Goal: Task Accomplishment & Management: Complete application form

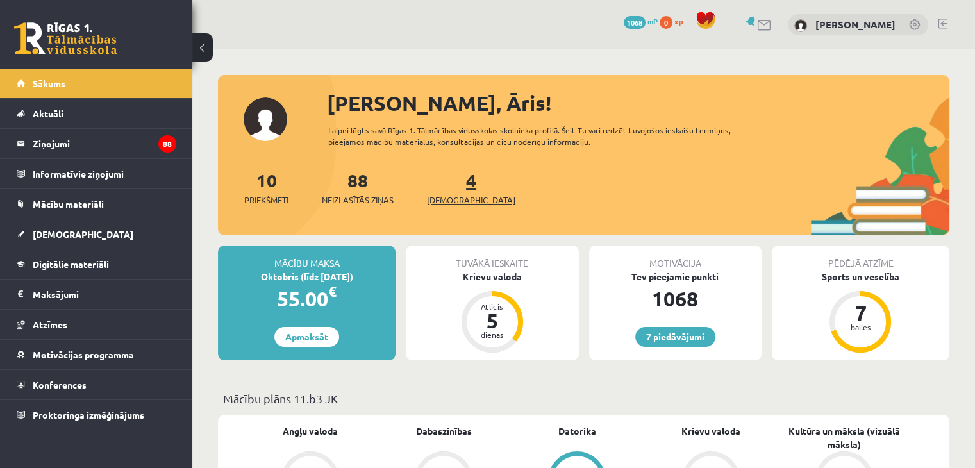
click at [454, 186] on link "4 Ieskaites" at bounding box center [471, 188] width 88 height 38
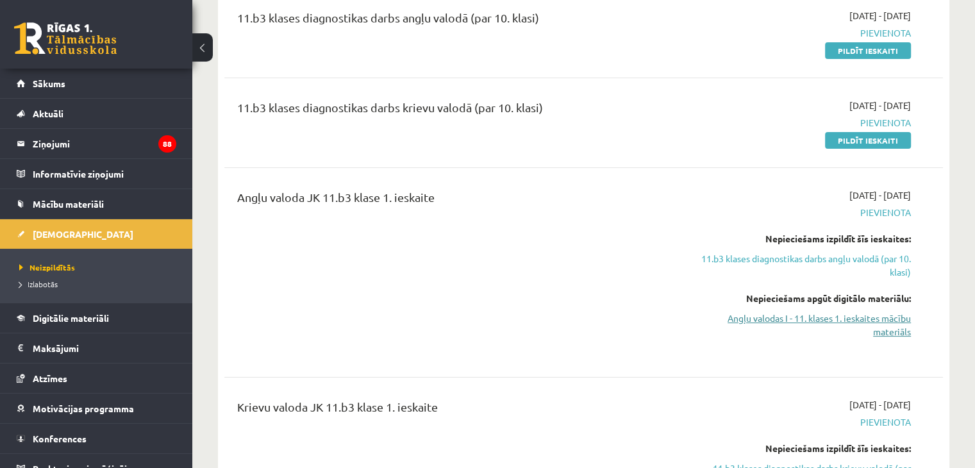
scroll to position [128, 0]
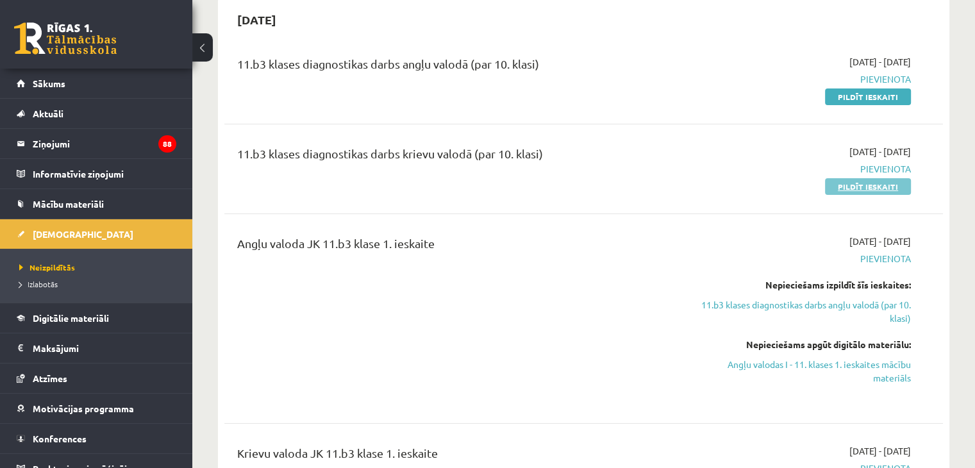
click at [850, 188] on link "Pildīt ieskaiti" at bounding box center [868, 186] width 86 height 17
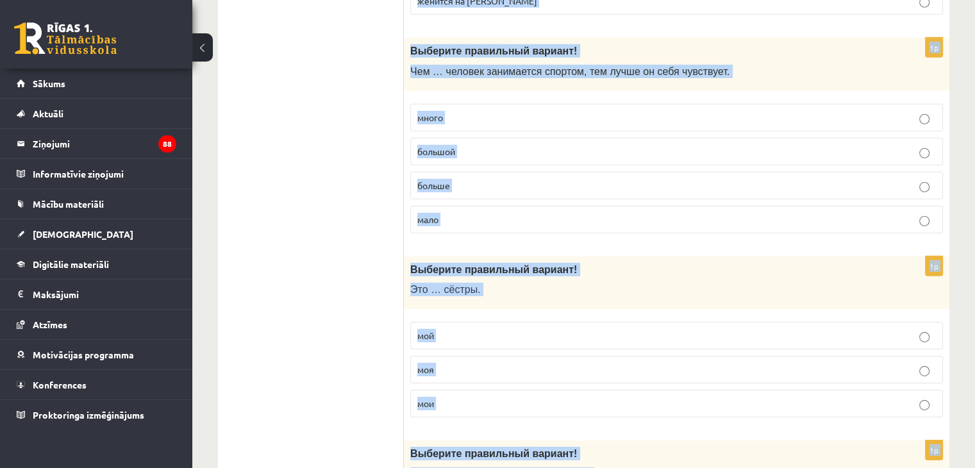
scroll to position [4136, 0]
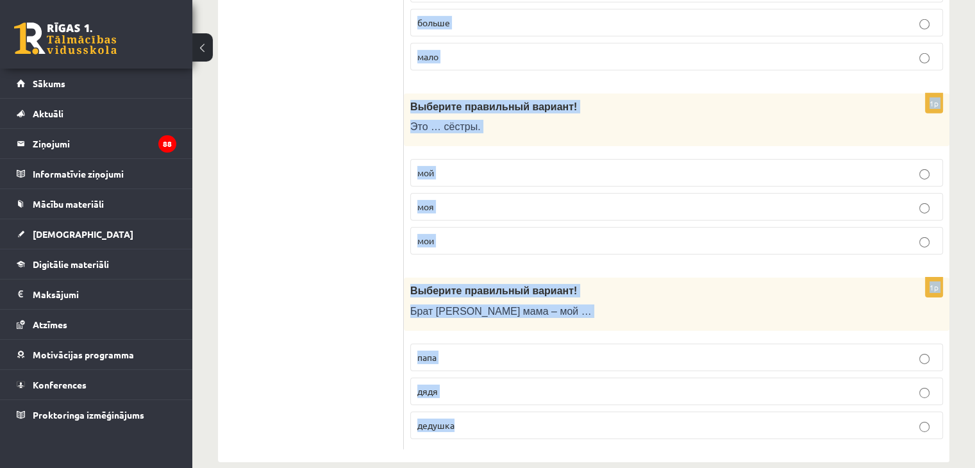
drag, startPoint x: 413, startPoint y: 63, endPoint x: 629, endPoint y: 395, distance: 396.5
copy form "Выберите правильный вариант ! Чем дальше едешь на север, тем … ночи. холодный х…"
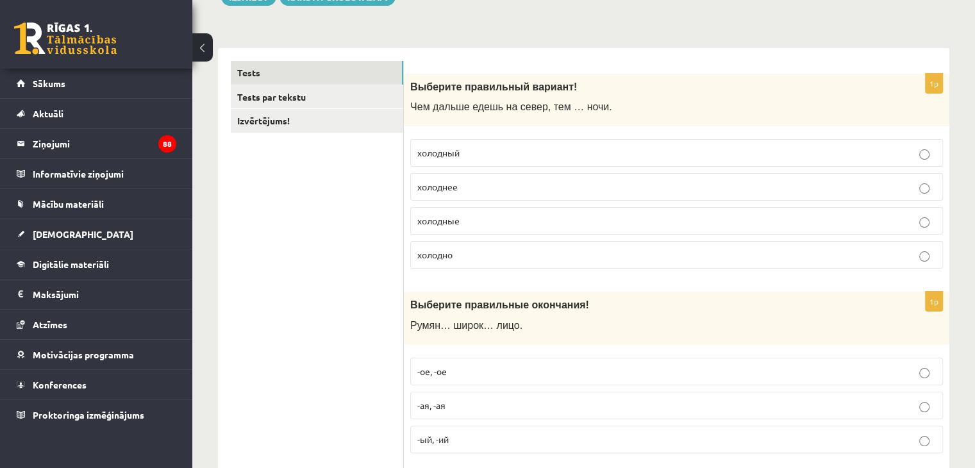
scroll to position [192, 0]
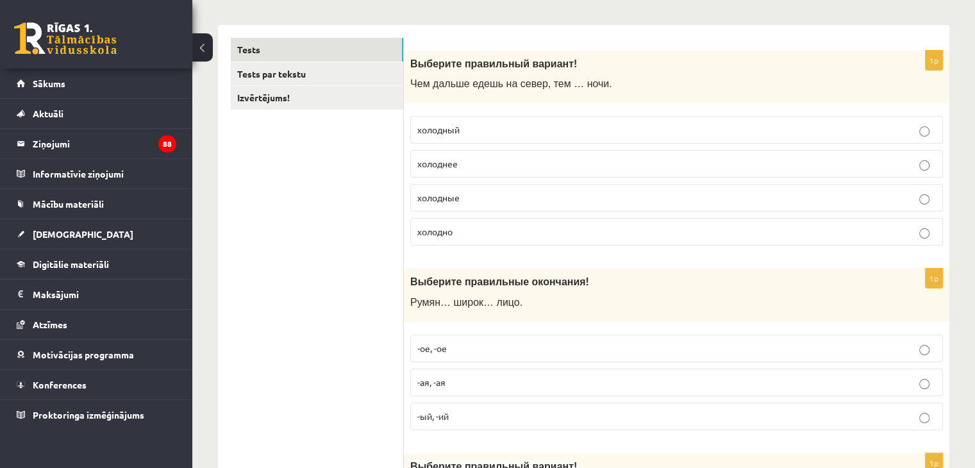
click at [468, 162] on p "холоднее" at bounding box center [676, 163] width 519 height 13
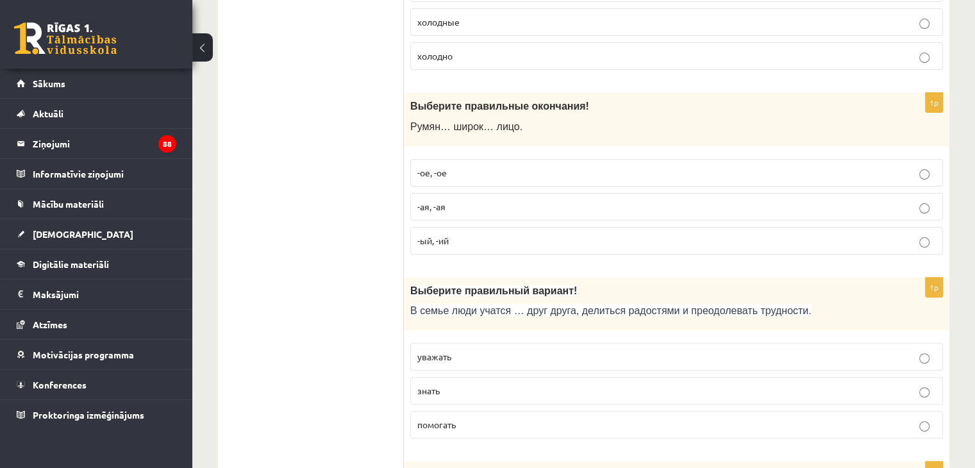
scroll to position [385, 0]
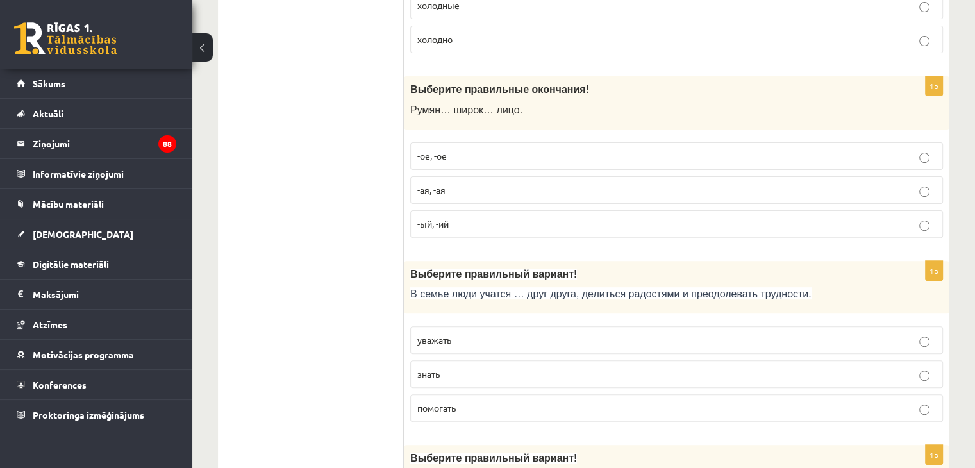
click at [490, 152] on p "-ое, -ое" at bounding box center [676, 155] width 519 height 13
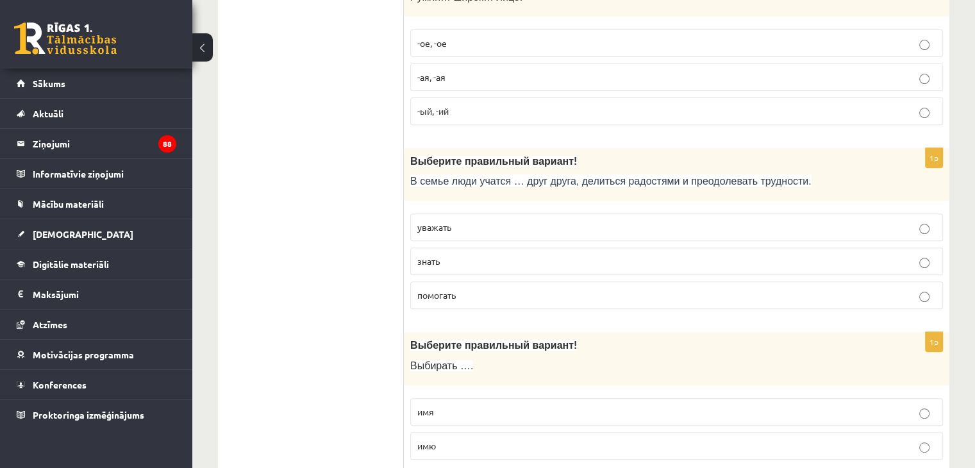
scroll to position [513, 0]
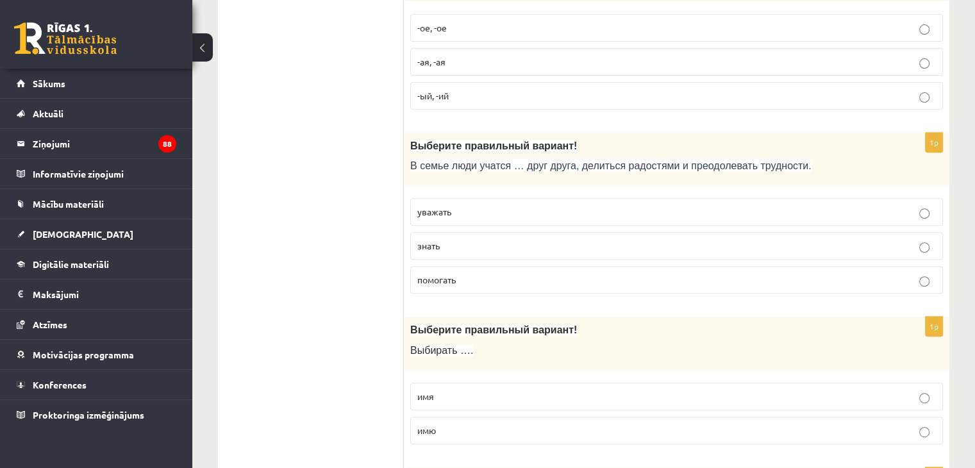
click at [472, 211] on p "уважать" at bounding box center [676, 211] width 519 height 13
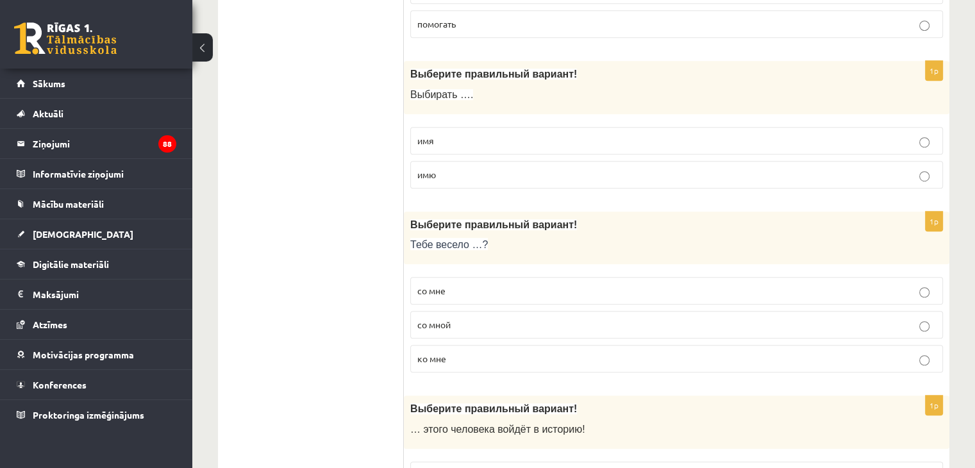
scroll to position [769, 0]
click at [495, 136] on p "имя" at bounding box center [676, 139] width 519 height 13
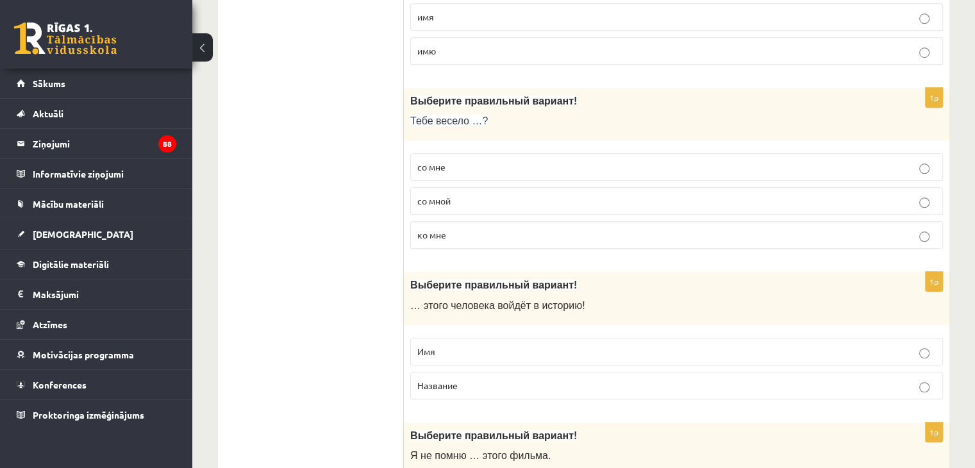
scroll to position [897, 0]
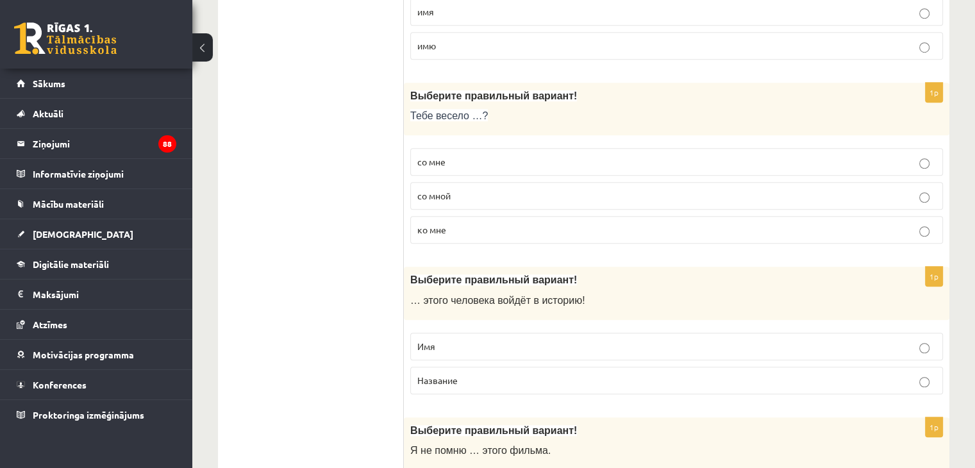
click at [445, 194] on span "со мной" at bounding box center [433, 196] width 33 height 12
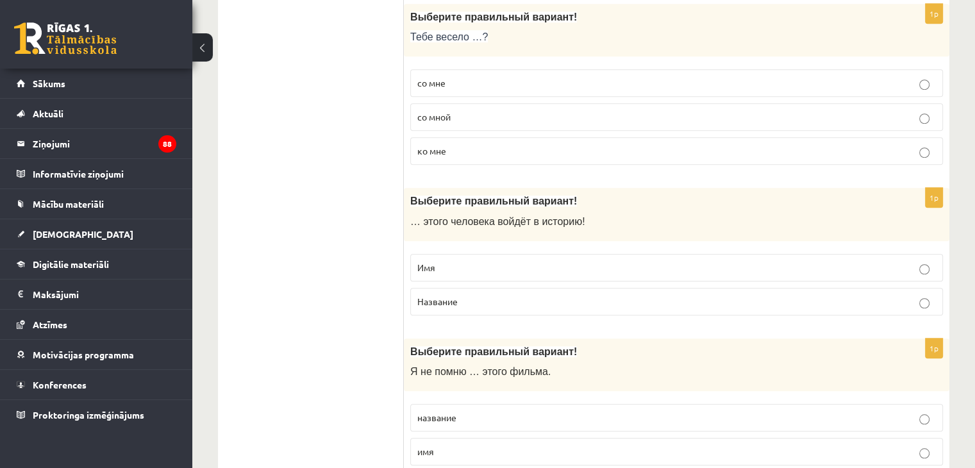
scroll to position [1026, 0]
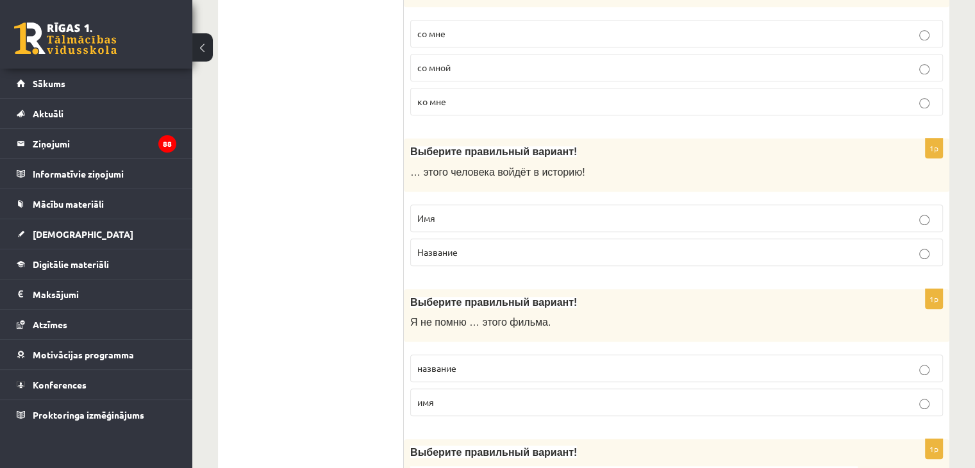
click at [445, 212] on p "Имя" at bounding box center [676, 218] width 519 height 13
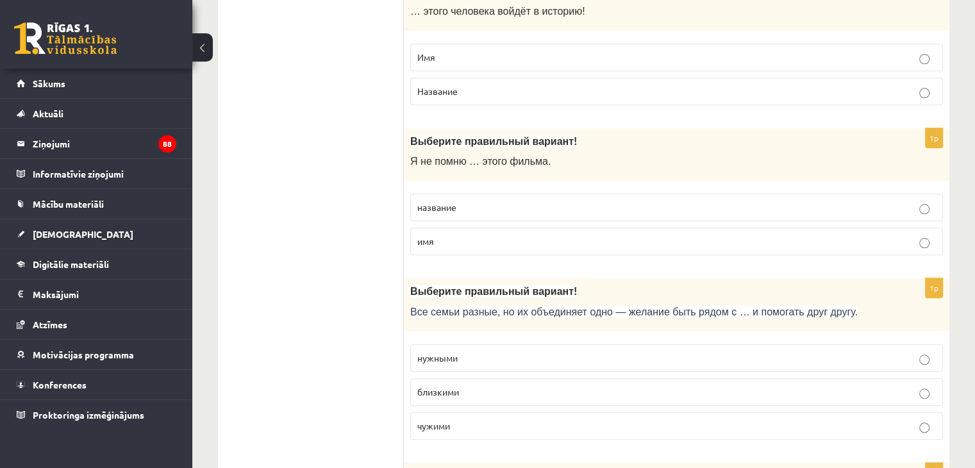
scroll to position [1218, 0]
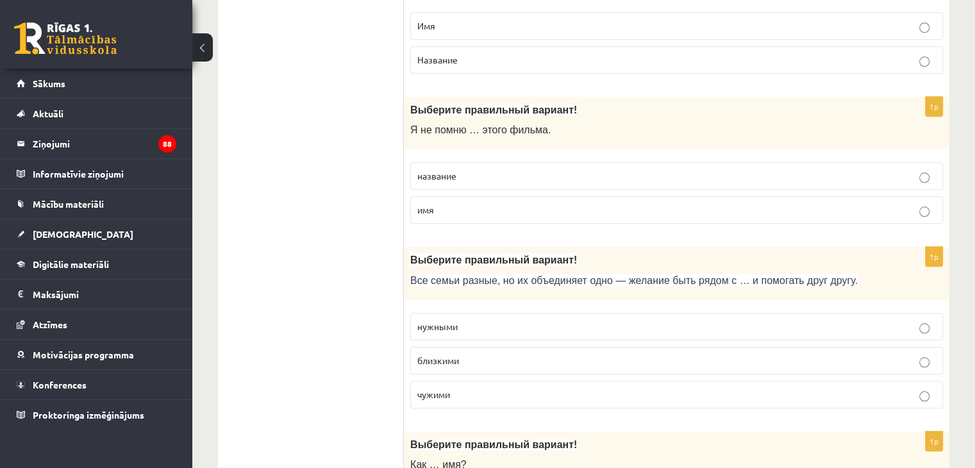
click at [438, 170] on span "название" at bounding box center [436, 176] width 39 height 12
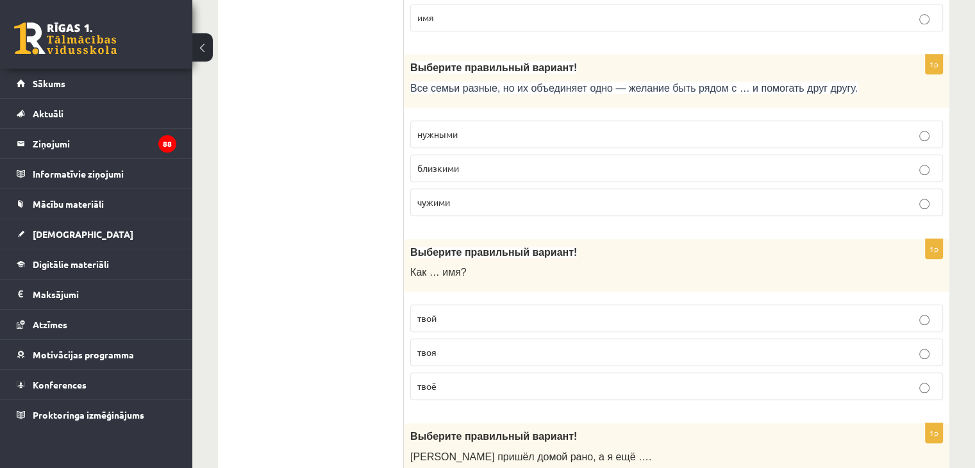
click at [464, 164] on p "близкими" at bounding box center [676, 168] width 519 height 13
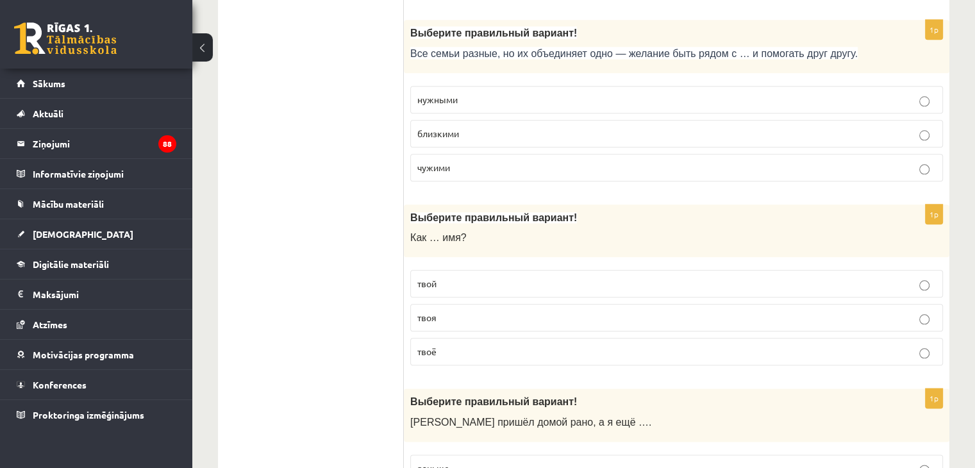
scroll to position [1474, 0]
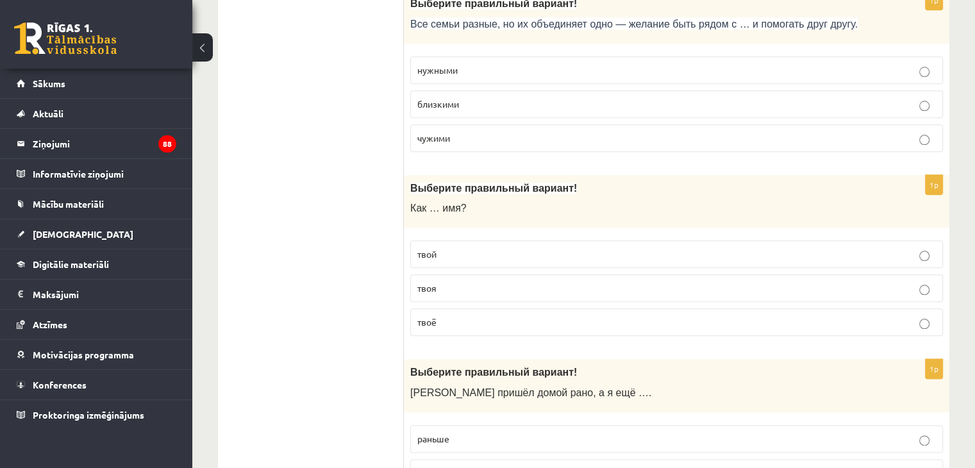
click at [450, 315] on p "твоё" at bounding box center [676, 321] width 519 height 13
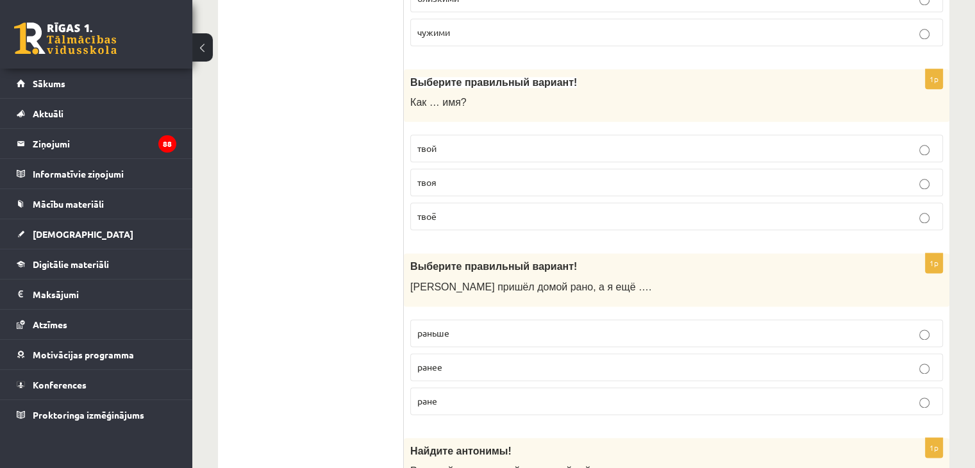
scroll to position [1667, 0]
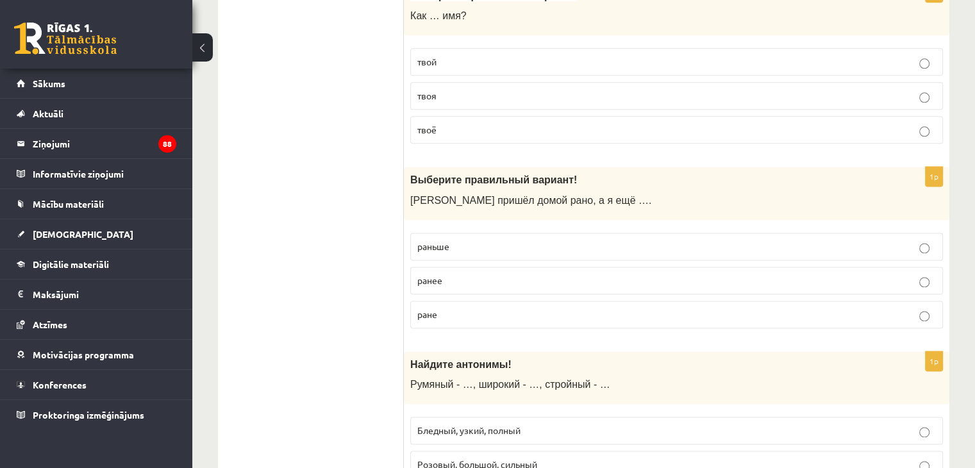
click at [496, 233] on label "раньше" at bounding box center [676, 247] width 533 height 28
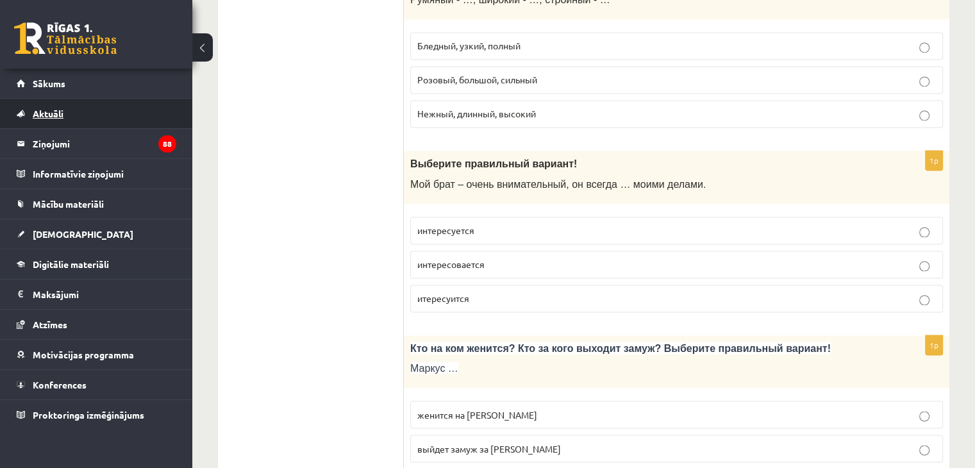
scroll to position [2115, 0]
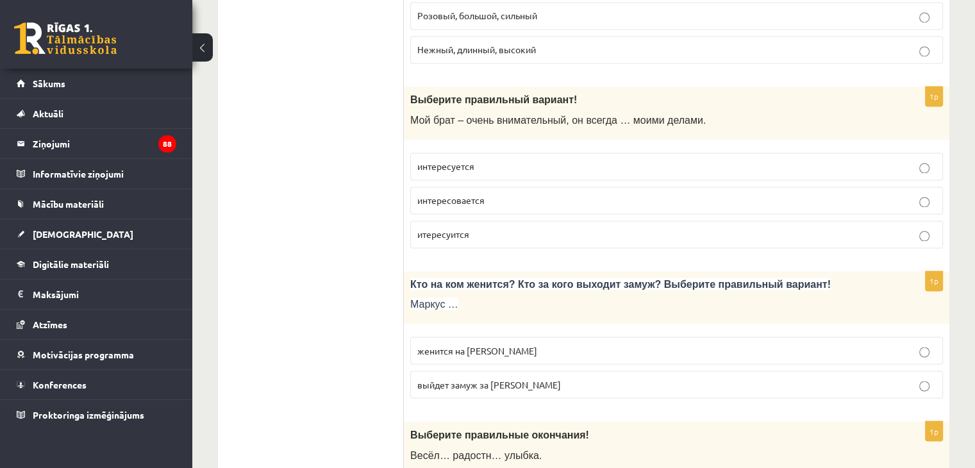
click at [463, 228] on span "итересуится" at bounding box center [443, 234] width 52 height 12
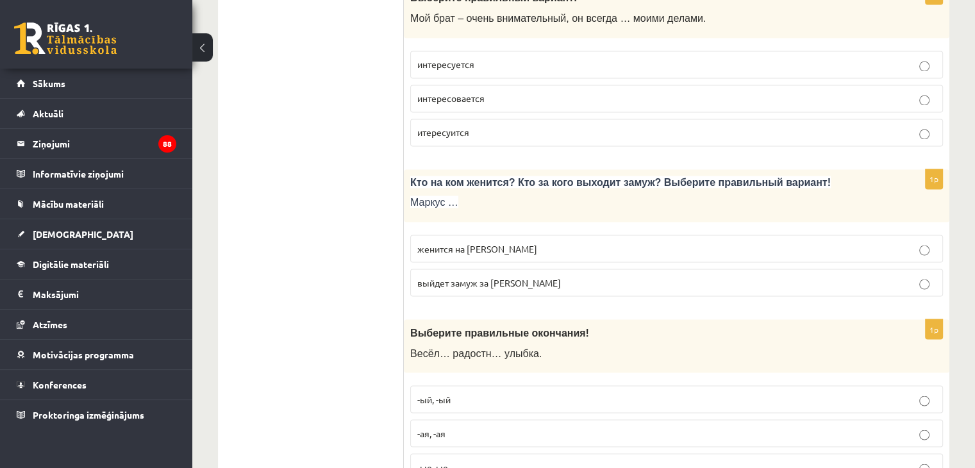
scroll to position [2243, 0]
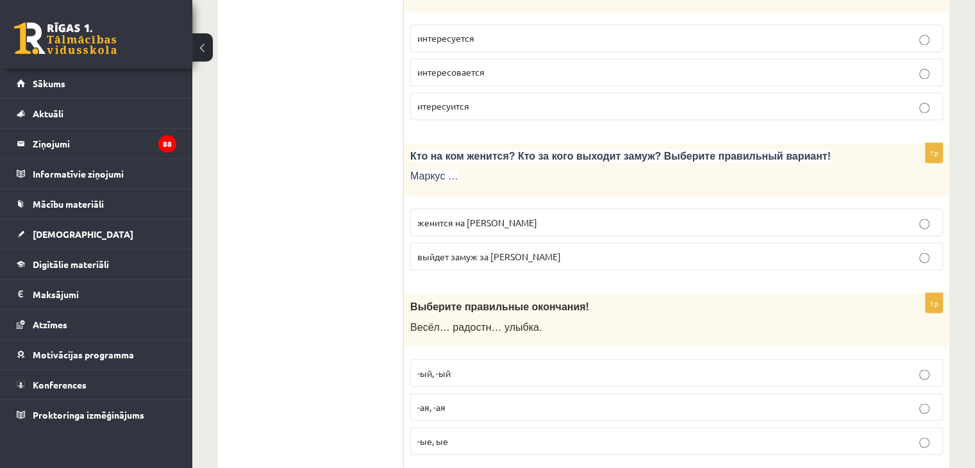
click at [467, 216] on span "женится на Агнии" at bounding box center [477, 222] width 120 height 12
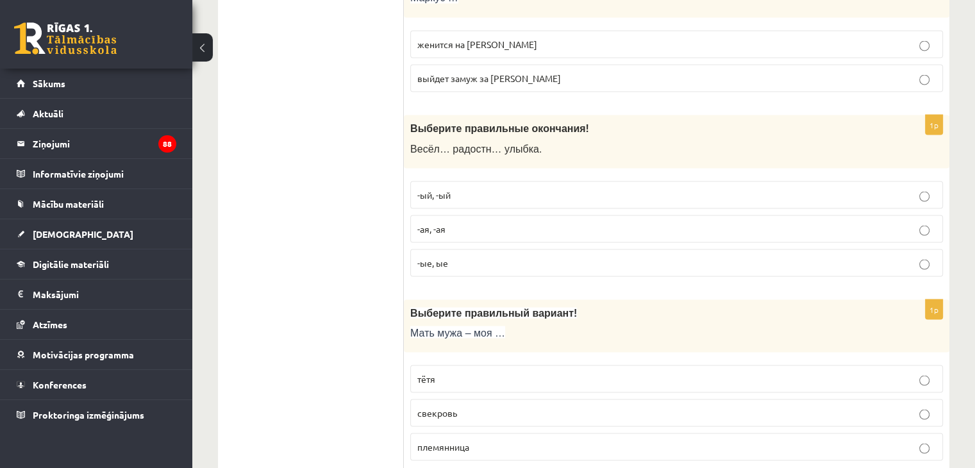
scroll to position [2436, 0]
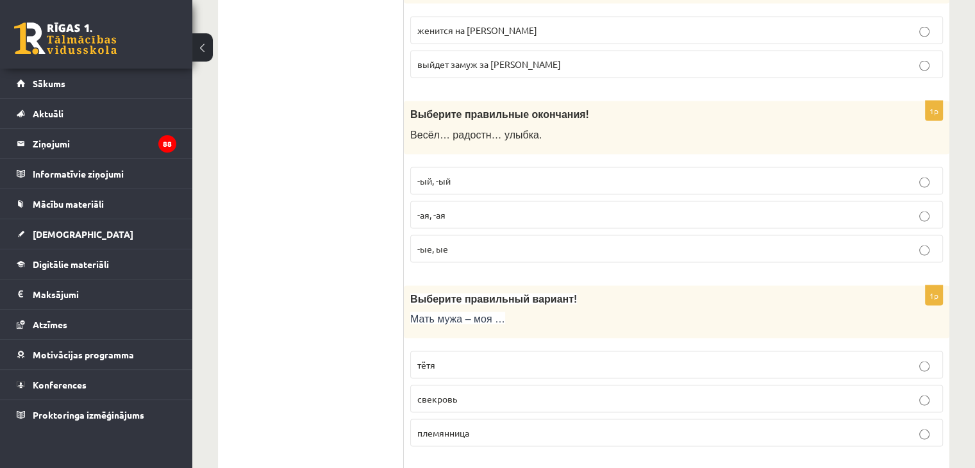
click at [446, 174] on span "-ый, -ый" at bounding box center [433, 180] width 33 height 12
click at [495, 201] on label "-ая, -ая" at bounding box center [676, 215] width 533 height 28
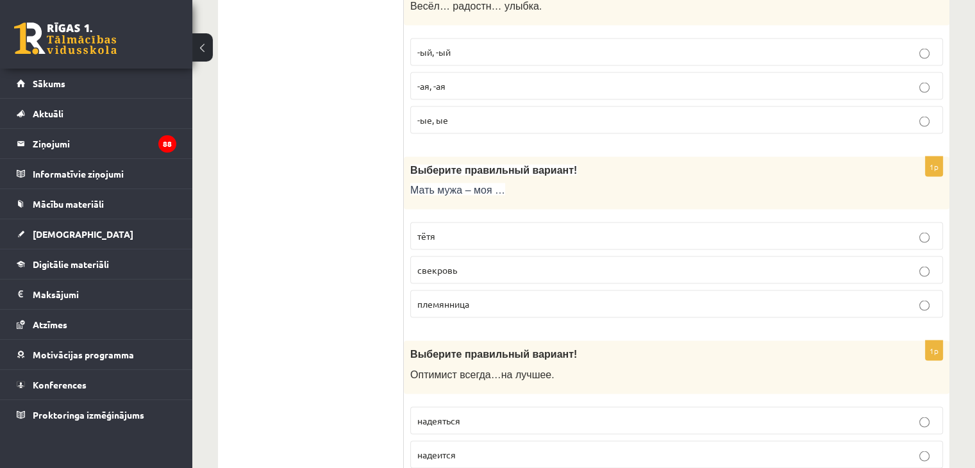
scroll to position [2628, 0]
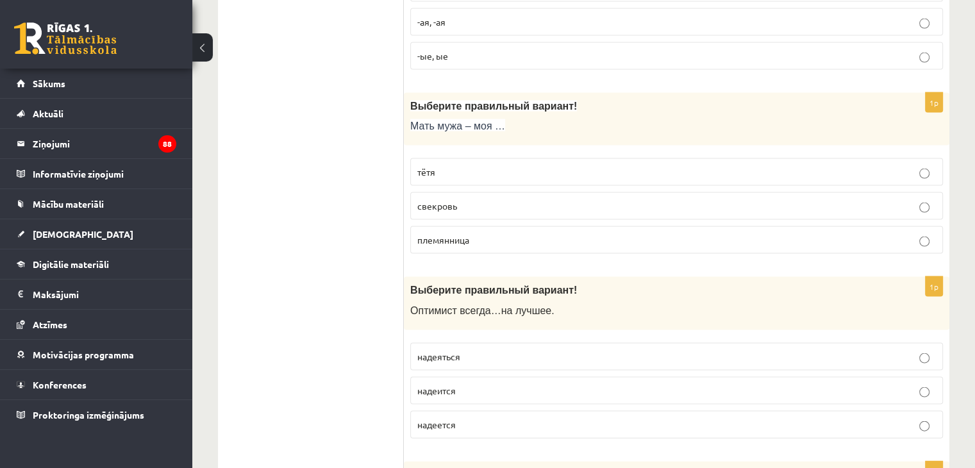
click at [477, 199] on p "свекровь" at bounding box center [676, 205] width 519 height 13
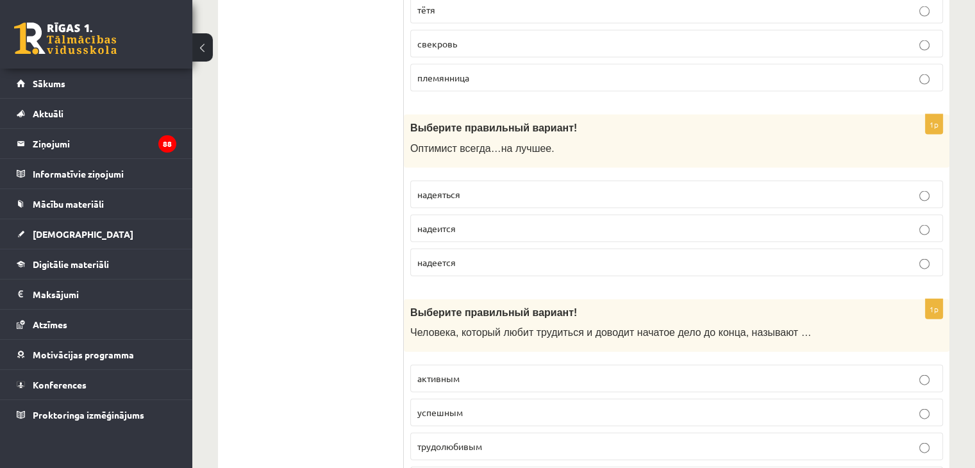
scroll to position [2820, 0]
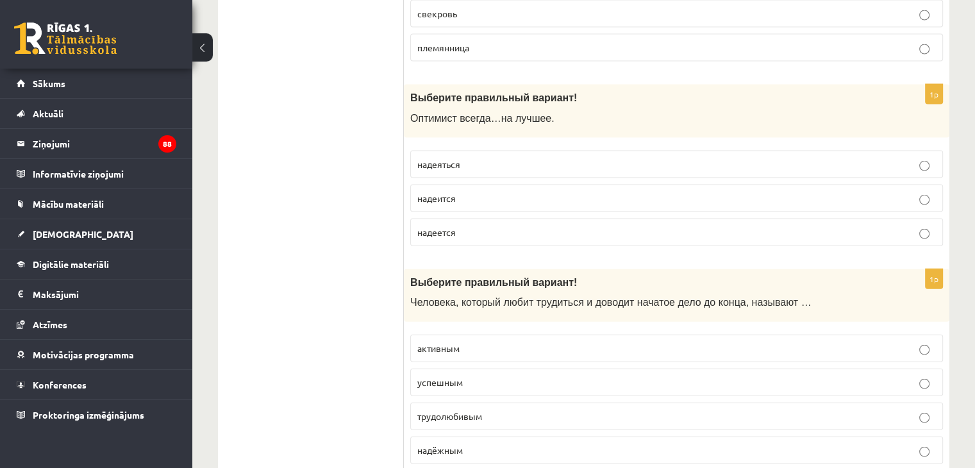
click at [463, 158] on p "надеяться" at bounding box center [676, 164] width 519 height 13
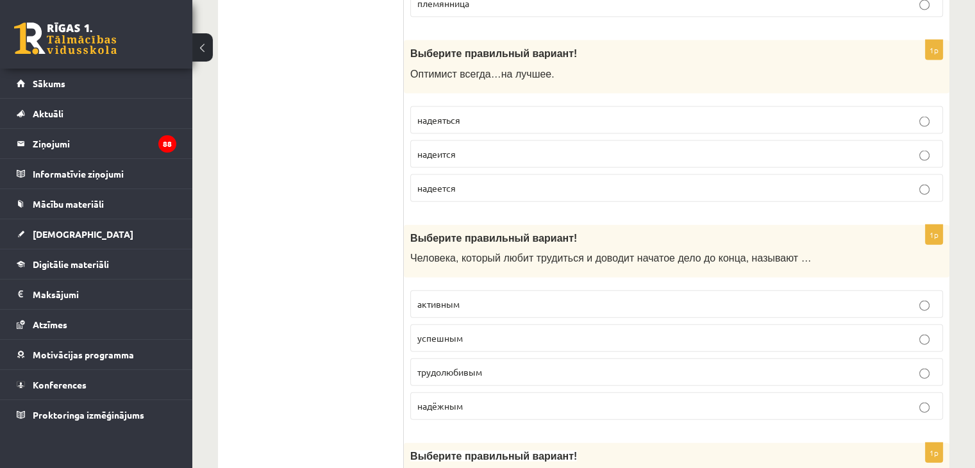
scroll to position [2884, 0]
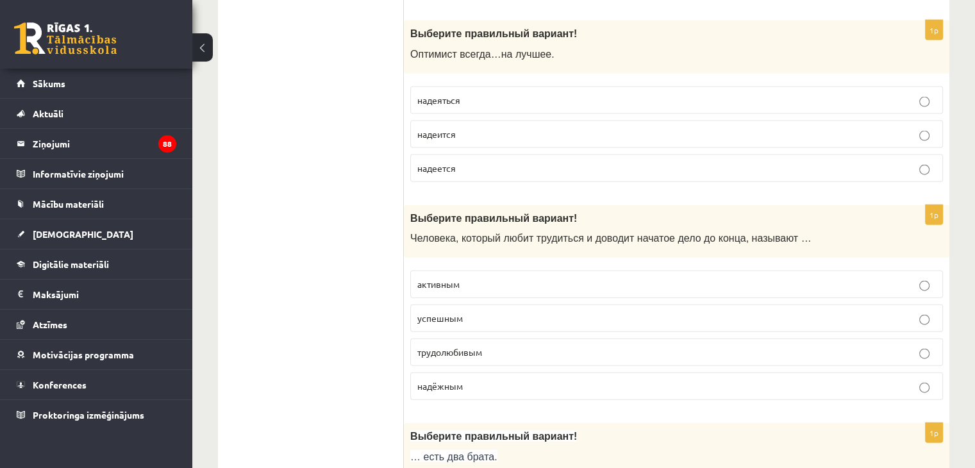
click at [431, 162] on span "надеется" at bounding box center [436, 168] width 38 height 12
click at [495, 345] on p "трудолюбивым" at bounding box center [676, 351] width 519 height 13
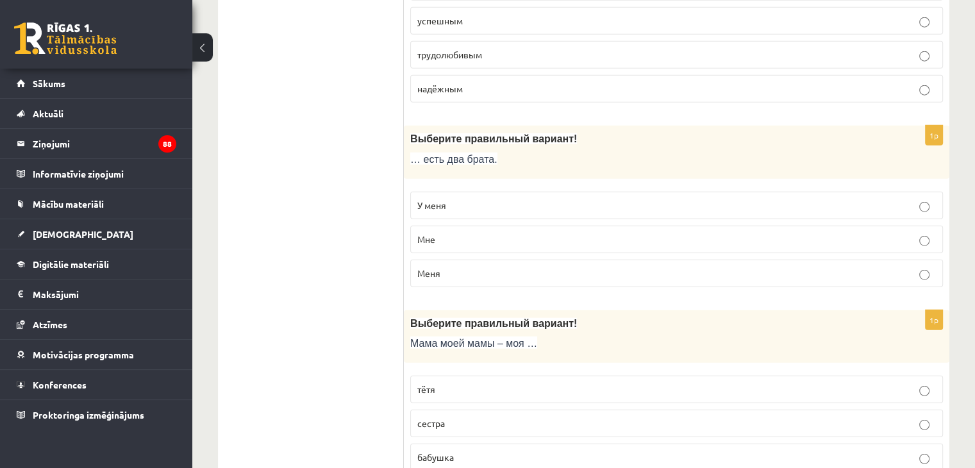
scroll to position [3205, 0]
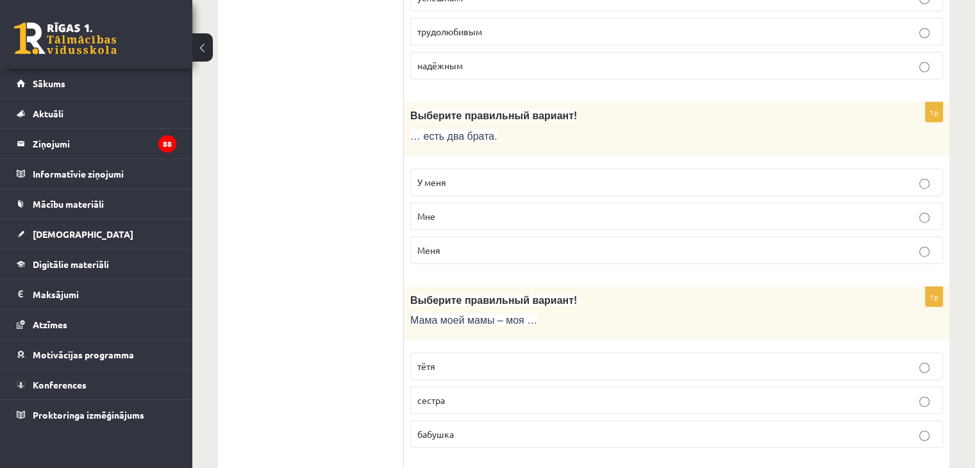
click at [460, 176] on p "У меня" at bounding box center [676, 182] width 519 height 13
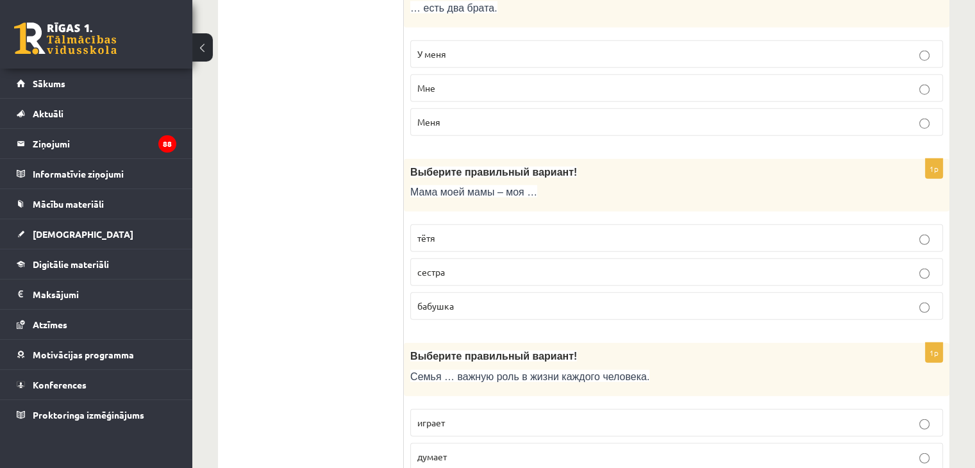
scroll to position [3397, 0]
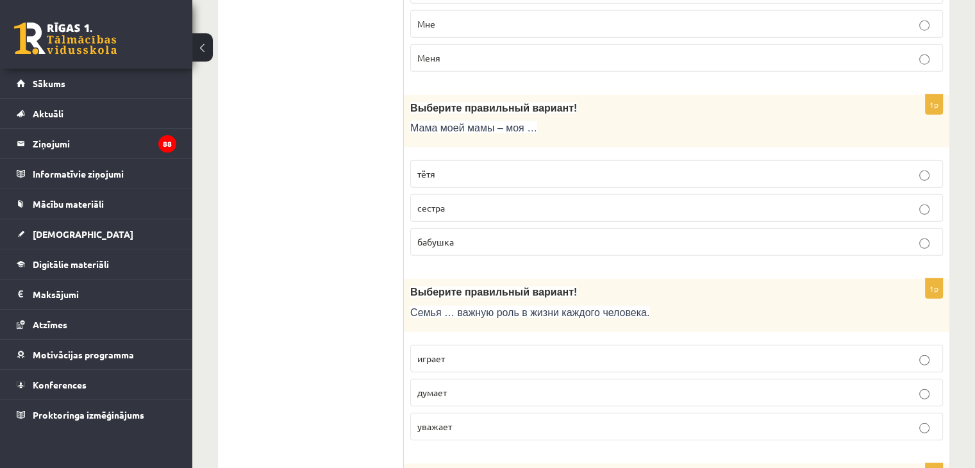
click at [446, 236] on span "бабушка" at bounding box center [435, 242] width 37 height 12
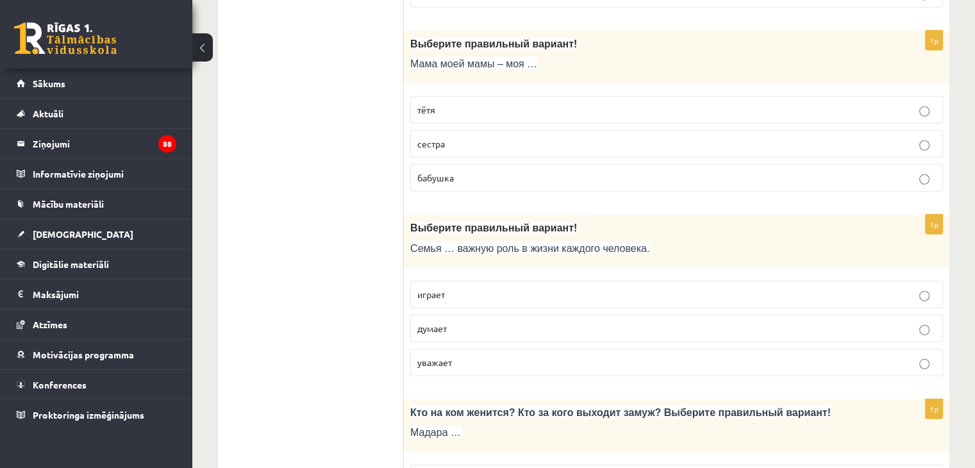
scroll to position [3525, 0]
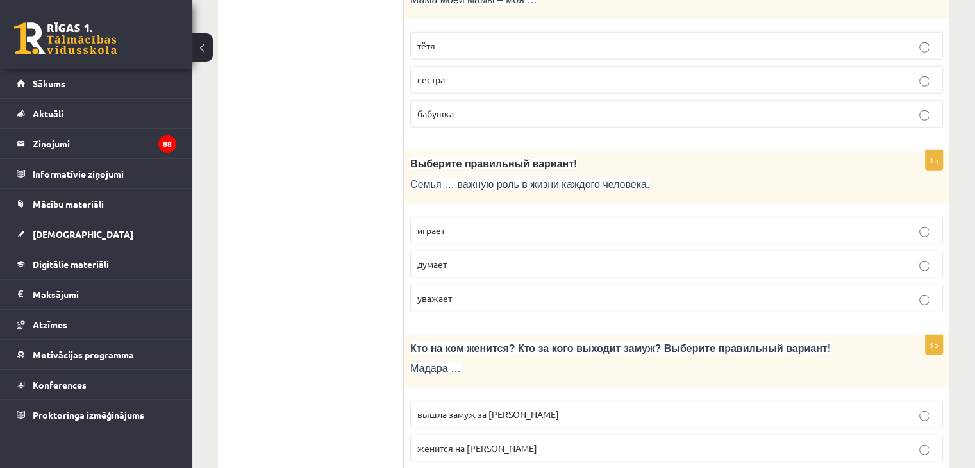
click at [458, 224] on p "играет" at bounding box center [676, 230] width 519 height 13
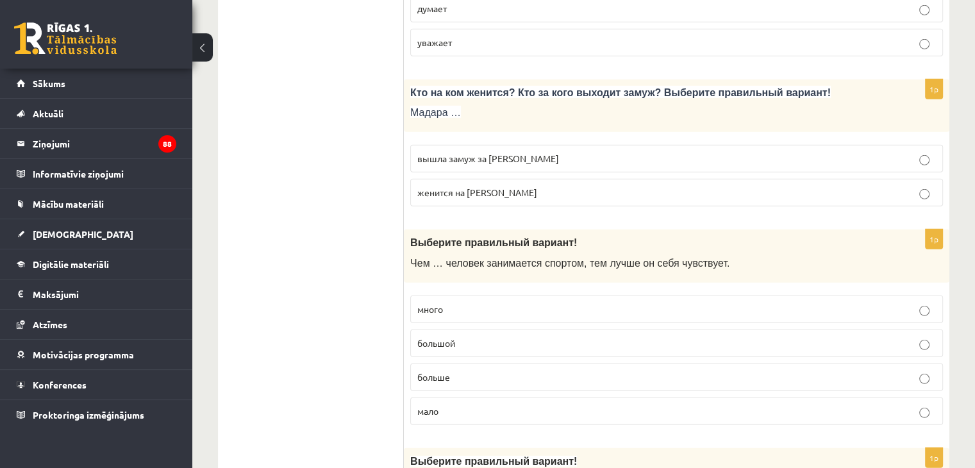
scroll to position [3782, 0]
click at [482, 186] on span "женится на Марке" at bounding box center [477, 192] width 120 height 12
click at [549, 151] on p "вышла замуж за Марка" at bounding box center [676, 157] width 519 height 13
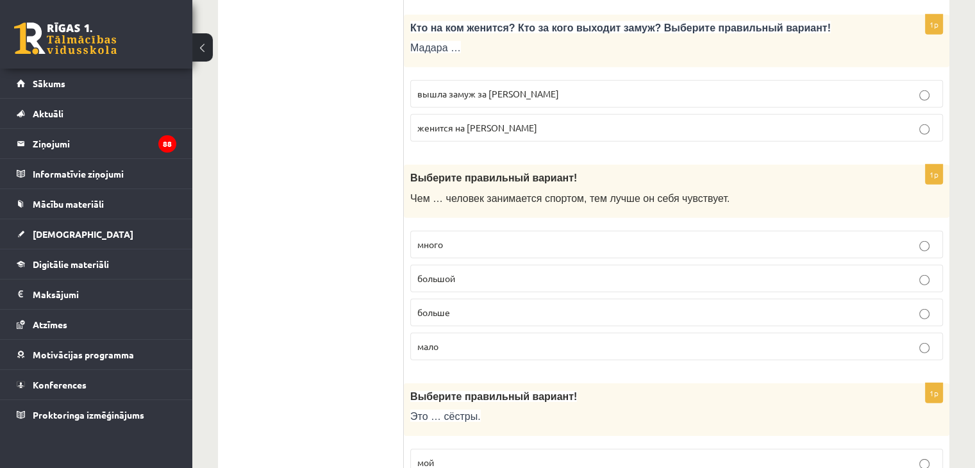
click at [459, 306] on p "больше" at bounding box center [676, 312] width 519 height 13
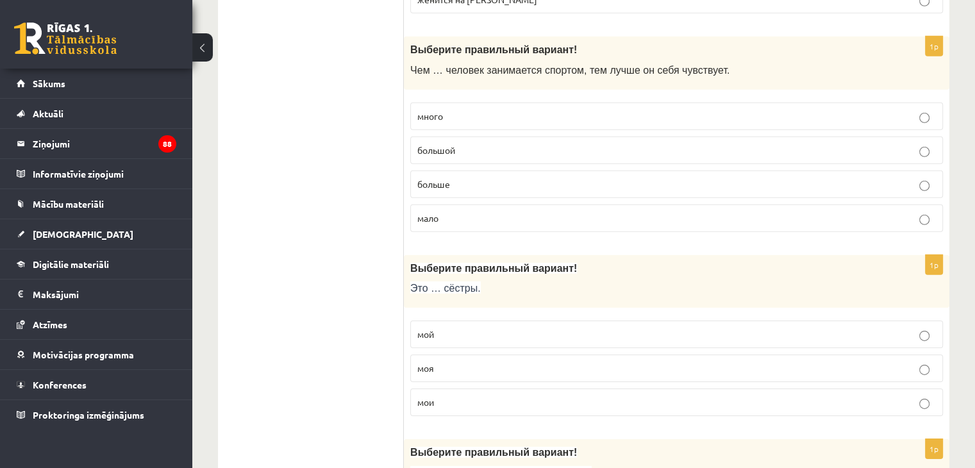
scroll to position [4038, 0]
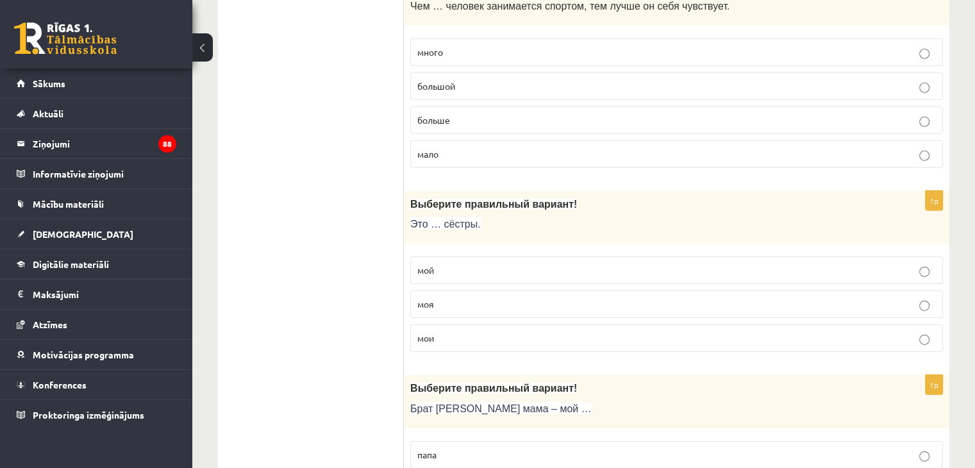
click at [454, 331] on p "мои" at bounding box center [676, 337] width 519 height 13
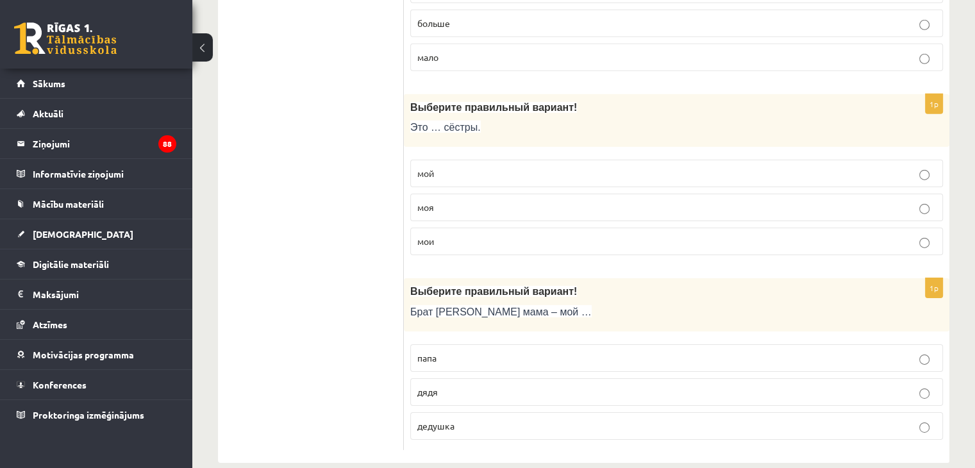
scroll to position [4136, 0]
click at [459, 378] on label "дядя" at bounding box center [676, 392] width 533 height 28
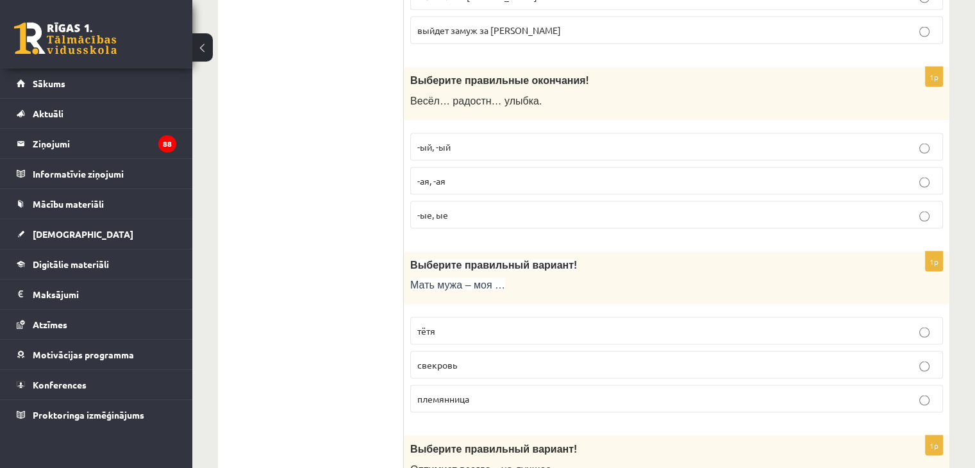
scroll to position [0, 0]
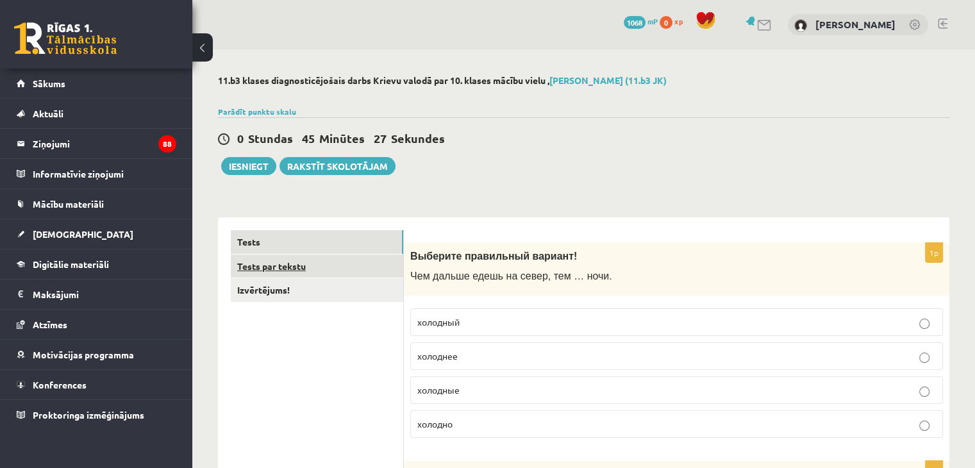
click at [283, 272] on link "Tests par tekstu" at bounding box center [317, 266] width 172 height 24
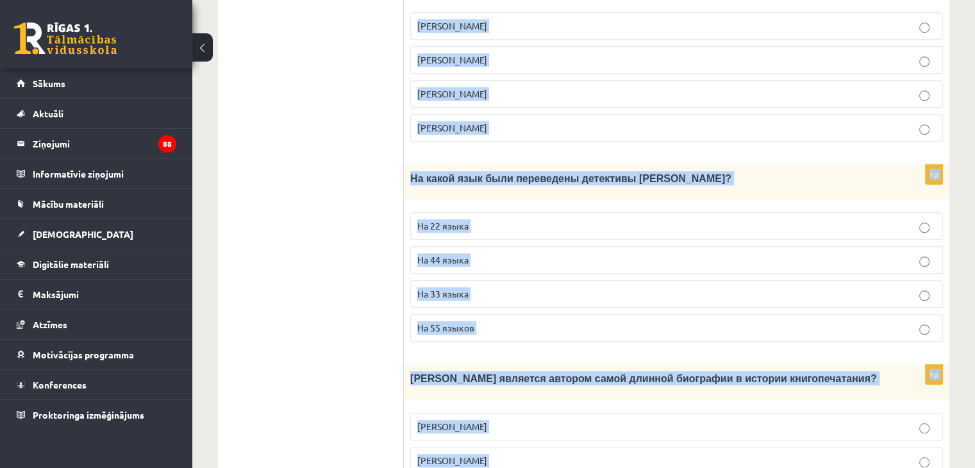
scroll to position [1260, 0]
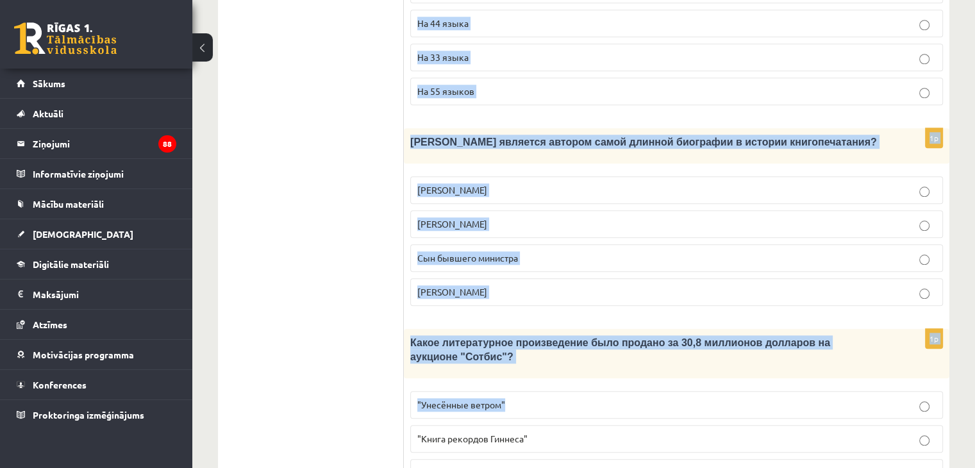
drag, startPoint x: 415, startPoint y: 110, endPoint x: 803, endPoint y: 408, distance: 489.1
copy form "Прочитайте текст «Интересные факты о книгах», выберите правильный вариант! Инте…"
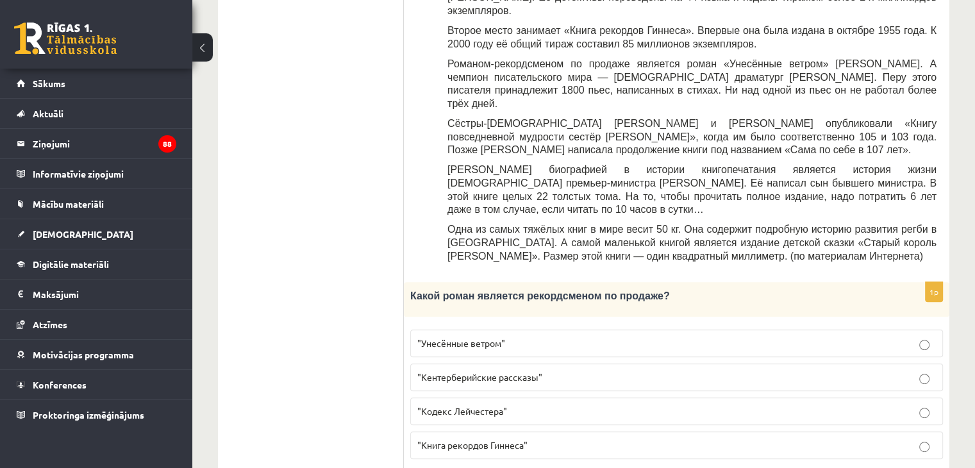
scroll to position [490, 0]
click at [495, 338] on span ""Унесённые ветром"" at bounding box center [461, 344] width 88 height 12
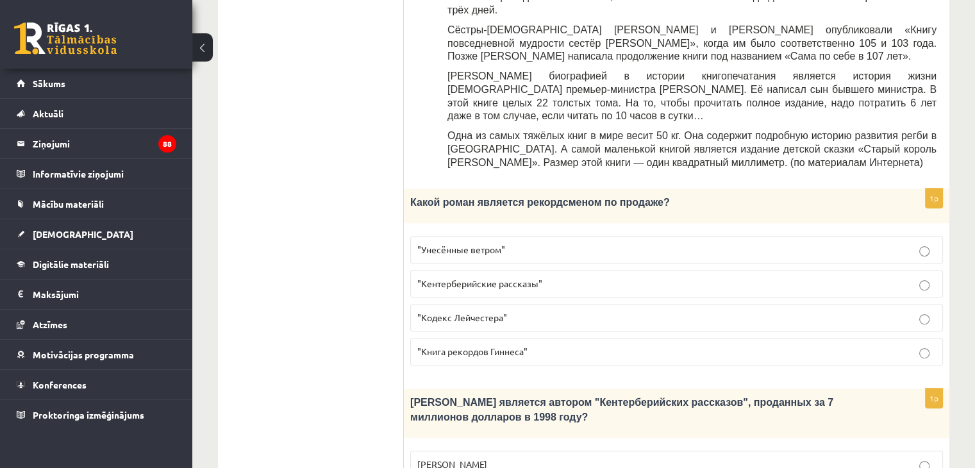
scroll to position [747, 0]
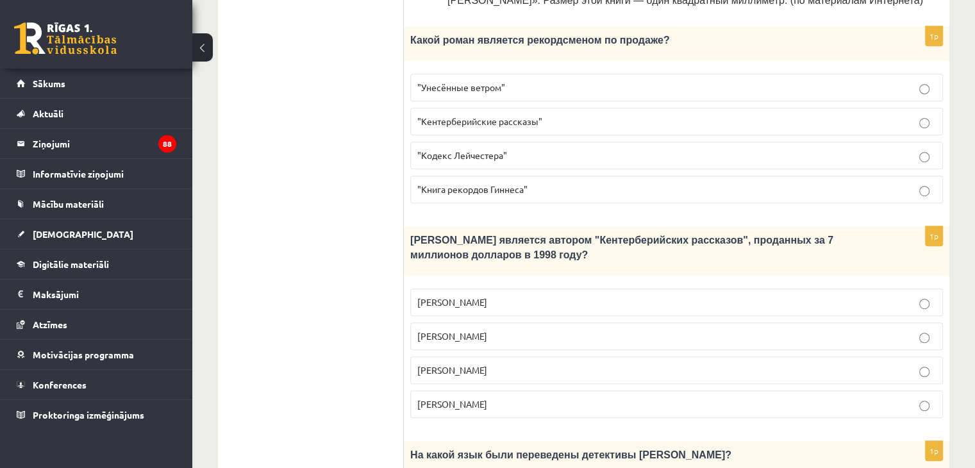
click at [458, 364] on span "Джефри Чосер" at bounding box center [452, 370] width 70 height 12
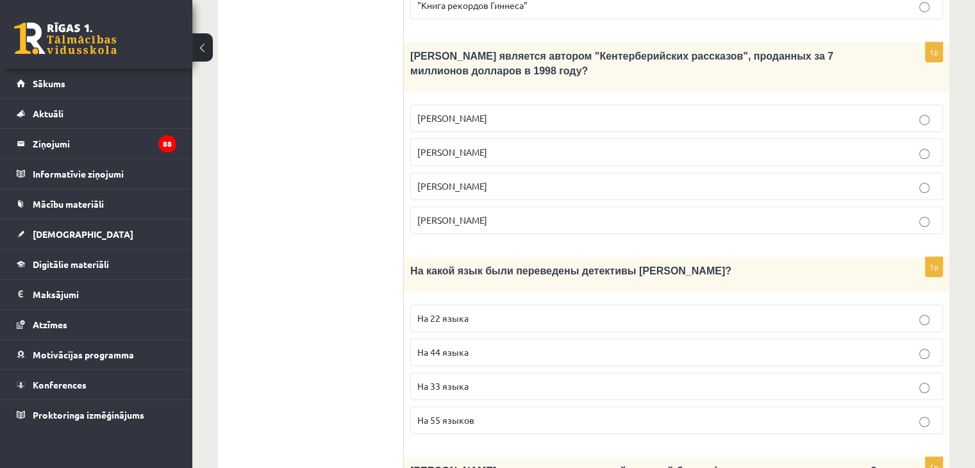
scroll to position [939, 0]
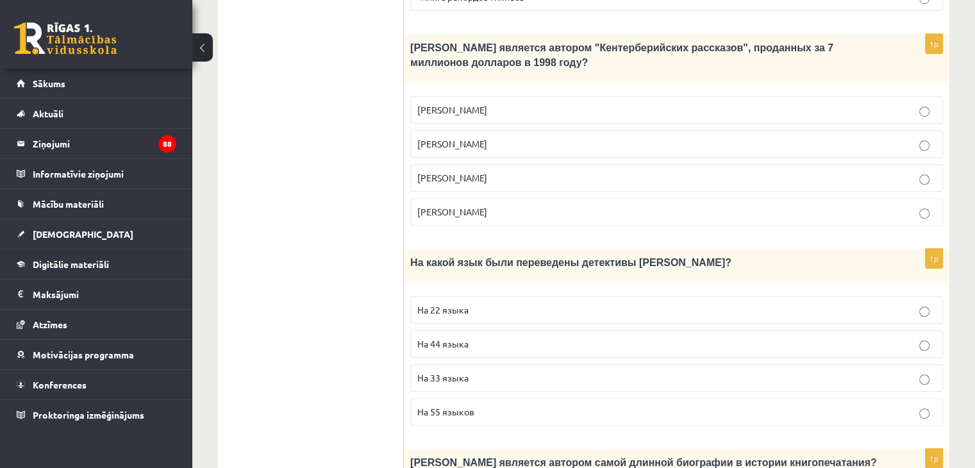
click at [478, 337] on p "На 44 языка" at bounding box center [676, 343] width 519 height 13
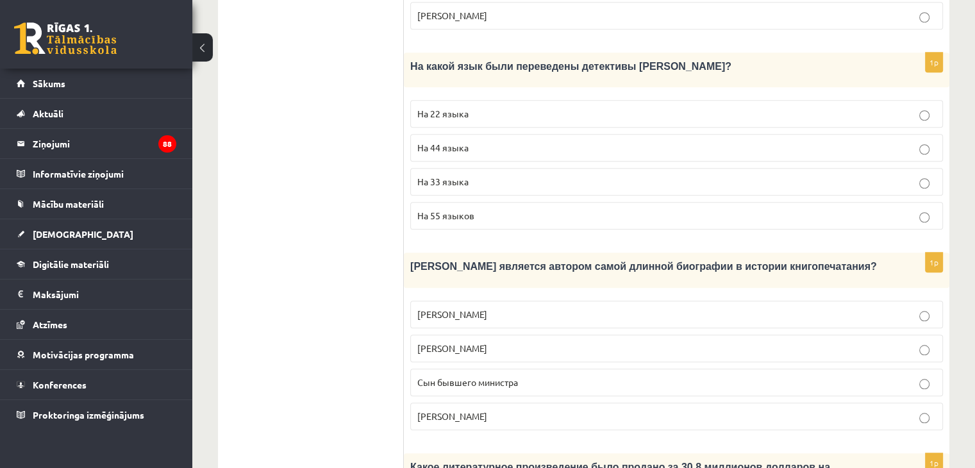
scroll to position [1195, 0]
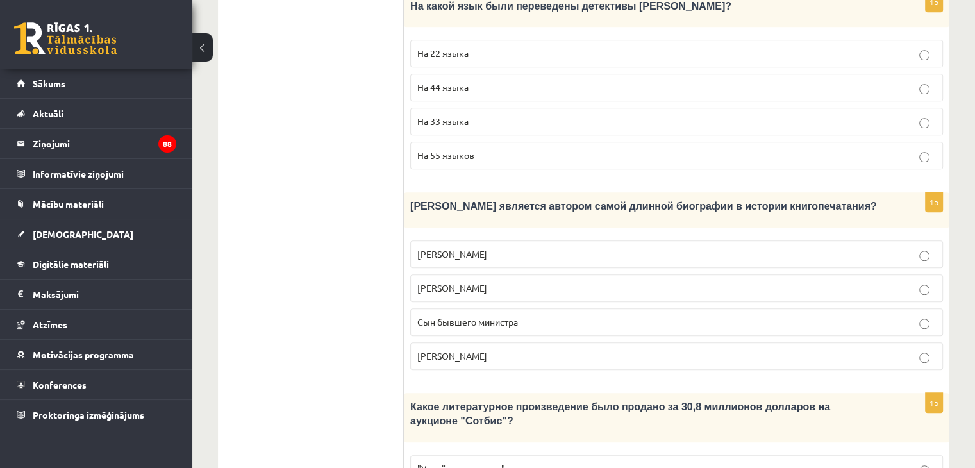
click at [498, 316] on span "Сын бывшего министра" at bounding box center [467, 322] width 101 height 12
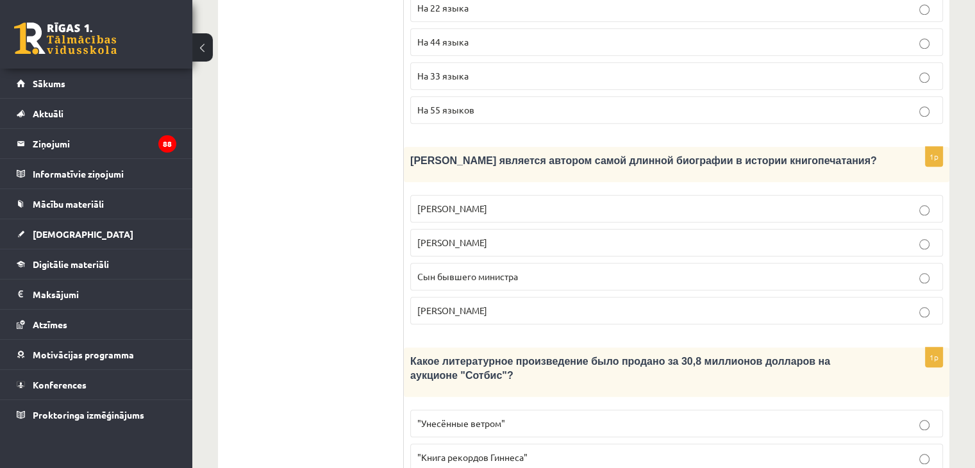
scroll to position [1260, 0]
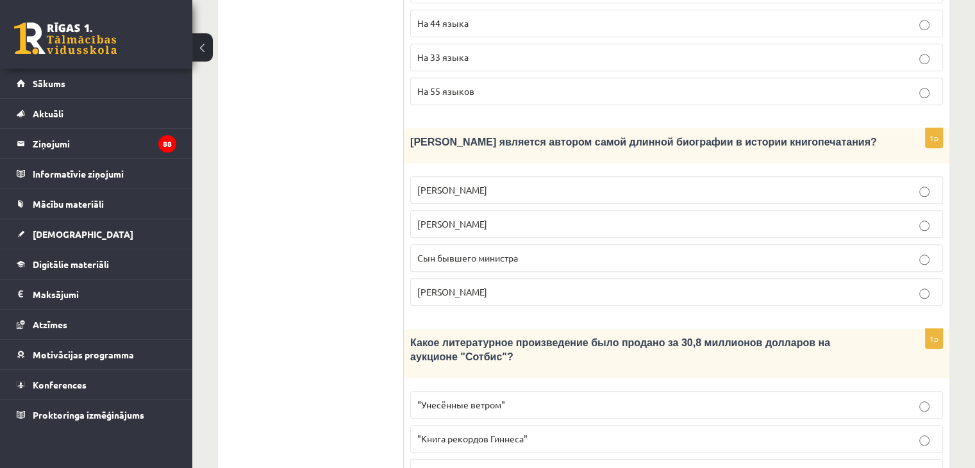
click at [464, 467] on span ""Кодекс Лейчестера"" at bounding box center [462, 473] width 90 height 12
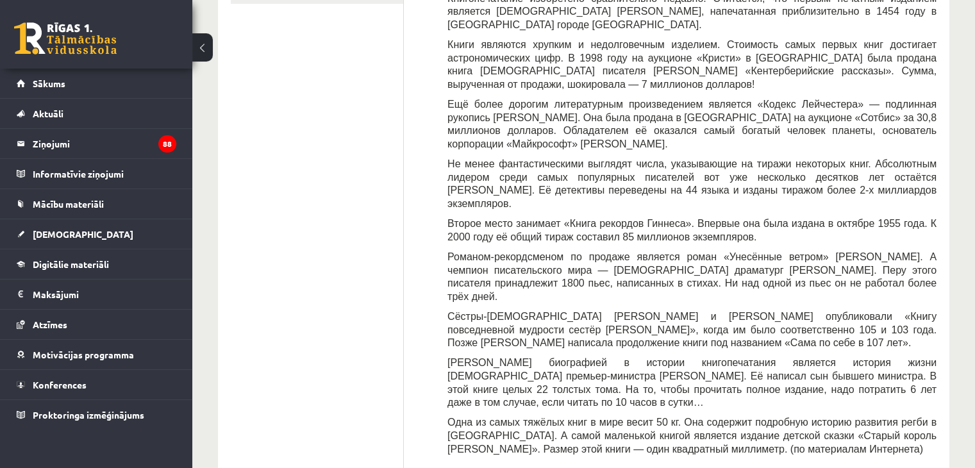
scroll to position [0, 0]
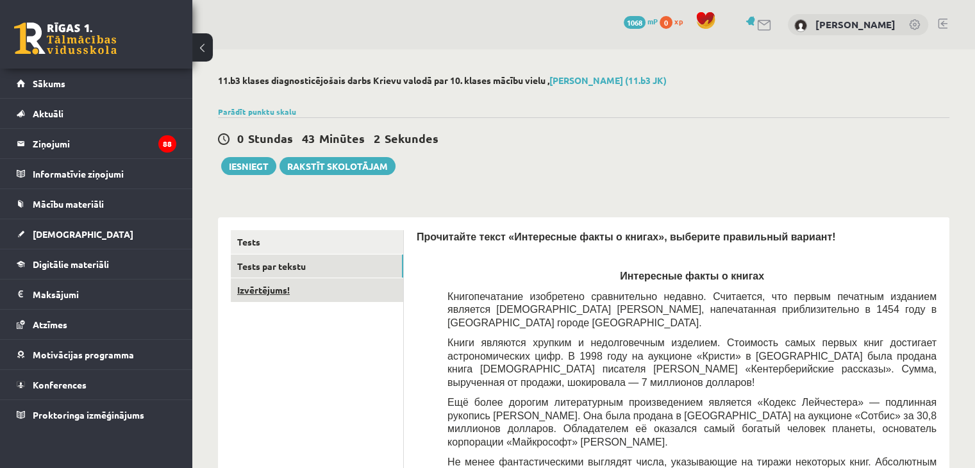
click at [360, 297] on link "Izvērtējums!" at bounding box center [317, 290] width 172 height 24
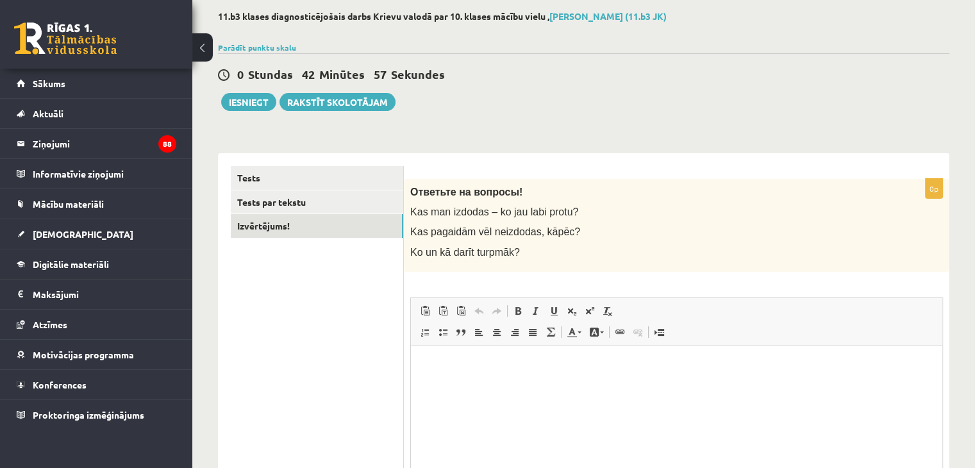
scroll to position [128, 0]
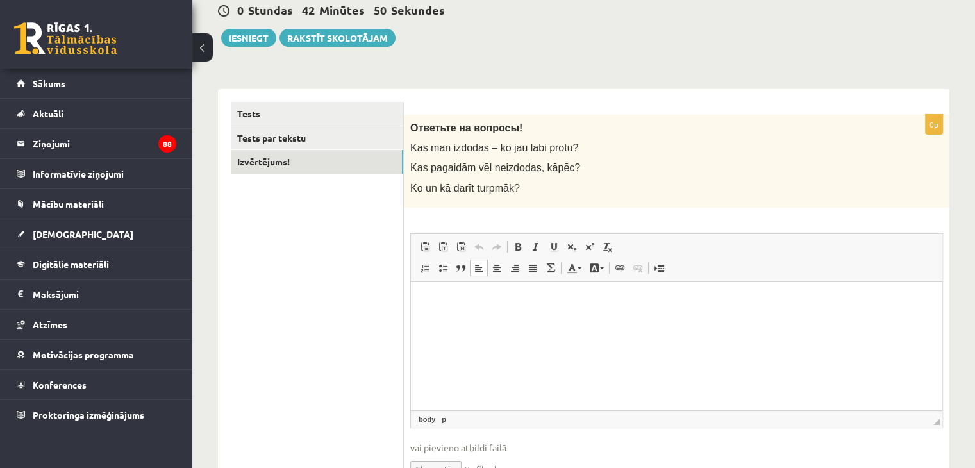
click at [471, 319] on html at bounding box center [676, 300] width 531 height 39
click at [473, 301] on p "**********" at bounding box center [677, 300] width 506 height 13
click at [513, 303] on p "**********" at bounding box center [677, 300] width 506 height 13
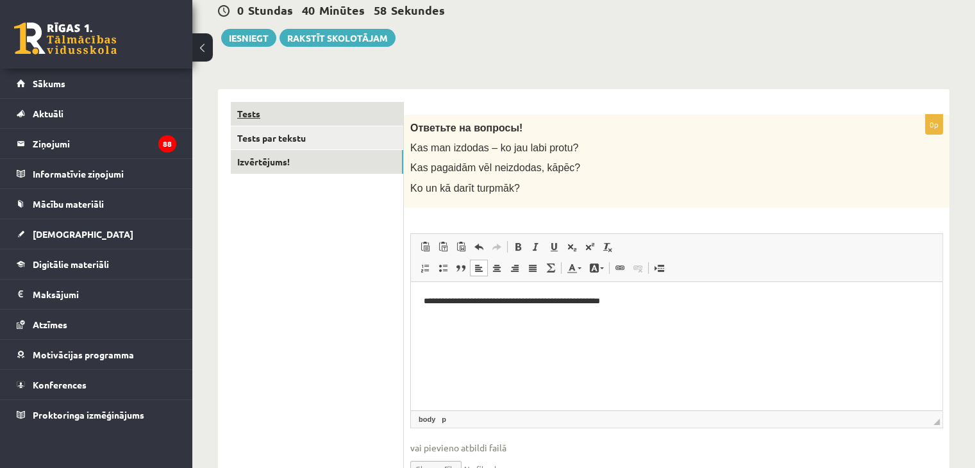
scroll to position [64, 0]
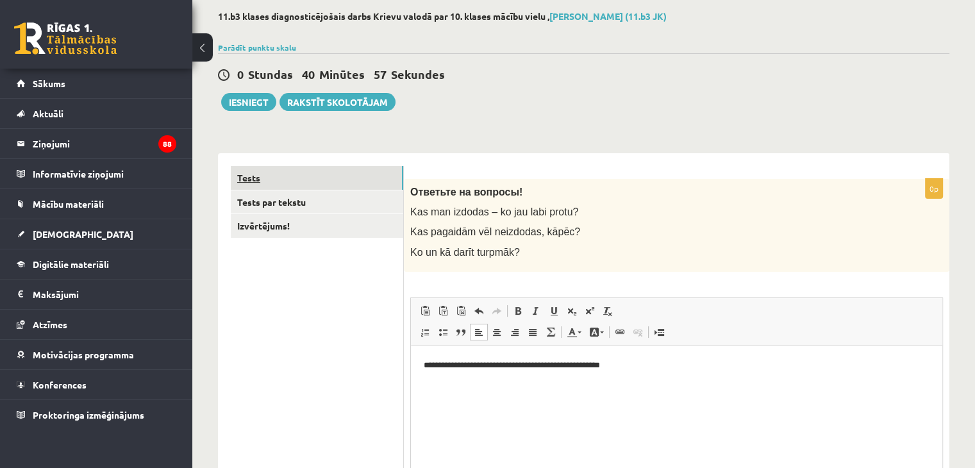
click at [324, 171] on link "Tests" at bounding box center [317, 178] width 172 height 24
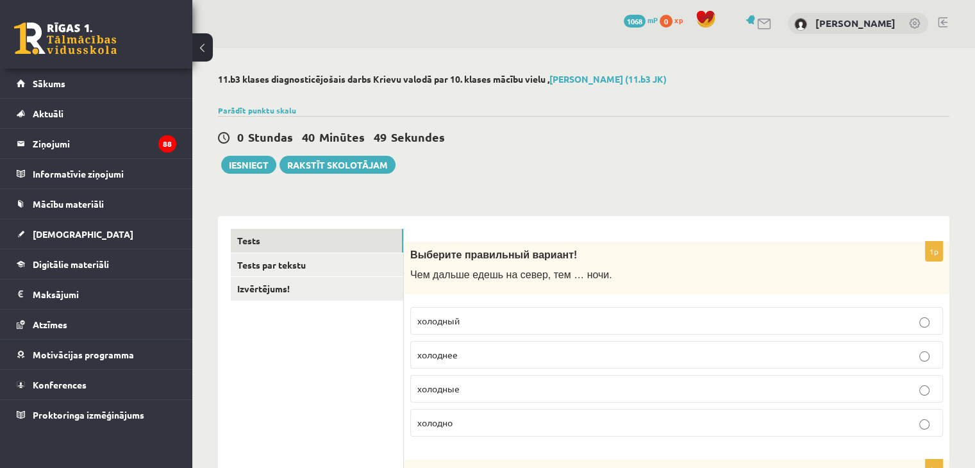
scroll to position [0, 0]
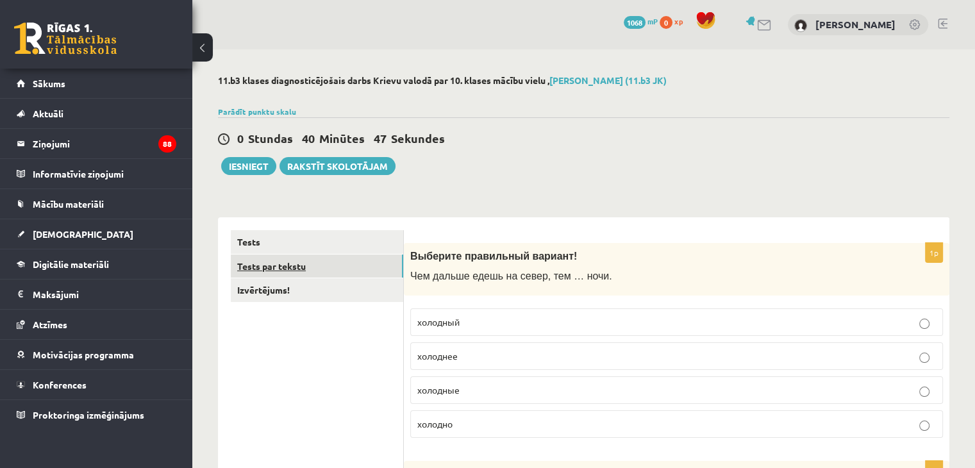
click at [269, 265] on link "Tests par tekstu" at bounding box center [317, 266] width 172 height 24
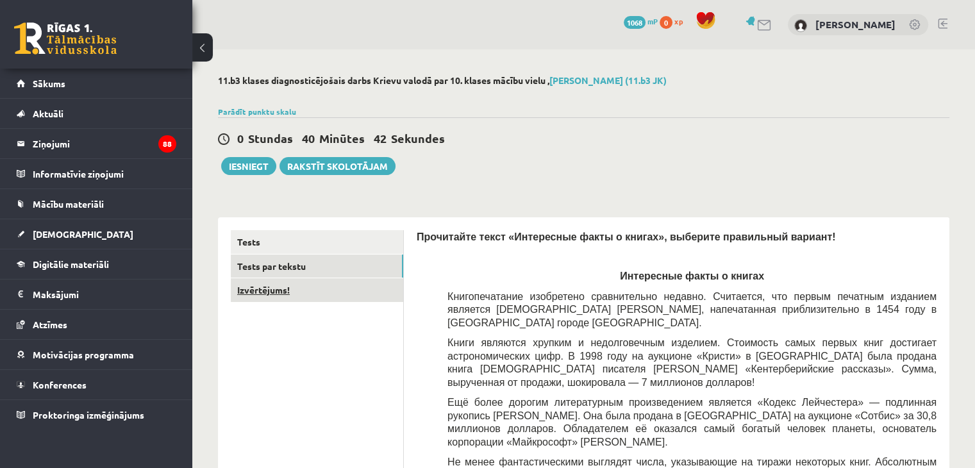
click at [301, 301] on link "Izvērtējums!" at bounding box center [317, 290] width 172 height 24
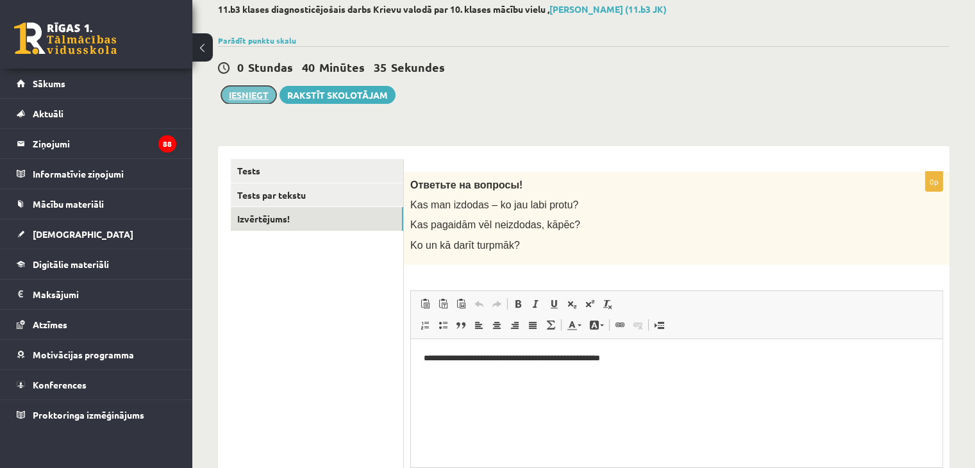
click at [237, 93] on button "Iesniegt" at bounding box center [248, 95] width 55 height 18
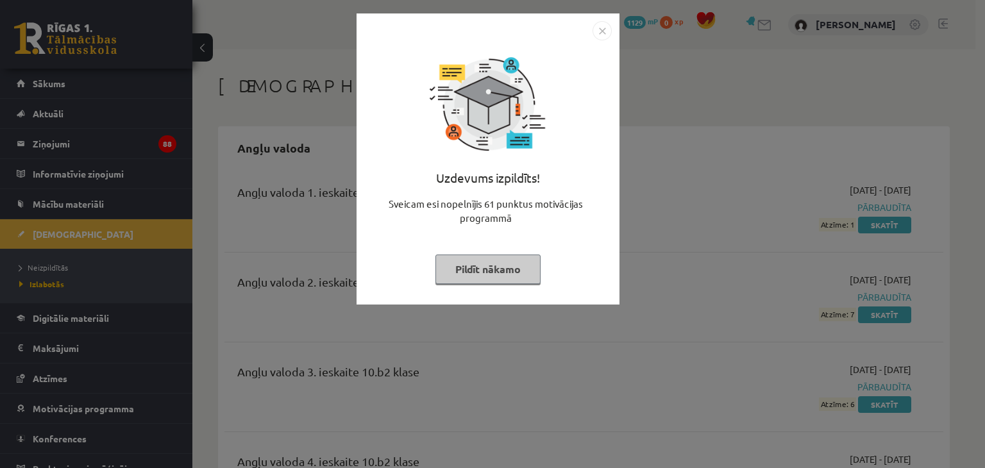
click at [492, 273] on button "Pildīt nākamo" at bounding box center [487, 268] width 105 height 29
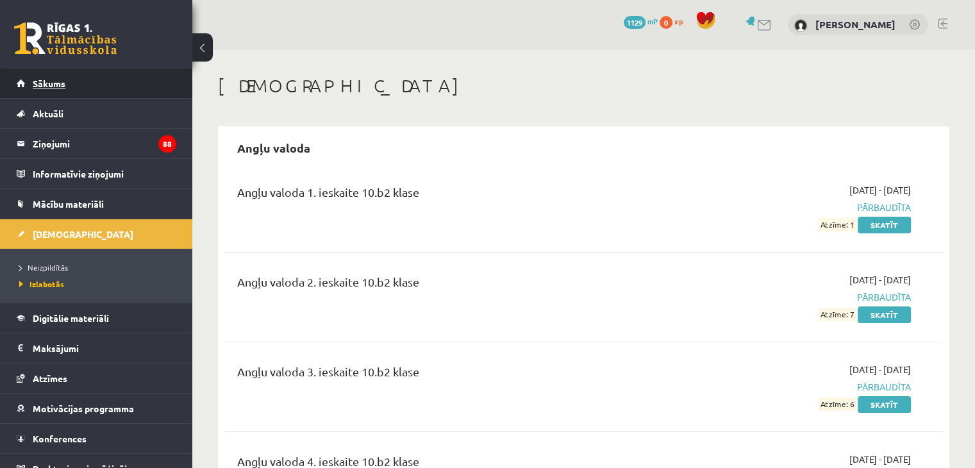
click at [109, 93] on link "Sākums" at bounding box center [97, 83] width 160 height 29
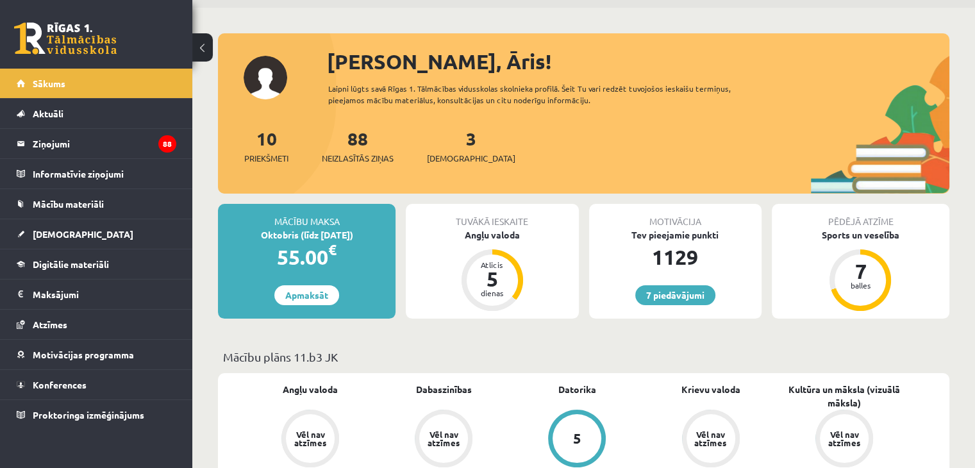
scroll to position [64, 0]
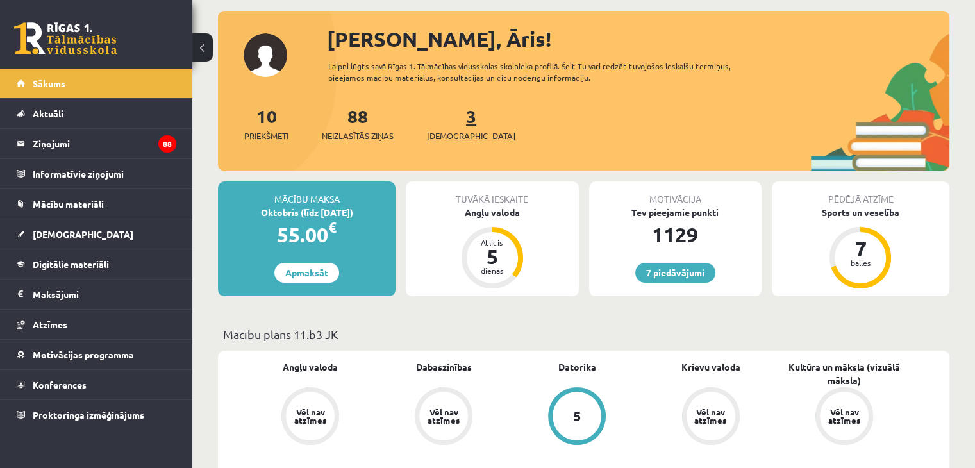
click at [453, 120] on link "3 Ieskaites" at bounding box center [471, 123] width 88 height 38
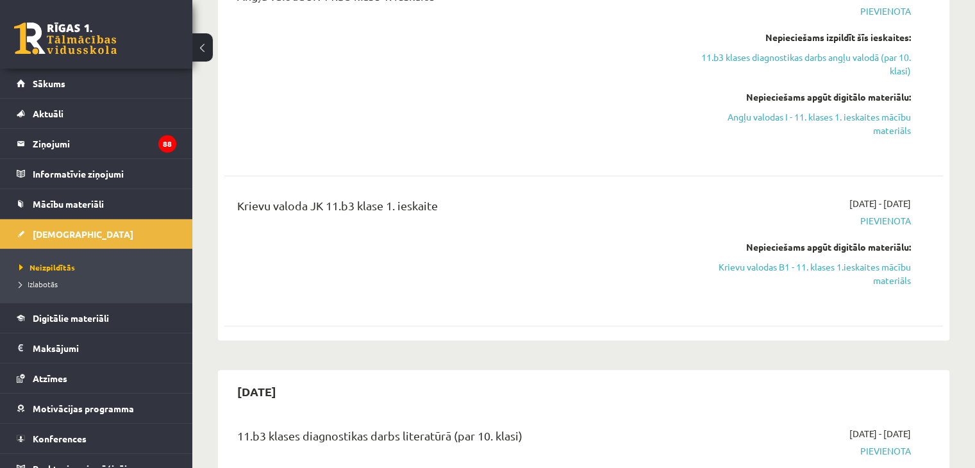
scroll to position [256, 0]
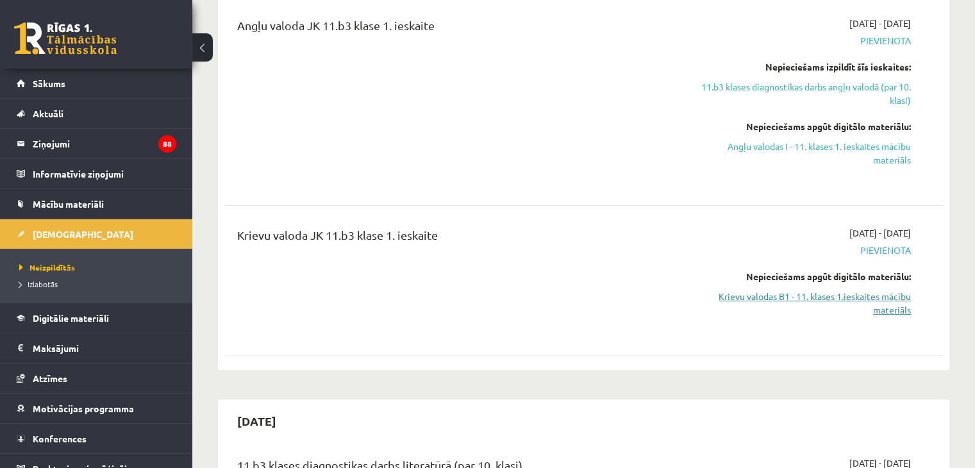
click at [839, 299] on link "Krievu valodas B1 - 11. klases 1.ieskaites mācību materiāls" at bounding box center [805, 303] width 212 height 27
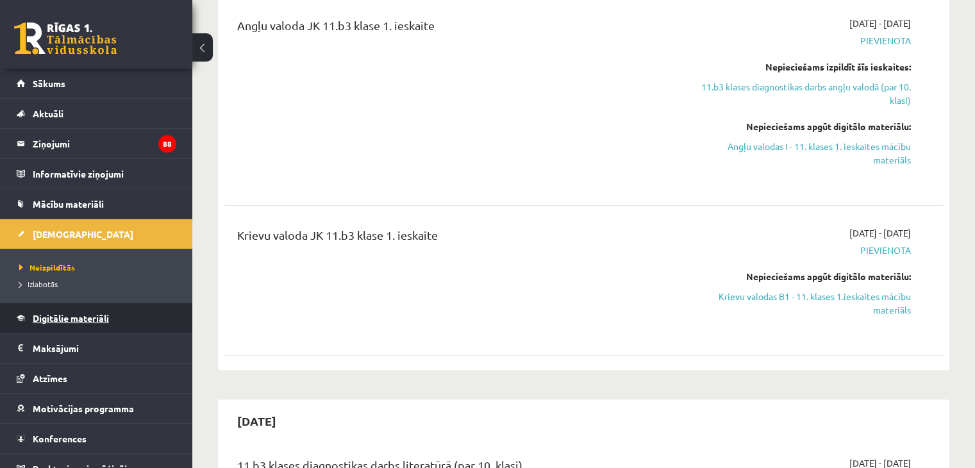
click at [83, 322] on link "Digitālie materiāli" at bounding box center [97, 317] width 160 height 29
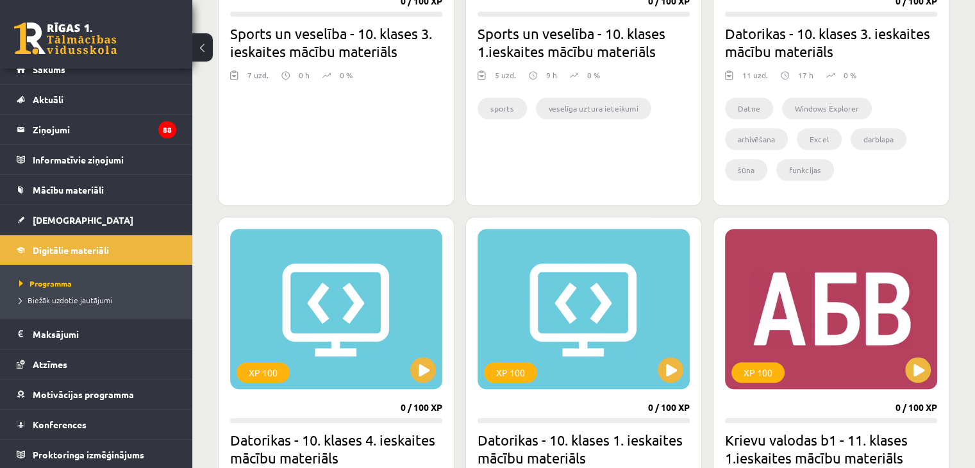
scroll to position [1090, 0]
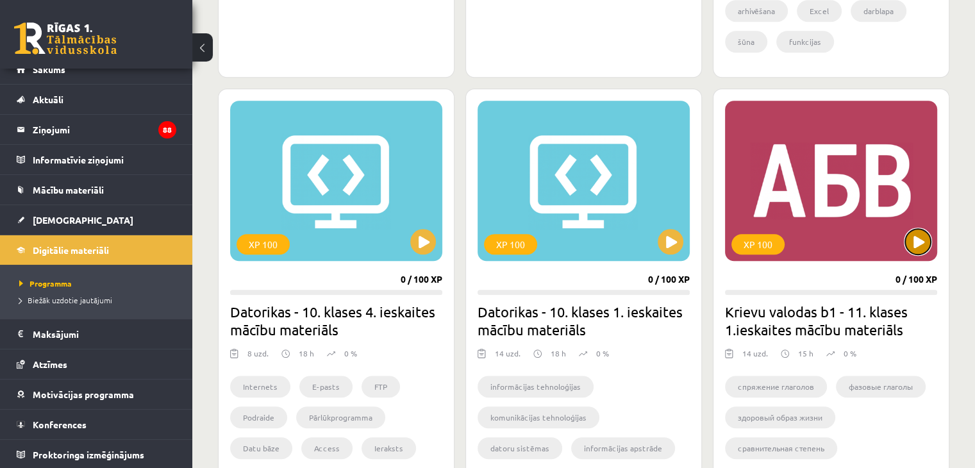
click at [919, 237] on button at bounding box center [918, 242] width 26 height 26
click at [62, 219] on span "[DEMOGRAPHIC_DATA]" at bounding box center [83, 220] width 101 height 12
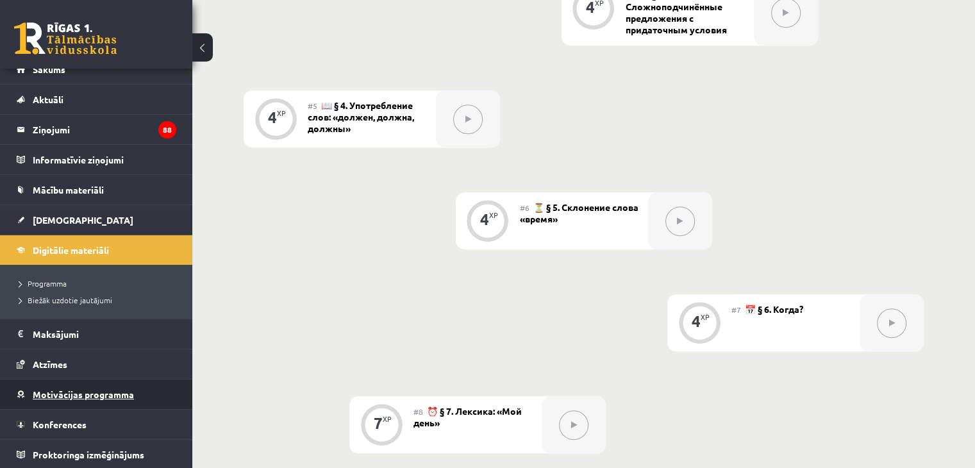
scroll to position [833, 0]
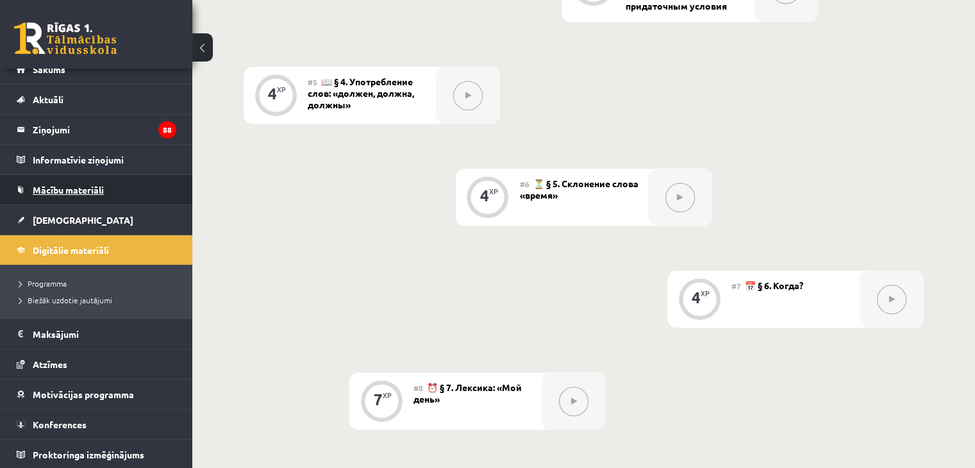
click at [78, 193] on span "Mācību materiāli" at bounding box center [68, 190] width 71 height 12
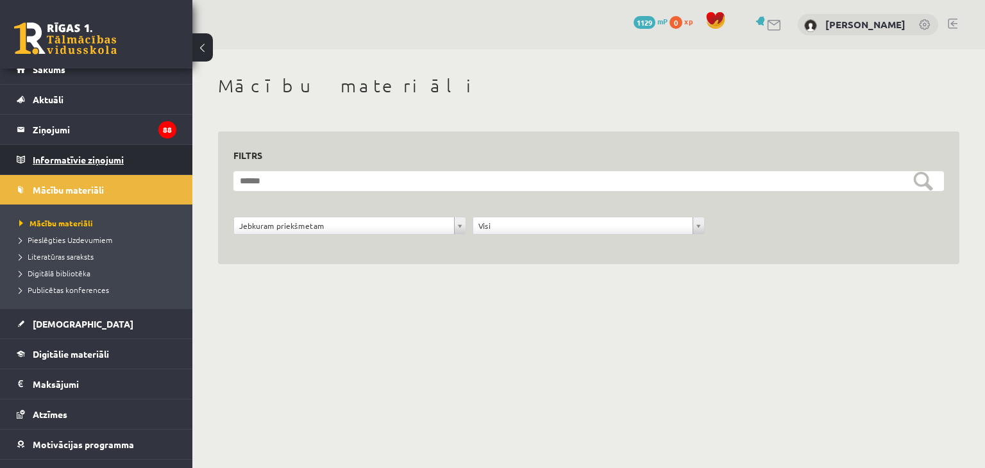
click at [67, 157] on legend "Informatīvie ziņojumi 0" at bounding box center [105, 159] width 144 height 29
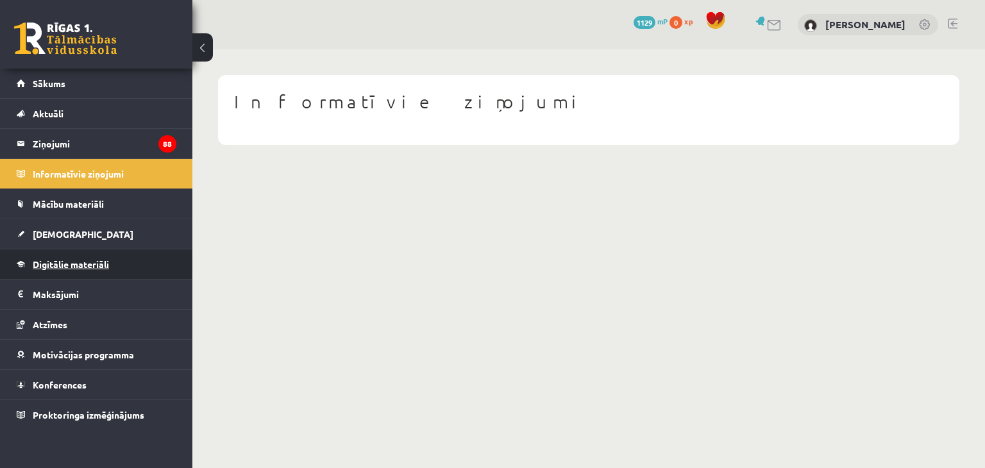
click at [102, 260] on span "Digitālie materiāli" at bounding box center [71, 264] width 76 height 12
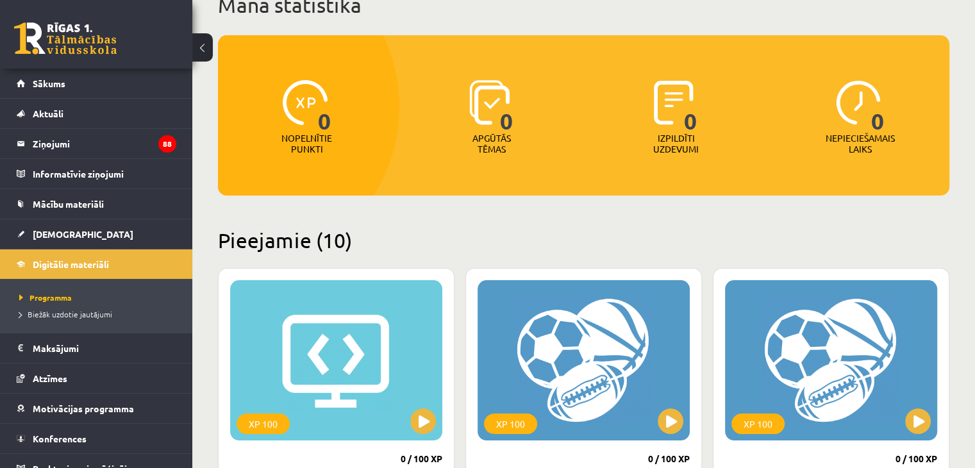
scroll to position [23, 0]
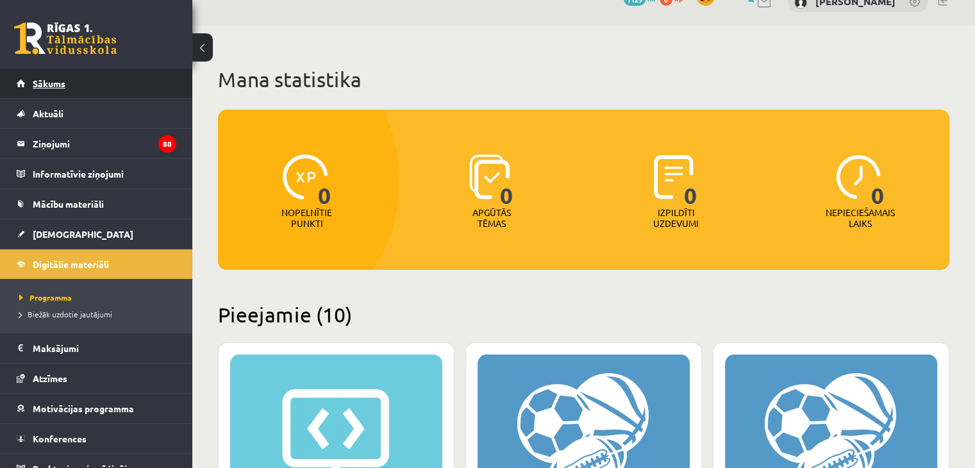
click at [126, 85] on link "Sākums" at bounding box center [97, 83] width 160 height 29
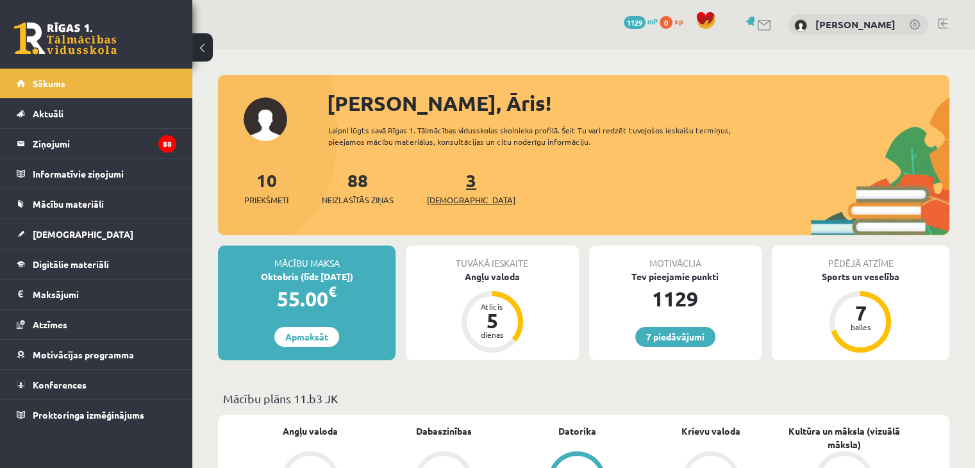
click at [450, 181] on link "3 Ieskaites" at bounding box center [471, 188] width 88 height 38
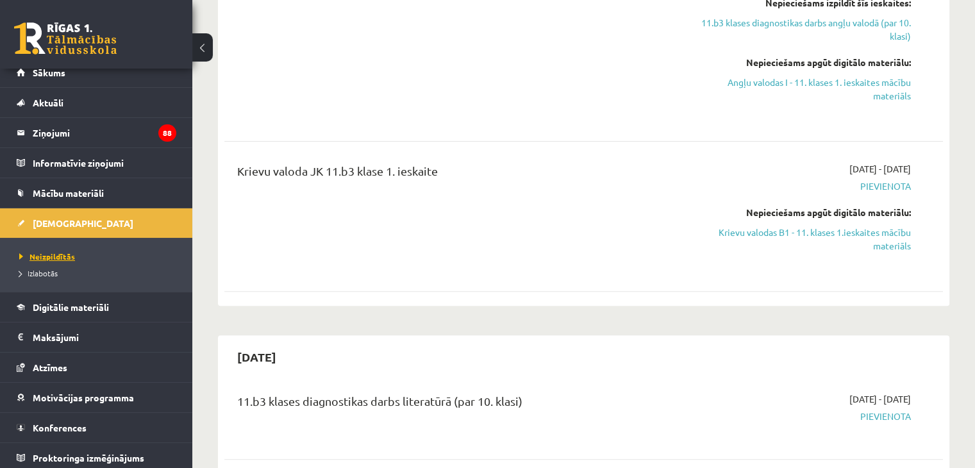
scroll to position [14, 0]
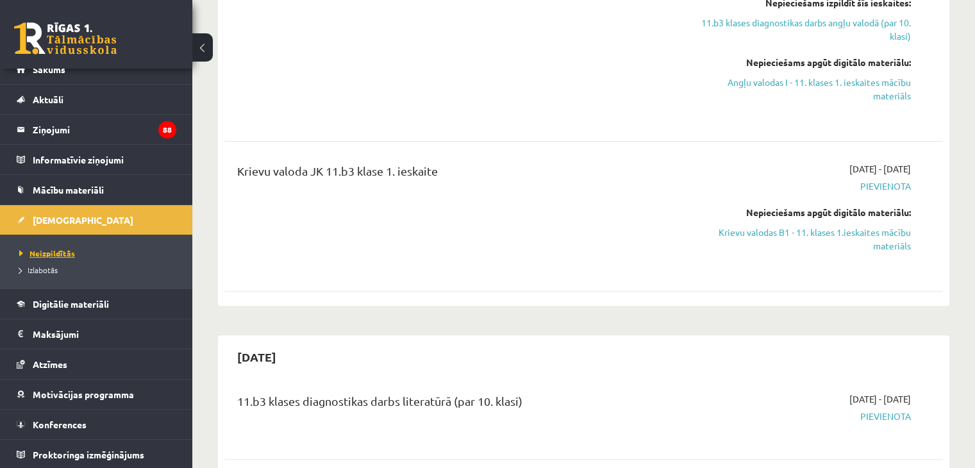
click at [69, 254] on span "Neizpildītās" at bounding box center [47, 253] width 56 height 10
click at [56, 268] on span "Izlabotās" at bounding box center [38, 270] width 38 height 10
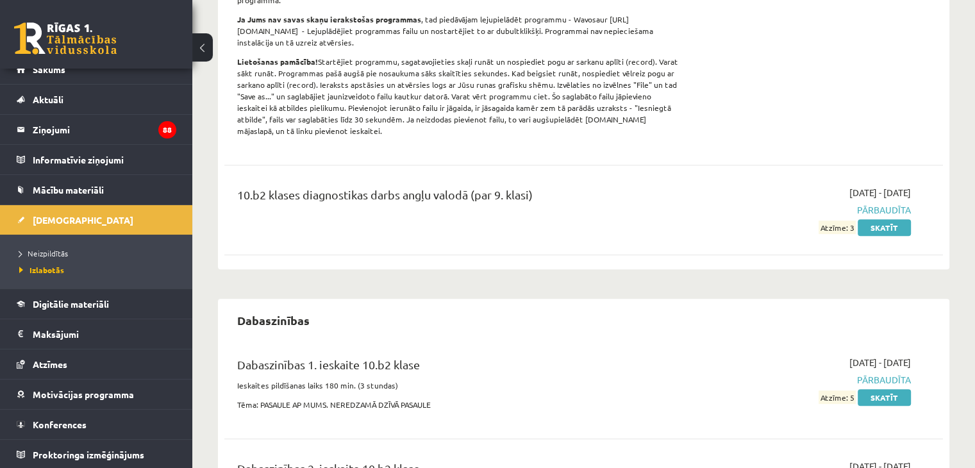
scroll to position [128, 0]
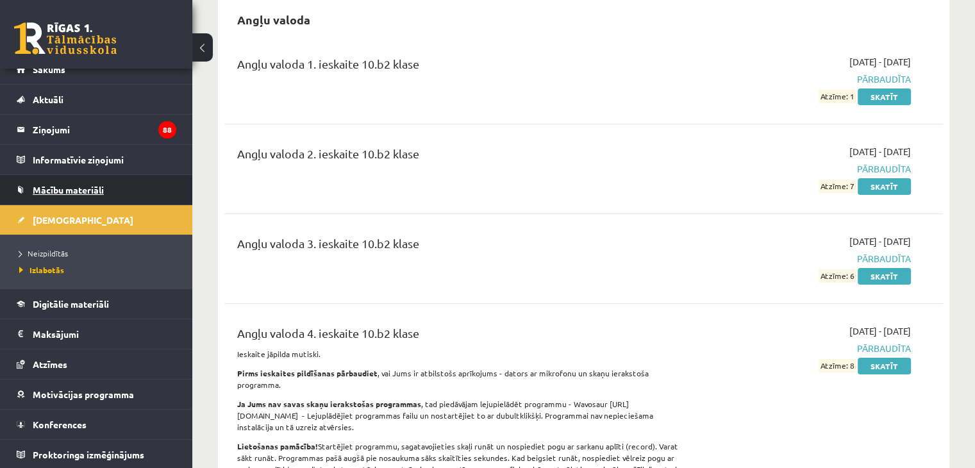
click at [116, 186] on link "Mācību materiāli" at bounding box center [97, 189] width 160 height 29
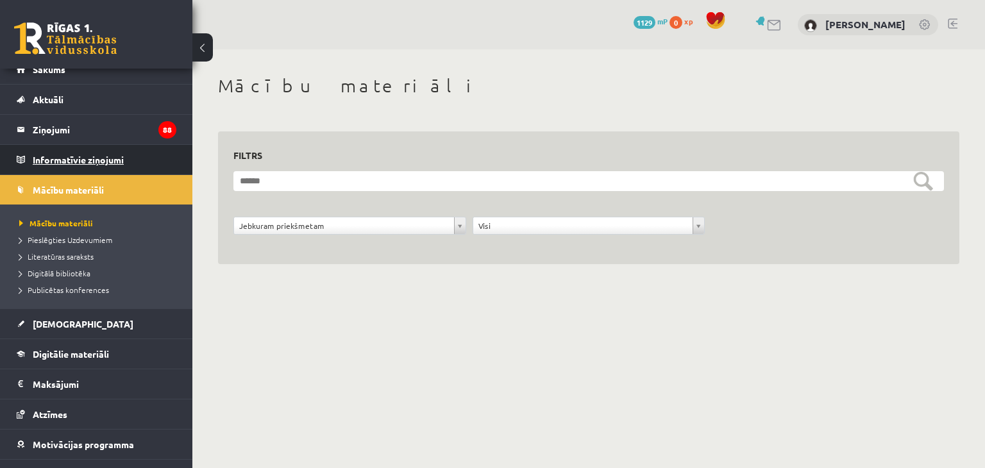
click at [92, 157] on legend "Informatīvie ziņojumi 0" at bounding box center [105, 159] width 144 height 29
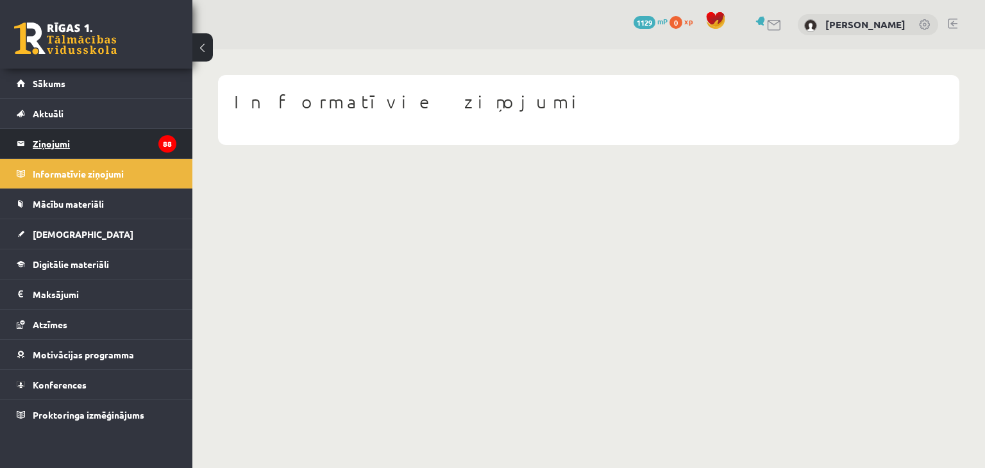
click at [74, 143] on legend "Ziņojumi 88" at bounding box center [105, 143] width 144 height 29
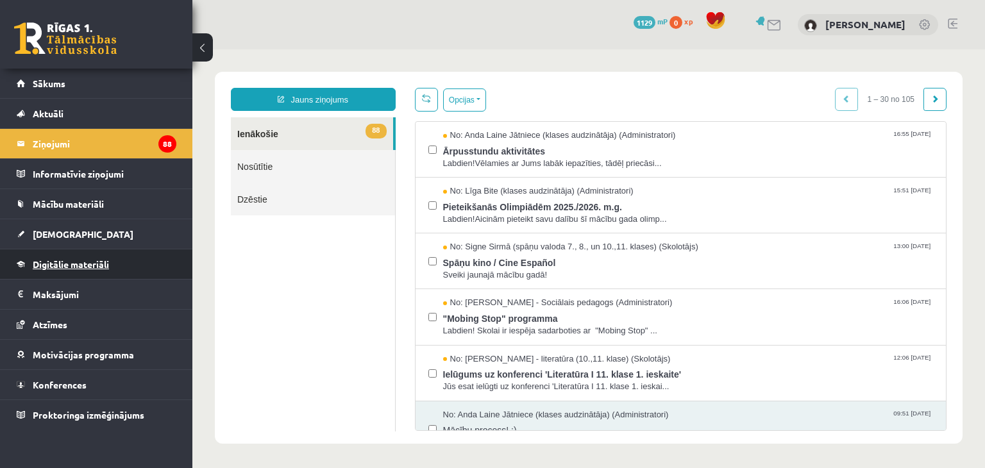
click at [85, 263] on span "Digitālie materiāli" at bounding box center [71, 264] width 76 height 12
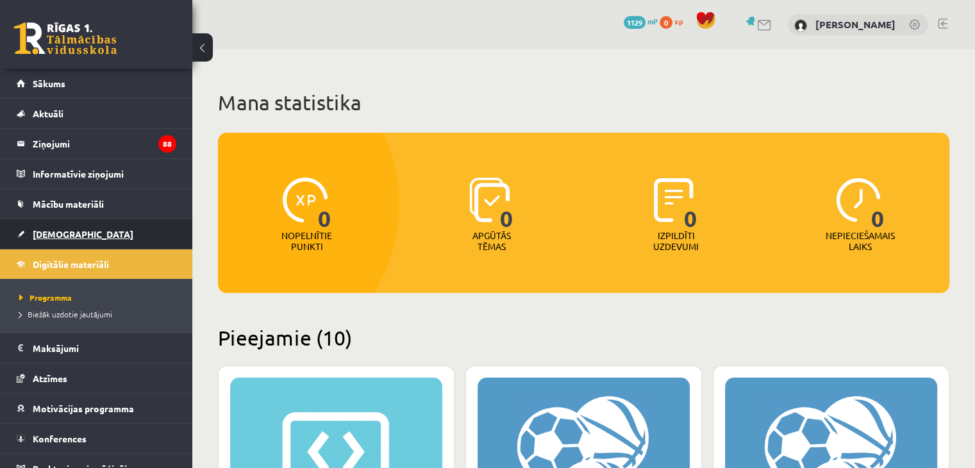
click at [60, 231] on span "[DEMOGRAPHIC_DATA]" at bounding box center [83, 234] width 101 height 12
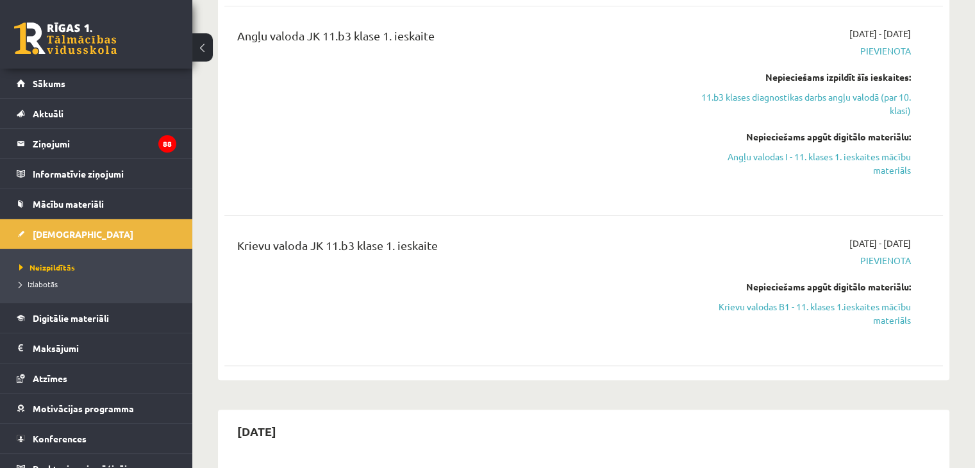
scroll to position [256, 0]
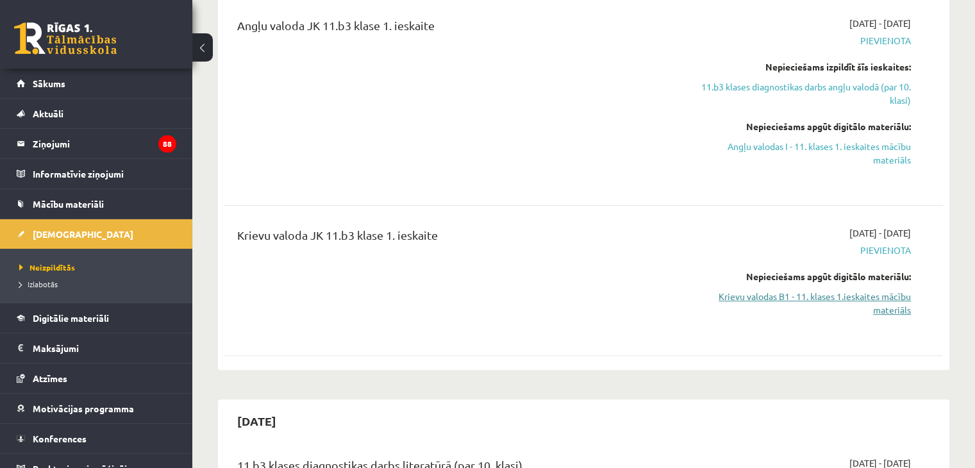
click at [776, 302] on link "Krievu valodas B1 - 11. klases 1.ieskaites mācību materiāls" at bounding box center [805, 303] width 212 height 27
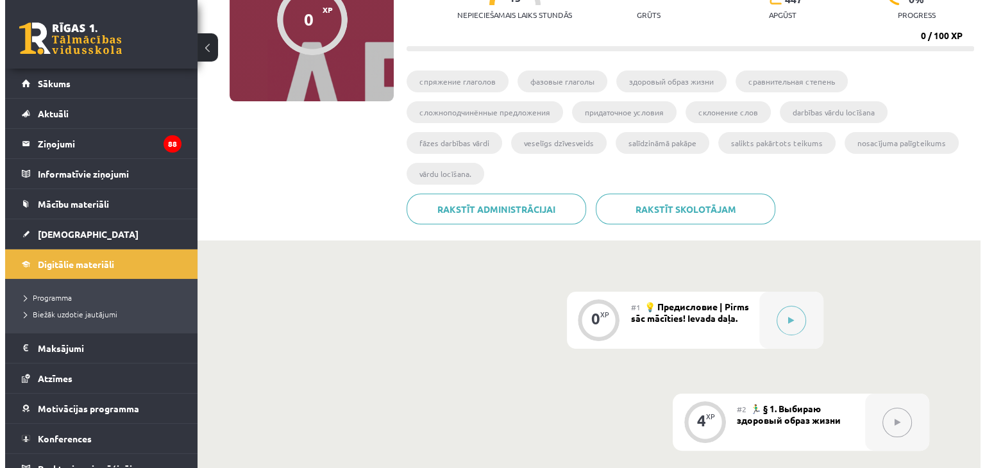
scroll to position [128, 0]
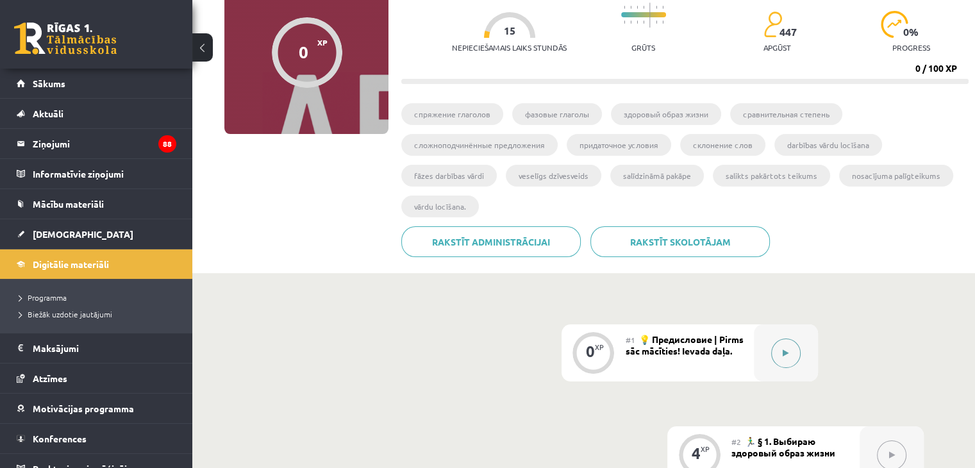
click at [783, 347] on button at bounding box center [785, 352] width 29 height 29
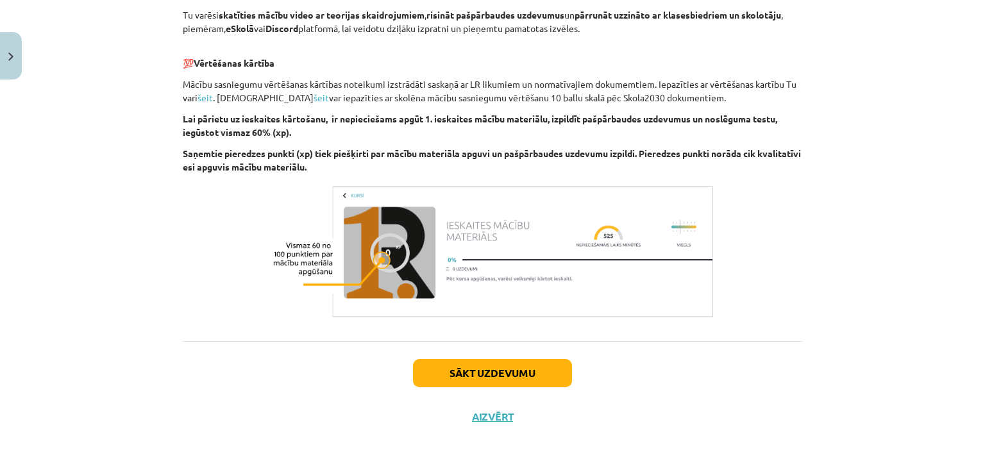
scroll to position [840, 0]
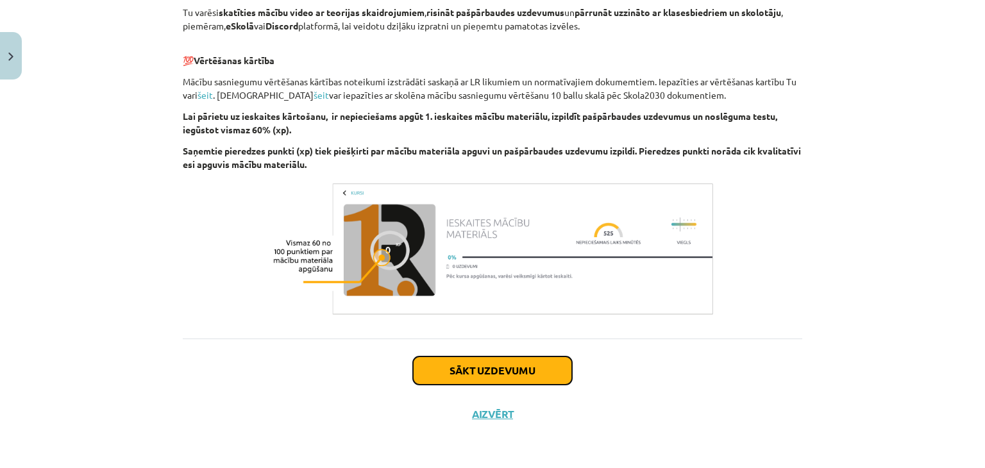
click at [465, 367] on button "Sākt uzdevumu" at bounding box center [492, 370] width 159 height 28
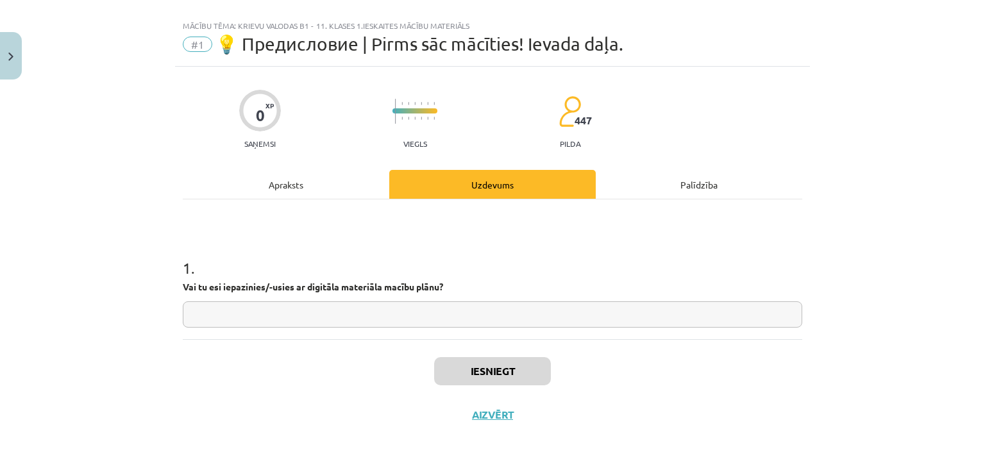
click at [300, 313] on input "text" at bounding box center [492, 314] width 619 height 26
type input "*********"
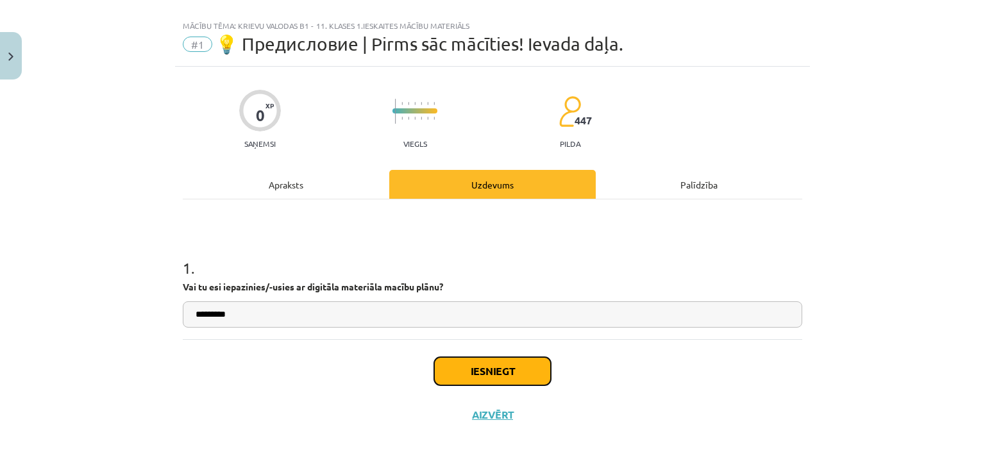
click at [469, 368] on button "Iesniegt" at bounding box center [492, 371] width 117 height 28
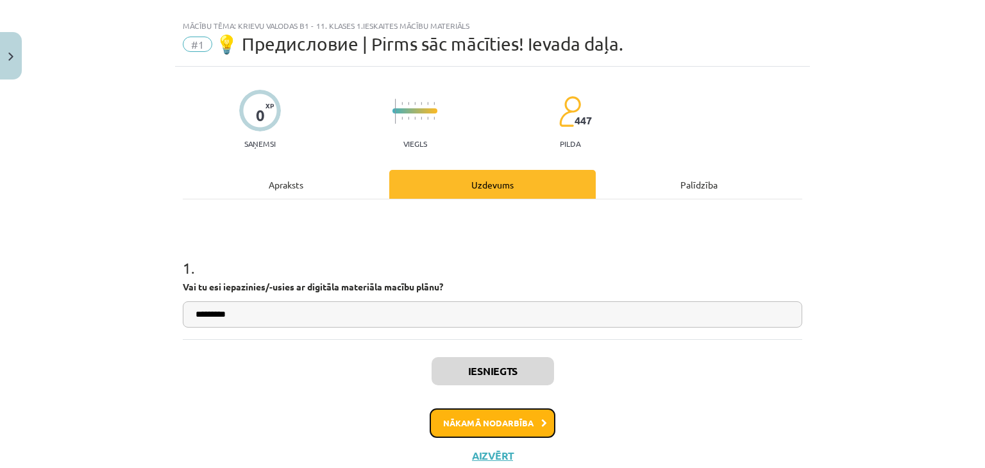
click at [478, 424] on button "Nākamā nodarbība" at bounding box center [492, 422] width 126 height 29
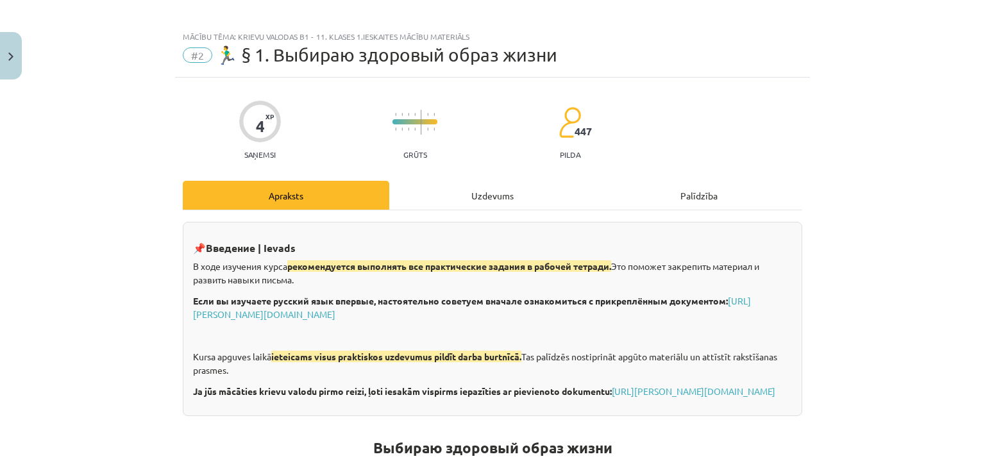
scroll to position [0, 0]
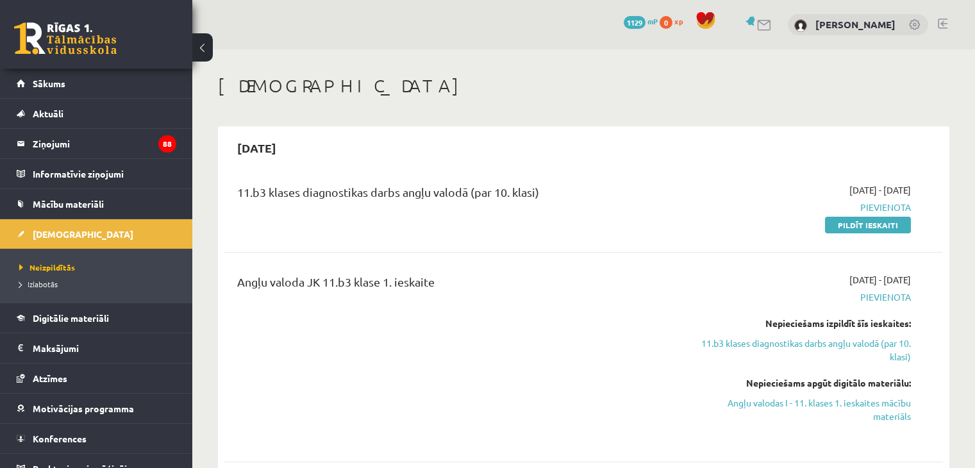
scroll to position [256, 0]
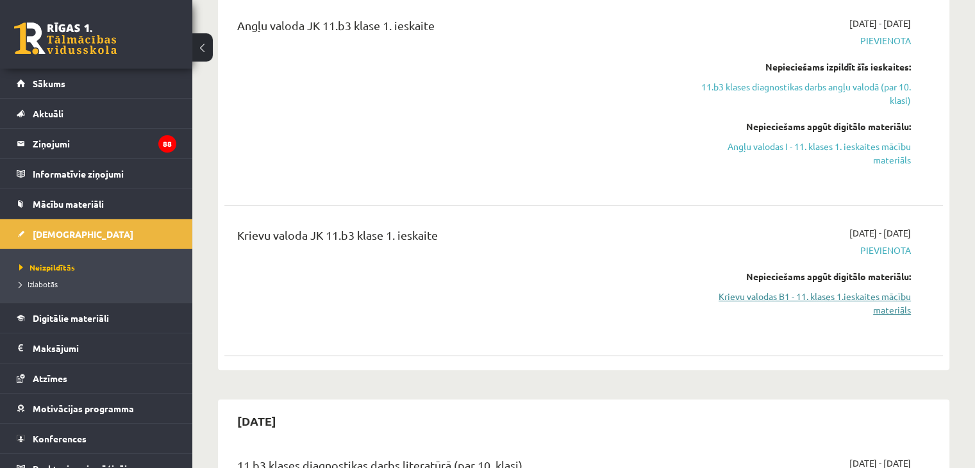
click at [872, 296] on link "Krievu valodas B1 - 11. klases 1.ieskaites mācību materiāls" at bounding box center [805, 303] width 212 height 27
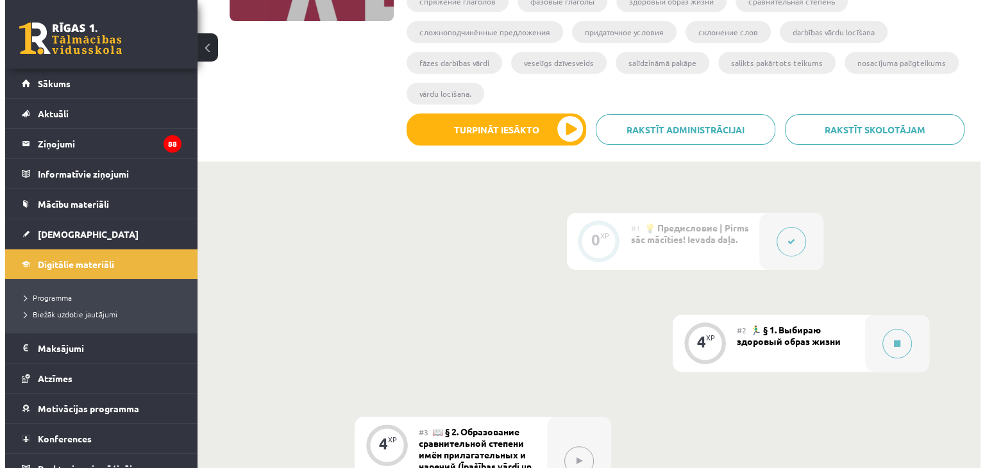
scroll to position [320, 0]
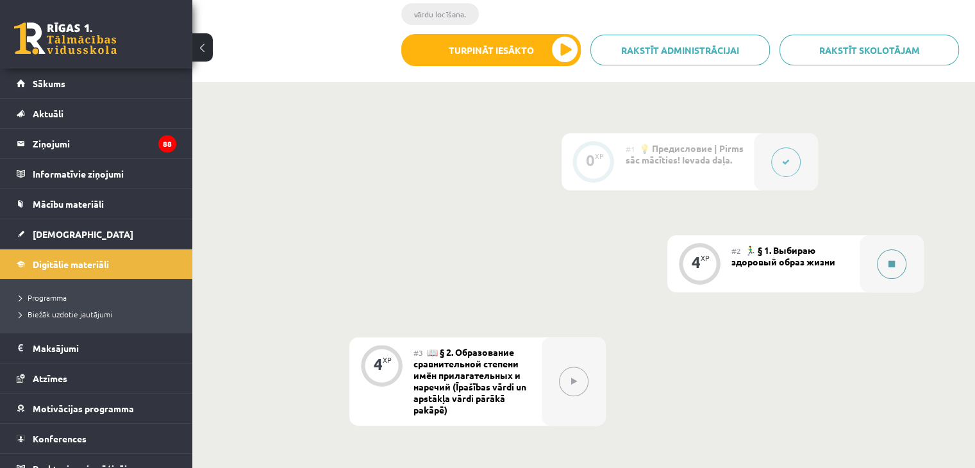
click at [895, 262] on button at bounding box center [891, 263] width 29 height 29
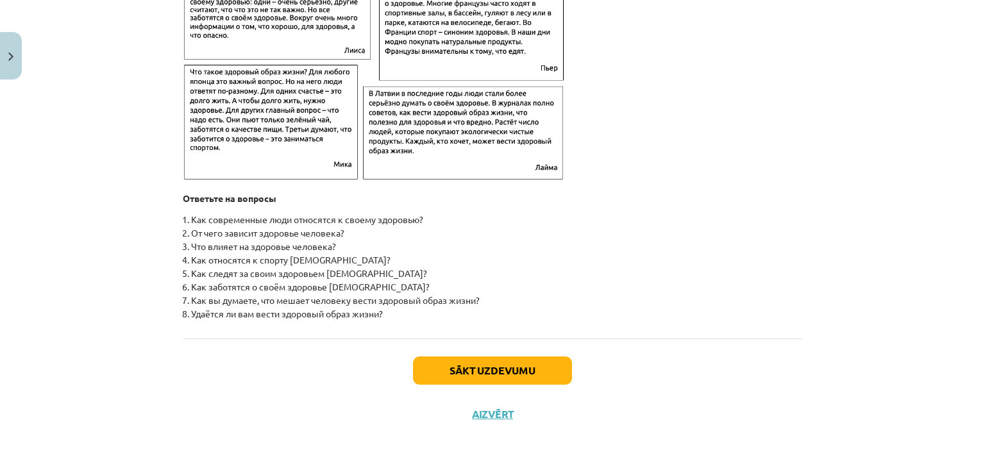
scroll to position [2059, 0]
click at [488, 372] on button "Sākt uzdevumu" at bounding box center [492, 370] width 159 height 28
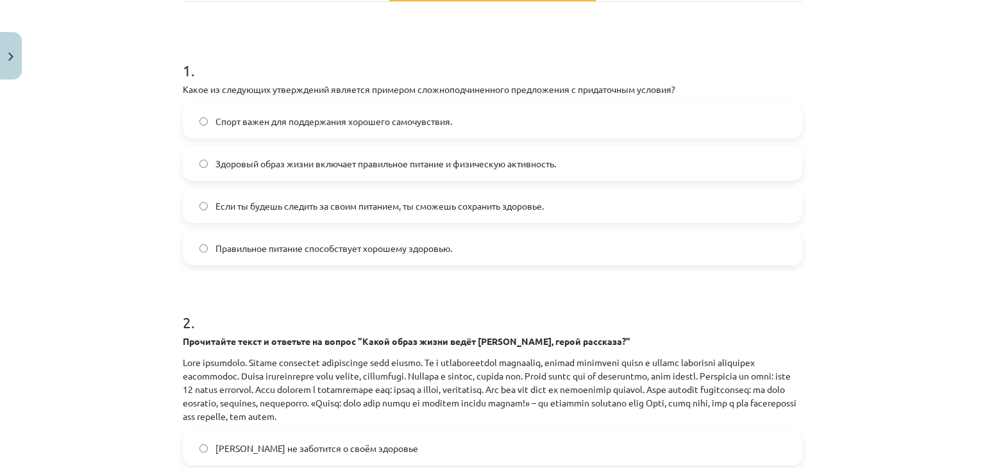
scroll to position [169, 0]
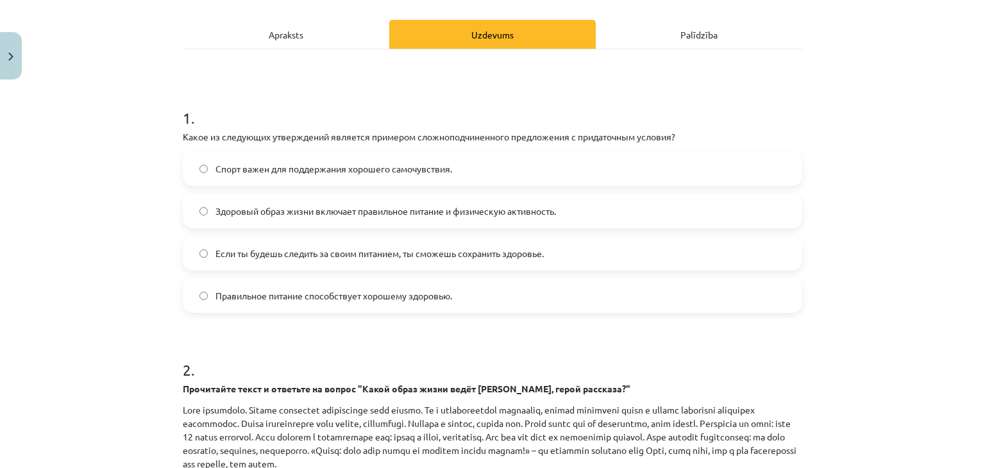
click at [351, 170] on span "Спорт важен для поддержания хорошего самочувствия." at bounding box center [333, 168] width 237 height 13
click at [425, 213] on span "Здоровый образ жизни включает правильное питание и физическую активность." at bounding box center [385, 210] width 340 height 13
click at [361, 172] on span "Спорт важен для поддержания хорошего самочувствия." at bounding box center [333, 168] width 237 height 13
click at [444, 212] on span "Здоровый образ жизни включает правильное питание и физическую активность." at bounding box center [385, 210] width 340 height 13
click at [308, 298] on span "Правильное питание способствует хорошему здоровью." at bounding box center [333, 295] width 237 height 13
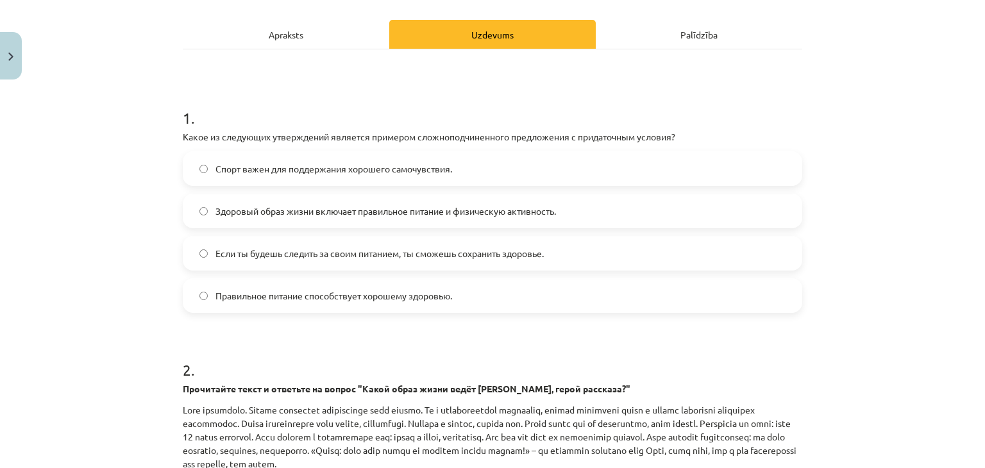
click at [294, 172] on span "Спорт важен для поддержания хорошего самочувствия." at bounding box center [333, 168] width 237 height 13
click at [305, 212] on span "Здоровый образ жизни включает правильное питание и физическую активность." at bounding box center [385, 210] width 340 height 13
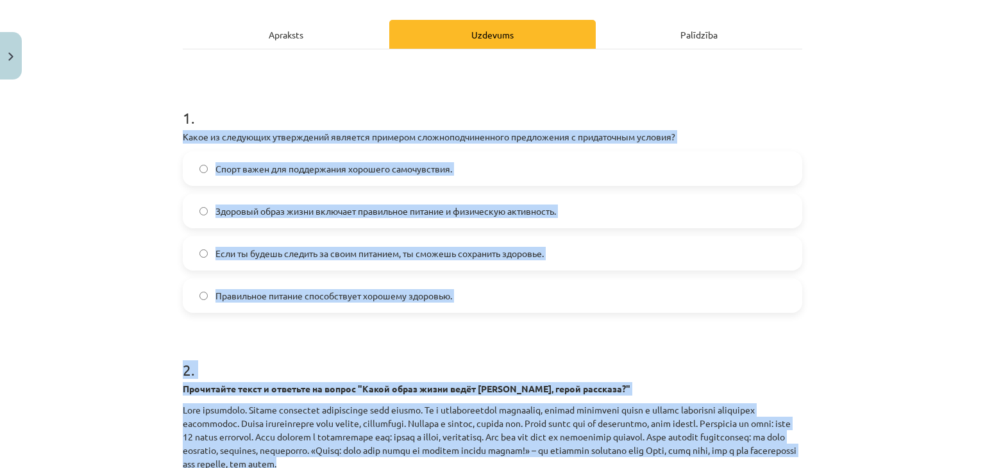
scroll to position [489, 0]
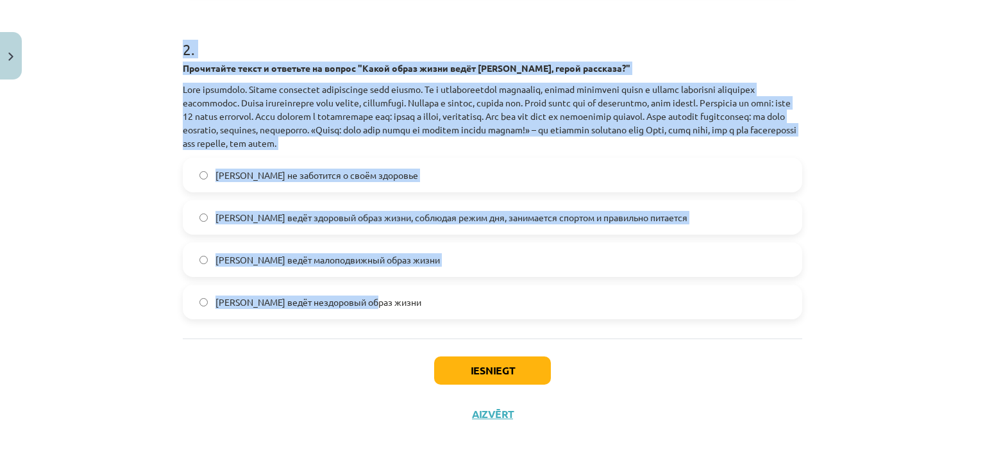
drag, startPoint x: 162, startPoint y: 130, endPoint x: 760, endPoint y: 296, distance: 620.7
click at [760, 296] on div "Mācību tēma: Krievu valodas b1 - 11. klases 1.ieskaites mācību materiāls #2 🏃‍♂…" at bounding box center [492, 234] width 985 height 468
copy form "Какое из следующих утверждений является примером сложноподчиненного предложения…"
click at [42, 163] on div "Mācību tēma: Krievu valodas b1 - 11. klases 1.ieskaites mācību materiāls #2 🏃‍♂…" at bounding box center [492, 234] width 985 height 468
click at [102, 157] on div "Mācību tēma: Krievu valodas b1 - 11. klases 1.ieskaites mācību materiāls #2 🏃‍♂…" at bounding box center [492, 234] width 985 height 468
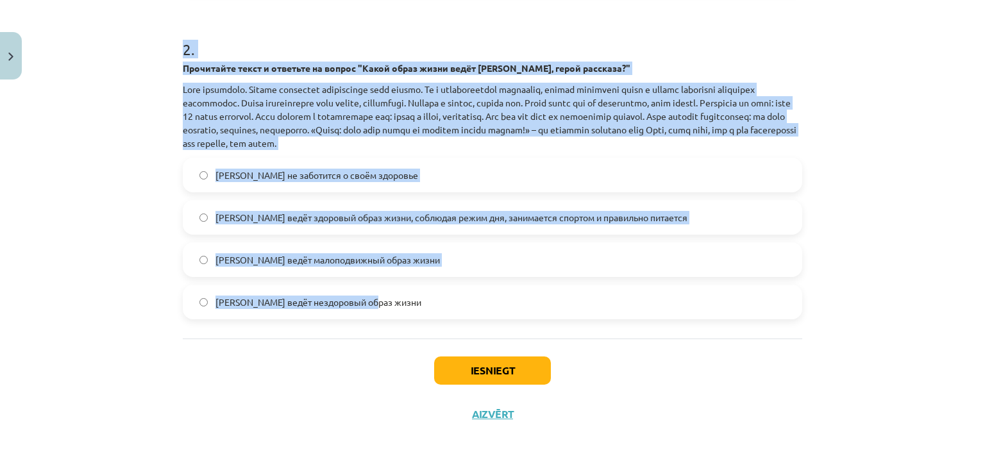
click at [345, 20] on h1 "2 ." at bounding box center [492, 38] width 619 height 40
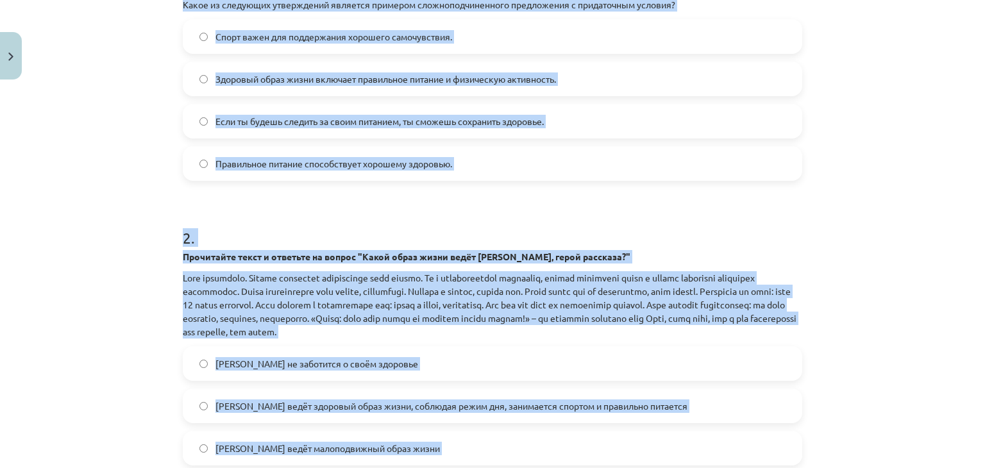
scroll to position [294, 0]
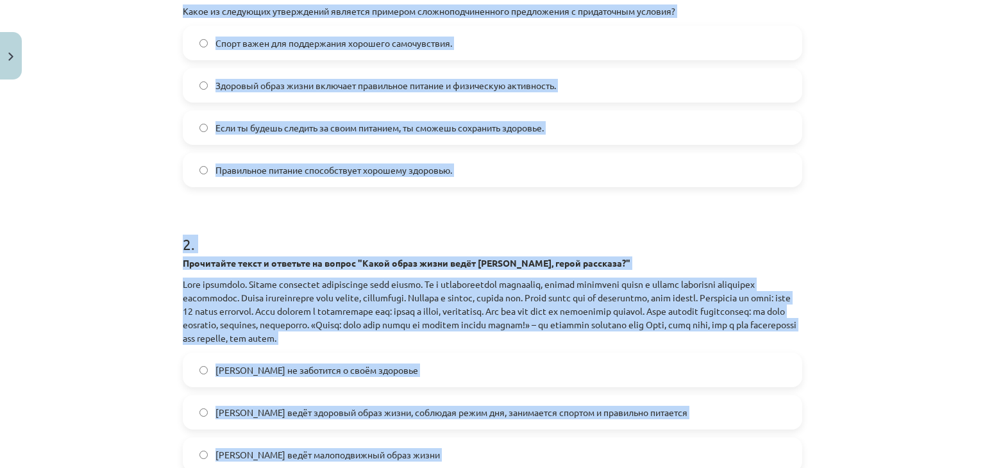
click at [894, 193] on div "Mācību tēma: Krievu valodas b1 - 11. klases 1.ieskaites mācību materiāls #2 🏃‍♂…" at bounding box center [492, 234] width 985 height 468
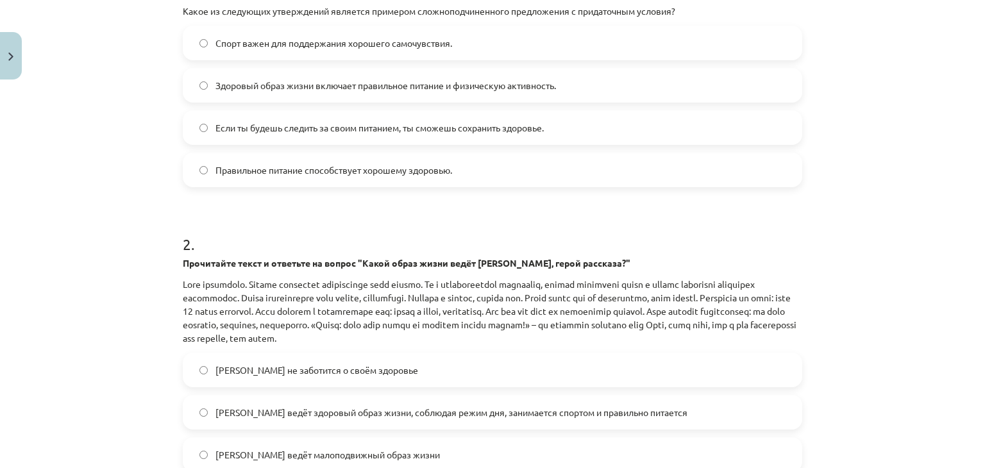
click at [372, 172] on span "Правильное питание способствует хорошему здоровью." at bounding box center [333, 169] width 237 height 13
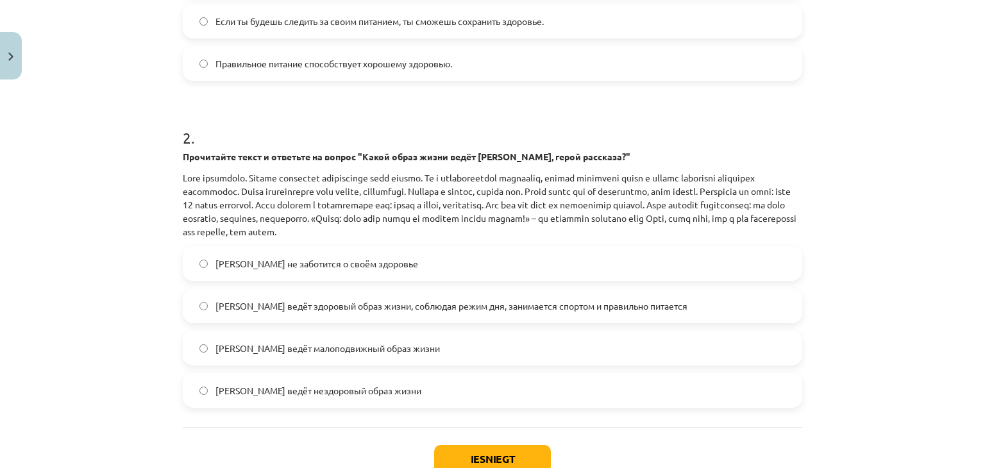
scroll to position [422, 0]
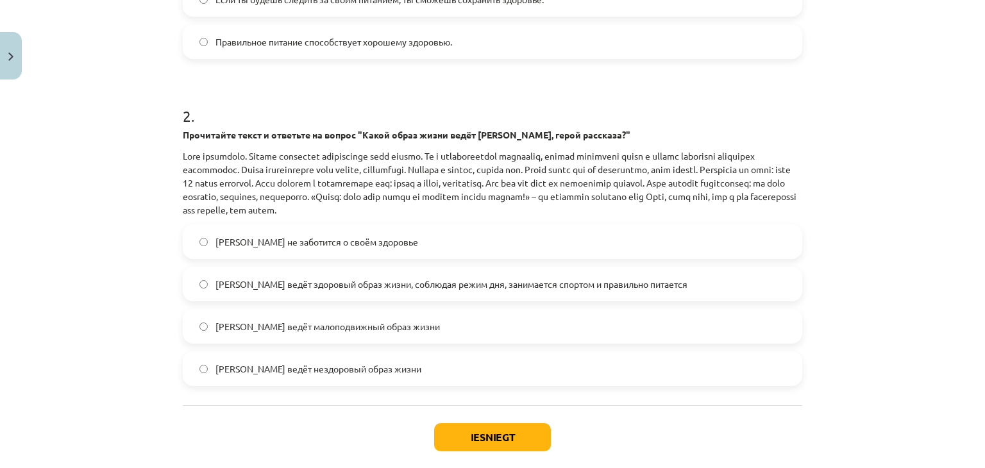
click at [281, 285] on span "Олег ведёт здоровый образ жизни, соблюдая режим дня, занимается спортом и прави…" at bounding box center [451, 284] width 472 height 13
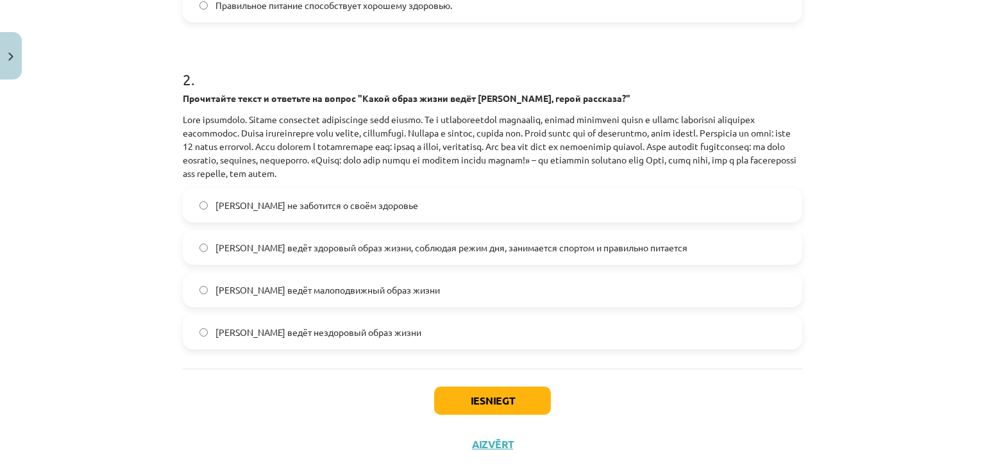
scroll to position [489, 0]
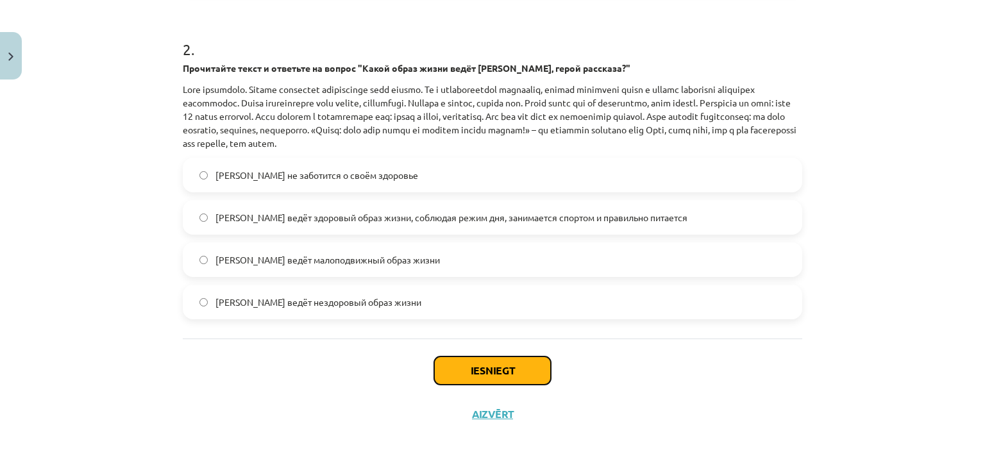
click at [482, 367] on button "Iesniegt" at bounding box center [492, 370] width 117 height 28
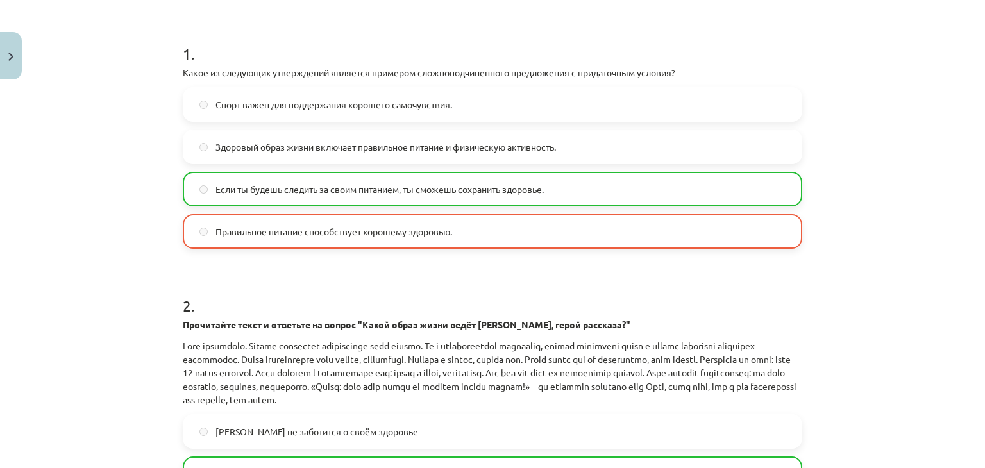
scroll to position [529, 0]
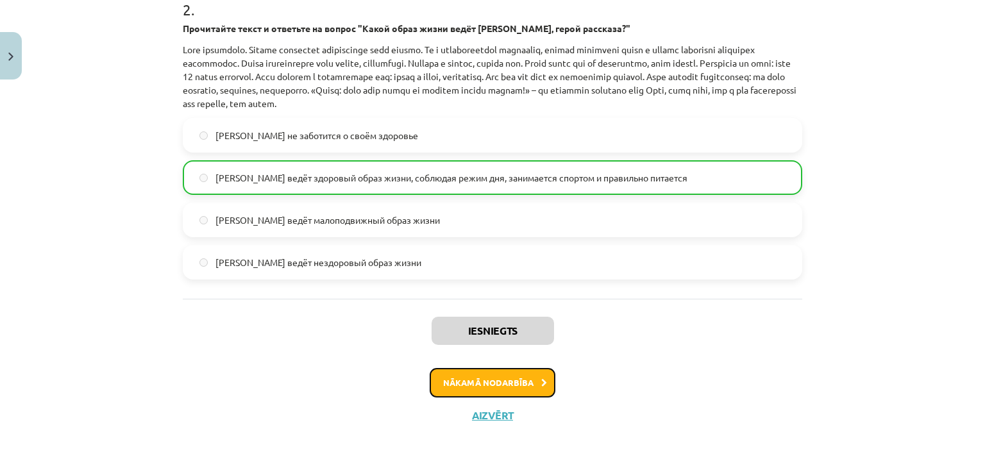
click at [531, 382] on button "Nākamā nodarbība" at bounding box center [492, 382] width 126 height 29
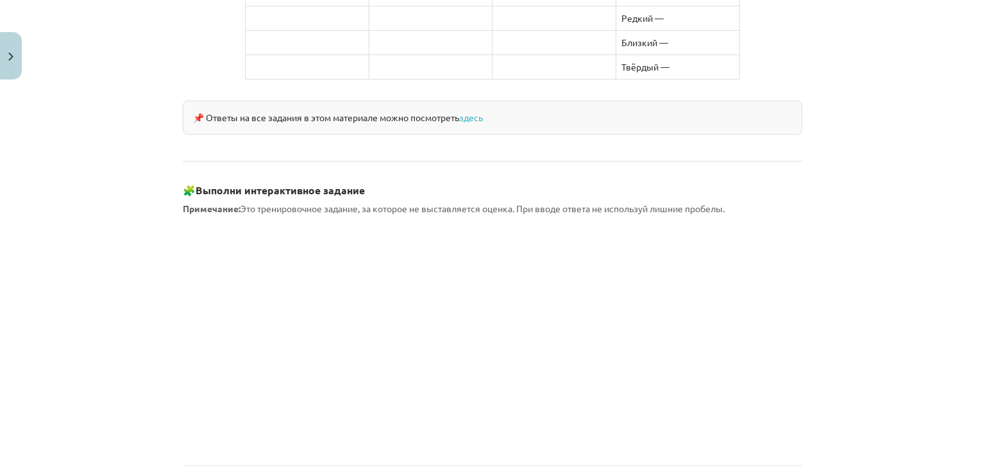
scroll to position [1122, 0]
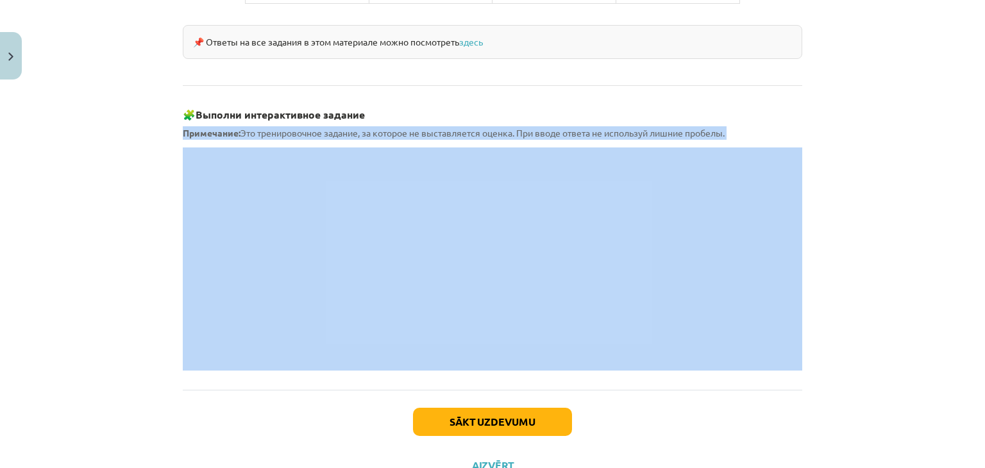
drag, startPoint x: 190, startPoint y: 108, endPoint x: 587, endPoint y: 130, distance: 398.0
click at [835, 104] on div "Mācību tēma: Krievu valodas b1 - 11. klases 1.ieskaites mācību materiāls #3 📖 §…" at bounding box center [492, 234] width 985 height 468
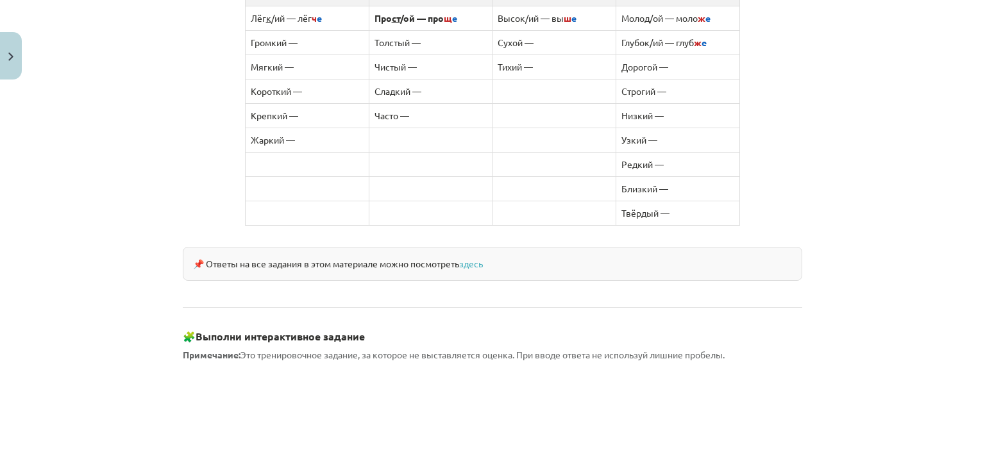
scroll to position [1156, 0]
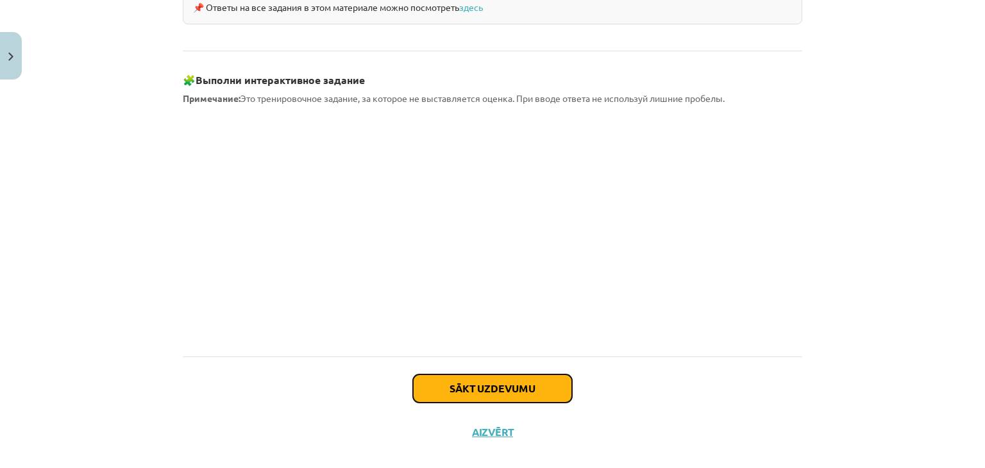
click at [522, 374] on button "Sākt uzdevumu" at bounding box center [492, 388] width 159 height 28
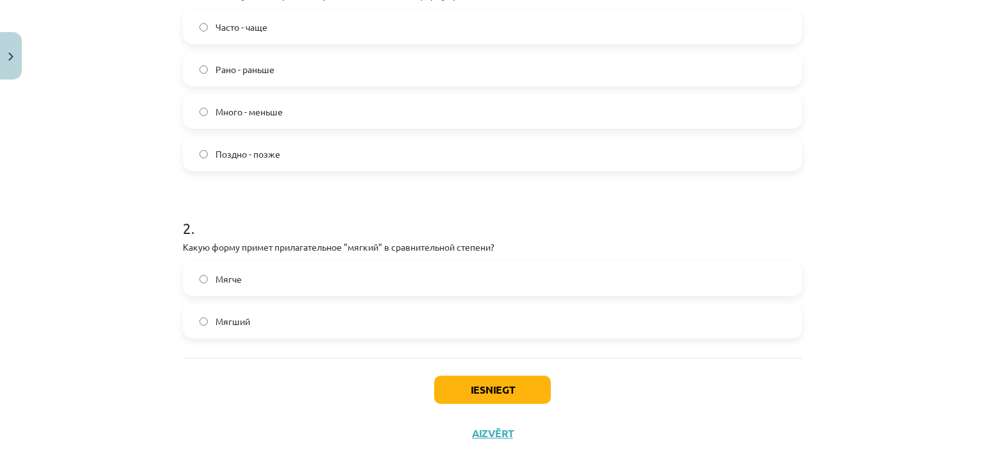
scroll to position [349, 0]
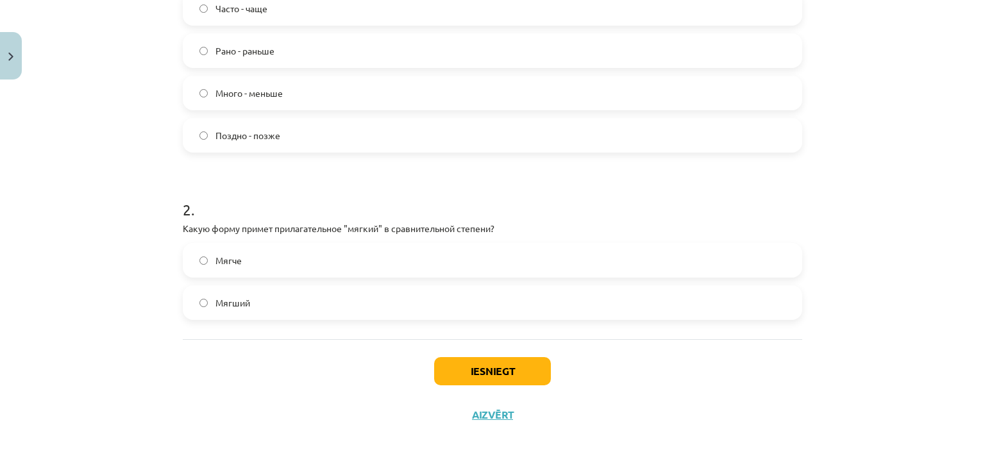
click at [203, 260] on label "Мягче" at bounding box center [492, 260] width 617 height 32
click at [486, 370] on button "Iesniegt" at bounding box center [492, 371] width 117 height 28
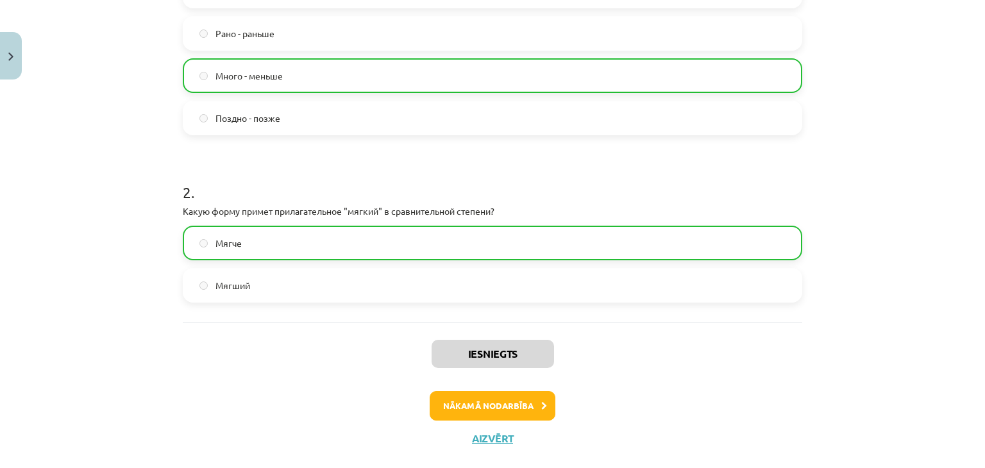
scroll to position [390, 0]
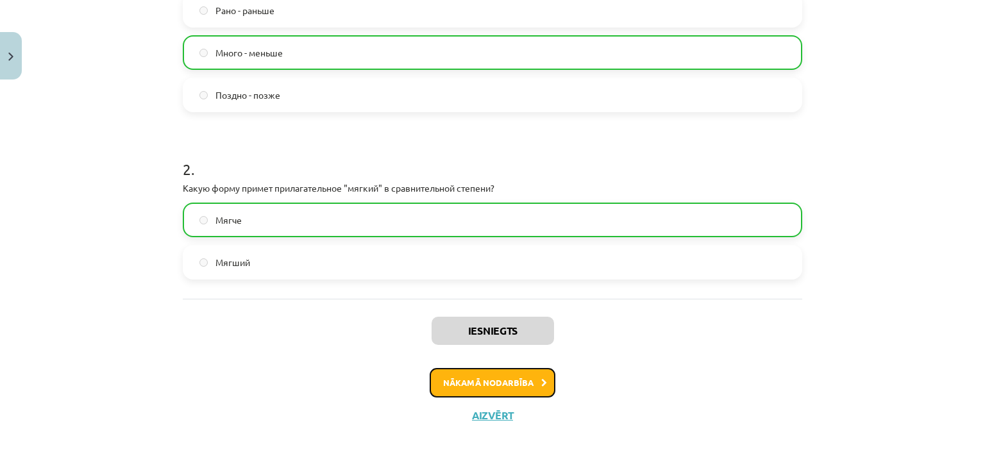
click at [513, 380] on button "Nākamā nodarbība" at bounding box center [492, 382] width 126 height 29
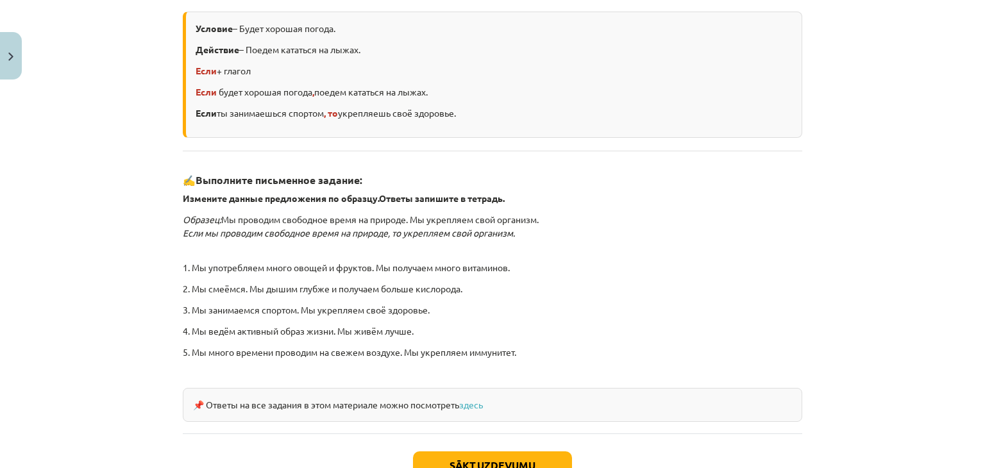
scroll to position [353, 0]
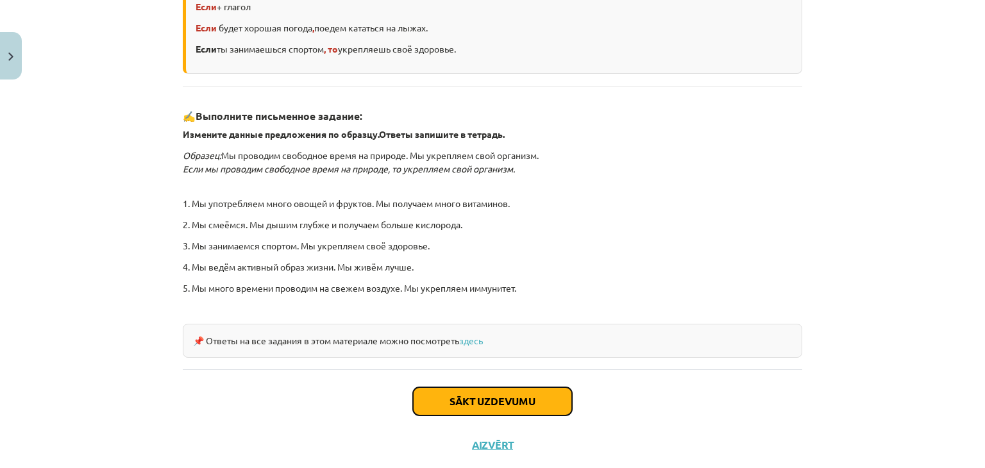
click at [472, 405] on button "Sākt uzdevumu" at bounding box center [492, 401] width 159 height 28
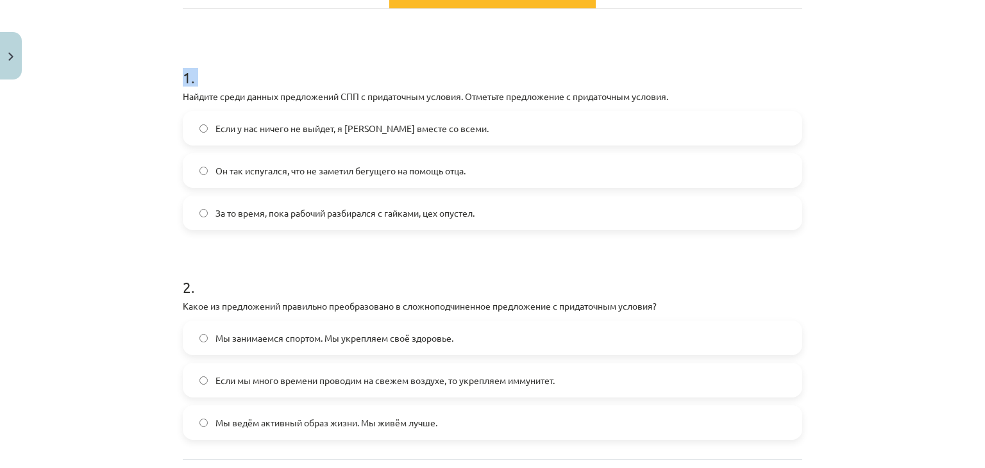
scroll to position [329, 0]
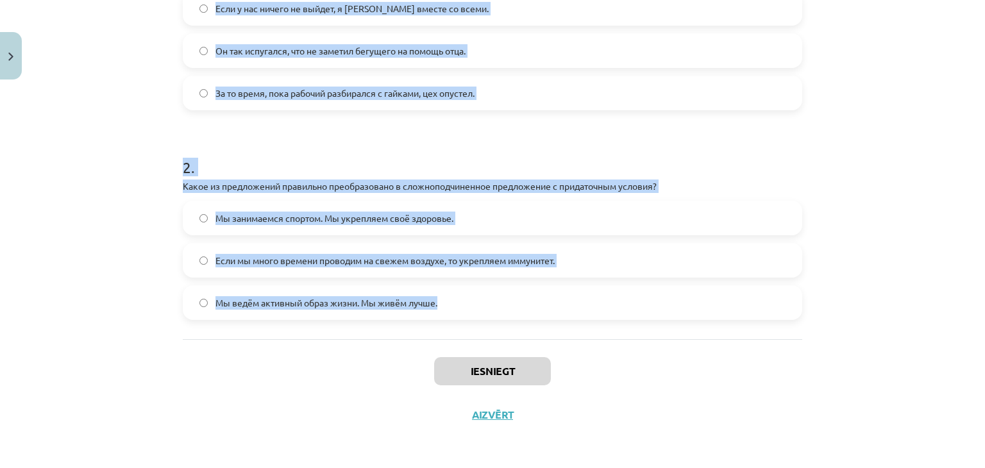
drag, startPoint x: 174, startPoint y: 167, endPoint x: 644, endPoint y: 307, distance: 489.6
click at [644, 307] on div "4 XP Saņemsi Grūts 446 pilda Apraksts Uzdevums Palīdzība 1 . Найдите среди данн…" at bounding box center [492, 96] width 635 height 680
copy form "Найдите среди данных предложений СПП с придаточным условия. Отметьте предложени…"
click at [112, 83] on div "Mācību tēma: Krievu valodas b1 - 11. klases 1.ieskaites mācību materiāls #4 📖 §…" at bounding box center [492, 234] width 985 height 468
click at [131, 113] on div "Mācību tēma: Krievu valodas b1 - 11. klases 1.ieskaites mācību materiāls #4 📖 §…" at bounding box center [492, 234] width 985 height 468
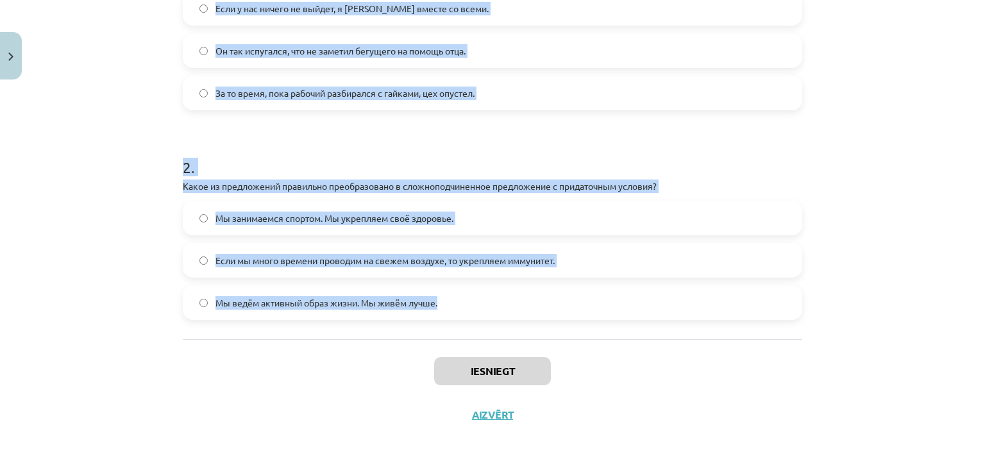
scroll to position [201, 0]
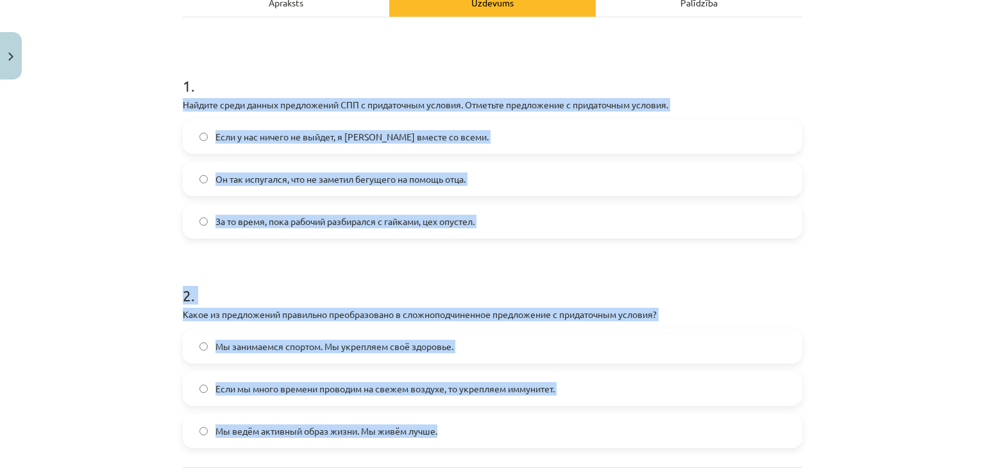
click at [123, 146] on div "Mācību tēma: Krievu valodas b1 - 11. klases 1.ieskaites mācību materiāls #4 📖 §…" at bounding box center [492, 234] width 985 height 468
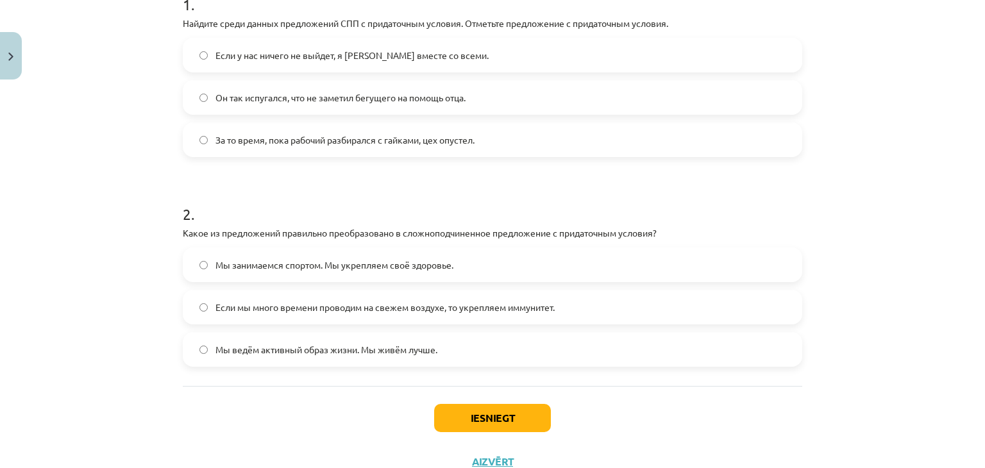
scroll to position [329, 0]
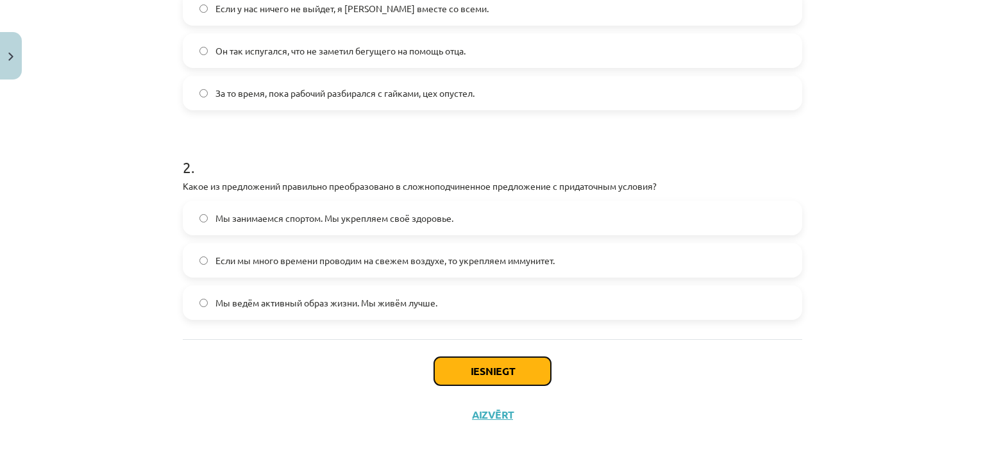
click at [477, 370] on button "Iesniegt" at bounding box center [492, 371] width 117 height 28
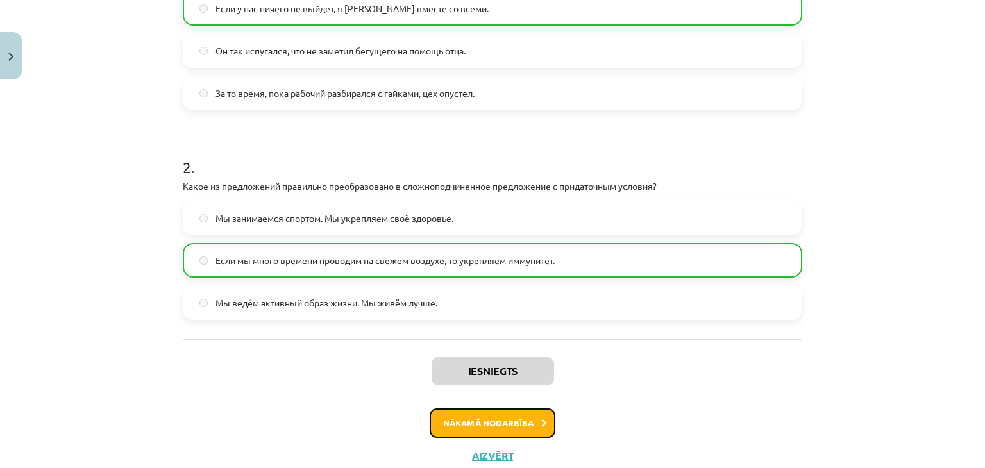
click at [486, 424] on button "Nākamā nodarbība" at bounding box center [492, 422] width 126 height 29
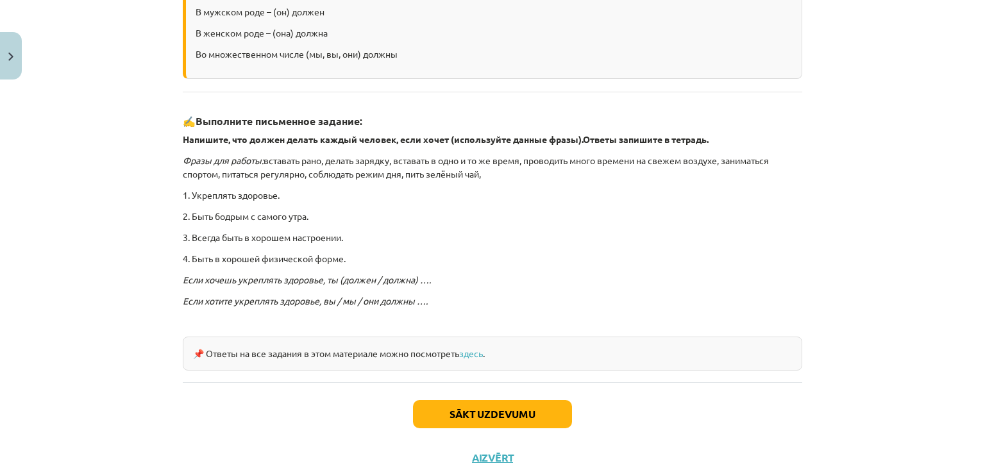
scroll to position [288, 0]
click at [492, 413] on button "Sākt uzdevumu" at bounding box center [492, 413] width 159 height 28
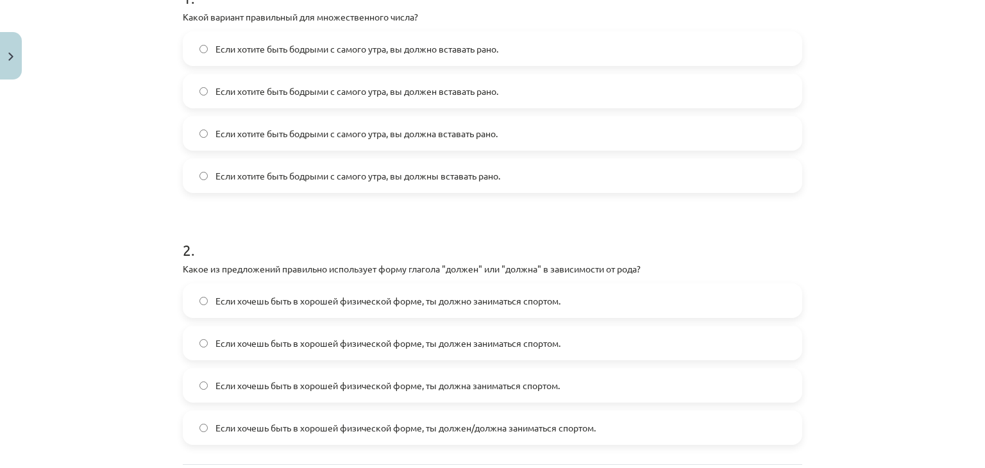
scroll to position [353, 0]
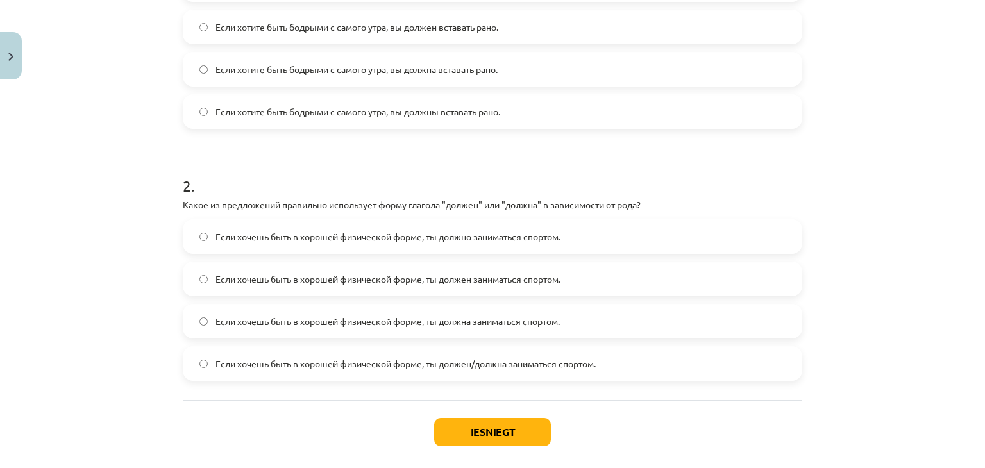
click at [215, 322] on span "Если хочешь быть в хорошей физической форме, ты должна заниматься спортом." at bounding box center [387, 321] width 344 height 13
click at [503, 428] on button "Iesniegt" at bounding box center [492, 432] width 117 height 28
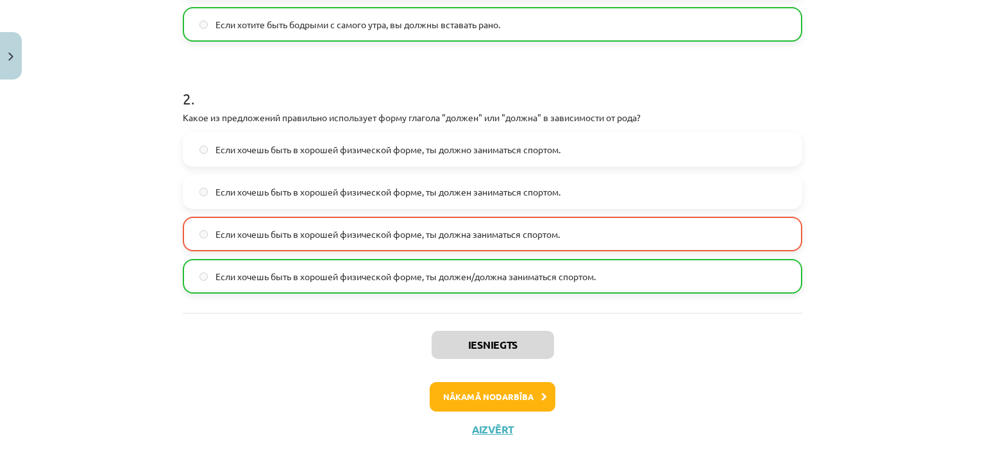
scroll to position [454, 0]
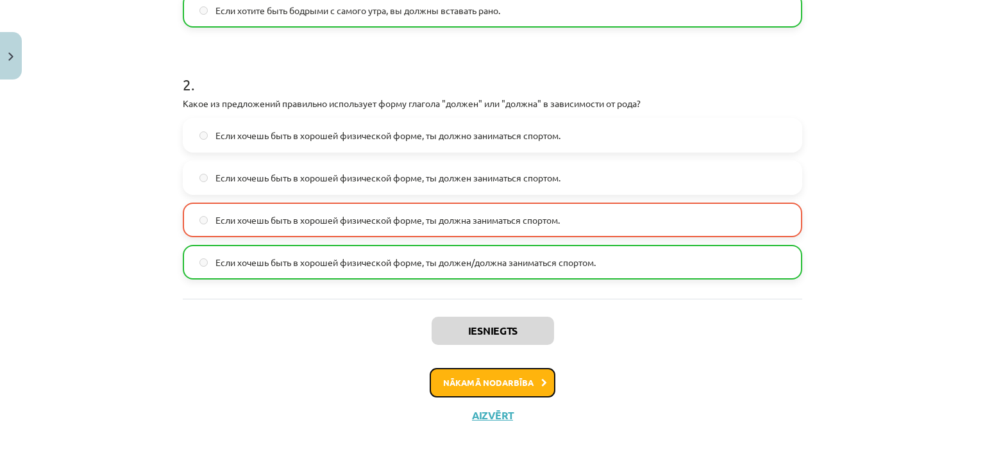
click at [470, 385] on button "Nākamā nodarbība" at bounding box center [492, 382] width 126 height 29
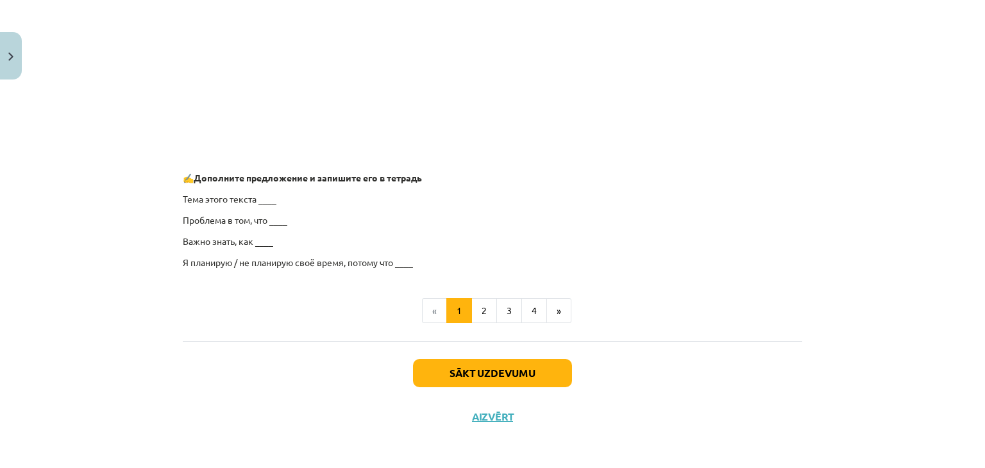
scroll to position [1008, 0]
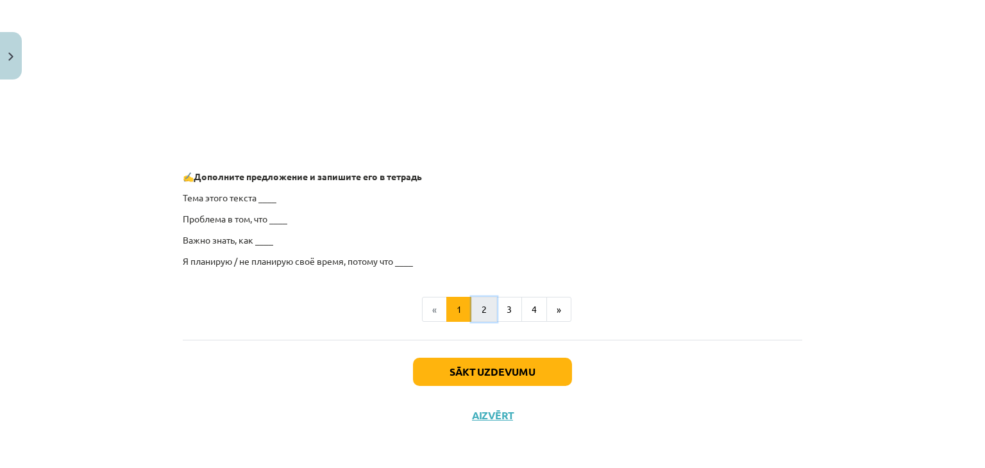
click at [475, 310] on button "2" at bounding box center [484, 310] width 26 height 26
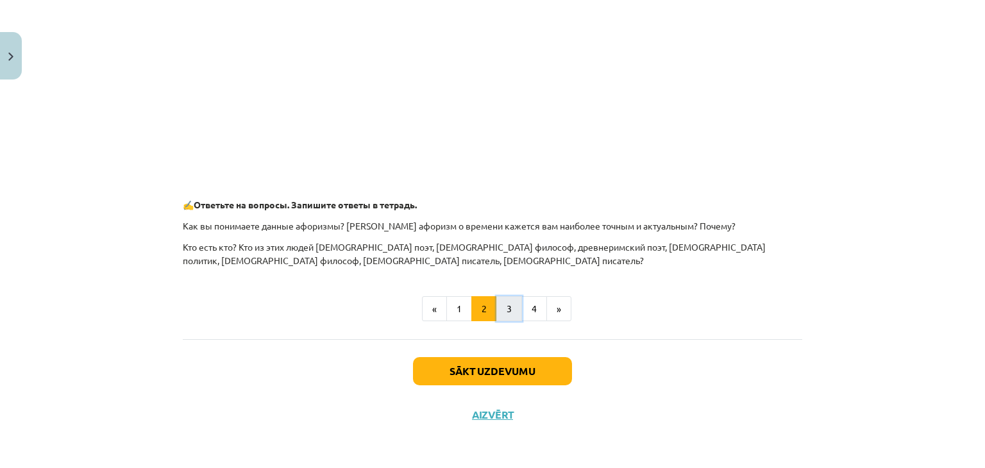
click at [502, 310] on button "3" at bounding box center [509, 309] width 26 height 26
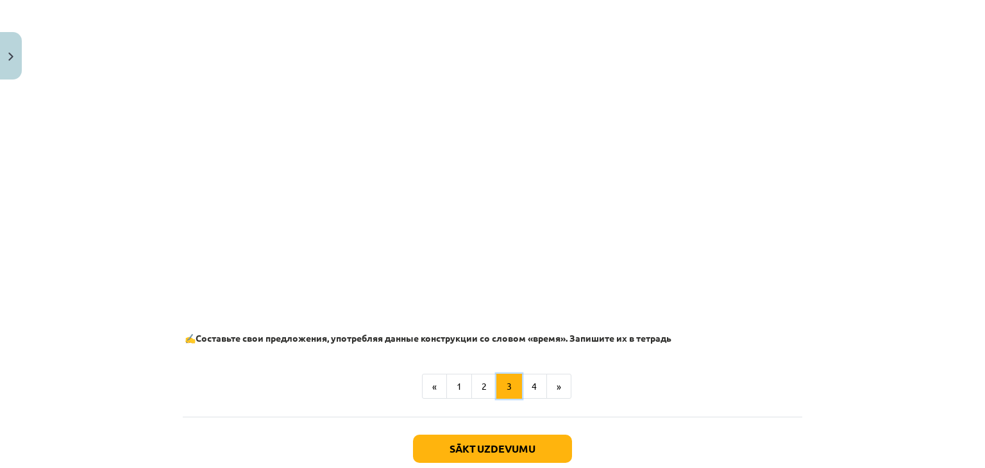
scroll to position [795, 0]
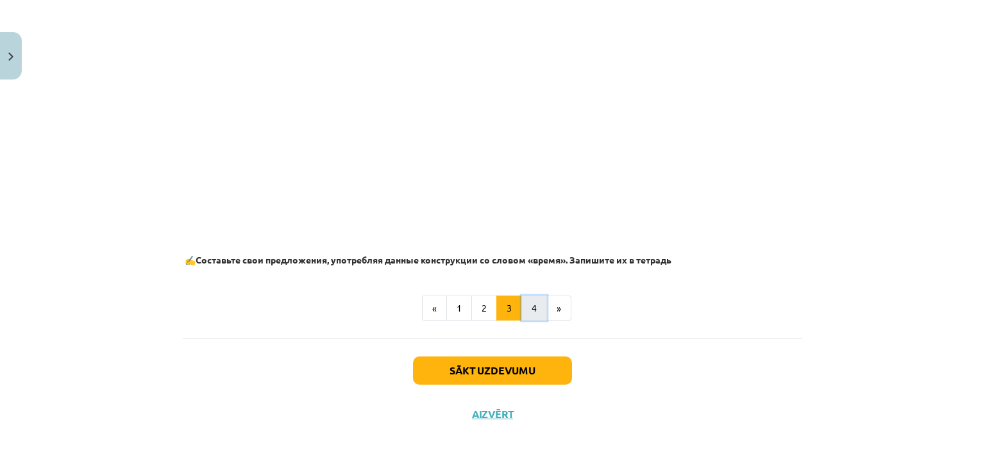
click at [531, 306] on button "4" at bounding box center [534, 308] width 26 height 26
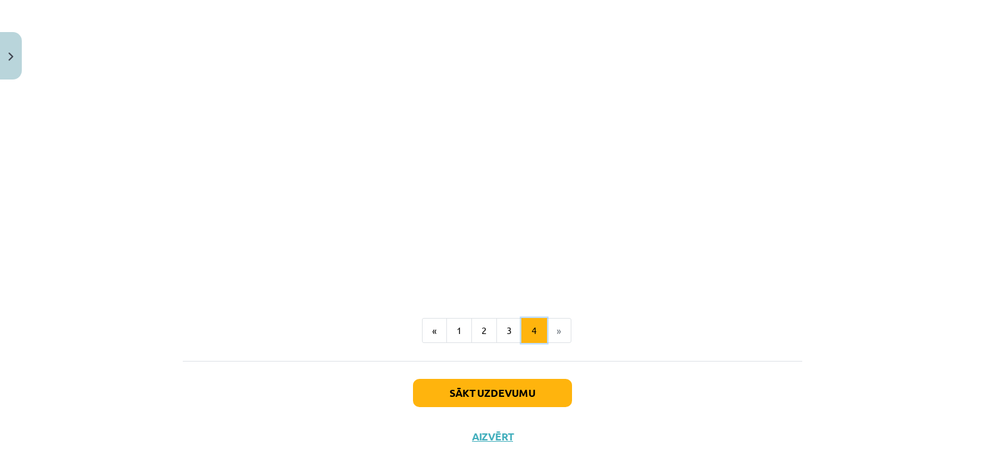
scroll to position [292, 0]
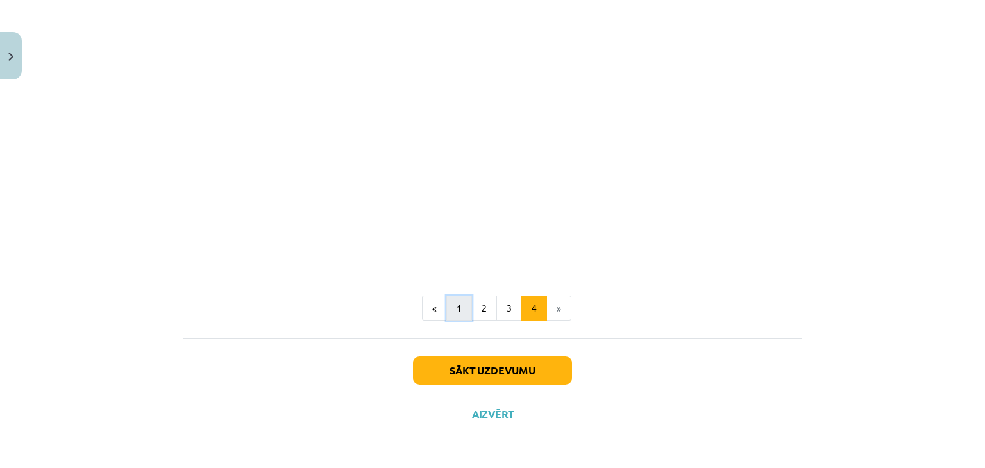
click at [459, 310] on button "1" at bounding box center [459, 308] width 26 height 26
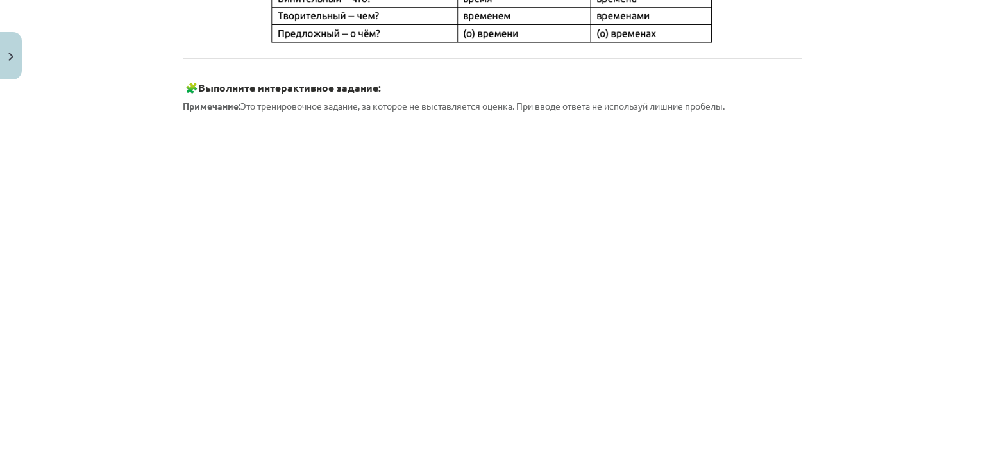
scroll to position [688, 0]
click at [62, 150] on div "Mācību tēma: Krievu valodas b1 - 11. klases 1.ieskaites mācību materiāls #6 ⏳ §…" at bounding box center [492, 234] width 985 height 468
click at [861, 96] on div "Mācību tēma: Krievu valodas b1 - 11. klases 1.ieskaites mācību materiāls #6 ⏳ §…" at bounding box center [492, 234] width 985 height 468
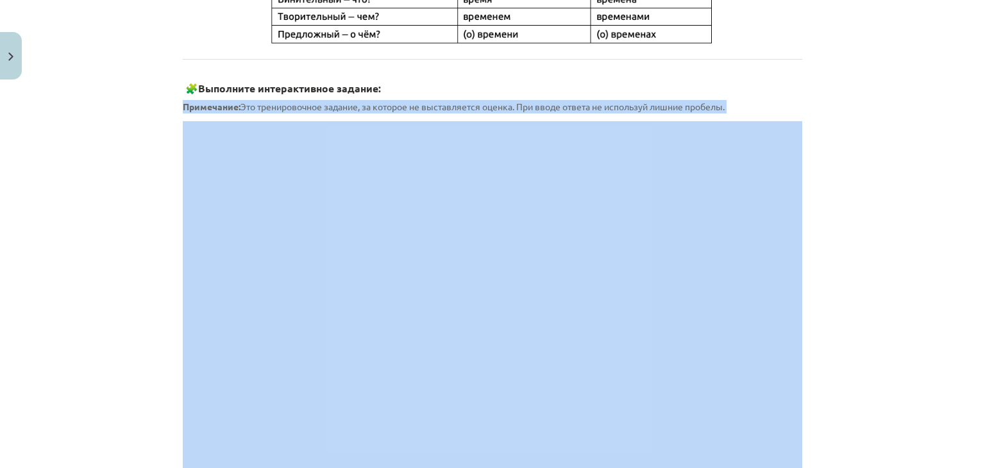
click at [861, 96] on div "Mācību tēma: Krievu valodas b1 - 11. klases 1.ieskaites mācību materiāls #6 ⏳ §…" at bounding box center [492, 234] width 985 height 468
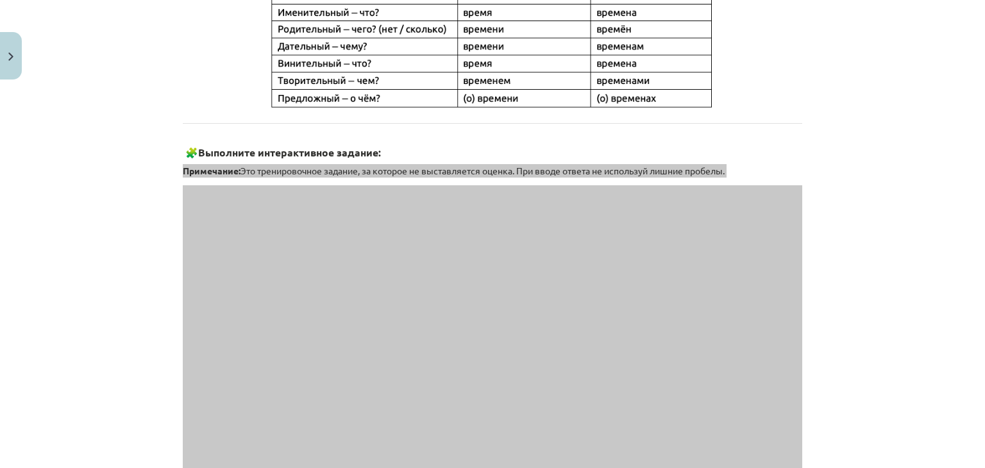
scroll to position [560, 0]
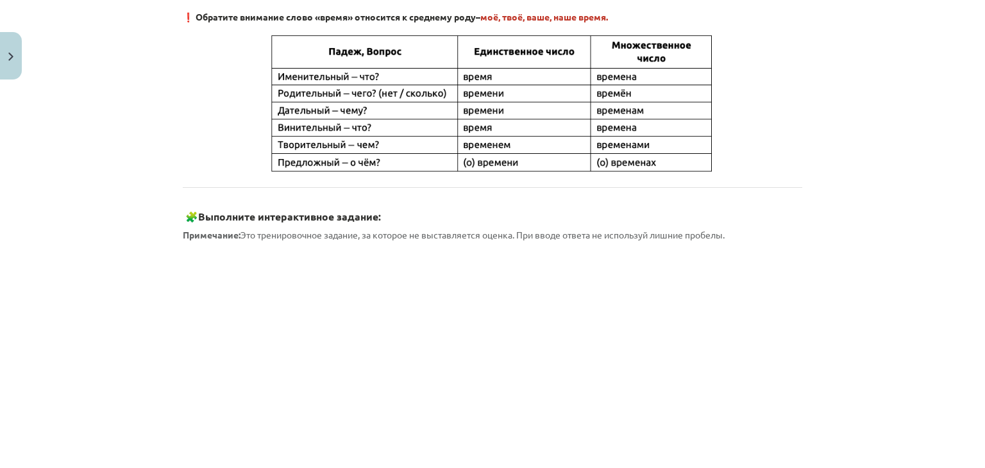
click at [175, 89] on div "4 XP Saņemsi Grūts 445 pilda Apraksts Uzdevums Palīdzība Склонение слова «время…" at bounding box center [492, 206] width 635 height 1360
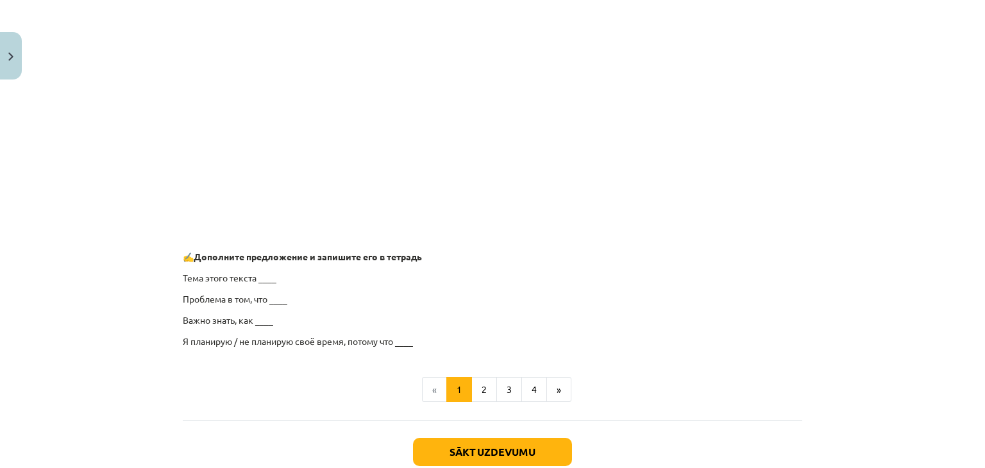
scroll to position [808, 0]
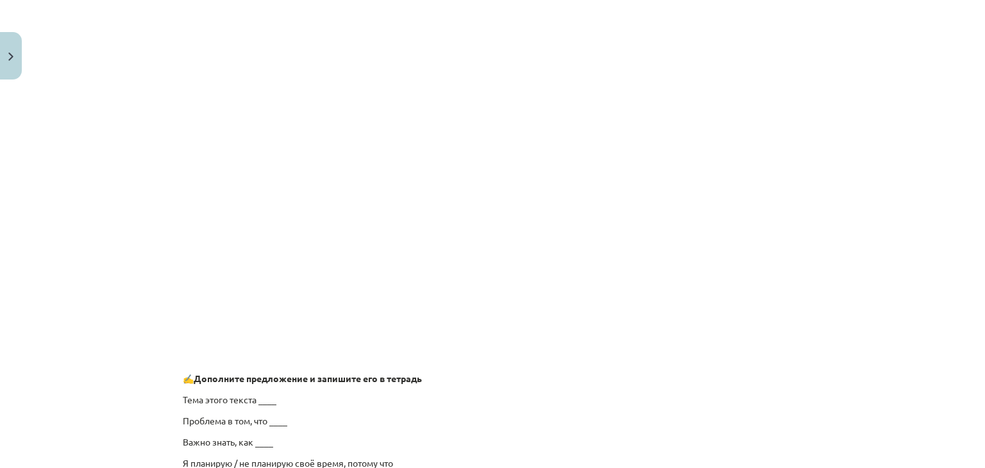
click at [891, 240] on div "Mācību tēma: Krievu valodas b1 - 11. klases 1.ieskaites mācību materiāls #6 ⏳ §…" at bounding box center [492, 234] width 985 height 468
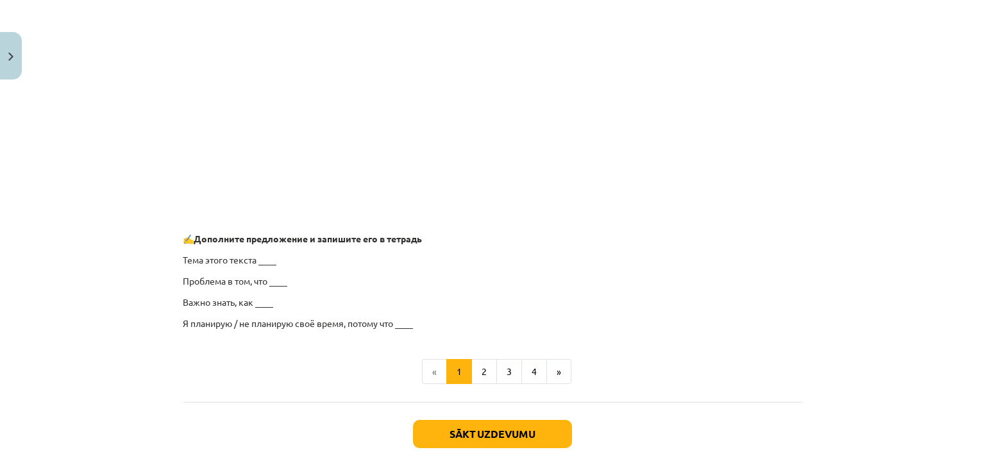
scroll to position [961, 0]
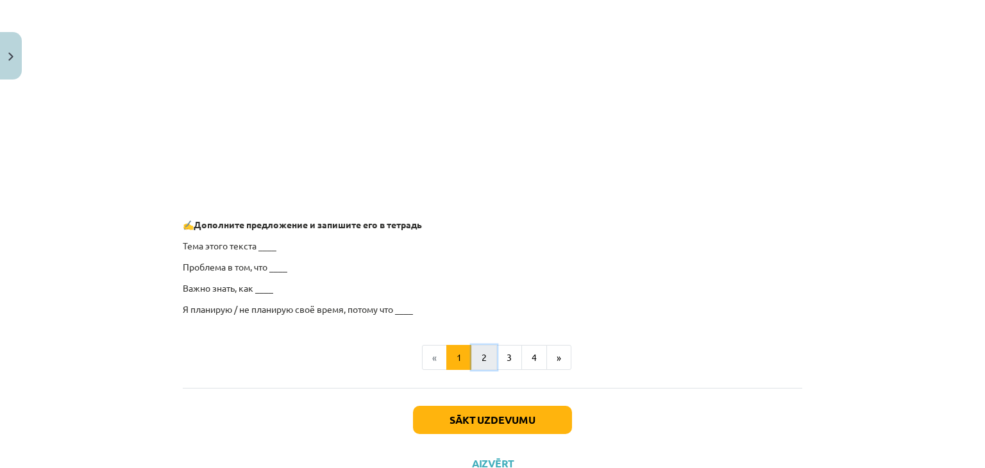
click at [474, 358] on button "2" at bounding box center [484, 358] width 26 height 26
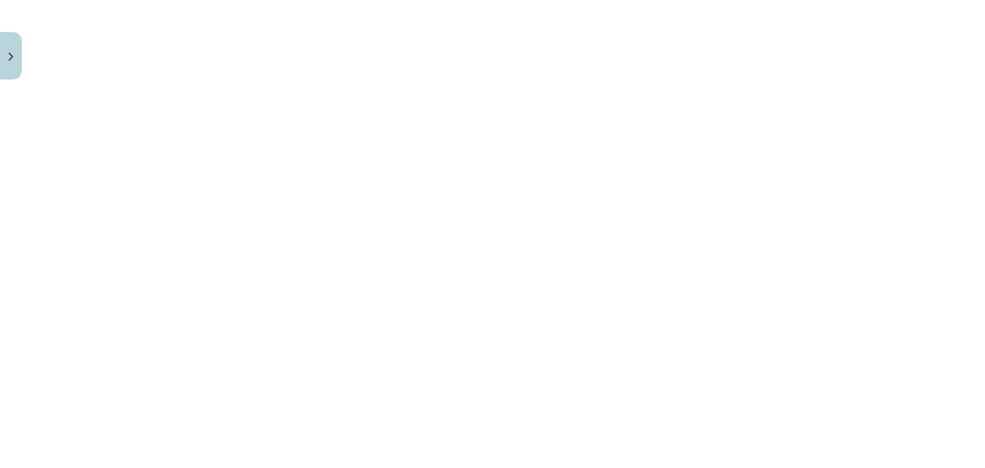
scroll to position [293, 0]
click at [115, 136] on div "Mācību tēma: Krievu valodas b1 - 11. klases 1.ieskaites mācību materiāls #6 ⏳ §…" at bounding box center [492, 234] width 985 height 468
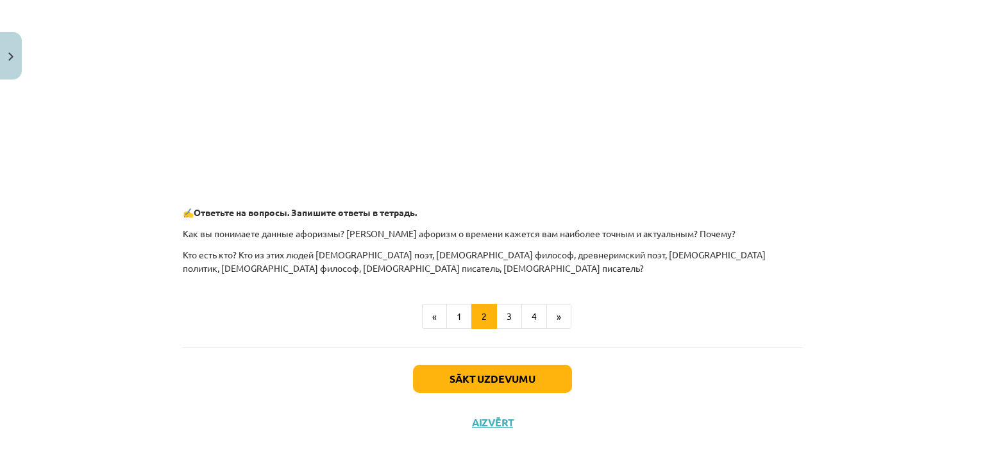
scroll to position [601, 0]
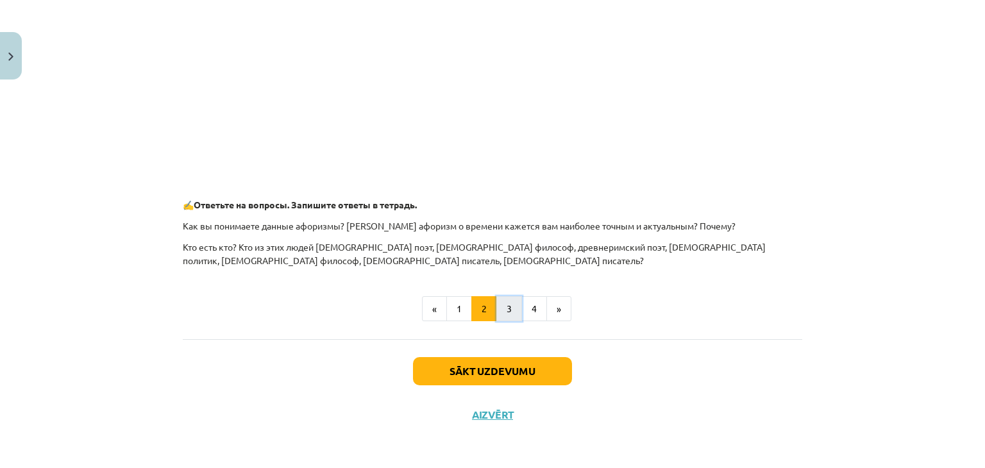
click at [500, 311] on button "3" at bounding box center [509, 309] width 26 height 26
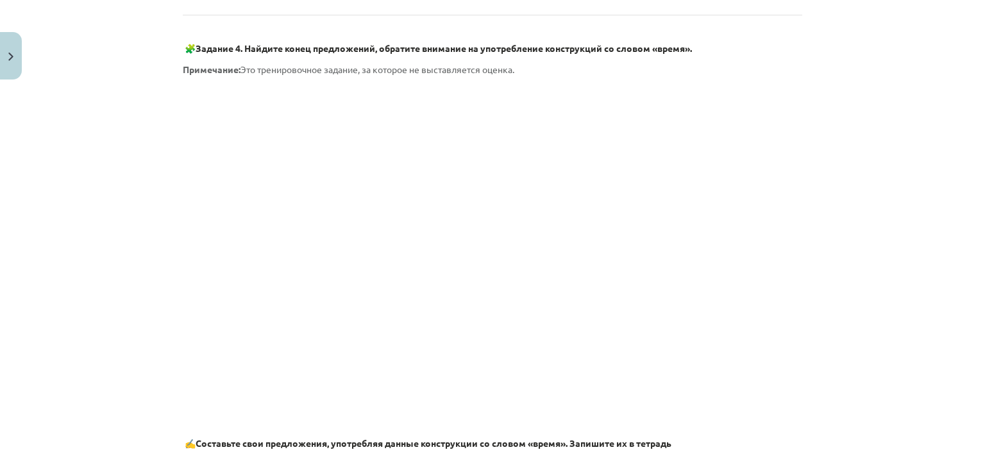
scroll to position [797, 0]
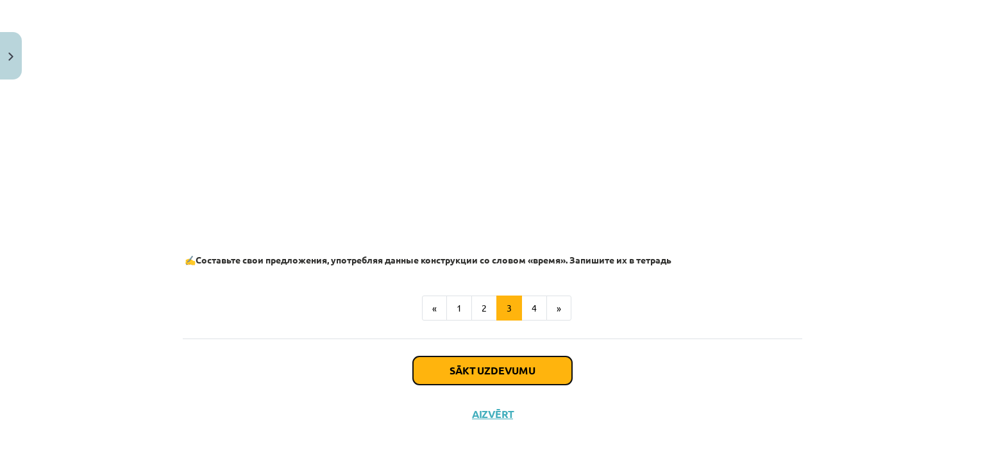
click at [495, 370] on button "Sākt uzdevumu" at bounding box center [492, 370] width 159 height 28
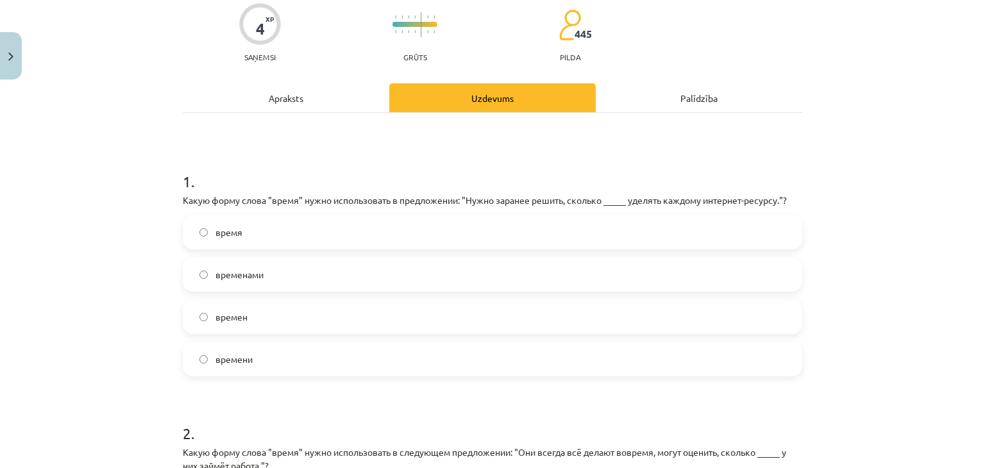
scroll to position [160, 0]
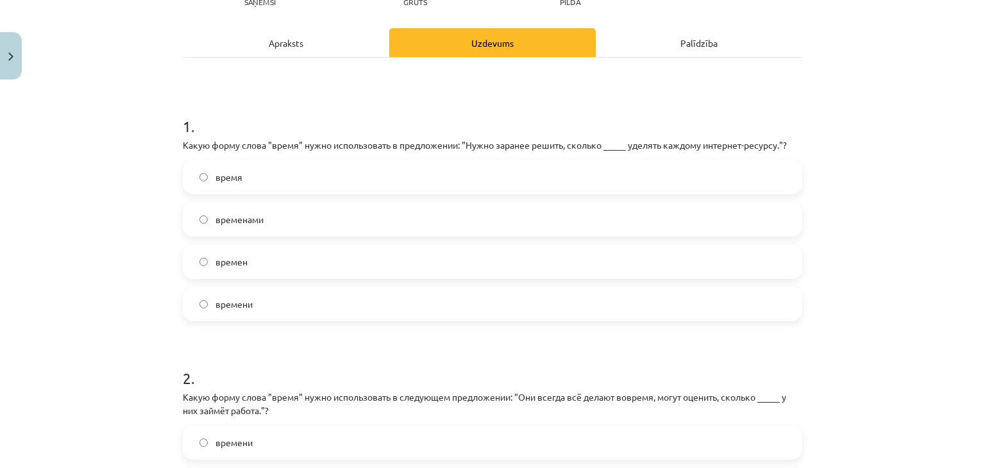
click at [226, 167] on label "время" at bounding box center [492, 177] width 617 height 32
click at [242, 298] on span "времени" at bounding box center [233, 303] width 37 height 13
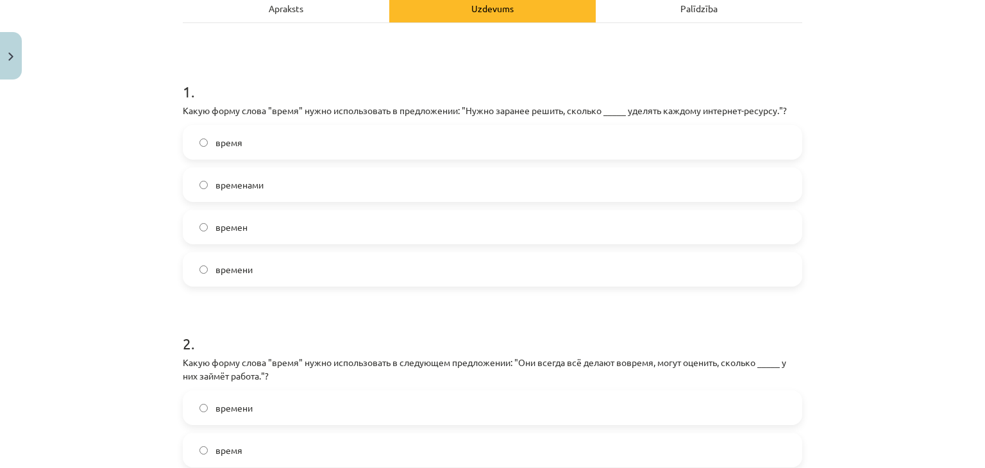
scroll to position [353, 0]
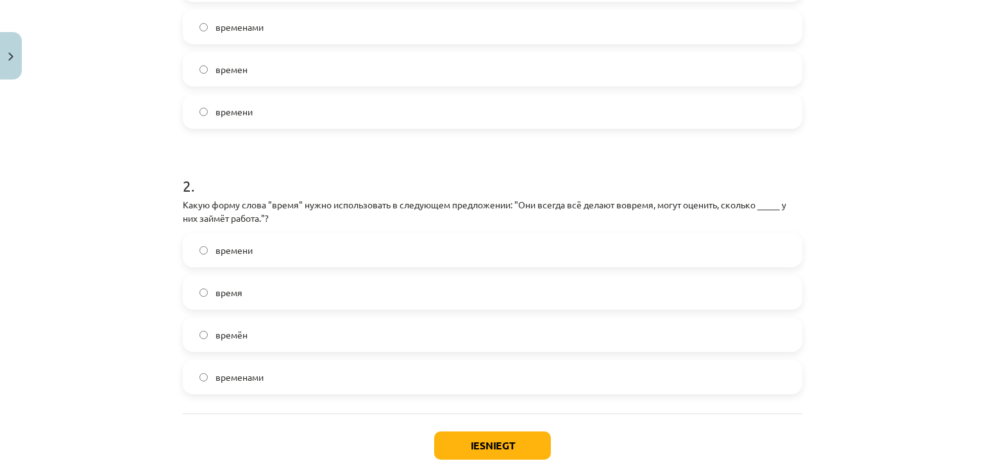
click at [253, 249] on label "времени" at bounding box center [492, 250] width 617 height 32
click at [456, 439] on button "Iesniegt" at bounding box center [492, 445] width 117 height 28
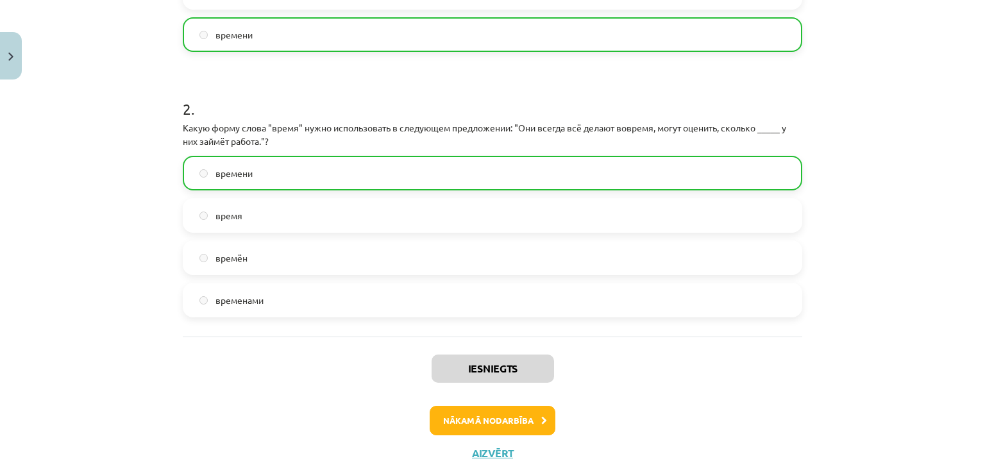
scroll to position [467, 0]
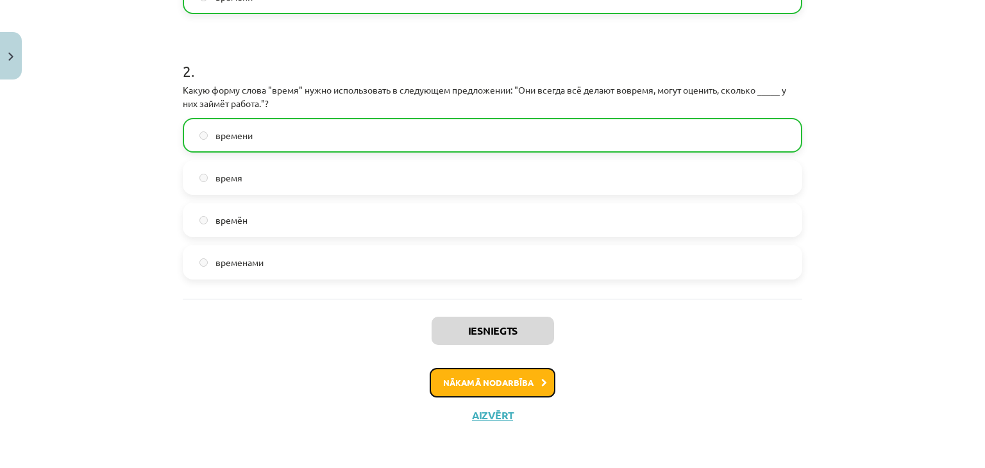
click at [504, 381] on button "Nākamā nodarbība" at bounding box center [492, 382] width 126 height 29
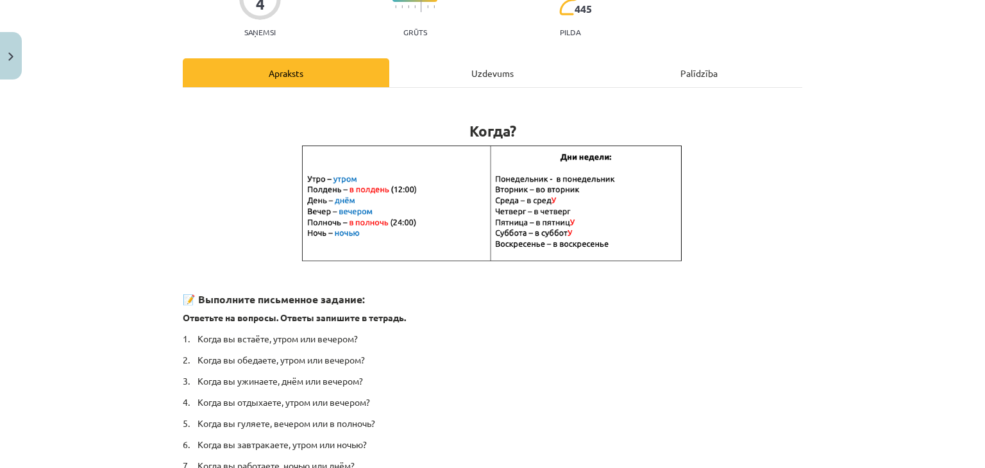
scroll to position [282, 0]
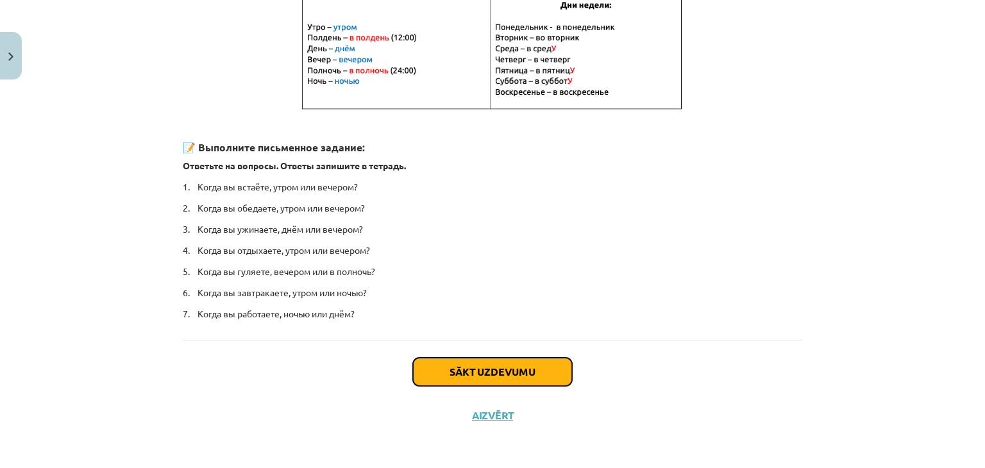
click at [492, 367] on button "Sākt uzdevumu" at bounding box center [492, 372] width 159 height 28
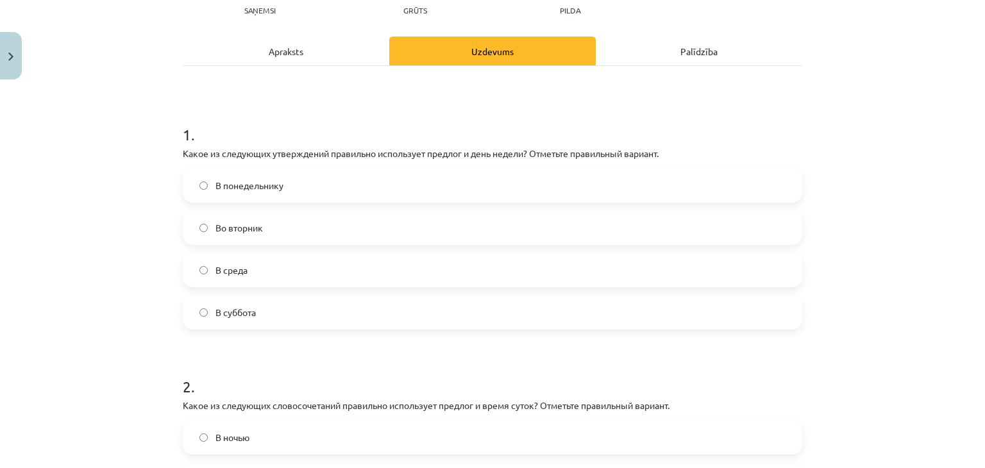
scroll to position [160, 0]
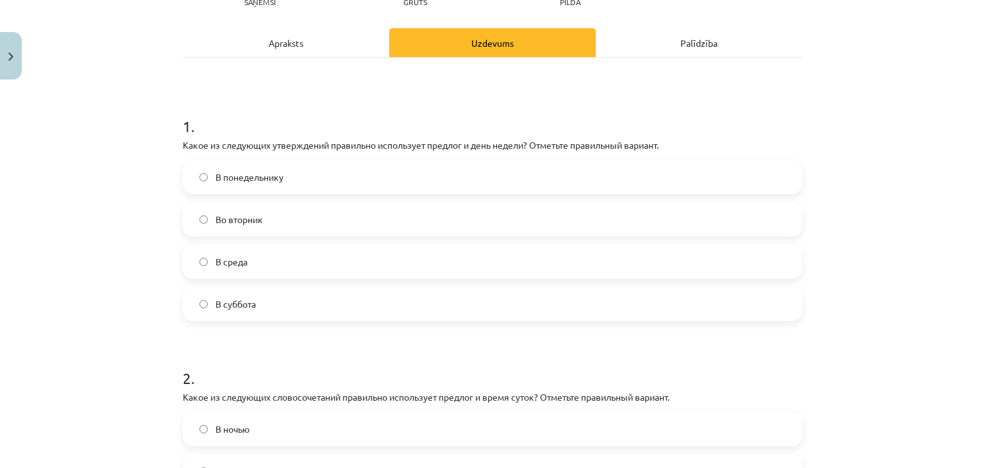
click at [259, 304] on label "В суббота" at bounding box center [492, 304] width 617 height 32
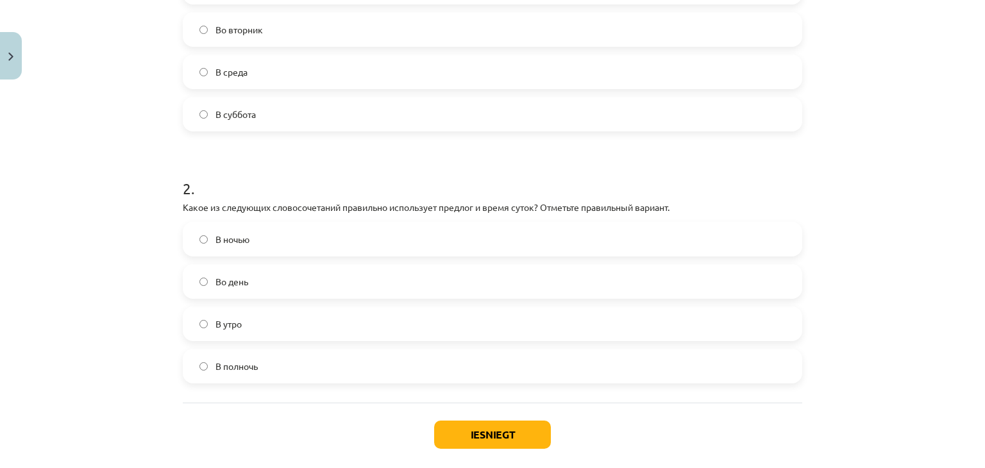
scroll to position [413, 0]
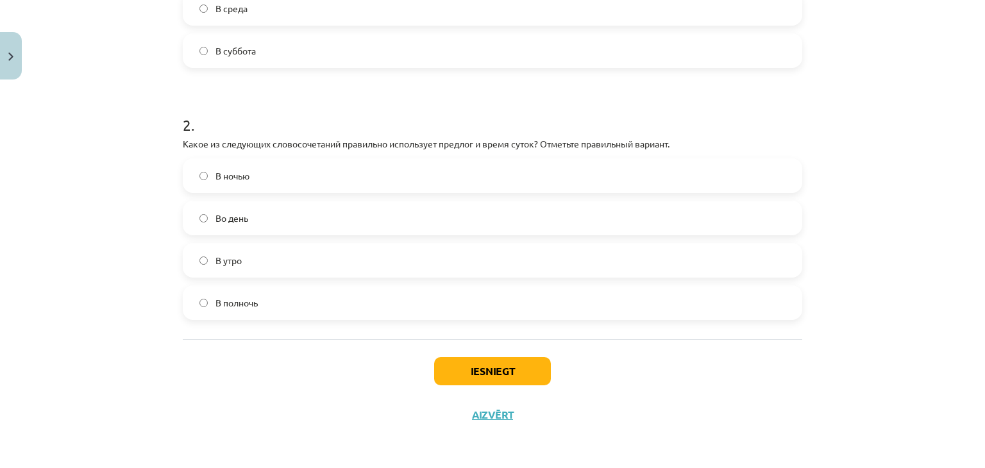
click at [253, 305] on span "В полночь" at bounding box center [236, 302] width 42 height 13
click at [491, 378] on button "Iesniegt" at bounding box center [492, 371] width 117 height 28
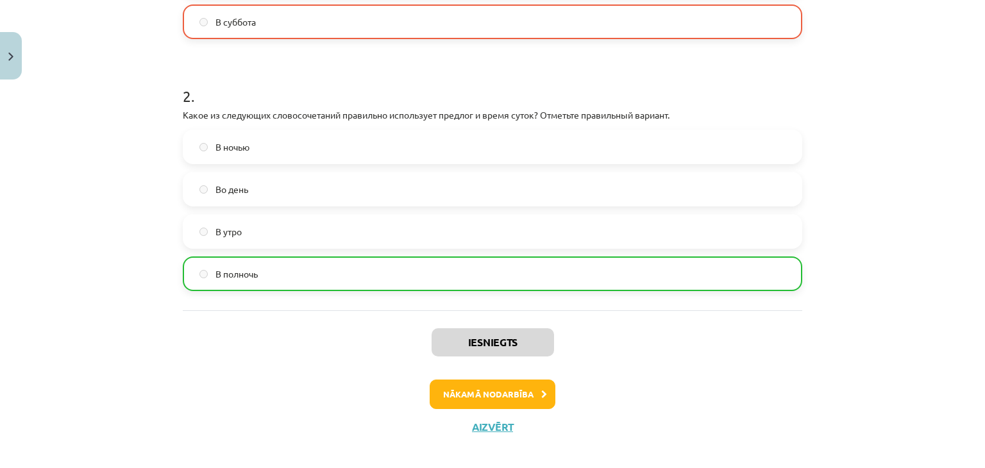
scroll to position [454, 0]
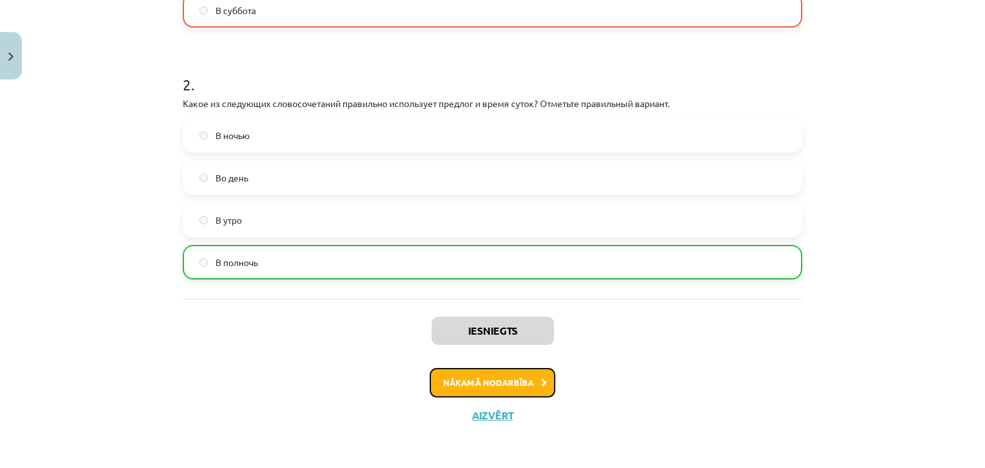
click at [508, 383] on button "Nākamā nodarbība" at bounding box center [492, 382] width 126 height 29
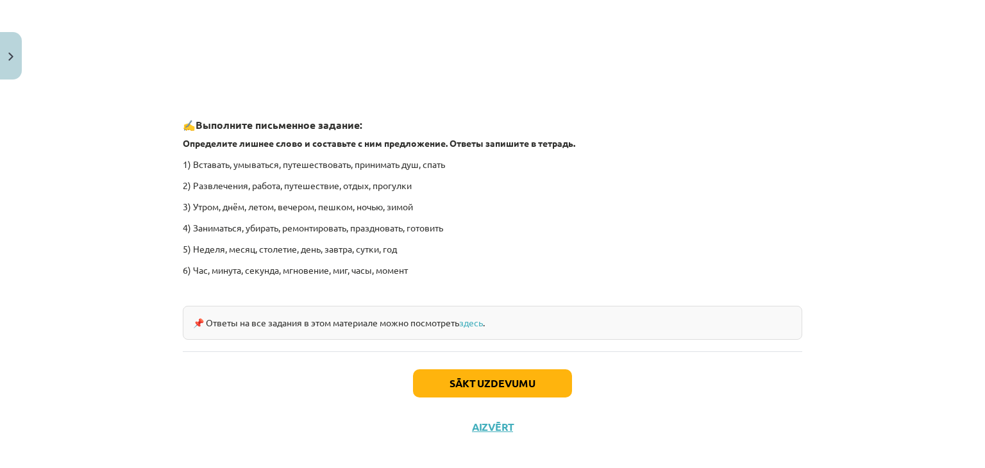
scroll to position [1925, 0]
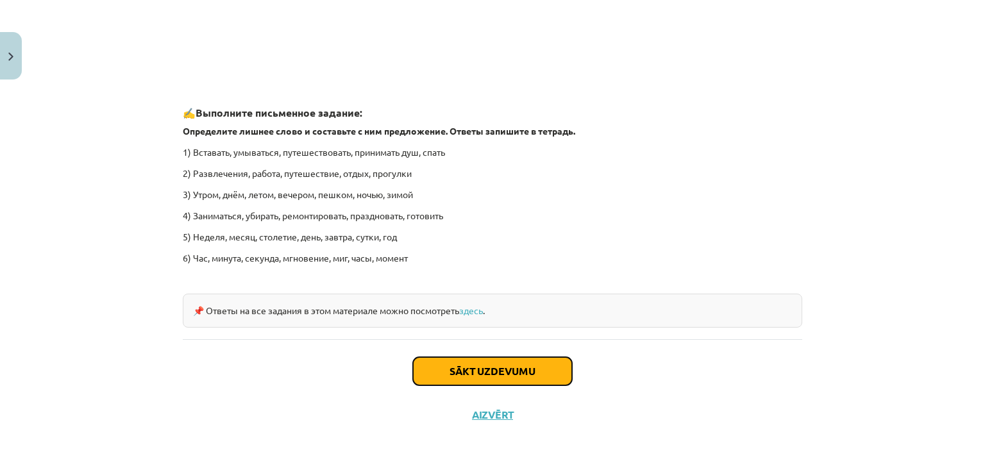
click at [508, 374] on button "Sākt uzdevumu" at bounding box center [492, 371] width 159 height 28
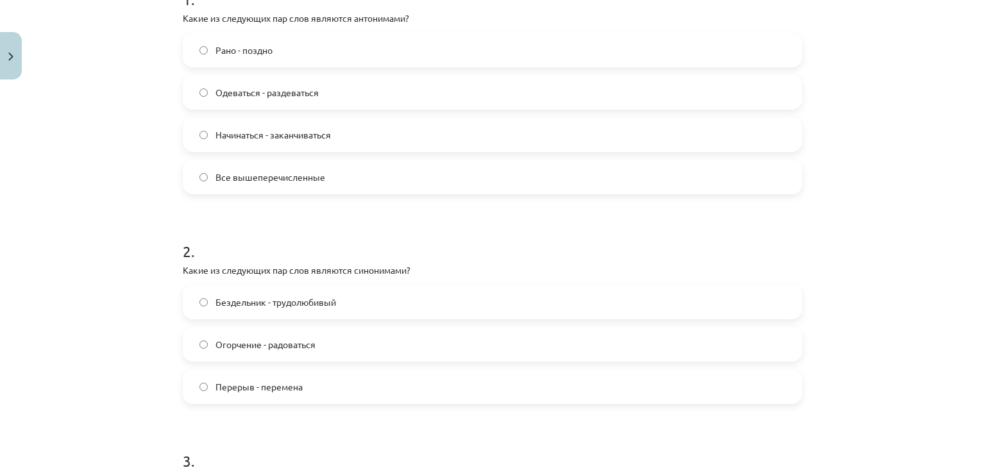
scroll to position [417, 0]
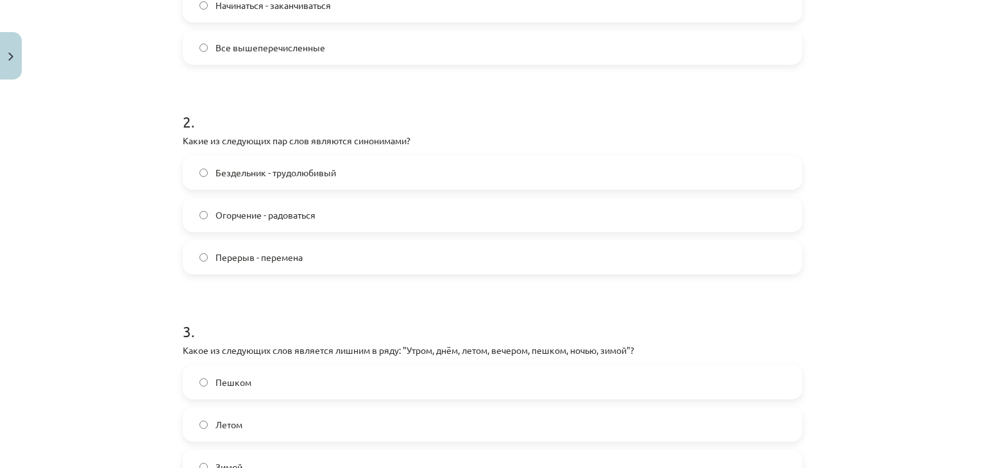
click at [294, 218] on span "Огорчение - радоваться" at bounding box center [265, 214] width 100 height 13
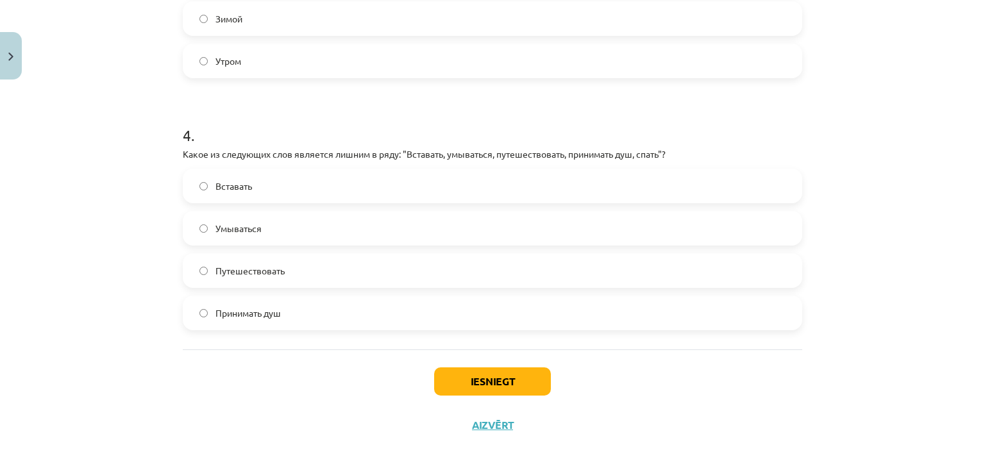
scroll to position [875, 0]
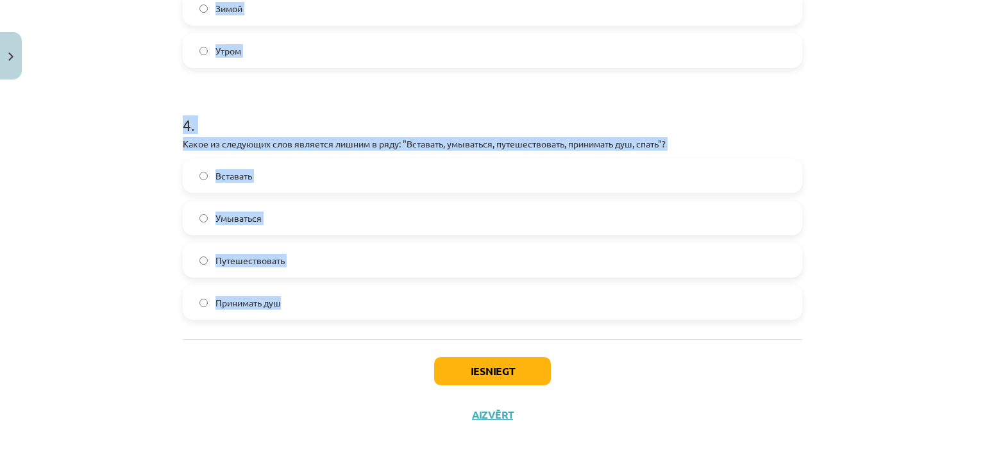
drag, startPoint x: 151, startPoint y: 201, endPoint x: 657, endPoint y: 303, distance: 515.9
click at [657, 303] on div "Mācību tēma: Krievu valodas b1 - 11. klases 1.ieskaites mācību materiāls #8 ⏰ §…" at bounding box center [492, 234] width 985 height 468
copy form "Какие из следующих пар слов являются антонимами? Рано - поздно Одеваться - разд…"
click at [101, 139] on div "Mācību tēma: Krievu valodas b1 - 11. klases 1.ieskaites mācību materiāls #8 ⏰ §…" at bounding box center [492, 234] width 985 height 468
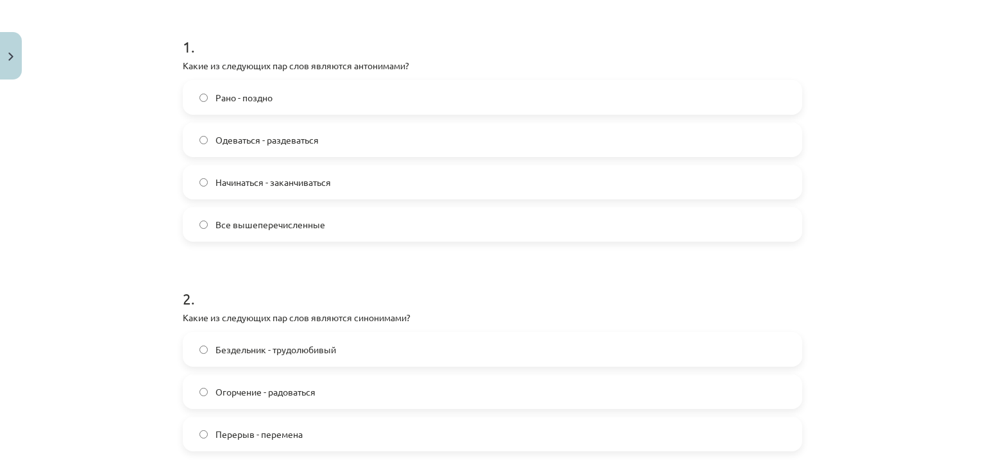
scroll to position [234, 0]
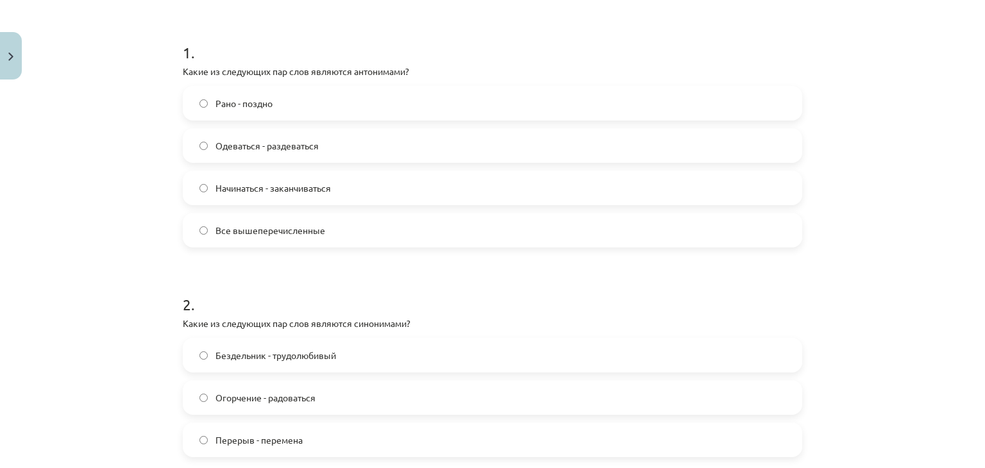
click at [203, 98] on label "Рано - поздно" at bounding box center [492, 103] width 617 height 32
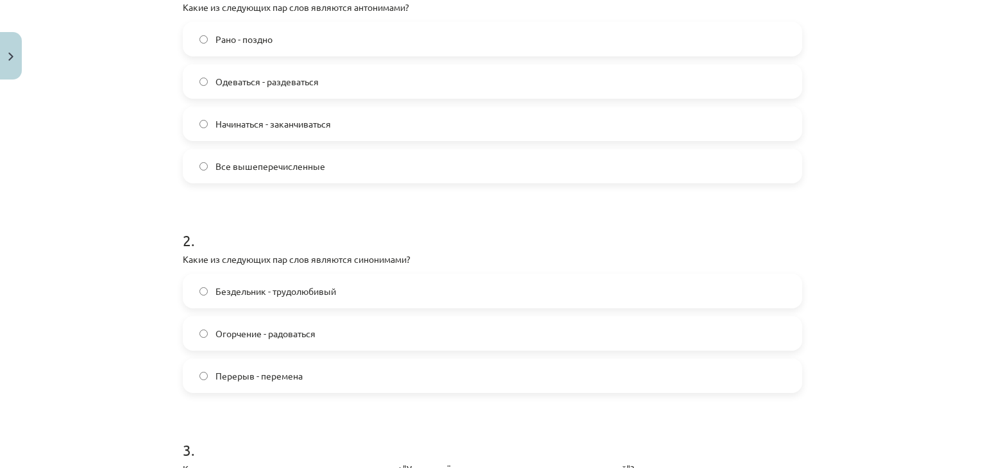
click at [250, 372] on span "Перерыв - перемена" at bounding box center [258, 375] width 87 height 13
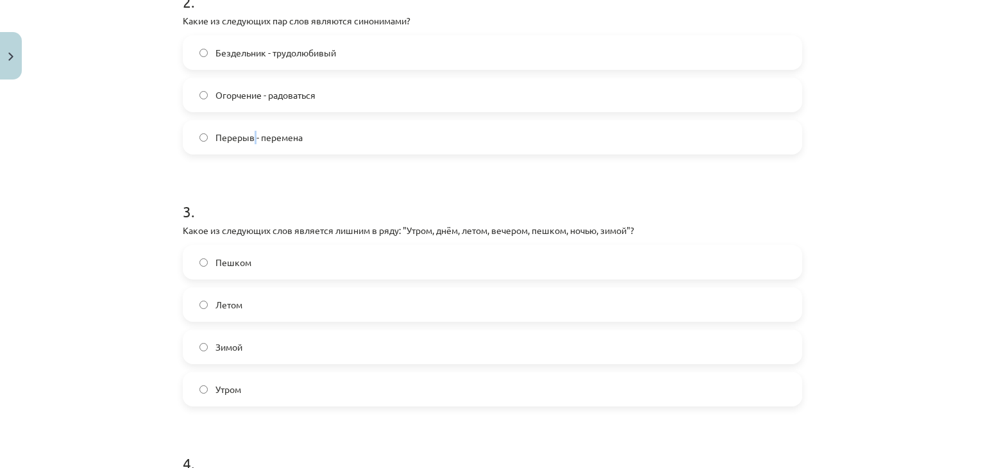
scroll to position [554, 0]
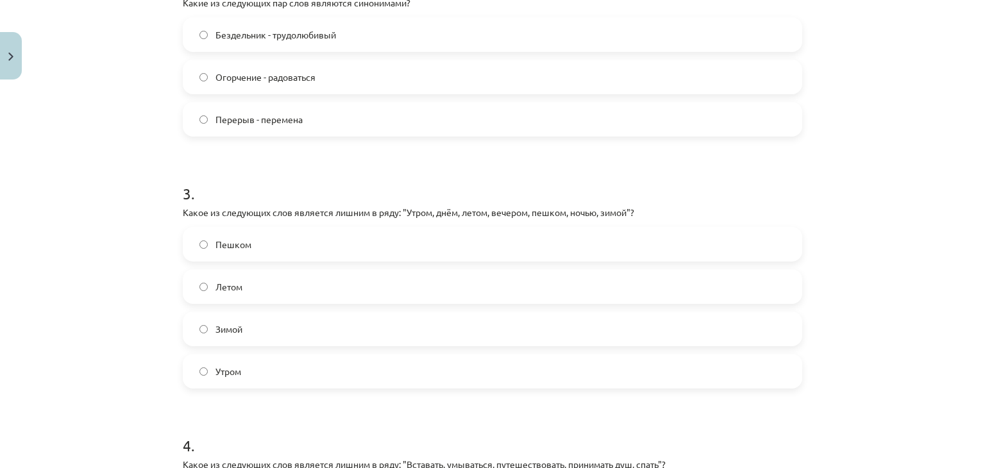
click at [194, 124] on label "Перерыв - перемена" at bounding box center [492, 119] width 617 height 32
click at [360, 235] on label "Пешком" at bounding box center [492, 244] width 617 height 32
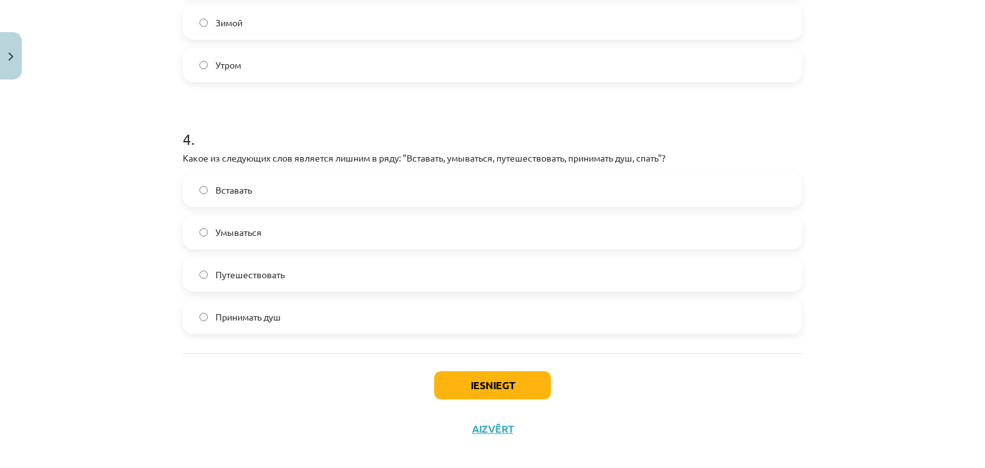
scroll to position [875, 0]
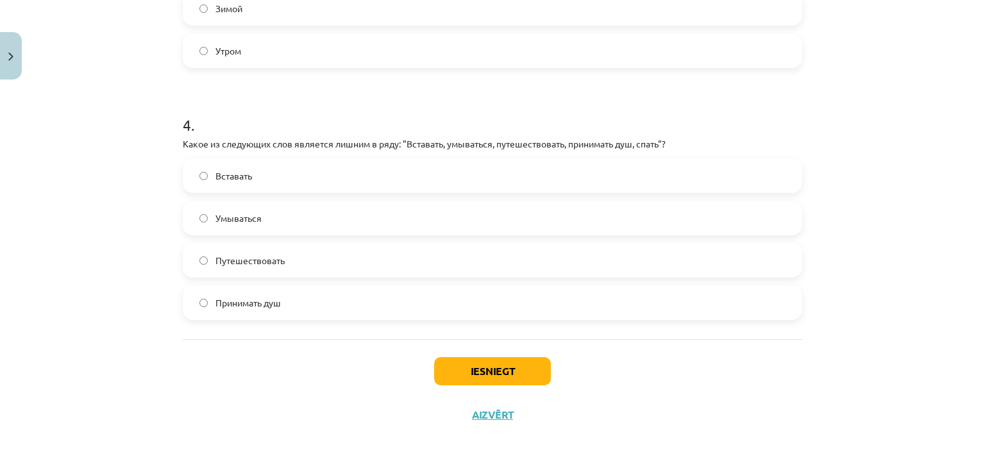
click at [246, 258] on span "Путешествовать" at bounding box center [249, 260] width 69 height 13
click at [515, 378] on button "Iesniegt" at bounding box center [492, 371] width 117 height 28
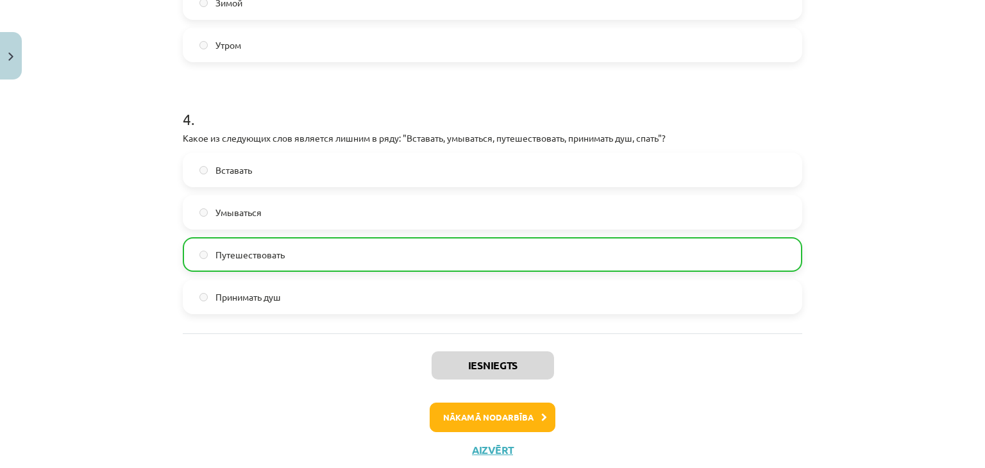
scroll to position [915, 0]
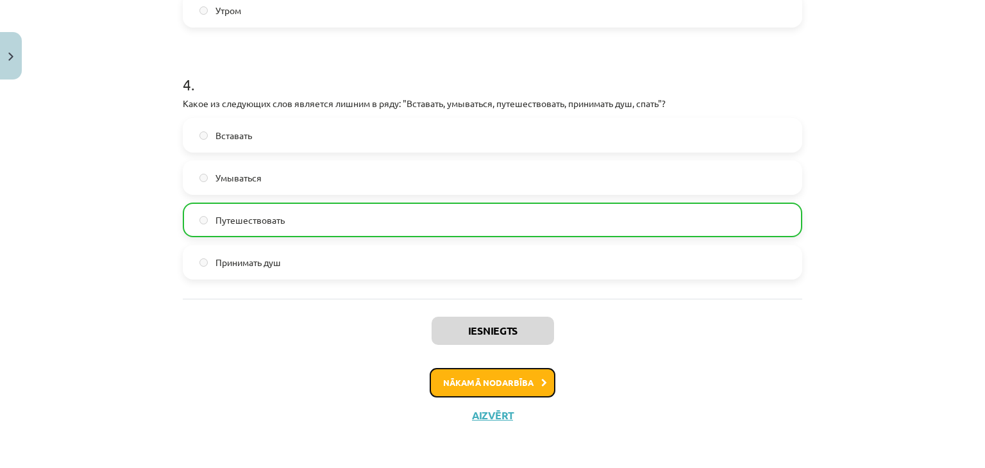
click at [521, 381] on button "Nākamā nodarbība" at bounding box center [492, 382] width 126 height 29
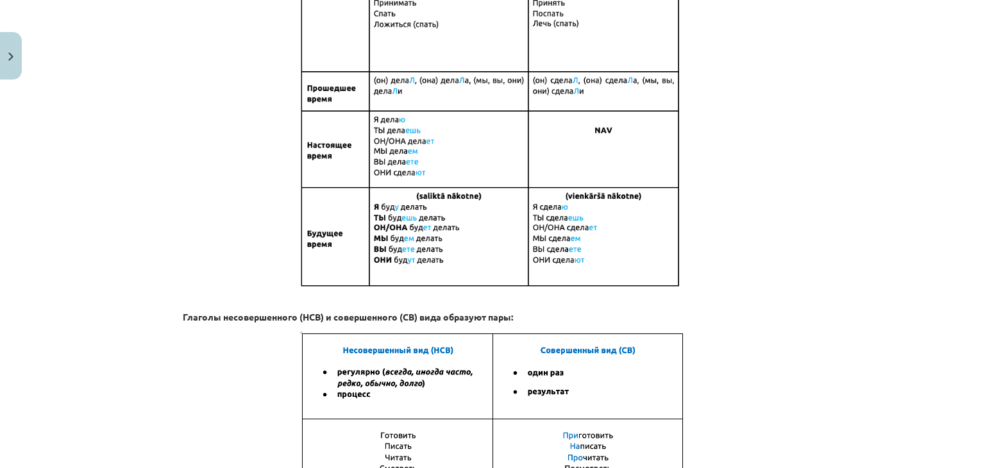
scroll to position [908, 0]
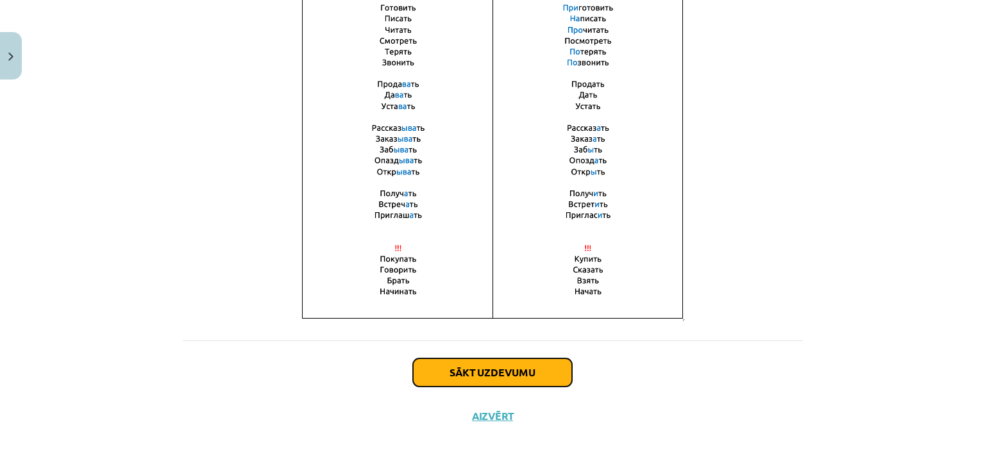
click at [522, 376] on button "Sākt uzdevumu" at bounding box center [492, 372] width 159 height 28
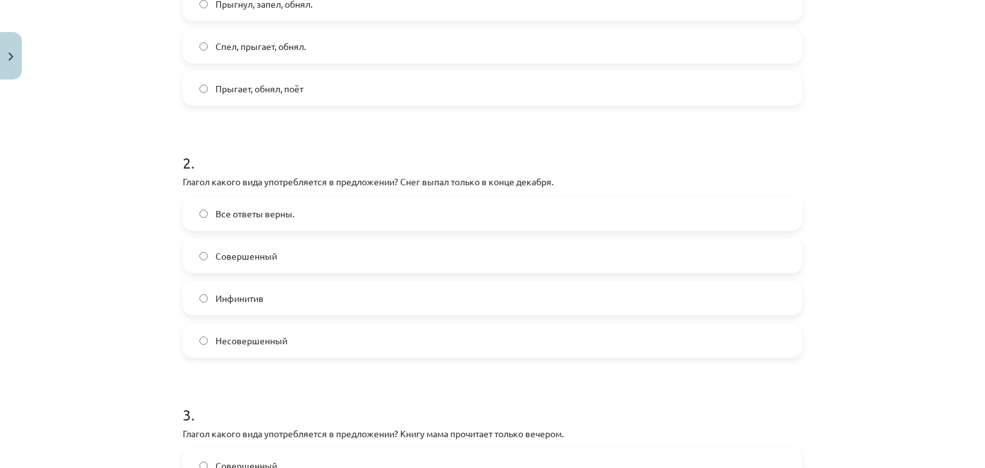
scroll to position [918, 0]
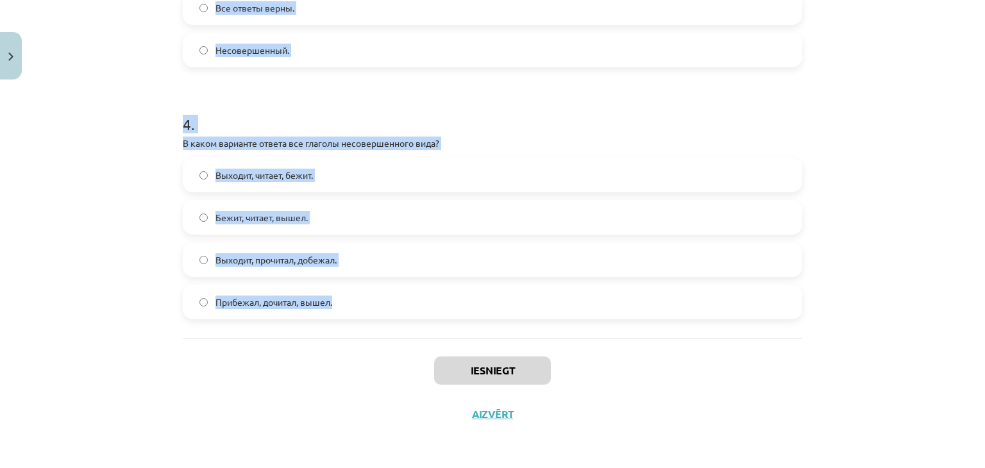
drag, startPoint x: 151, startPoint y: 139, endPoint x: 642, endPoint y: 293, distance: 515.1
click at [642, 293] on div "Mācību tēma: Krievu valodas b1 - 11. klases 1.ieskaites mācību materiāls #9 📖 §…" at bounding box center [492, 234] width 985 height 468
copy form "1 . В каком варианте ответа все глаголы совершенного вида? Обнимает, спел, прыг…"
click at [79, 88] on div "Mācību tēma: Krievu valodas b1 - 11. klases 1.ieskaites mācību materiāls #9 📖 §…" at bounding box center [492, 234] width 985 height 468
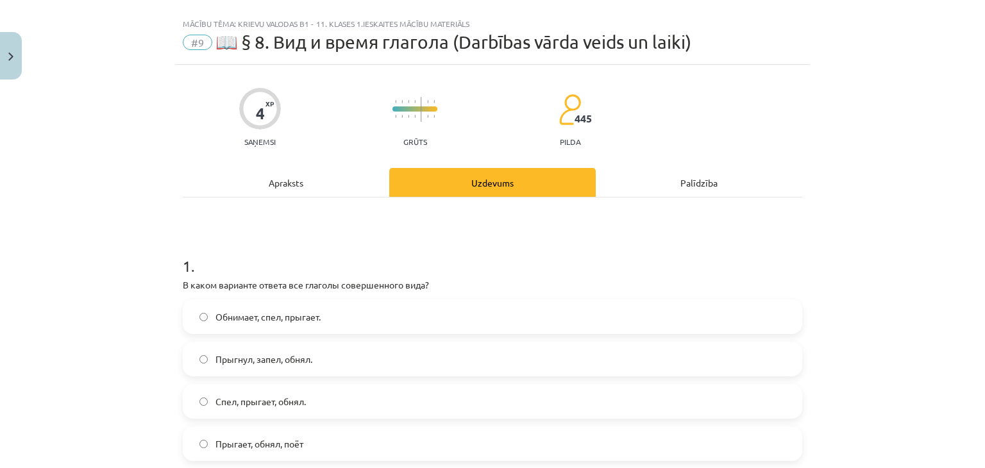
scroll to position [149, 0]
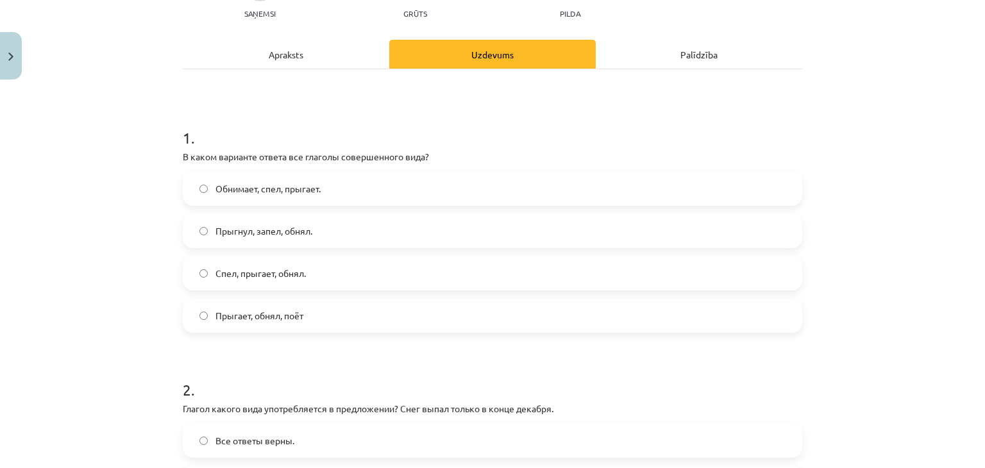
click at [238, 227] on span "Прыгнул, запел, обнял." at bounding box center [263, 230] width 97 height 13
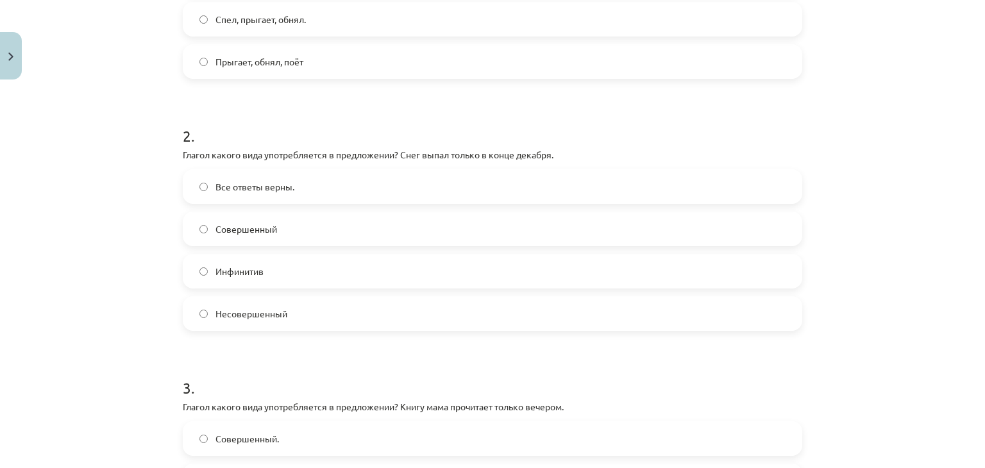
scroll to position [405, 0]
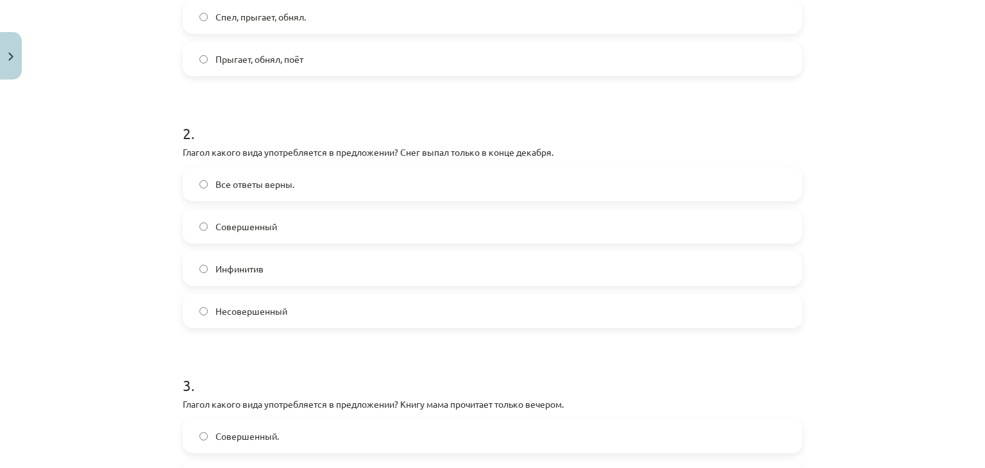
click at [251, 224] on span "Совершенный" at bounding box center [246, 226] width 62 height 13
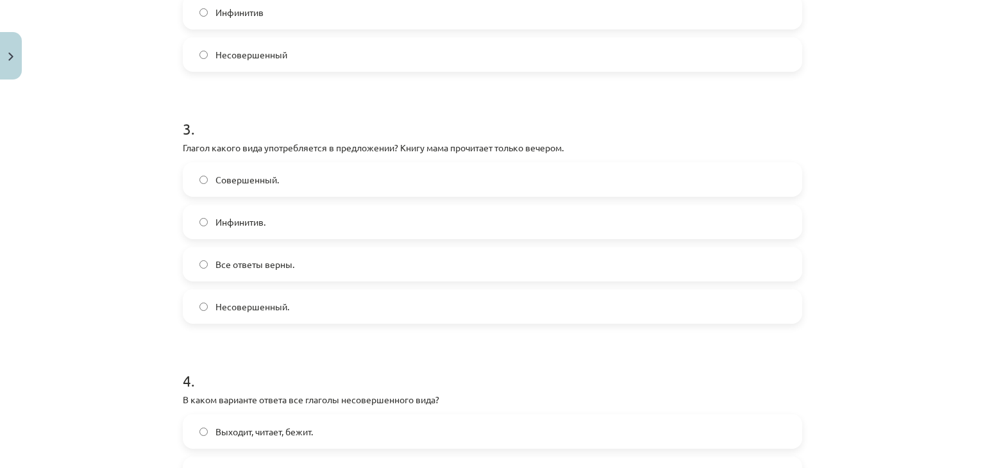
click at [310, 172] on label "Совершенный." at bounding box center [492, 179] width 617 height 32
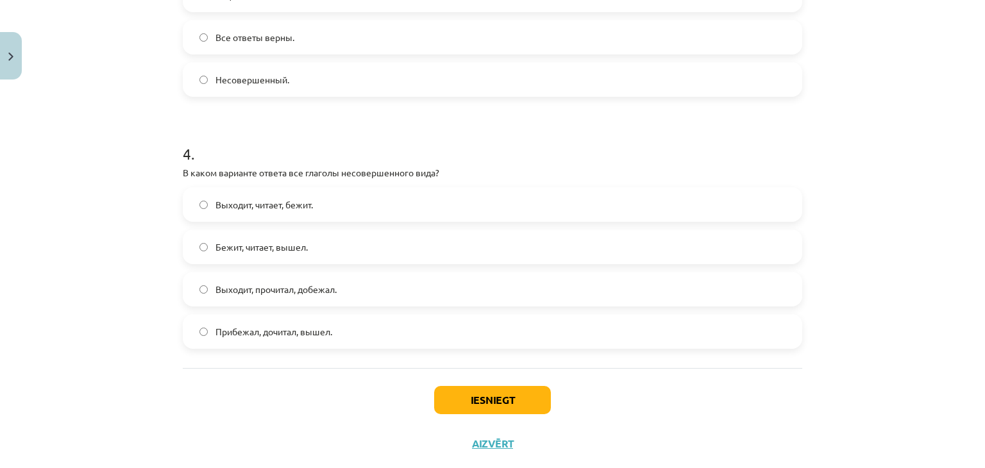
scroll to position [918, 0]
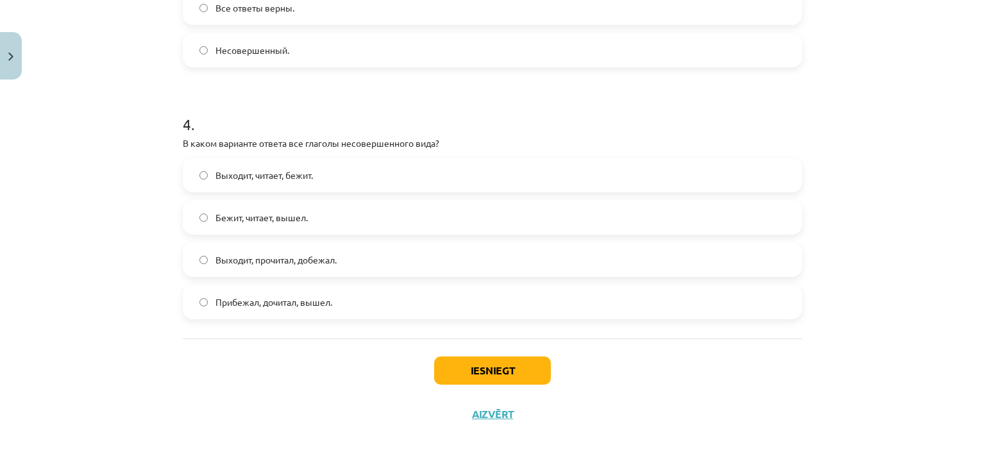
click at [259, 175] on span "Выходит, читает, бежит." at bounding box center [263, 175] width 97 height 13
click at [492, 370] on button "Iesniegt" at bounding box center [492, 370] width 117 height 28
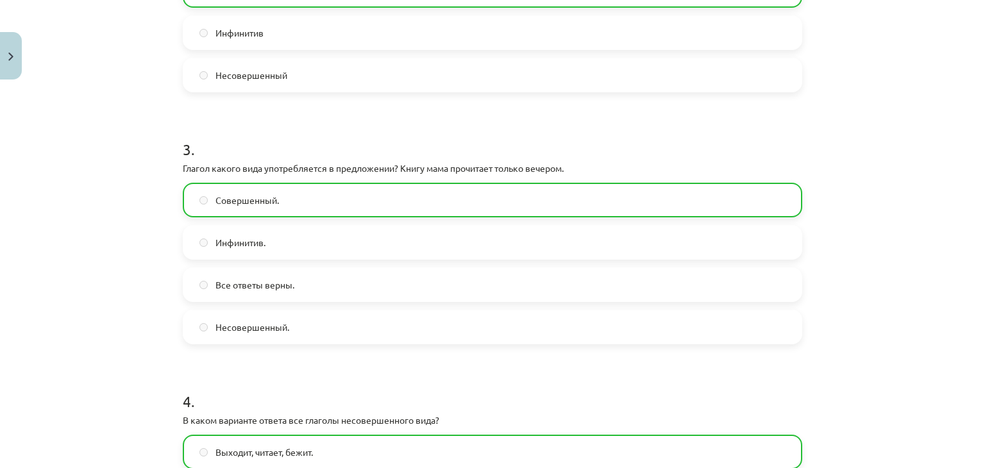
scroll to position [958, 0]
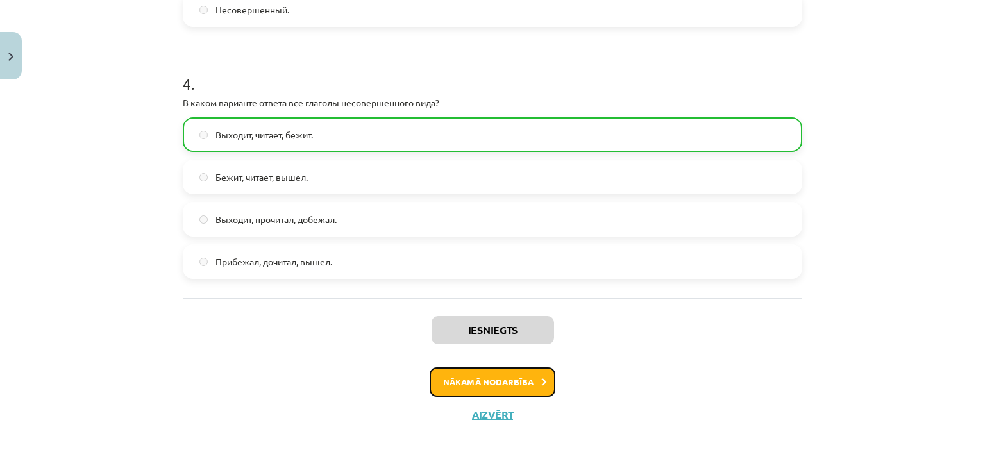
click at [515, 378] on button "Nākamā nodarbība" at bounding box center [492, 381] width 126 height 29
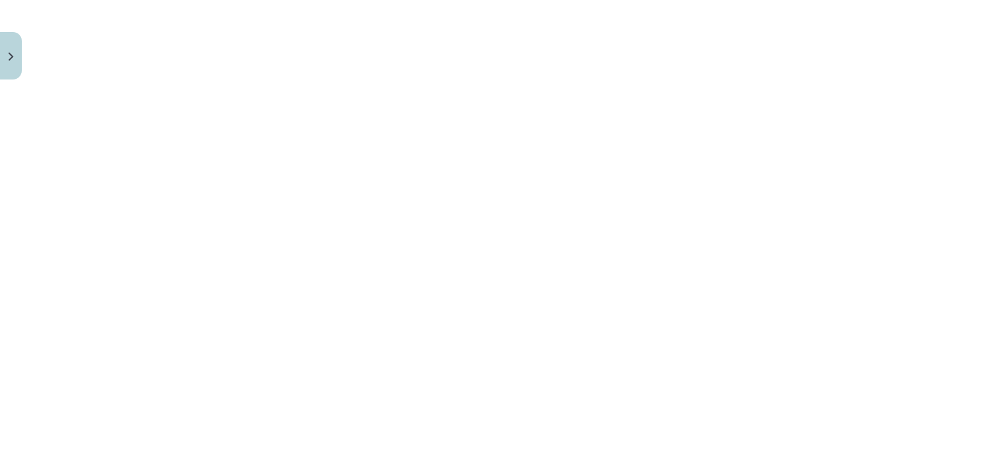
scroll to position [577, 0]
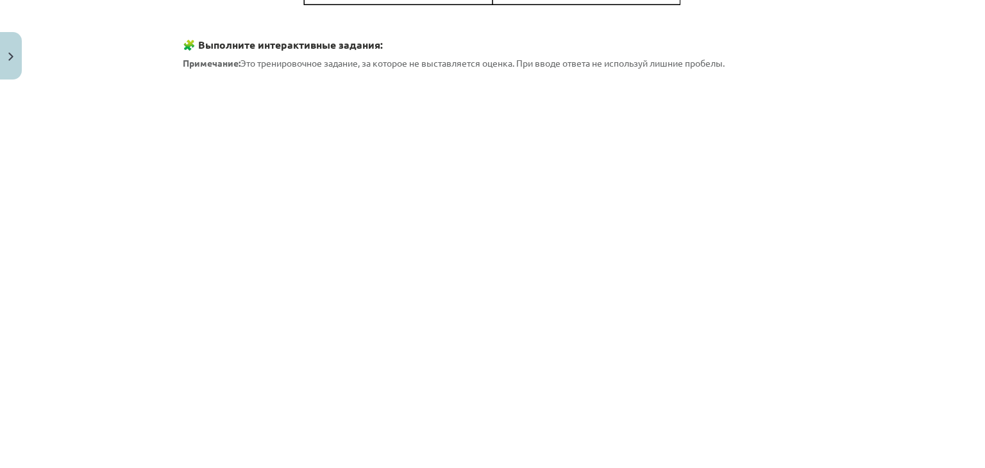
click at [36, 106] on div "Mācību tēma: Krievu valodas b1 - 11. klases 1.ieskaites mācību materiāls #10 📖 …" at bounding box center [492, 234] width 985 height 468
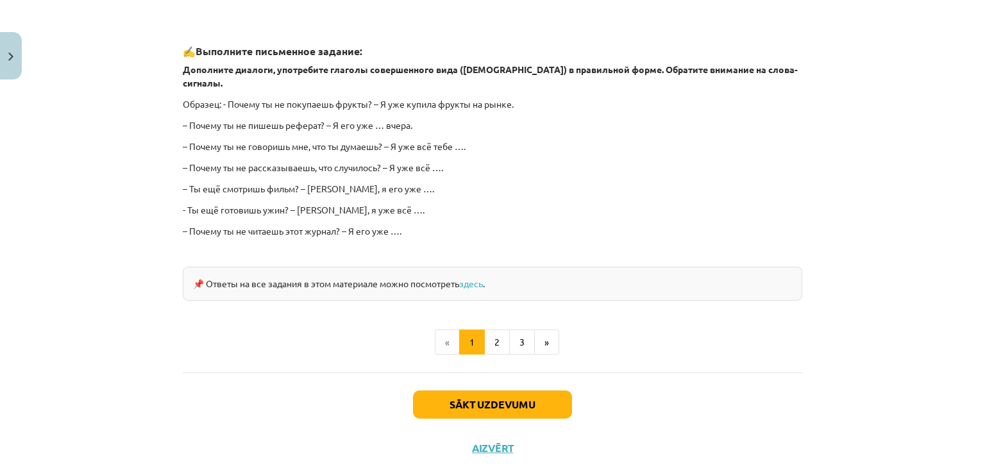
scroll to position [810, 0]
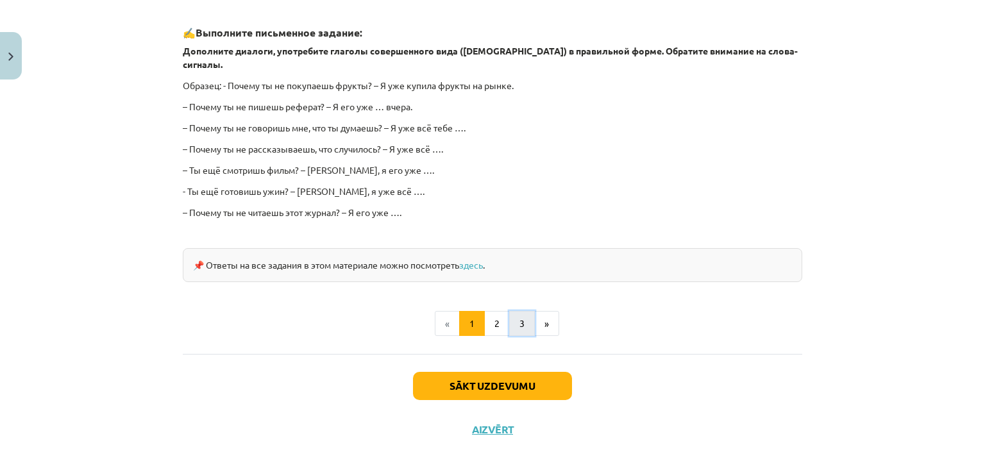
click at [522, 316] on button "3" at bounding box center [522, 324] width 26 height 26
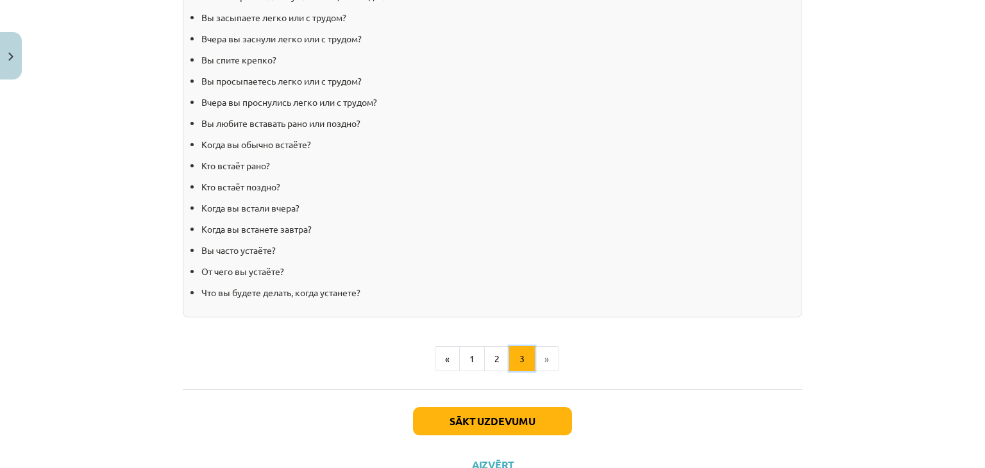
scroll to position [1308, 0]
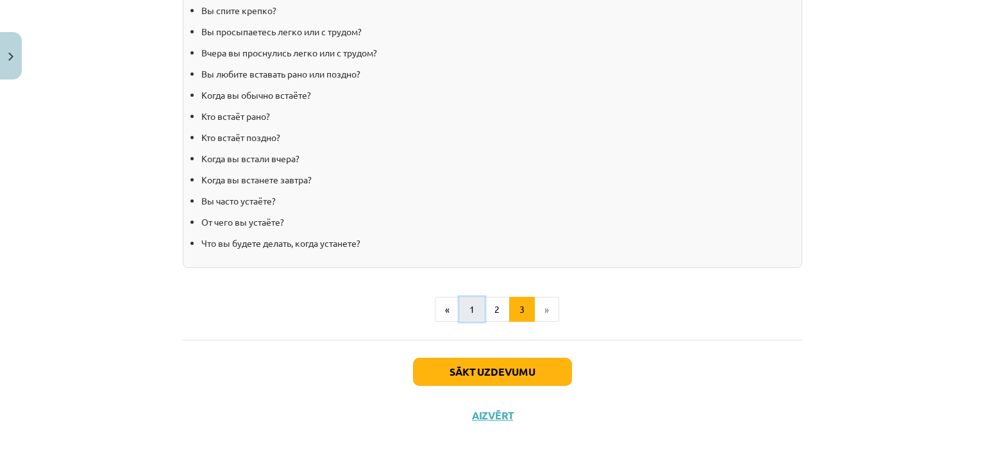
click at [469, 309] on button "1" at bounding box center [472, 310] width 26 height 26
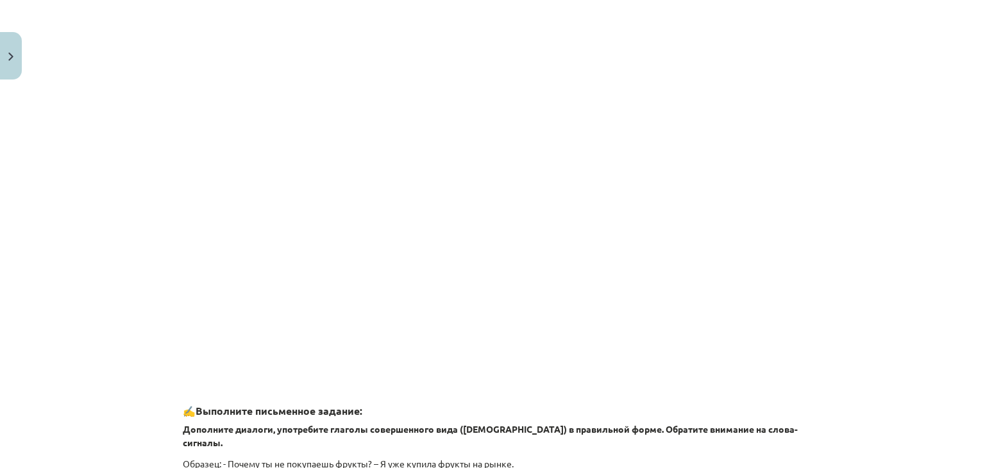
scroll to position [1147, 0]
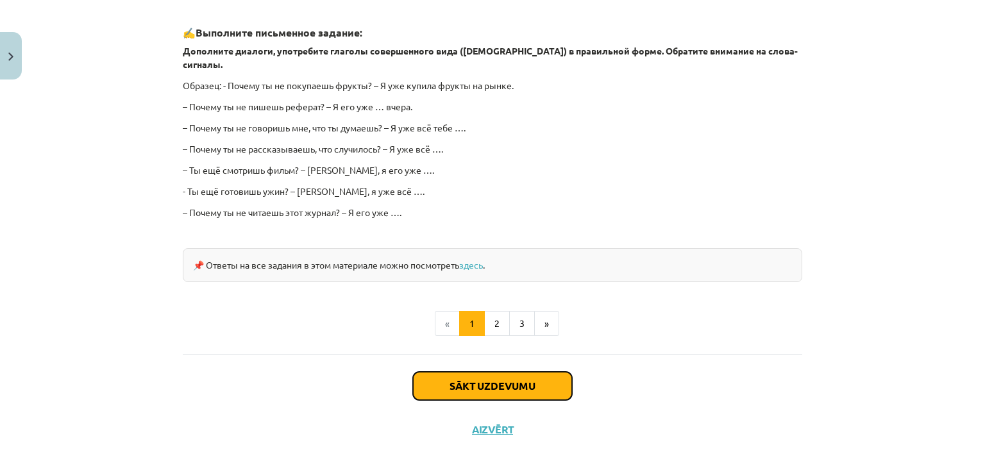
click at [509, 372] on button "Sākt uzdevumu" at bounding box center [492, 386] width 159 height 28
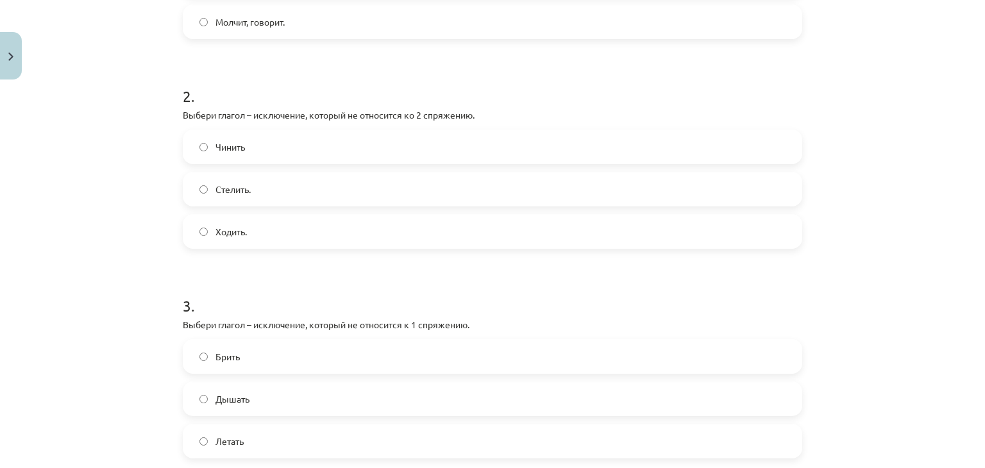
scroll to position [749, 0]
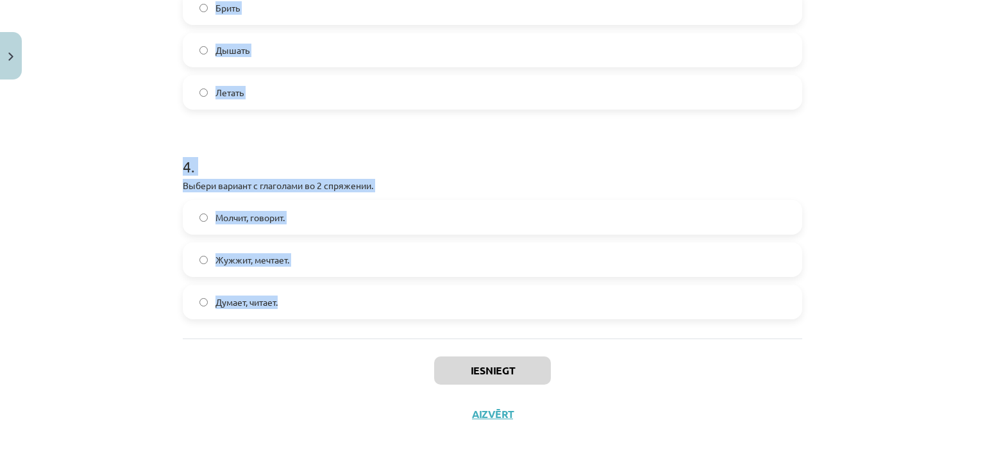
drag, startPoint x: 164, startPoint y: 203, endPoint x: 562, endPoint y: 294, distance: 408.3
click at [562, 294] on div "Mācību tēma: Krievu valodas b1 - 11. klases 1.ieskaites mācību materiāls #10 📖 …" at bounding box center [492, 234] width 985 height 468
copy form "Выбери вариант,в котором все глаголы относятся к 1 спряжению. Думает, читает. Ж…"
click at [101, 96] on div "Mācību tēma: Krievu valodas b1 - 11. klases 1.ieskaites mācību materiāls #10 📖 …" at bounding box center [492, 234] width 985 height 468
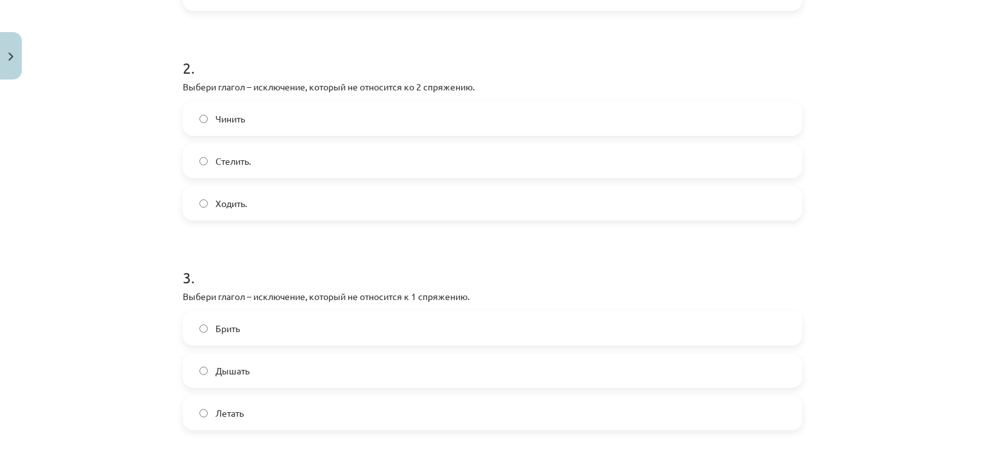
scroll to position [172, 0]
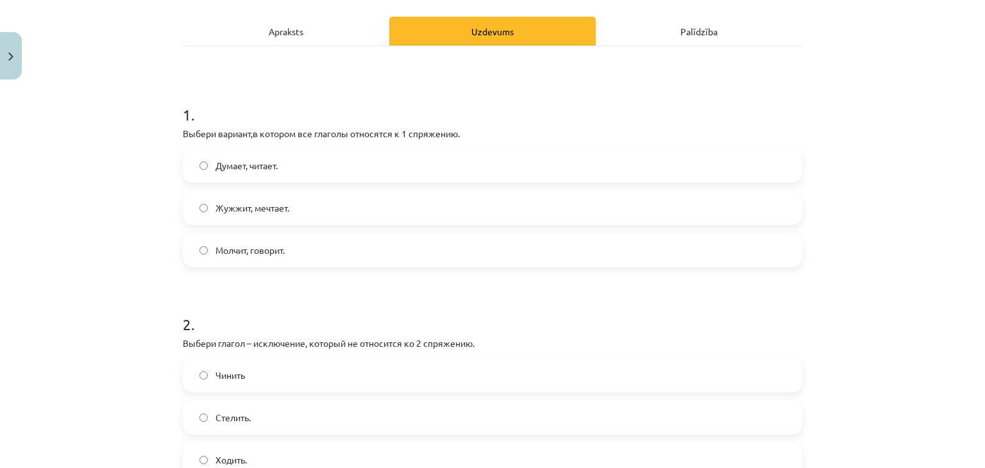
click at [206, 165] on label "Думает, читает." at bounding box center [492, 165] width 617 height 32
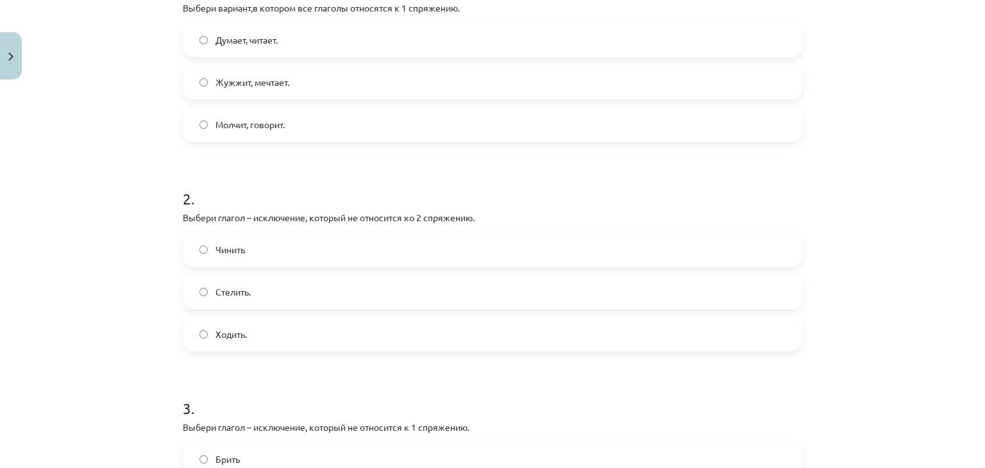
scroll to position [364, 0]
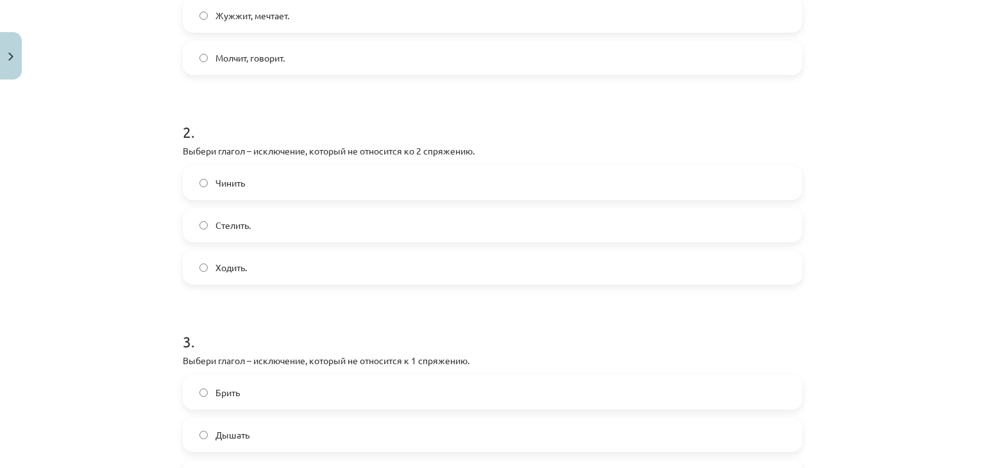
click at [269, 270] on label "Ходить." at bounding box center [492, 267] width 617 height 32
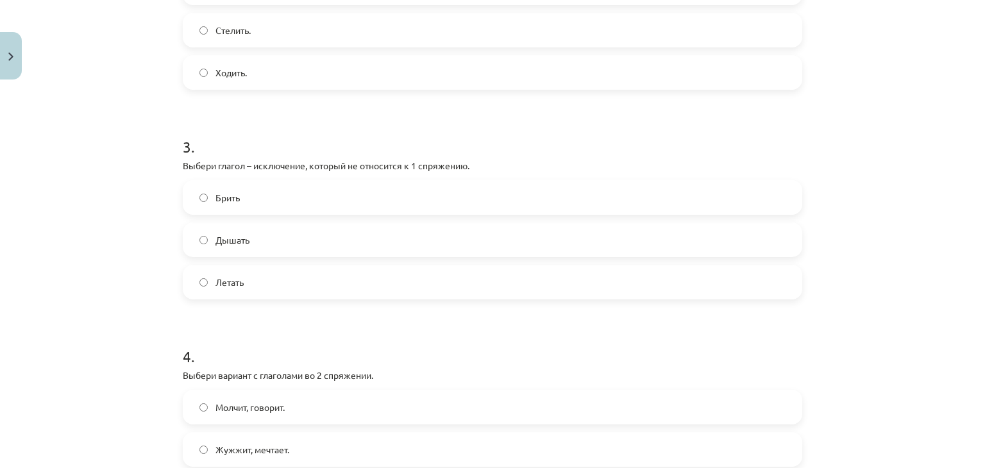
scroll to position [620, 0]
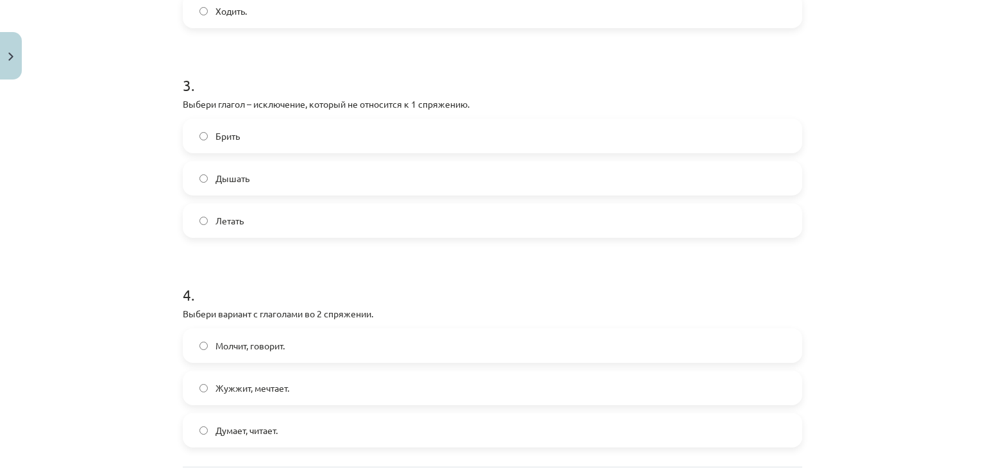
click at [259, 129] on label "Брить" at bounding box center [492, 136] width 617 height 32
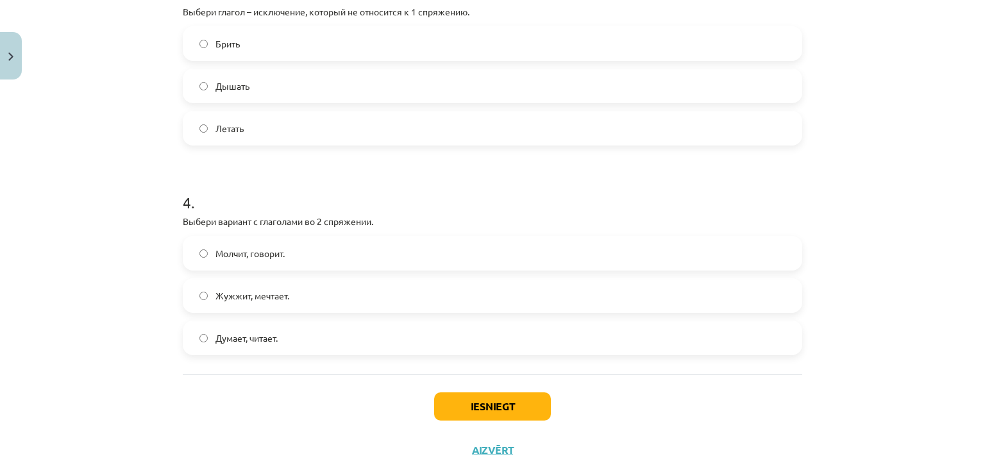
scroll to position [749, 0]
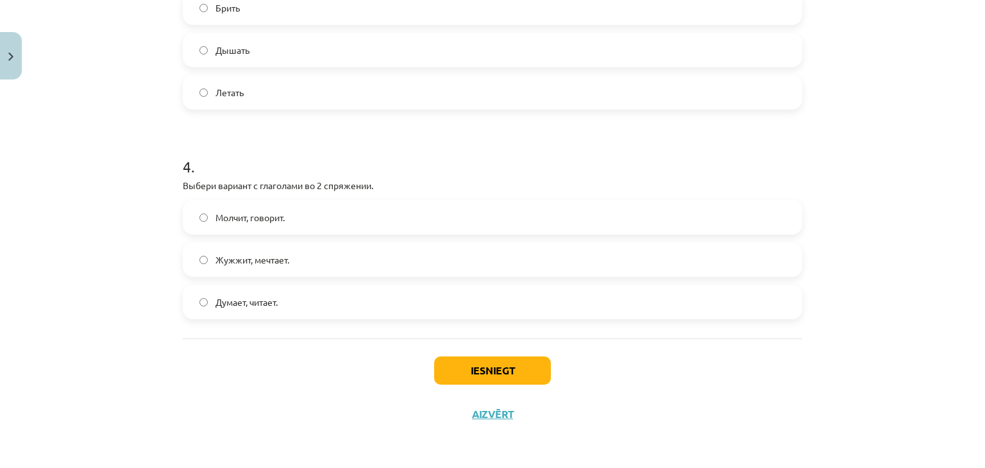
click at [245, 217] on span "Молчит, говорит." at bounding box center [249, 217] width 69 height 13
click at [485, 372] on button "Iesniegt" at bounding box center [492, 370] width 117 height 28
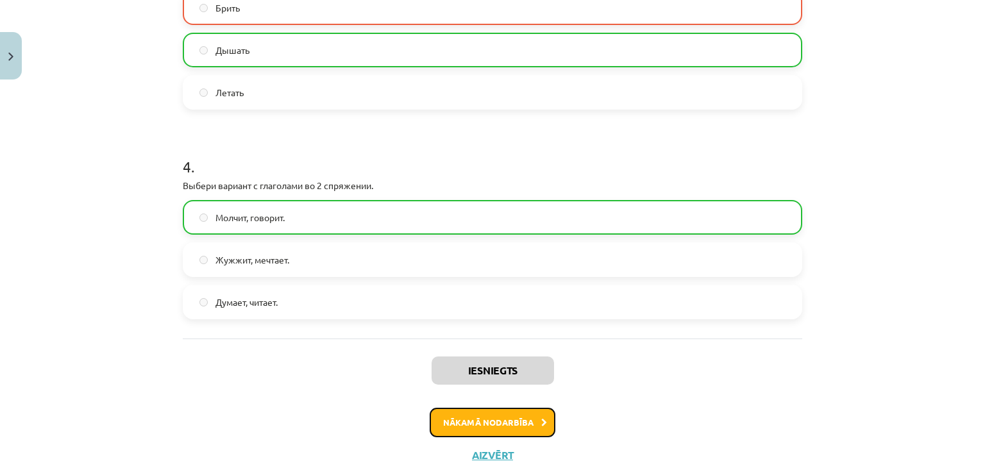
click at [508, 419] on button "Nākamā nodarbība" at bounding box center [492, 422] width 126 height 29
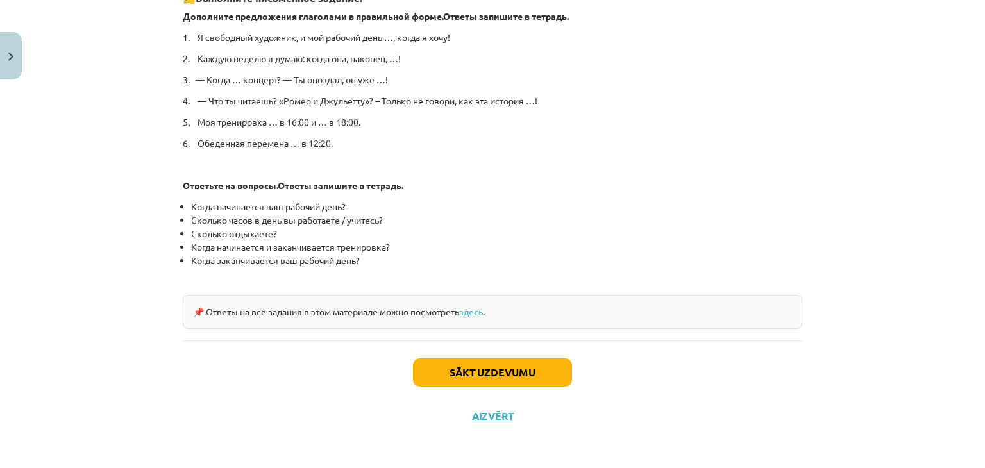
scroll to position [670, 0]
click at [501, 372] on button "Sākt uzdevumu" at bounding box center [492, 372] width 159 height 28
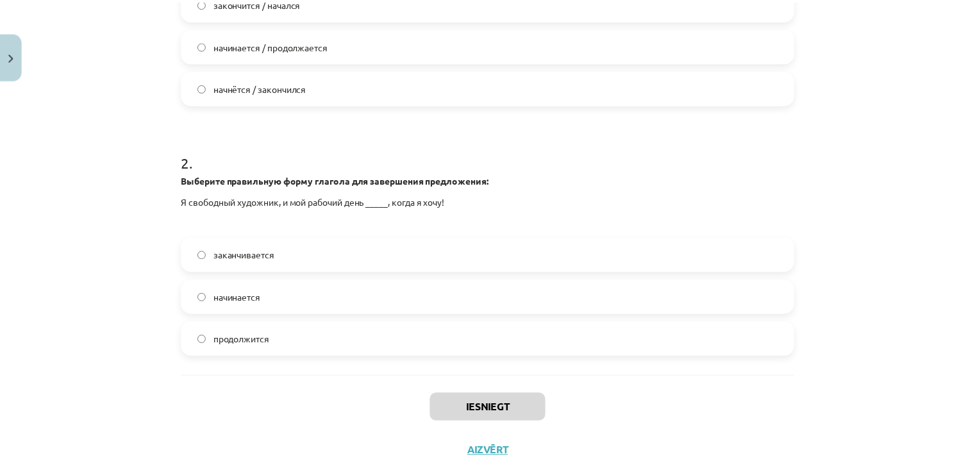
scroll to position [413, 0]
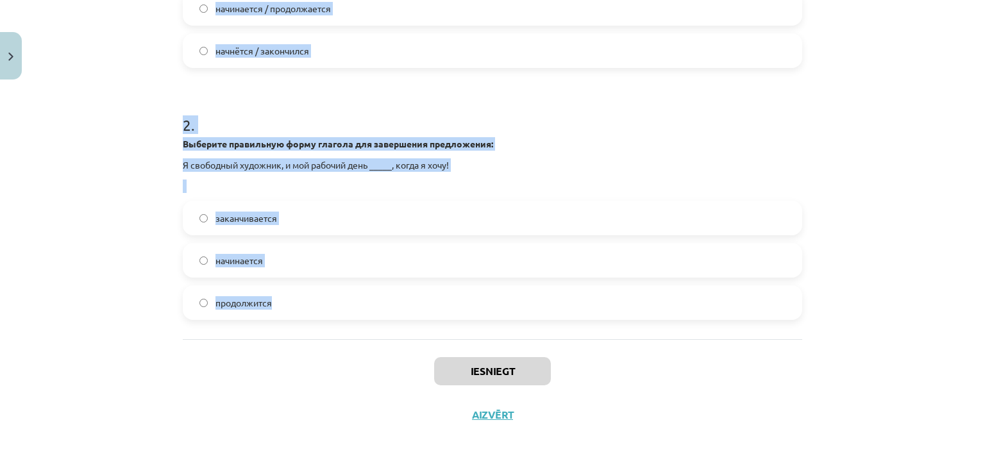
drag, startPoint x: 154, startPoint y: 232, endPoint x: 503, endPoint y: 301, distance: 355.5
click at [503, 301] on div "Mācību tēma: Krievu valodas b1 - 11. klases 1.ieskaites mācību materiāls #11 📖 …" at bounding box center [492, 234] width 985 height 468
copy form "Выберите правильную форму глагола для завершения диалога: — Когда _____ концерт…"
click at [3, 67] on button "Close" at bounding box center [11, 55] width 22 height 47
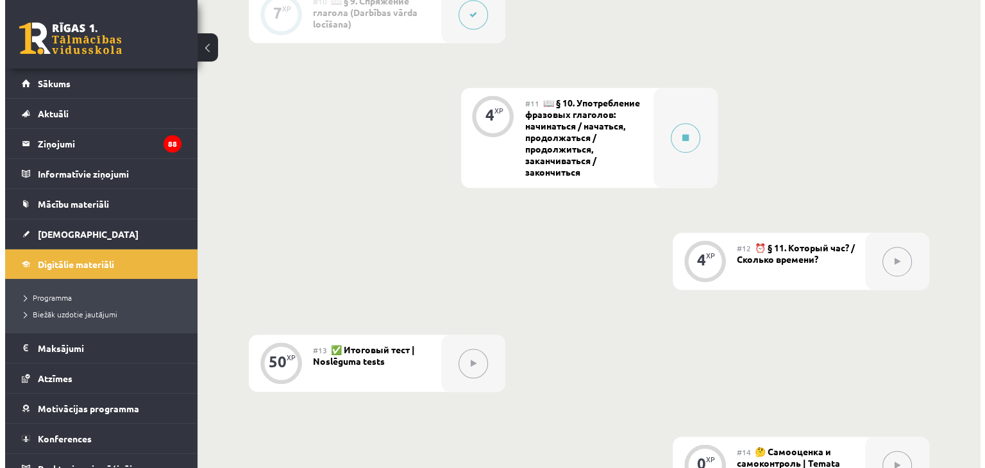
scroll to position [1346, 0]
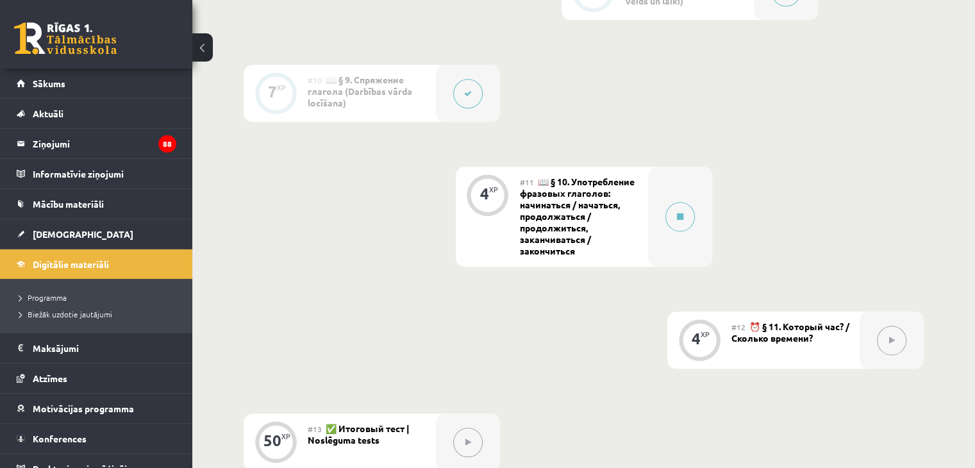
click at [633, 204] on div "#11 📖 § 10. Употребление фразовых глаголов: начинаться / начаться, продолжаться…" at bounding box center [584, 217] width 128 height 100
click at [677, 217] on icon at bounding box center [680, 217] width 6 height 8
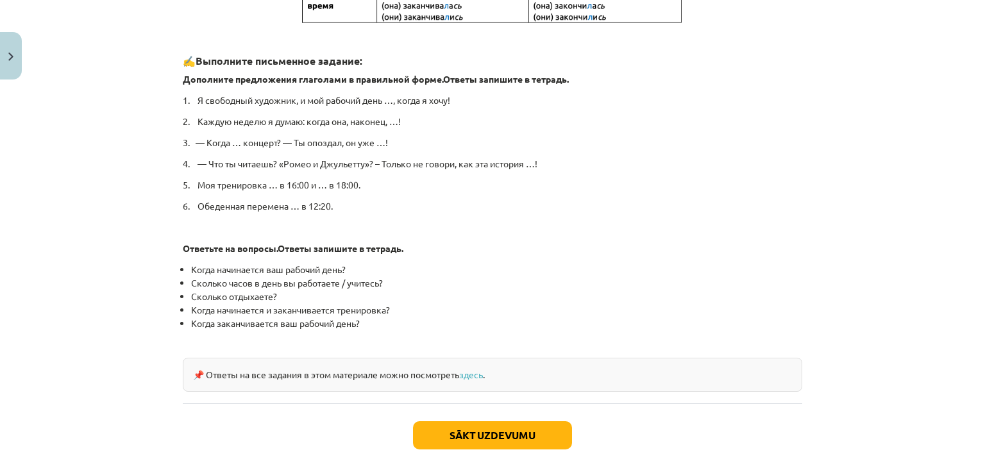
scroll to position [670, 0]
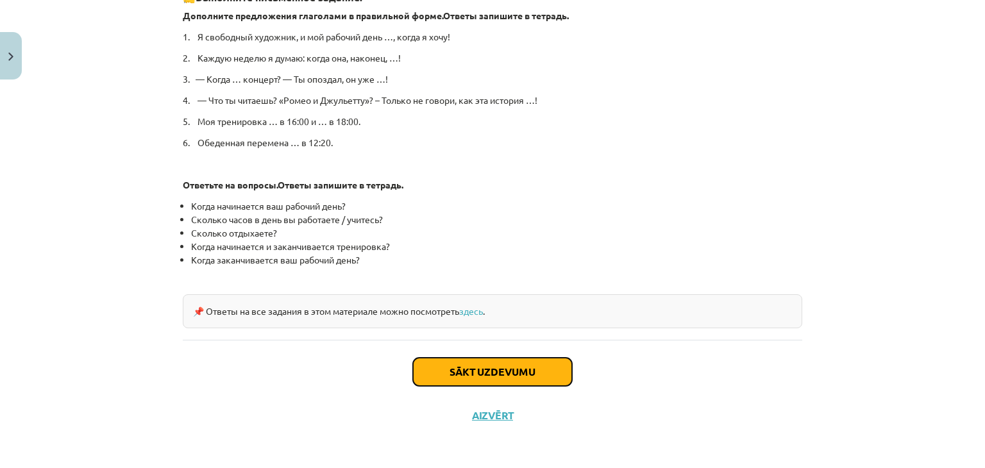
click at [480, 372] on button "Sākt uzdevumu" at bounding box center [492, 372] width 159 height 28
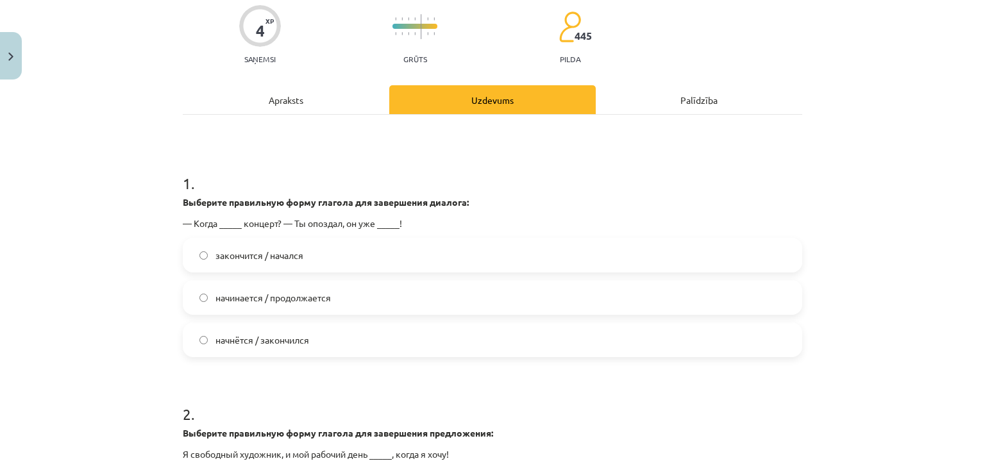
scroll to position [160, 0]
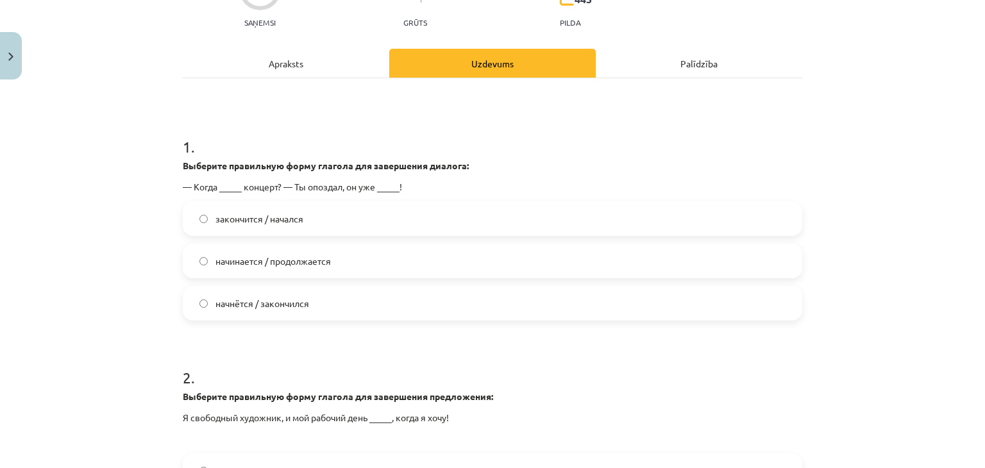
click at [305, 307] on label "начнётся / закончился" at bounding box center [492, 303] width 617 height 32
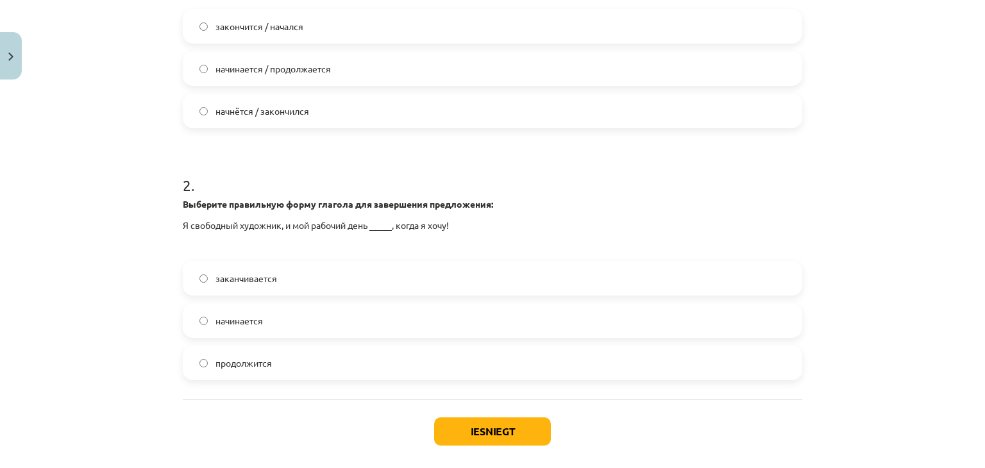
scroll to position [413, 0]
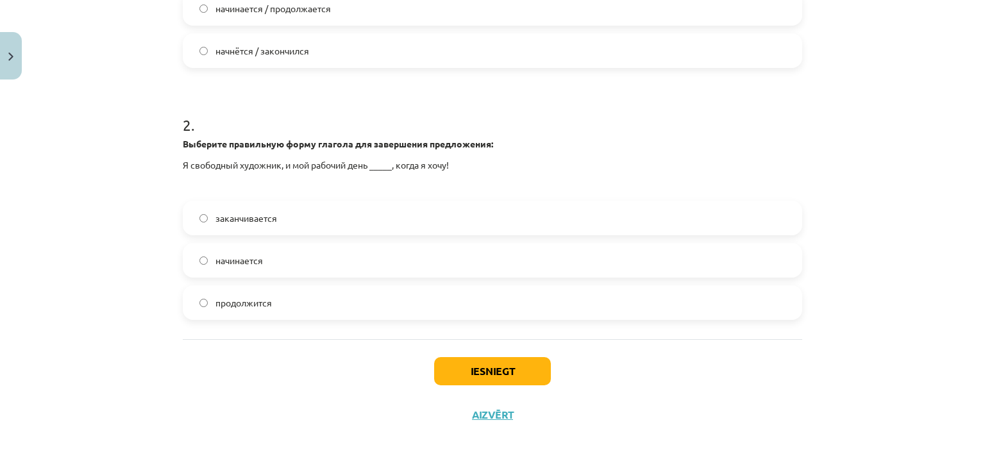
click at [258, 254] on span "начинается" at bounding box center [238, 260] width 47 height 13
click at [478, 363] on button "Iesniegt" at bounding box center [492, 371] width 117 height 28
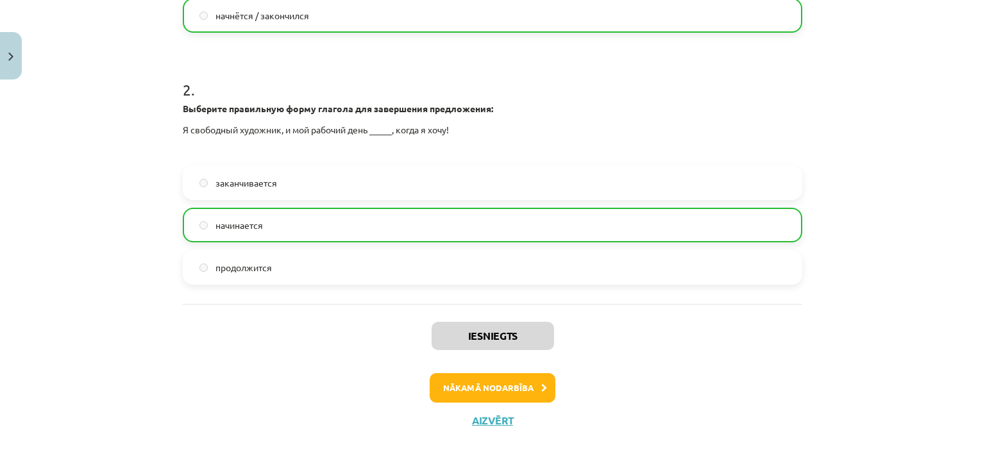
scroll to position [454, 0]
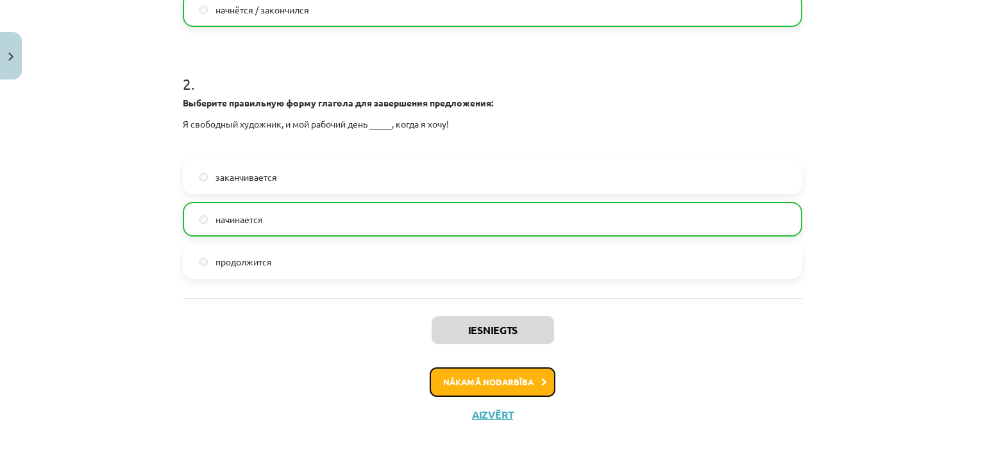
click at [517, 381] on button "Nākamā nodarbība" at bounding box center [492, 381] width 126 height 29
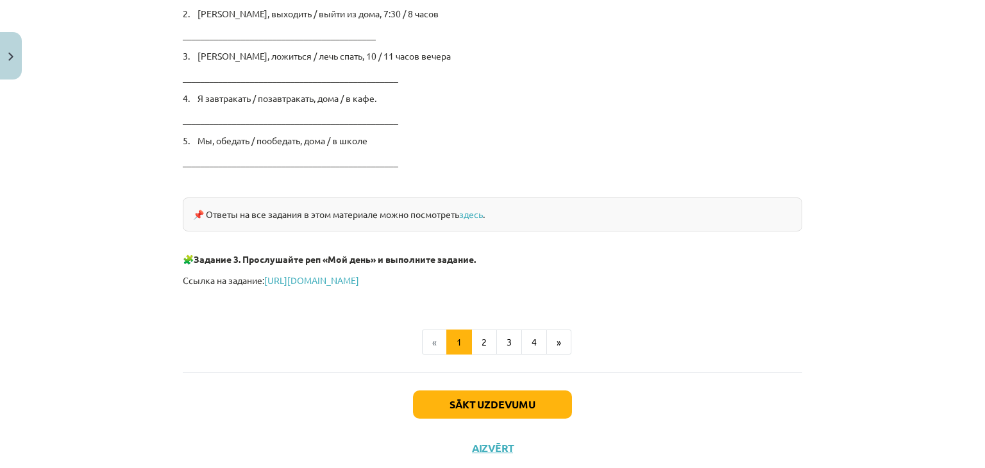
scroll to position [2147, 0]
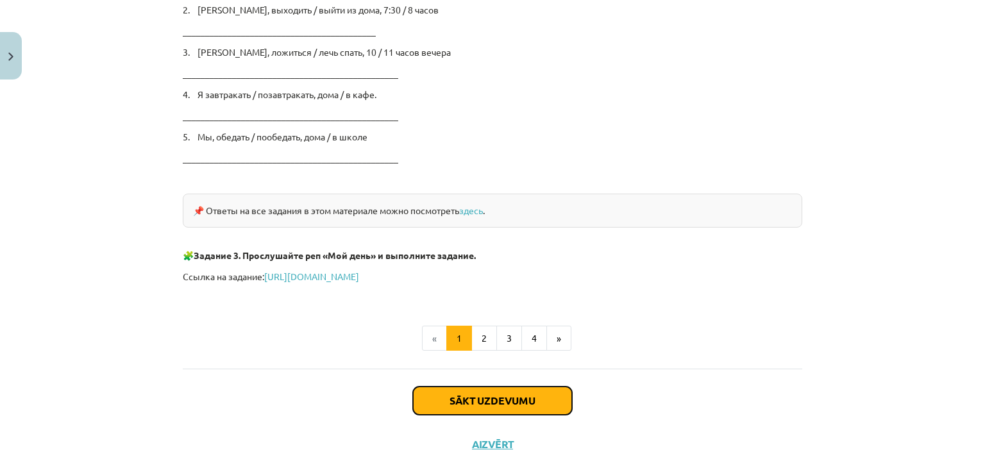
click at [515, 402] on button "Sākt uzdevumu" at bounding box center [492, 401] width 159 height 28
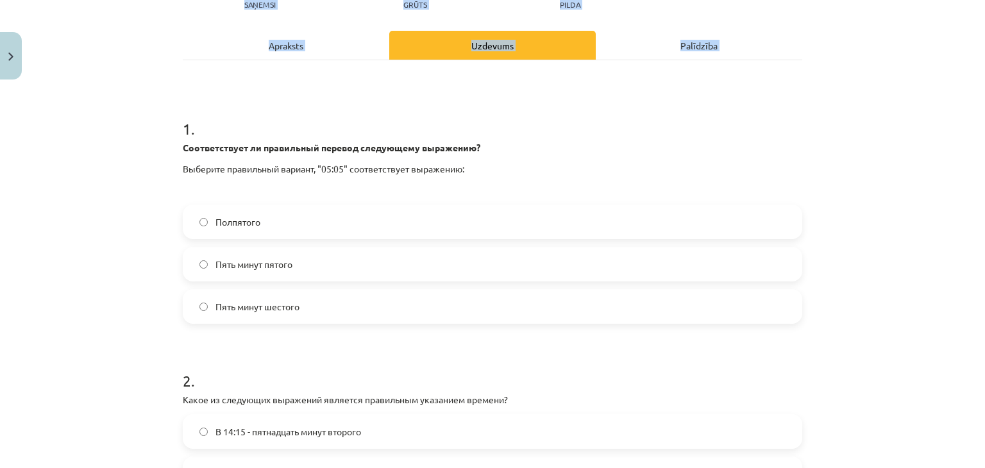
scroll to position [413, 0]
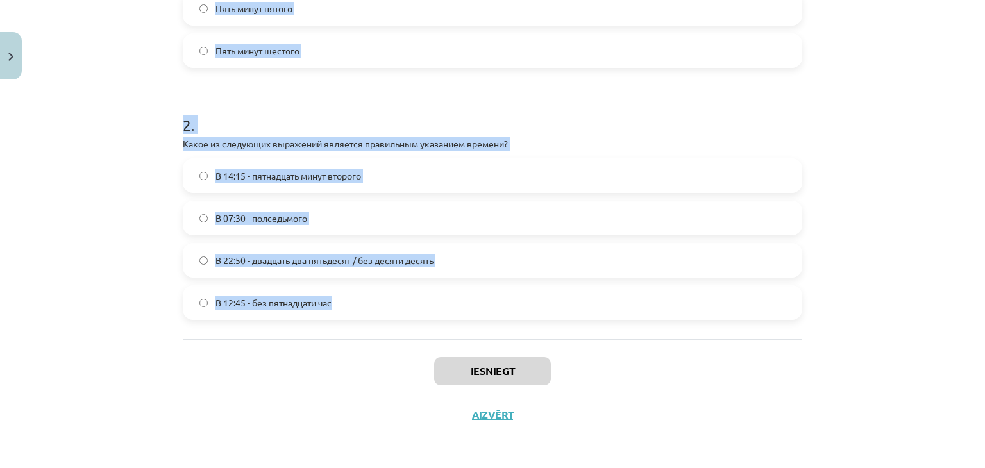
drag, startPoint x: 137, startPoint y: 201, endPoint x: 573, endPoint y: 308, distance: 449.6
click at [573, 308] on div "Mācību tēma: Krievu valodas b1 - 11. klases 1.ieskaites mācību materiāls #12 ⏰ …" at bounding box center [492, 234] width 985 height 468
copy form "1 . Соответствует ли правильный перевод следующему выражению? Выберите правильн…"
click at [95, 131] on div "Mācību tēma: Krievu valodas b1 - 11. klases 1.ieskaites mācību materiāls #12 ⏰ …" at bounding box center [492, 234] width 985 height 468
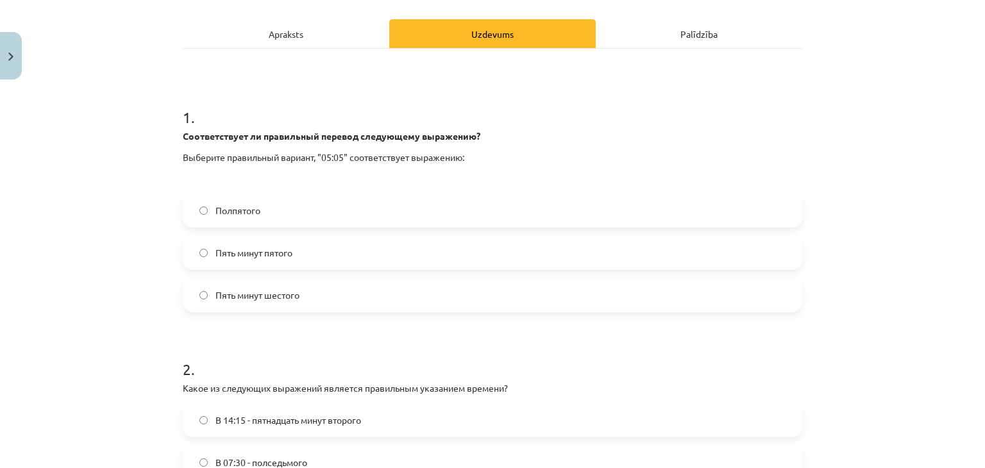
scroll to position [157, 0]
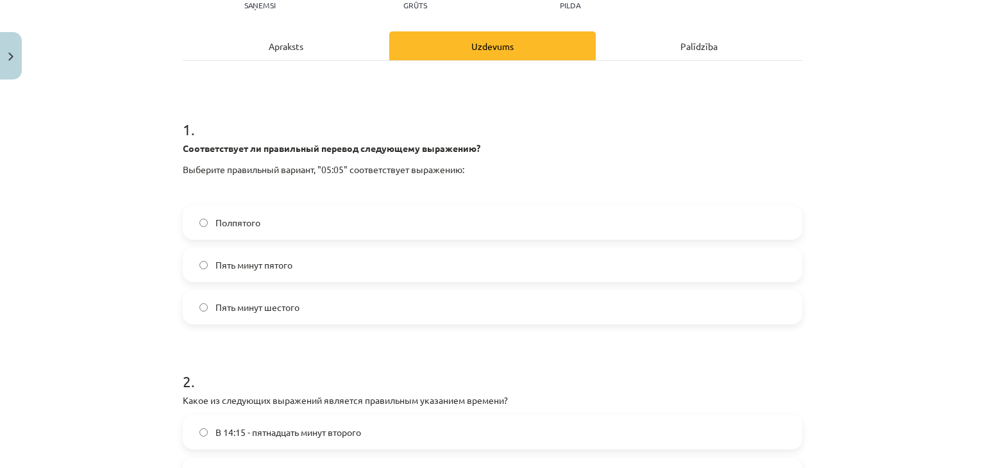
click at [323, 297] on label "Пять минут шестого" at bounding box center [492, 307] width 617 height 32
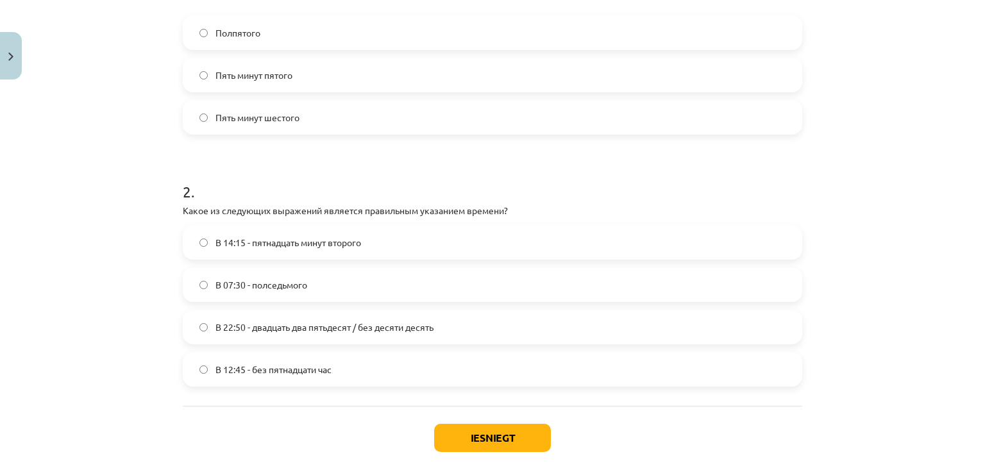
scroll to position [349, 0]
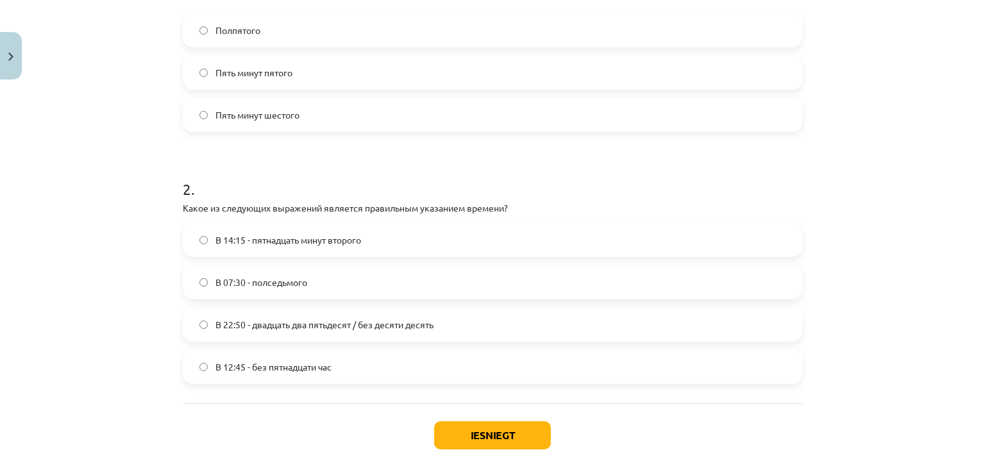
click at [320, 326] on span "В 22:50 - двадцать два пятьдесят / без десяти десять" at bounding box center [324, 324] width 218 height 13
click at [485, 431] on button "Iesniegt" at bounding box center [492, 435] width 117 height 28
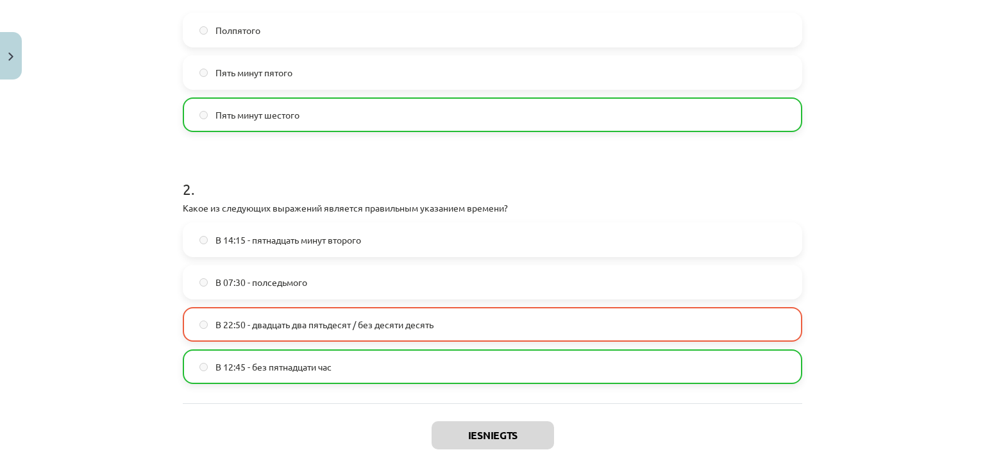
scroll to position [454, 0]
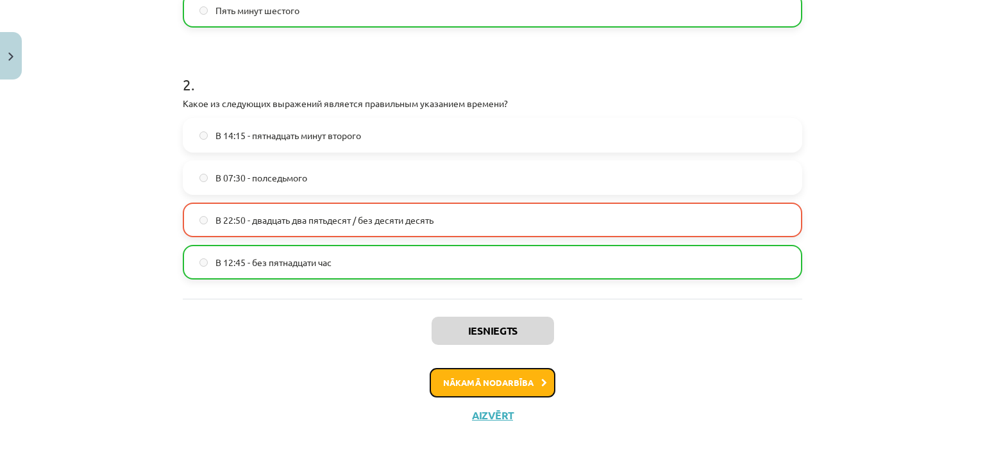
click at [495, 380] on button "Nākamā nodarbība" at bounding box center [492, 382] width 126 height 29
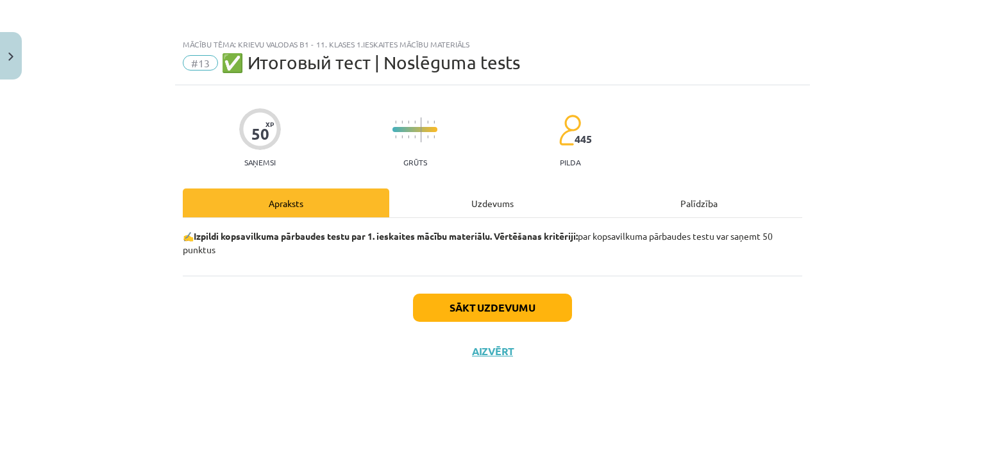
scroll to position [0, 0]
click at [489, 292] on div "Sākt uzdevumu Aizvērt" at bounding box center [492, 321] width 619 height 90
click at [489, 311] on button "Sākt uzdevumu" at bounding box center [492, 308] width 159 height 28
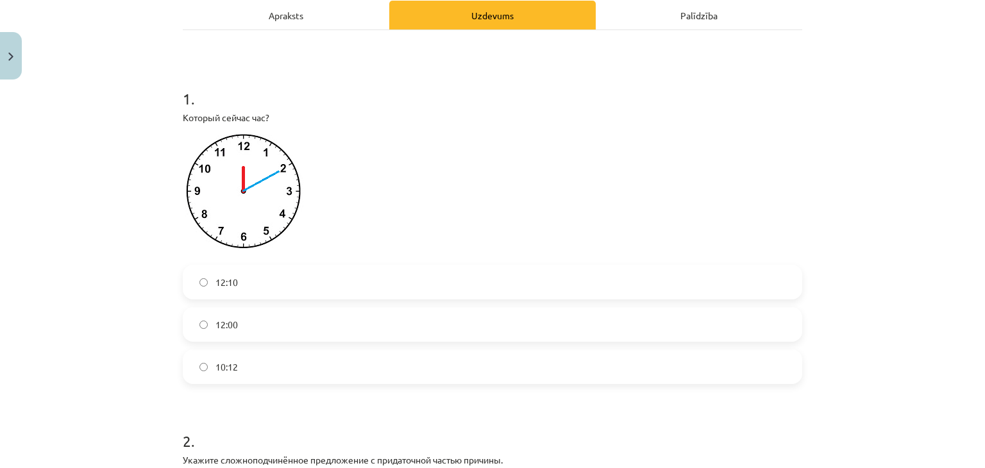
scroll to position [192, 0]
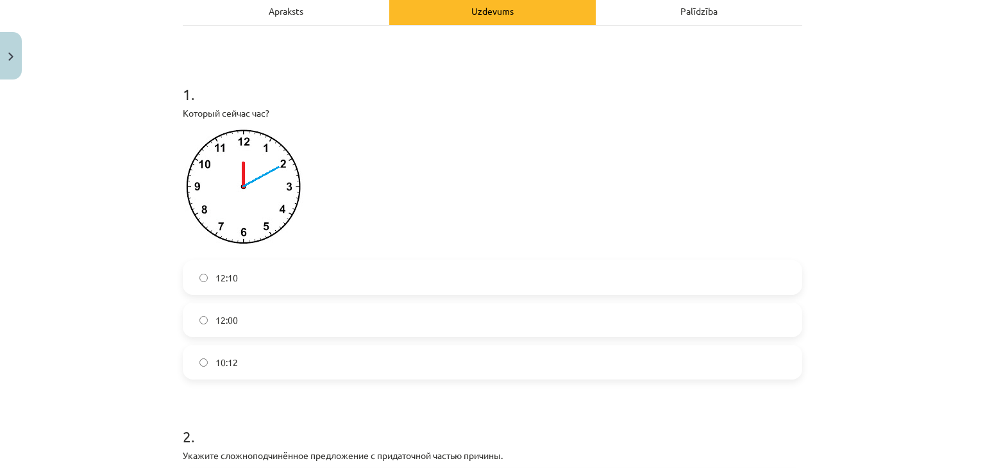
click at [274, 279] on label "12:10" at bounding box center [492, 278] width 617 height 32
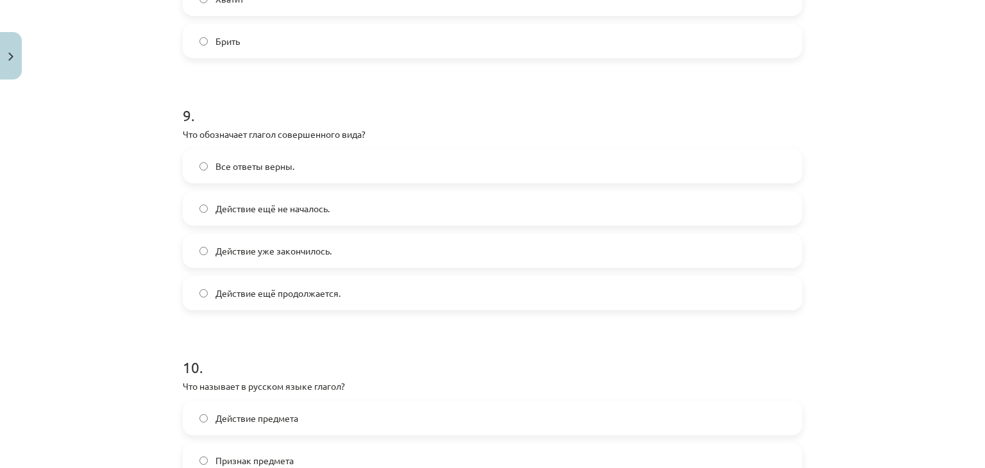
scroll to position [2427, 0]
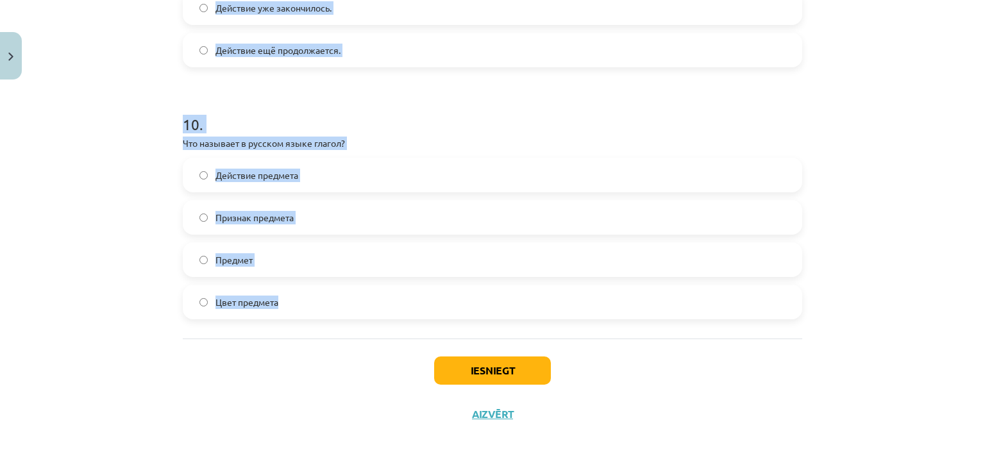
drag, startPoint x: 149, startPoint y: 129, endPoint x: 720, endPoint y: 293, distance: 594.8
click at [720, 293] on div "Mācību tēma: Krievu valodas b1 - 11. klases 1.ieskaites mācību materiāls #13 ✅ …" at bounding box center [492, 234] width 985 height 468
copy form "Укажите сложноподчинённое предложение с придаточной частью причины. Неужели ска…"
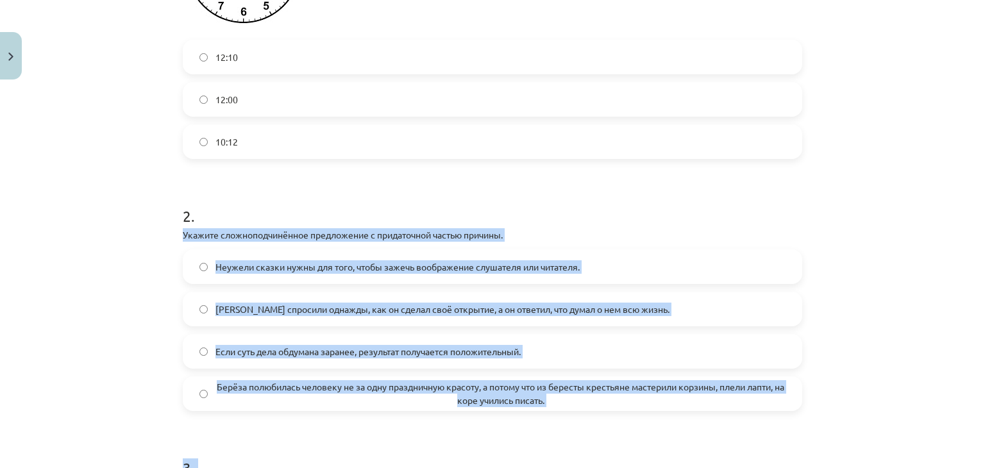
scroll to position [312, 0]
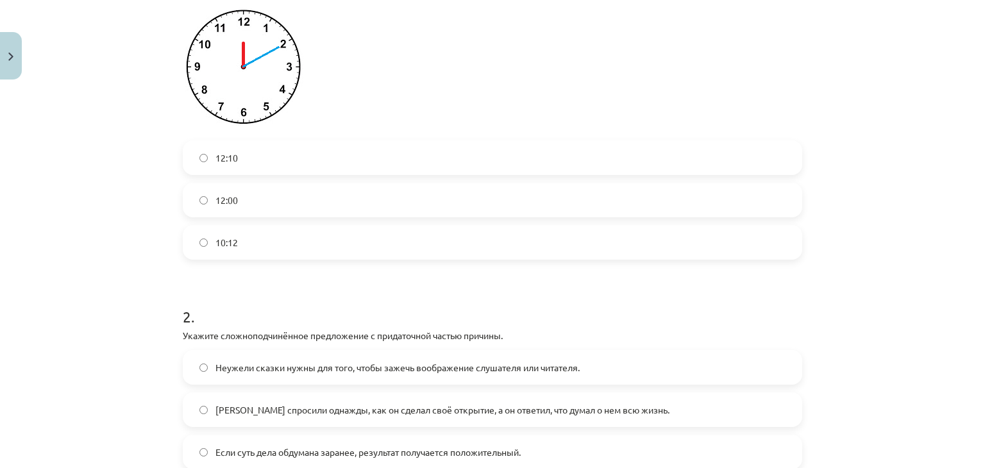
click at [101, 128] on div "Mācību tēma: Krievu valodas b1 - 11. klases 1.ieskaites mācību materiāls #13 ✅ …" at bounding box center [492, 234] width 985 height 468
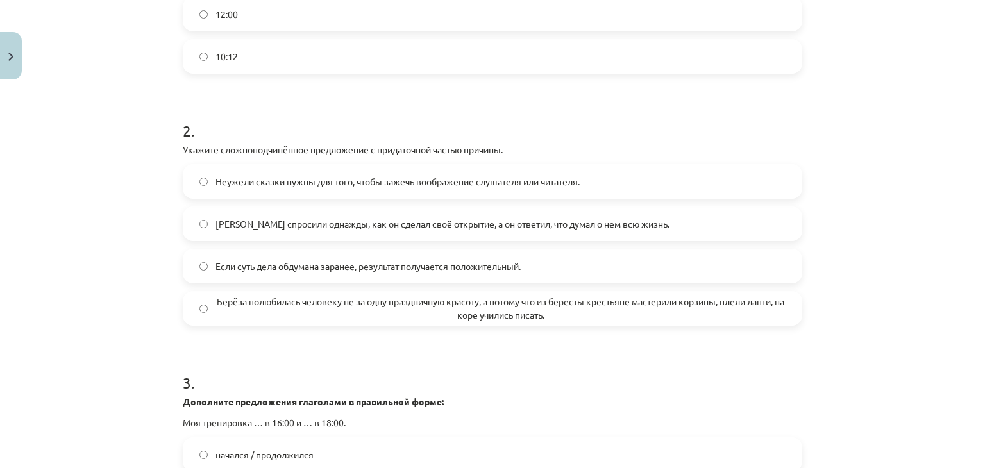
scroll to position [504, 0]
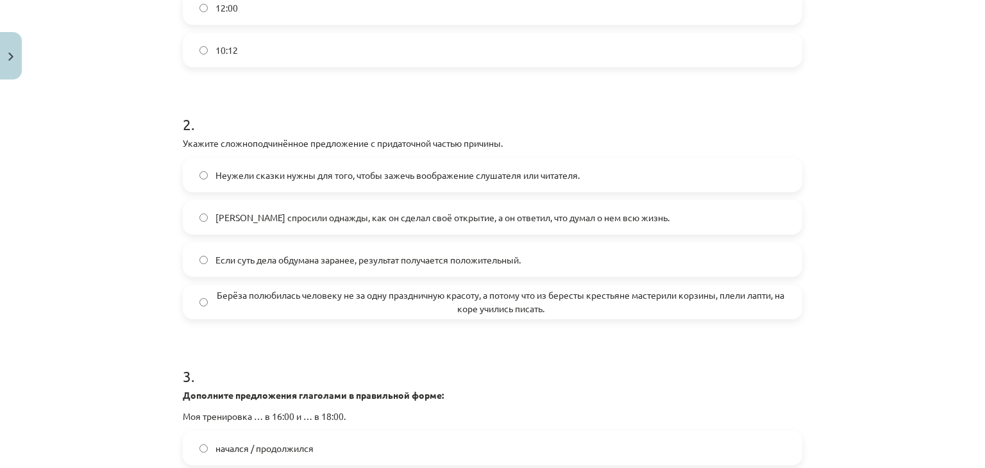
click at [245, 298] on span "Берёза полюбилась человеку не за одну праздничную красоту, а потому что из бере…" at bounding box center [500, 301] width 570 height 27
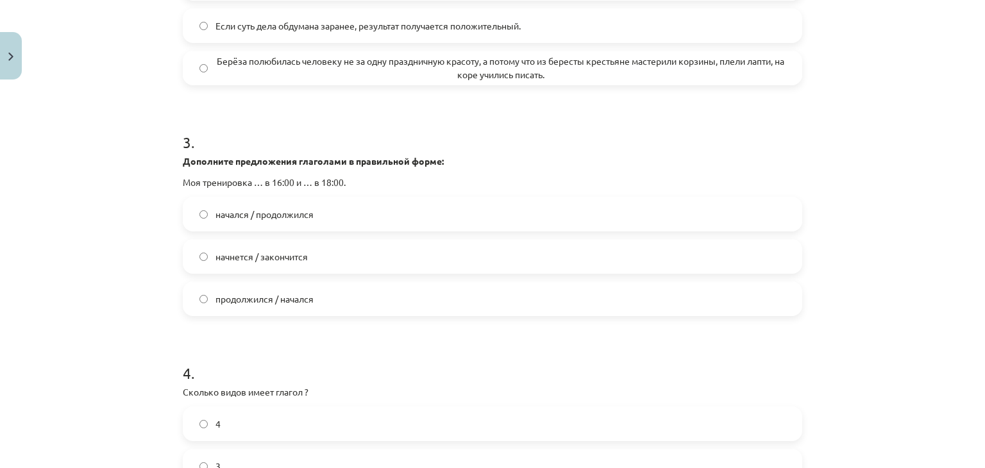
scroll to position [761, 0]
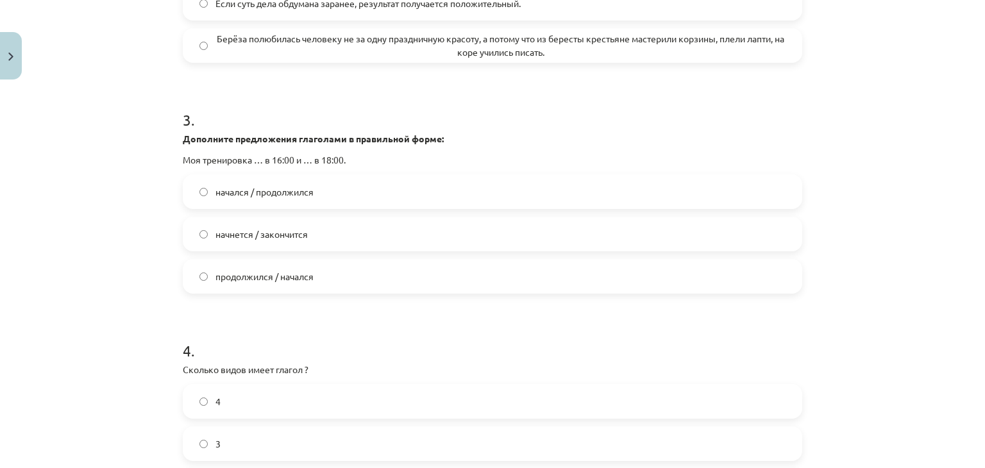
click at [210, 233] on label "начнется / закончится" at bounding box center [492, 234] width 617 height 32
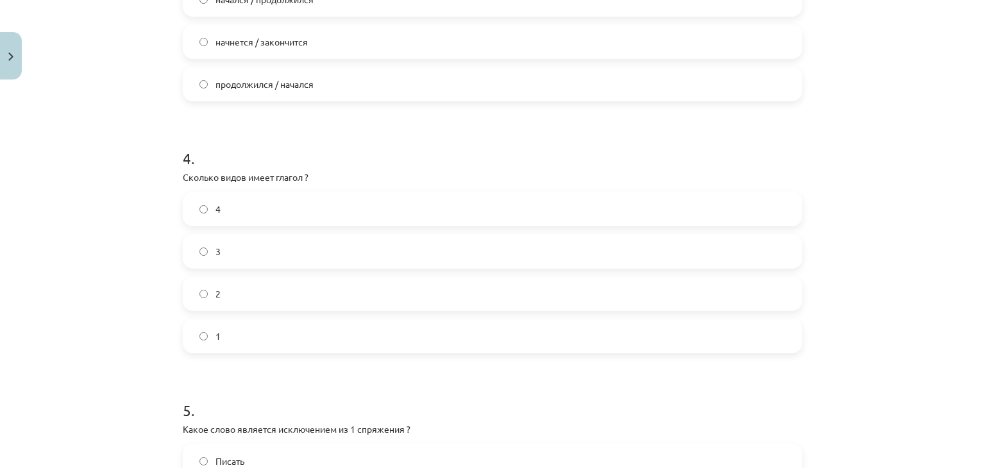
scroll to position [1017, 0]
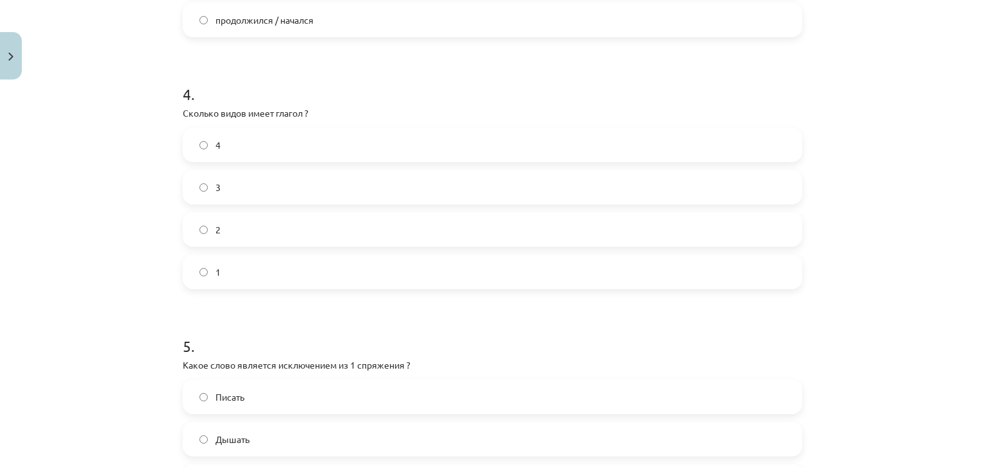
click at [230, 231] on label "2" at bounding box center [492, 229] width 617 height 32
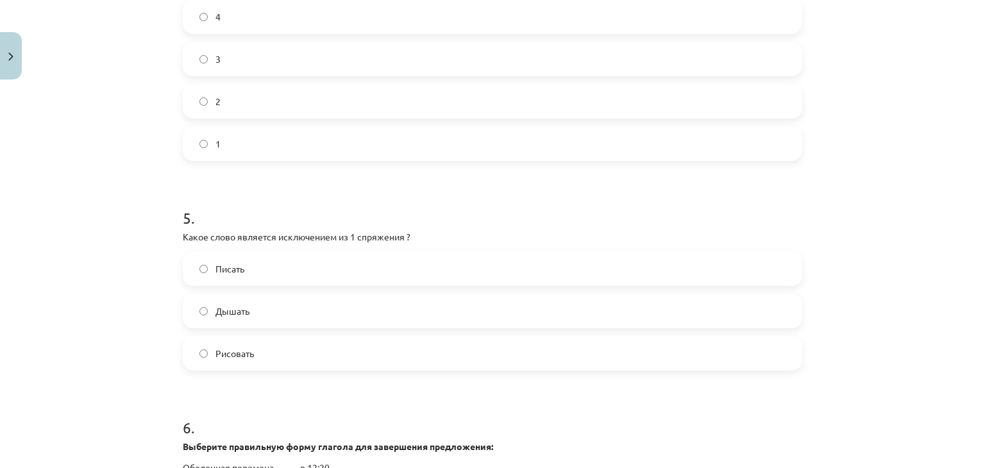
scroll to position [1210, 0]
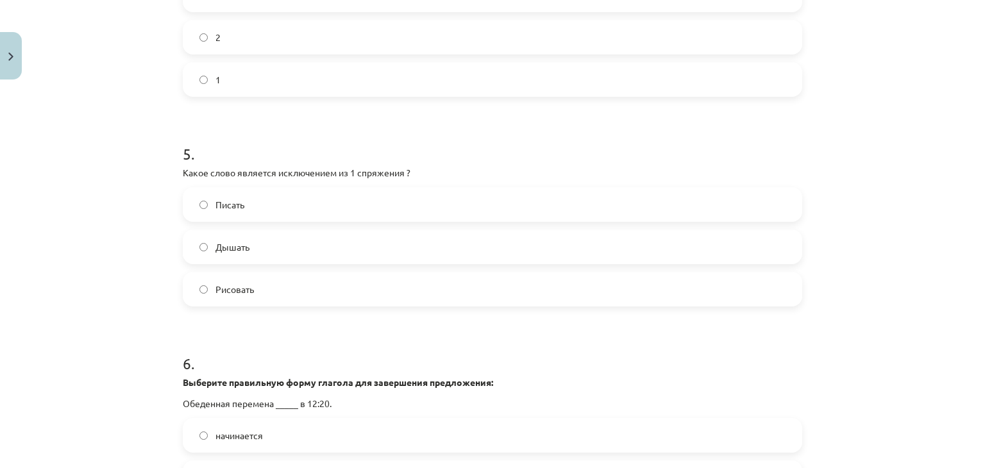
click at [249, 244] on label "Дышать" at bounding box center [492, 247] width 617 height 32
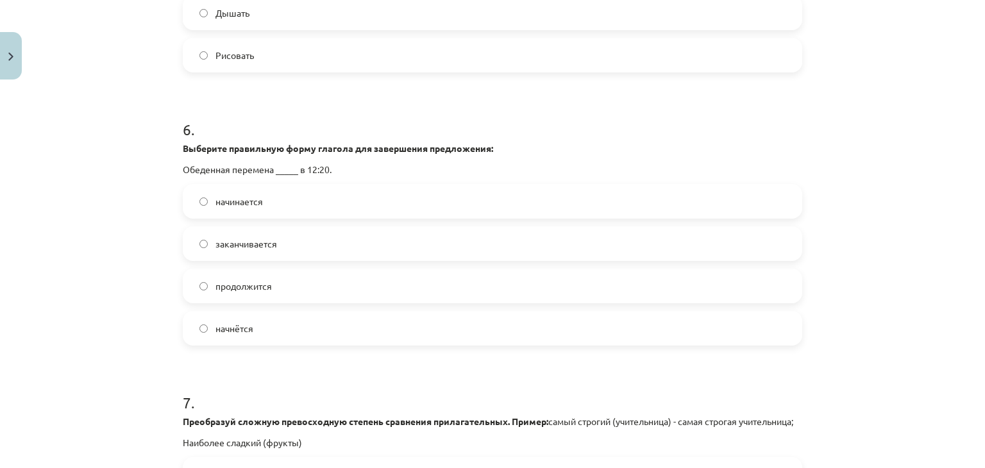
scroll to position [1466, 0]
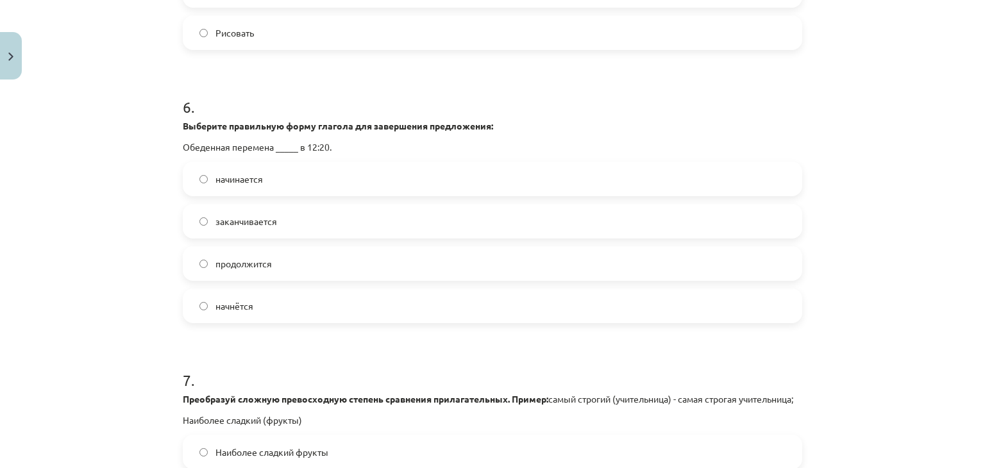
click at [240, 179] on span "начинается" at bounding box center [238, 178] width 47 height 13
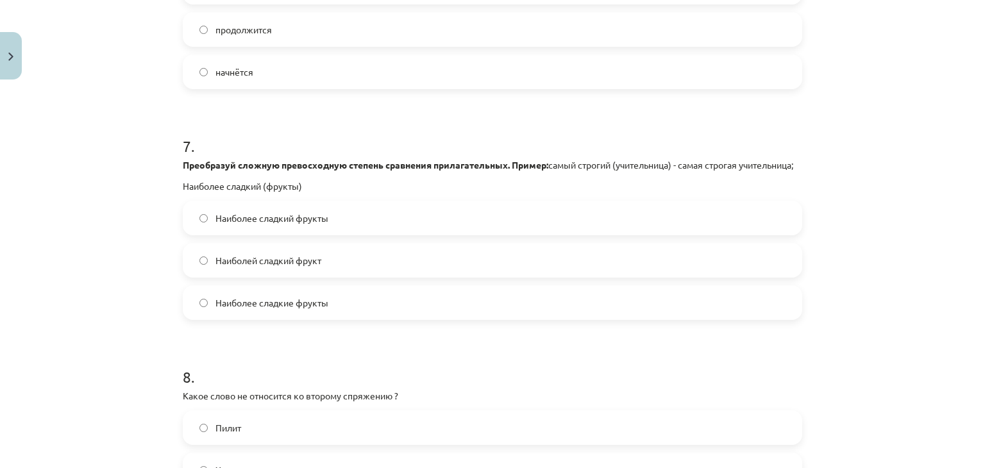
scroll to position [1722, 0]
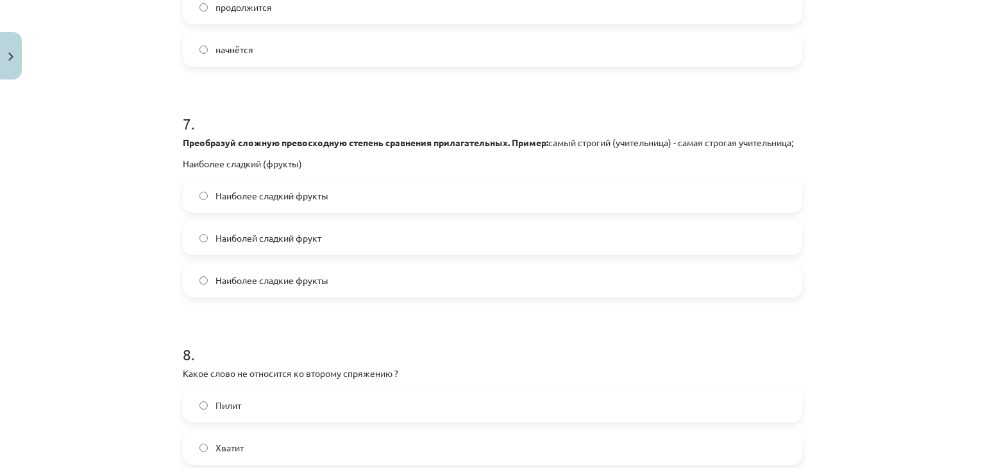
click at [228, 245] on span "Наиболей сладкий фрукт" at bounding box center [268, 237] width 106 height 13
click at [238, 203] on span "Наиболее сладкий фрукты" at bounding box center [271, 195] width 113 height 13
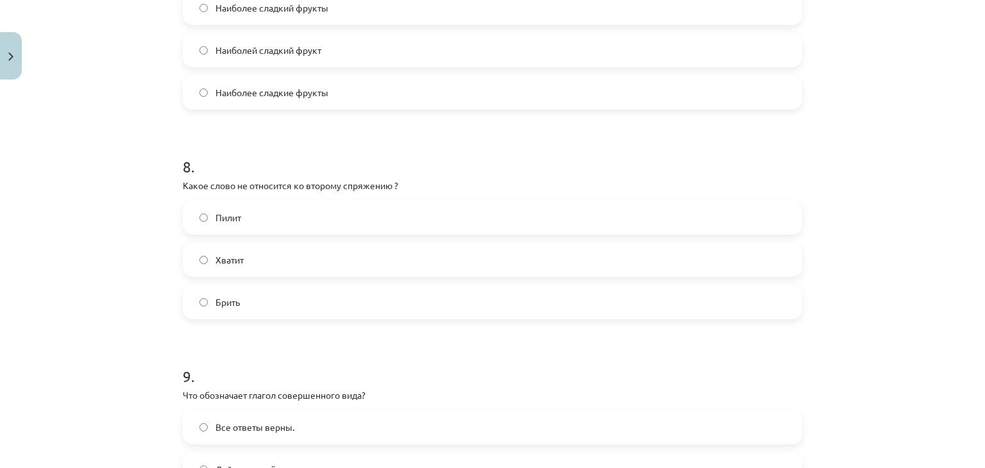
scroll to position [1979, 0]
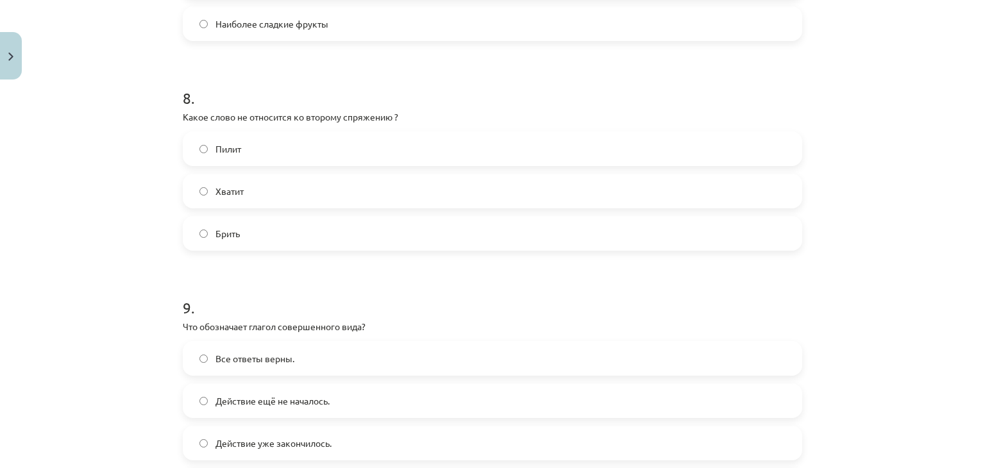
click at [235, 240] on span "Брить" at bounding box center [227, 233] width 24 height 13
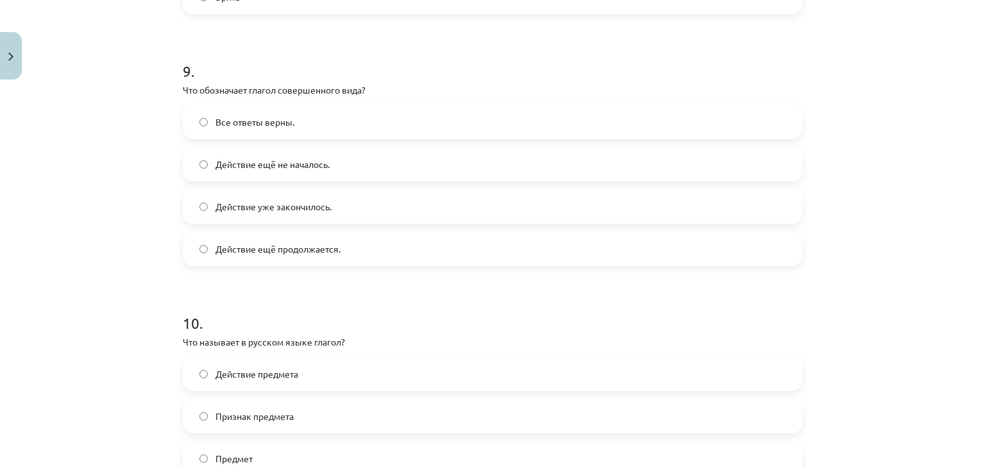
scroll to position [2235, 0]
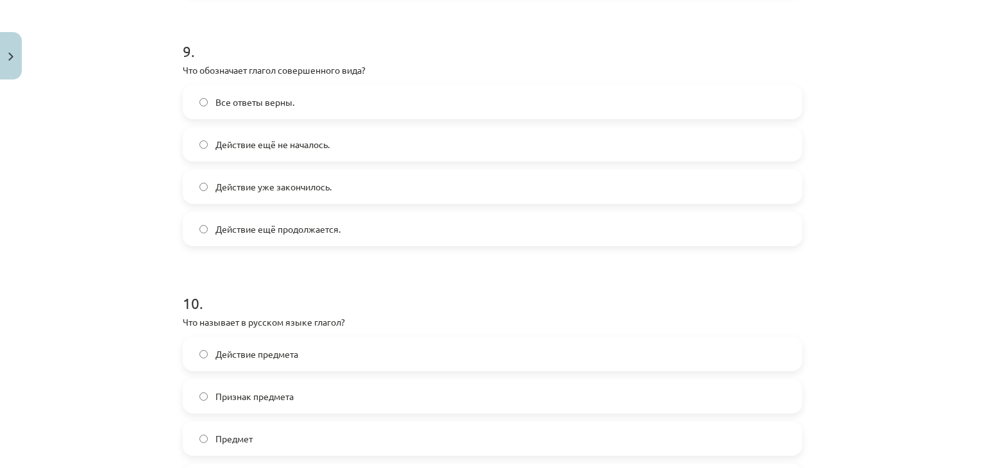
click at [269, 194] on span "Действие уже закончилось." at bounding box center [273, 186] width 116 height 13
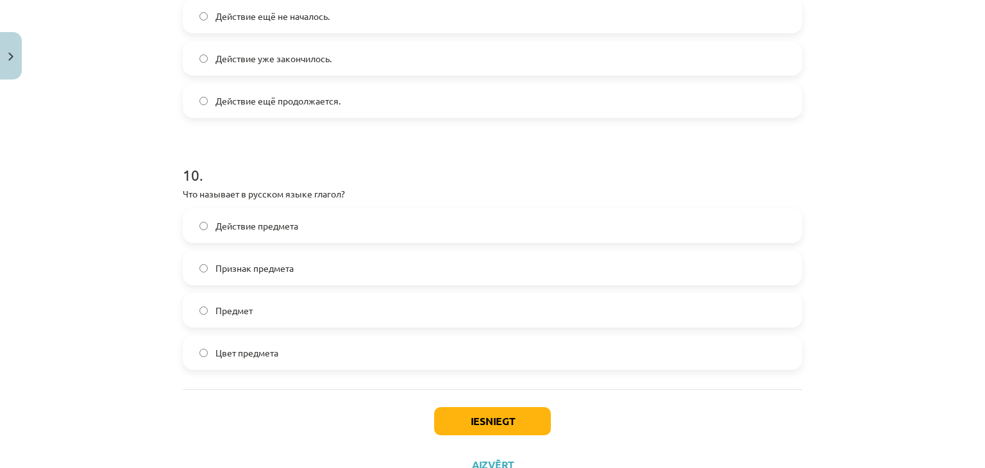
scroll to position [2427, 0]
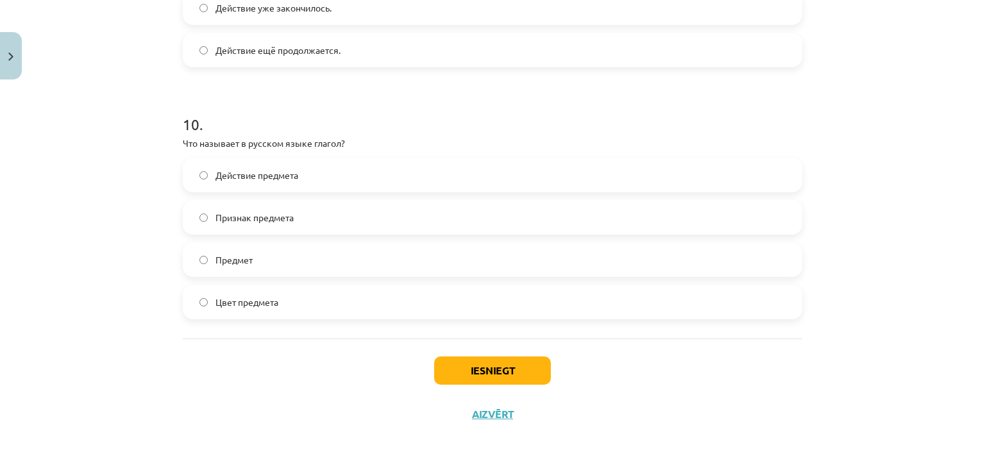
click at [294, 174] on label "Действие предмета" at bounding box center [492, 175] width 617 height 32
click at [468, 365] on button "Iesniegt" at bounding box center [492, 370] width 117 height 28
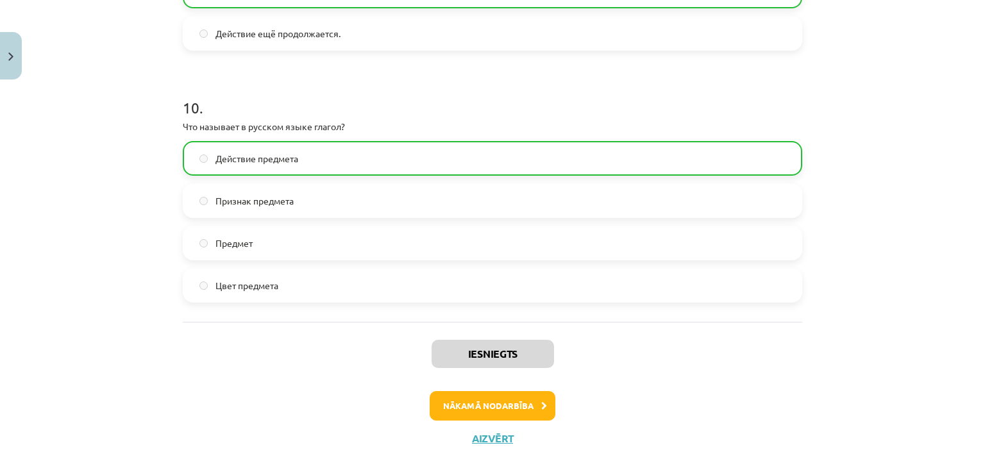
scroll to position [2467, 0]
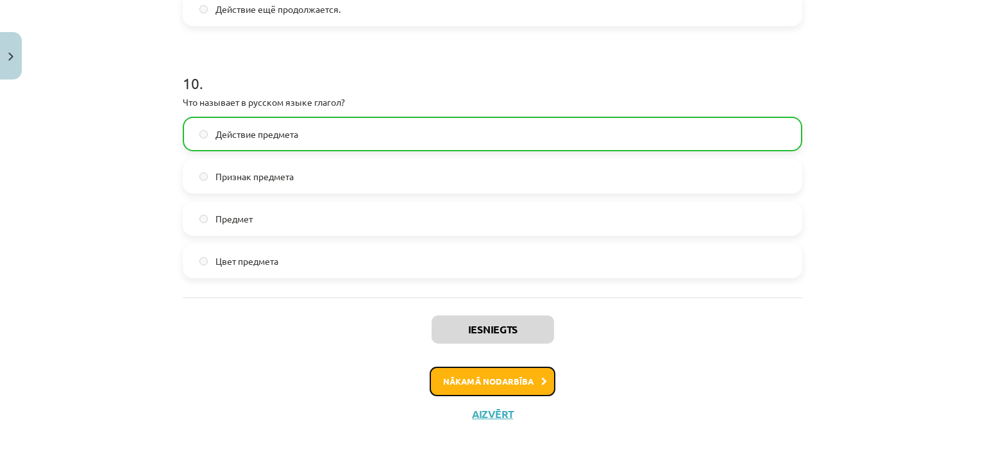
click at [512, 385] on button "Nākamā nodarbība" at bounding box center [492, 381] width 126 height 29
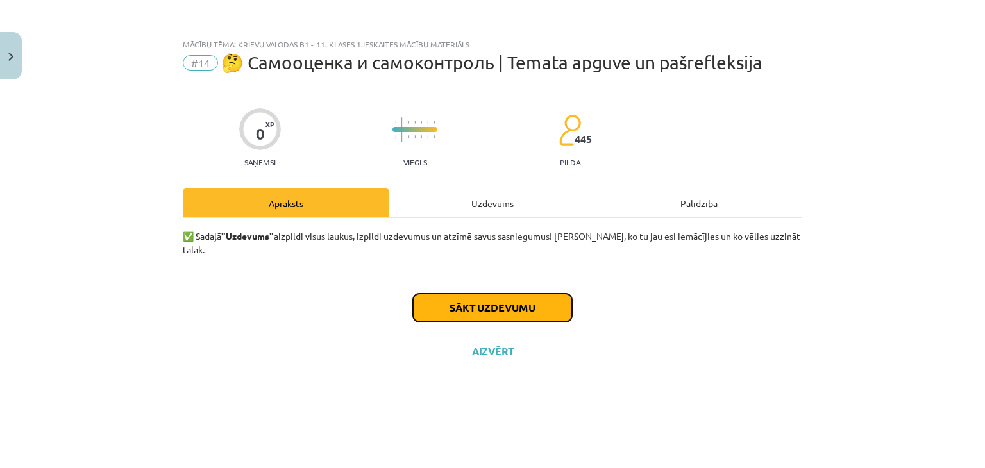
click at [534, 294] on button "Sākt uzdevumu" at bounding box center [492, 308] width 159 height 28
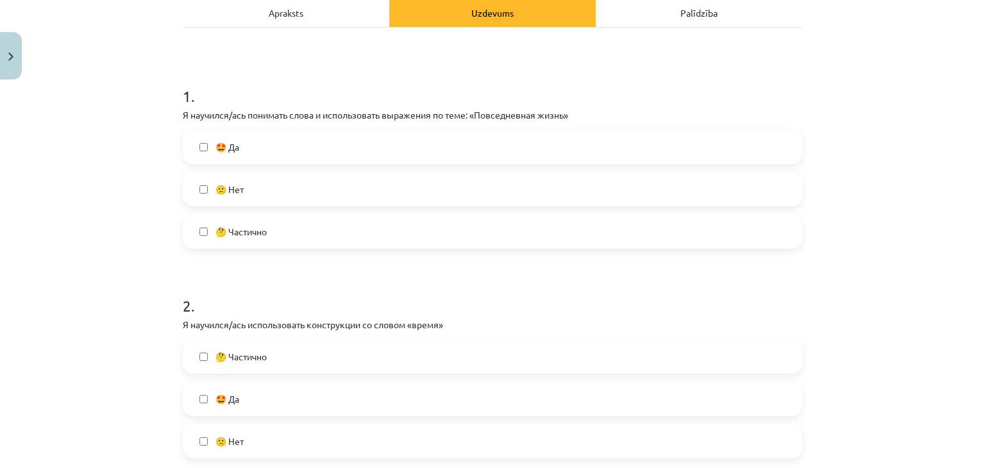
scroll to position [256, 0]
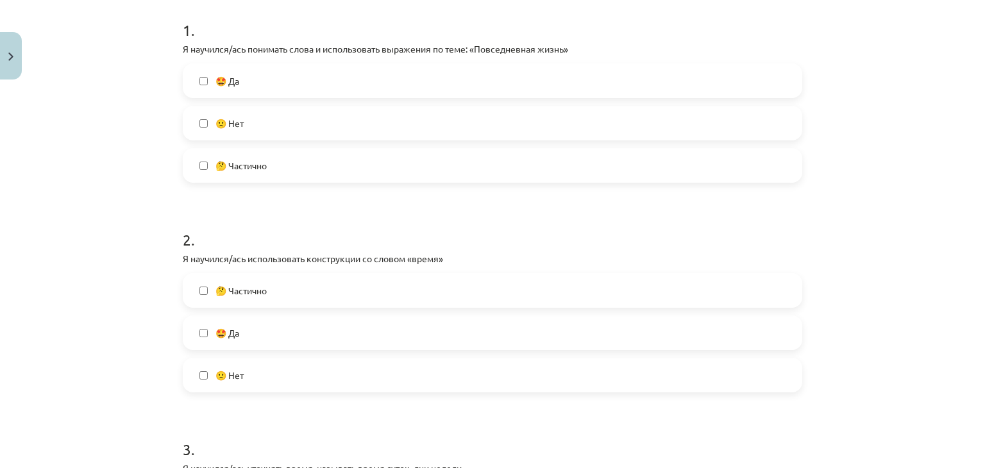
click at [258, 83] on label "🤩 Да" at bounding box center [492, 81] width 617 height 32
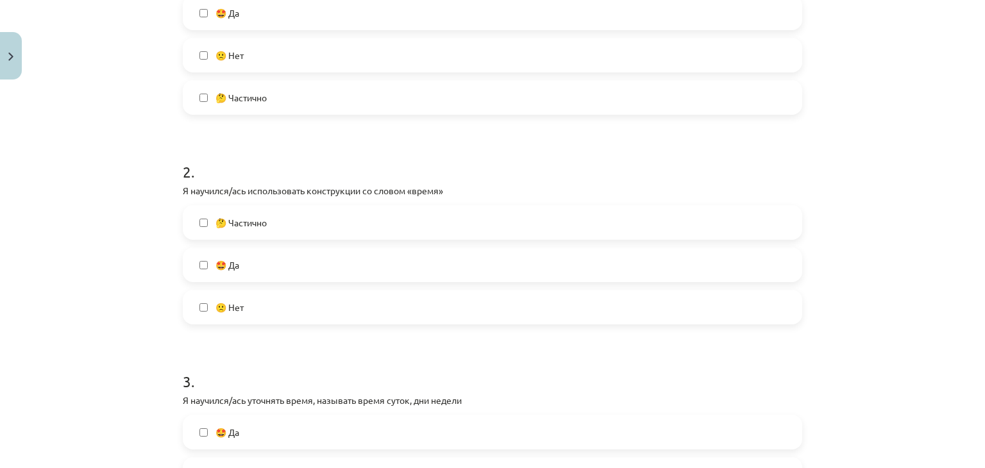
scroll to position [385, 0]
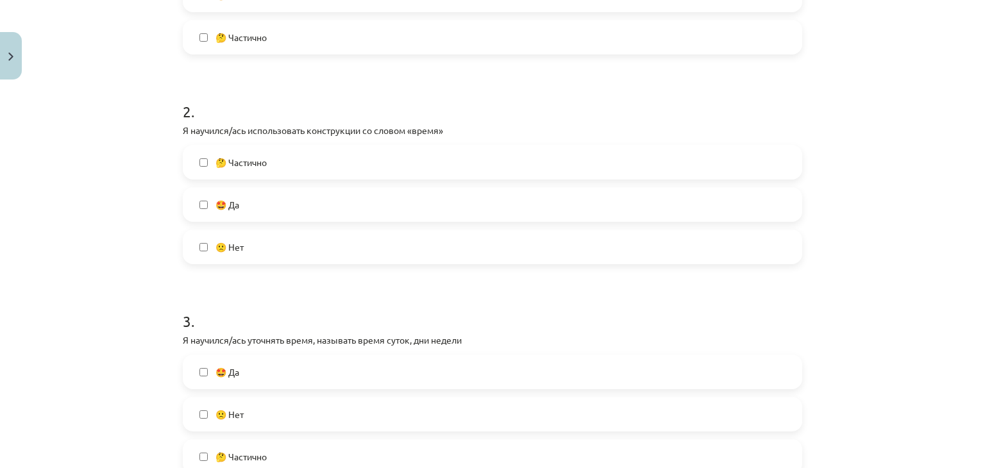
click at [271, 202] on label "🤩 Да" at bounding box center [492, 204] width 617 height 32
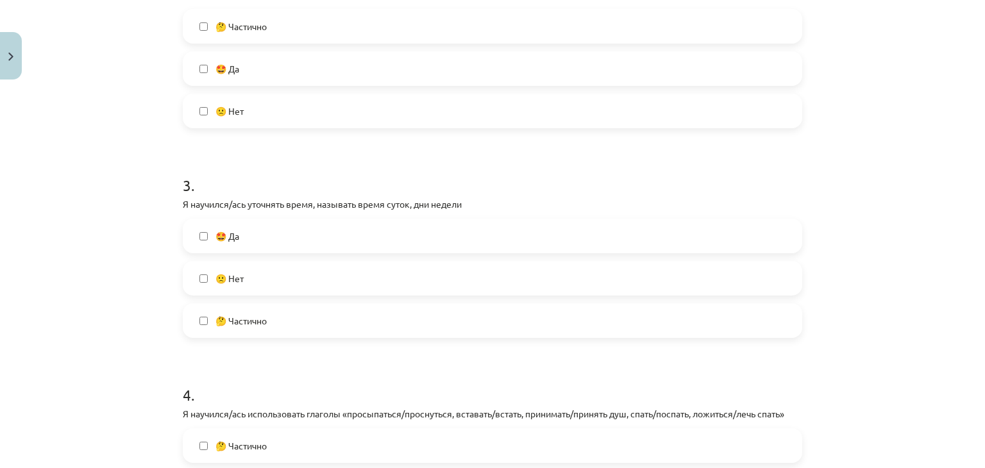
scroll to position [577, 0]
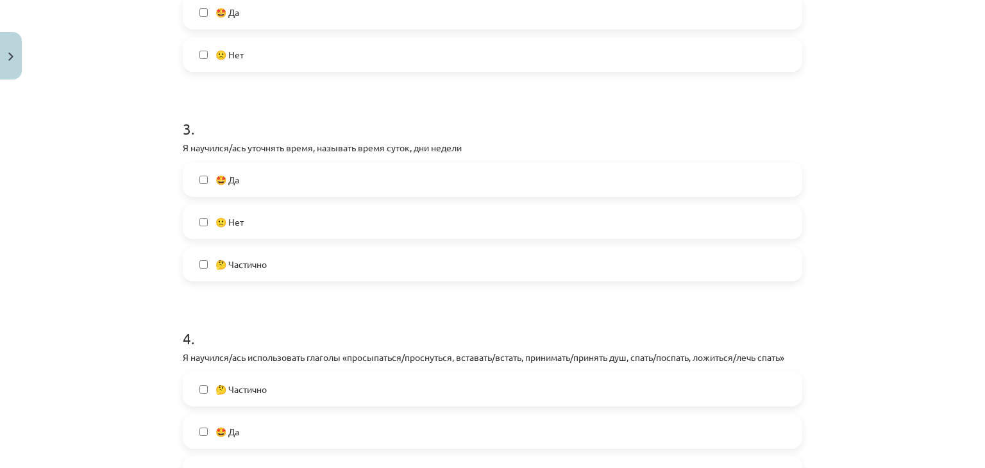
click at [300, 181] on label "🤩 Да" at bounding box center [492, 179] width 617 height 32
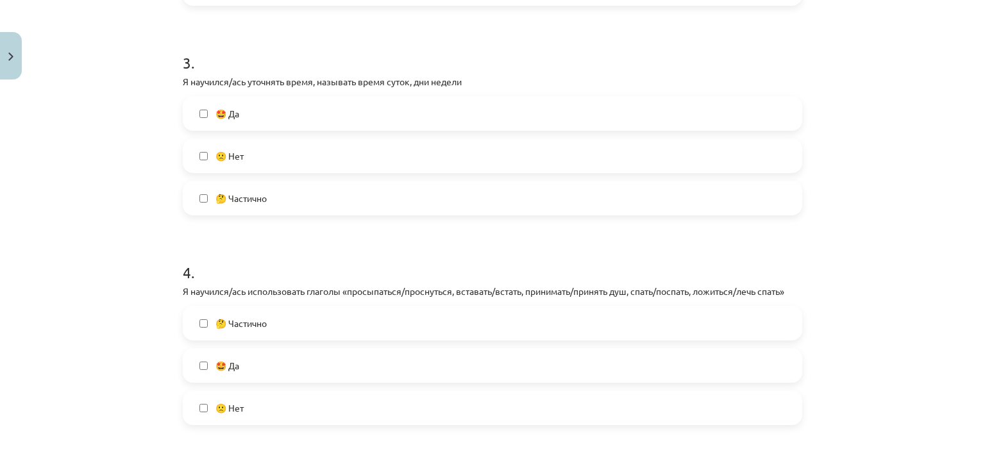
scroll to position [769, 0]
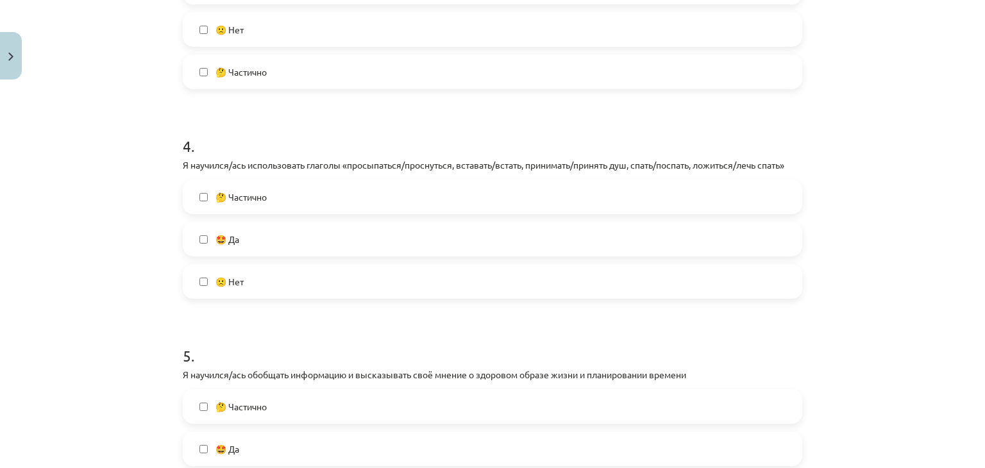
click at [287, 196] on label "🤔 Частично" at bounding box center [492, 197] width 617 height 32
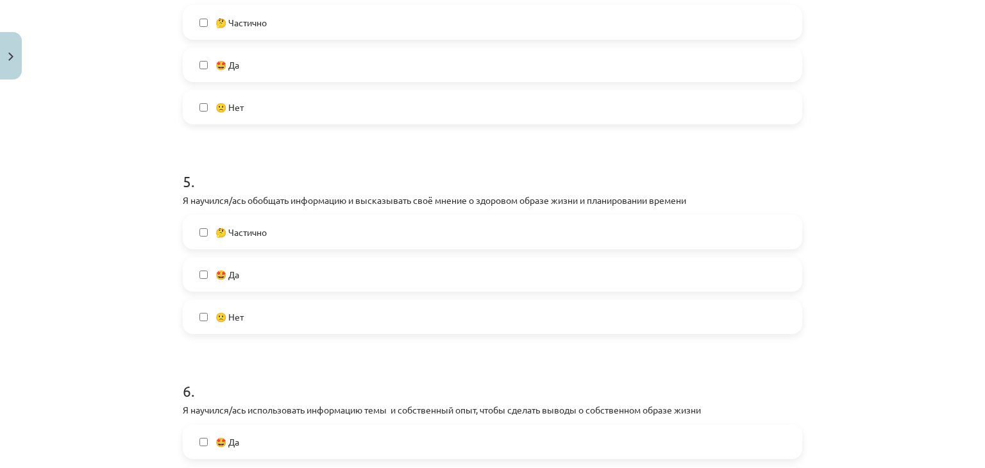
scroll to position [961, 0]
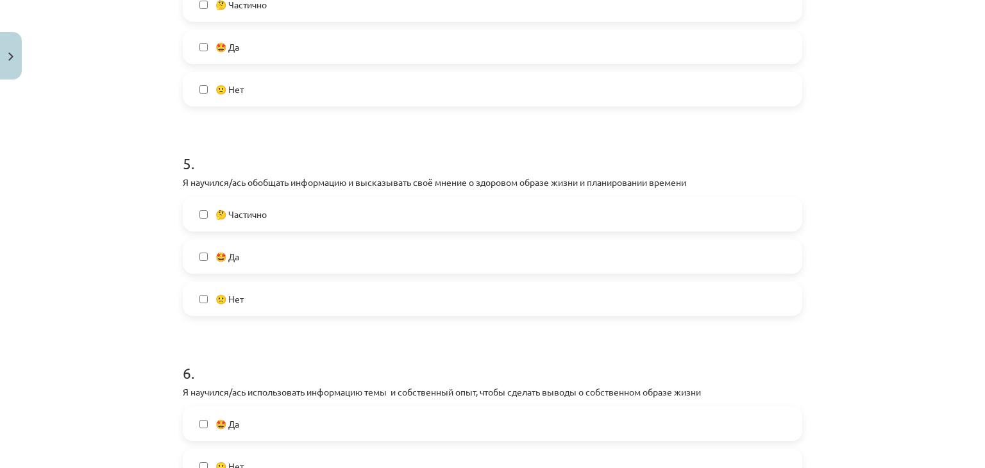
click at [284, 221] on label "🤔 Частично" at bounding box center [492, 214] width 617 height 32
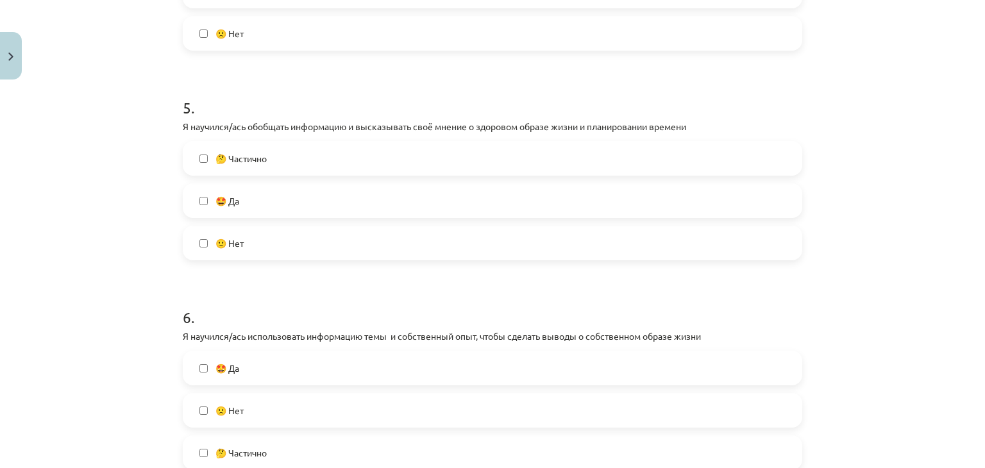
scroll to position [1218, 0]
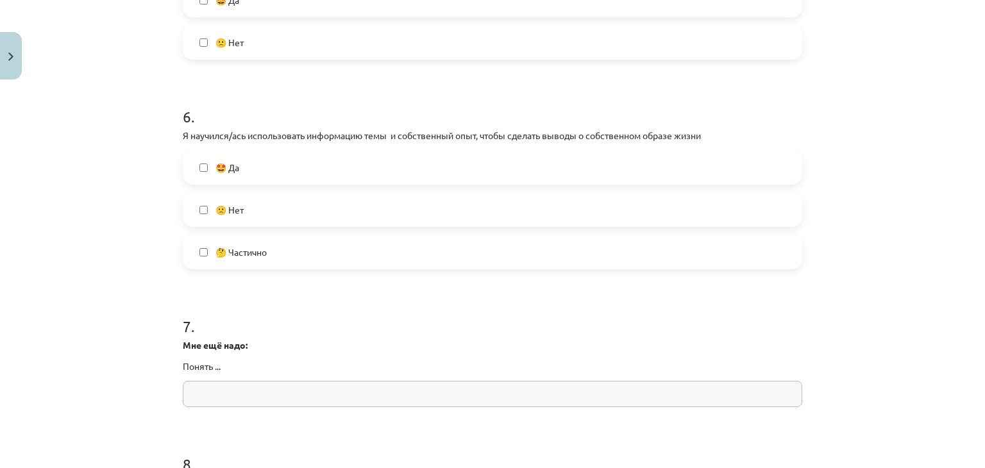
click at [278, 172] on label "🤩 Да" at bounding box center [492, 167] width 617 height 32
click at [287, 252] on label "🤔 Частично" at bounding box center [492, 252] width 617 height 32
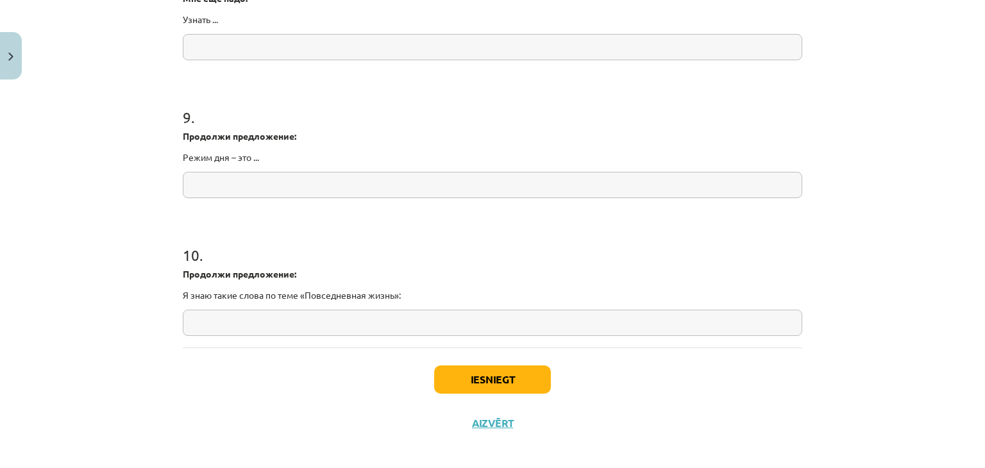
scroll to position [1711, 0]
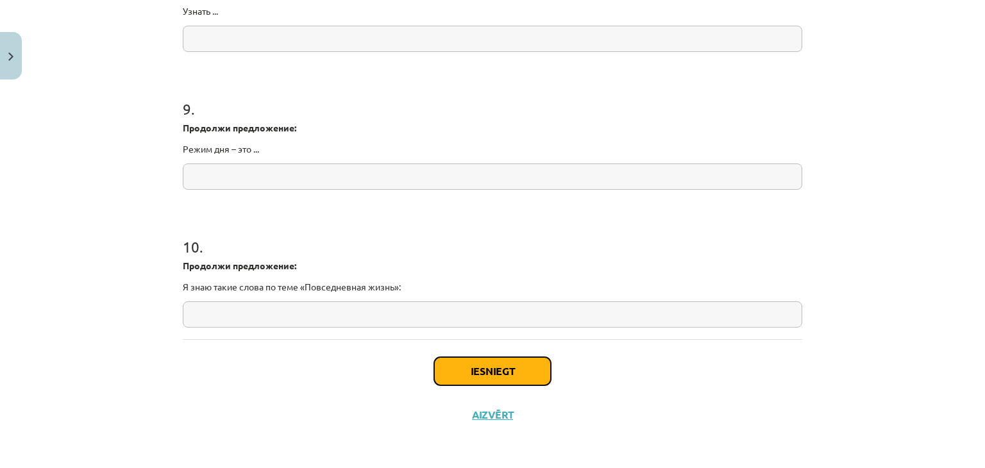
click at [497, 378] on button "Iesniegt" at bounding box center [492, 371] width 117 height 28
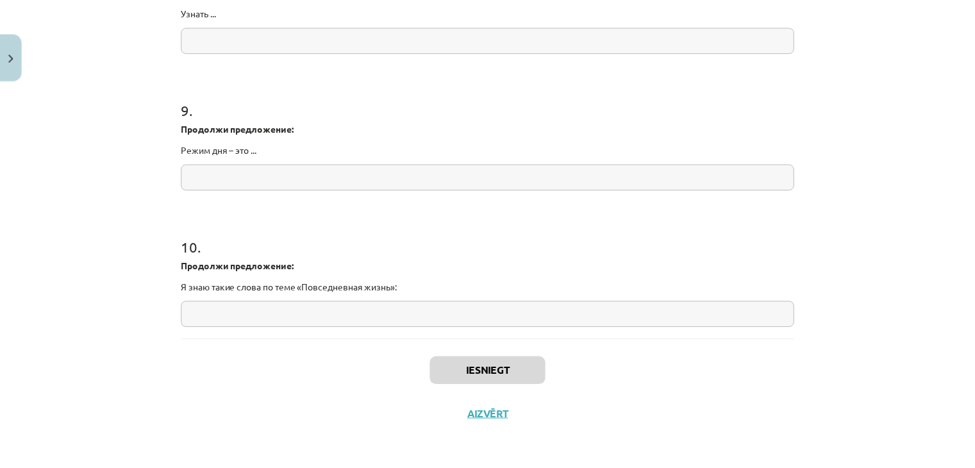
scroll to position [1345, 0]
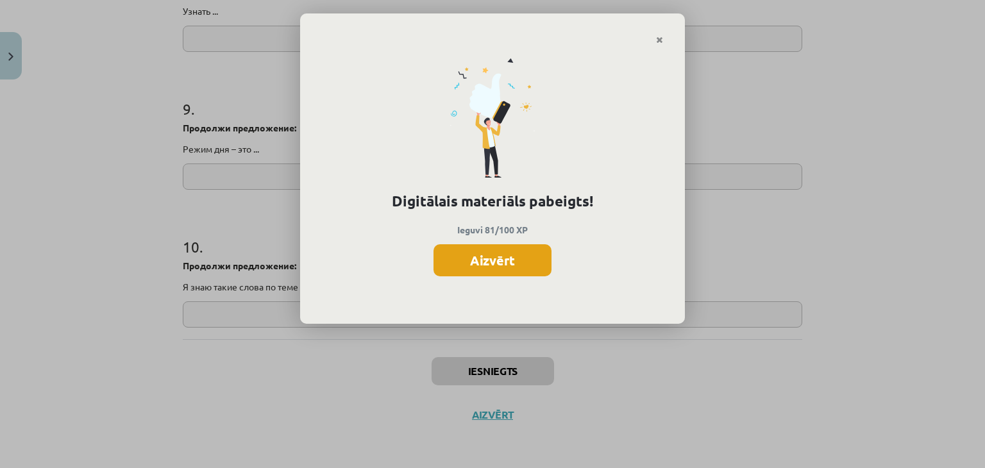
click at [485, 267] on button "Aizvērt" at bounding box center [492, 260] width 118 height 32
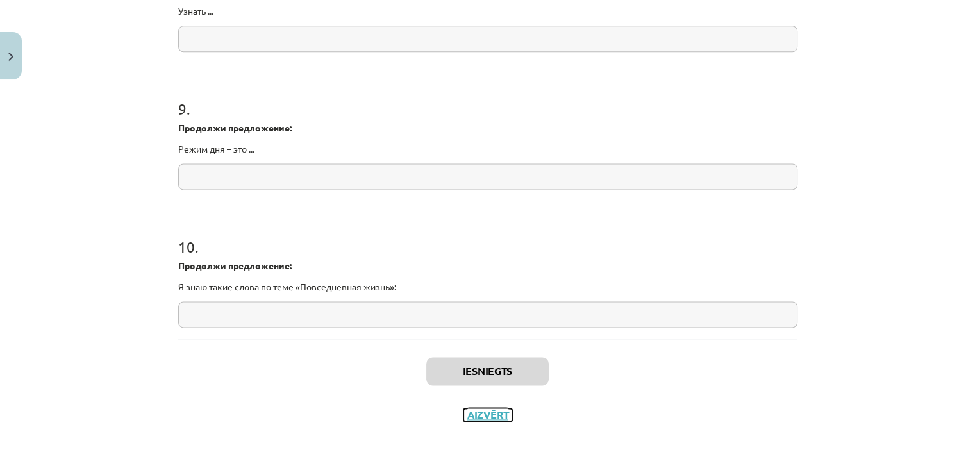
click at [490, 410] on button "Aizvērt" at bounding box center [487, 414] width 49 height 13
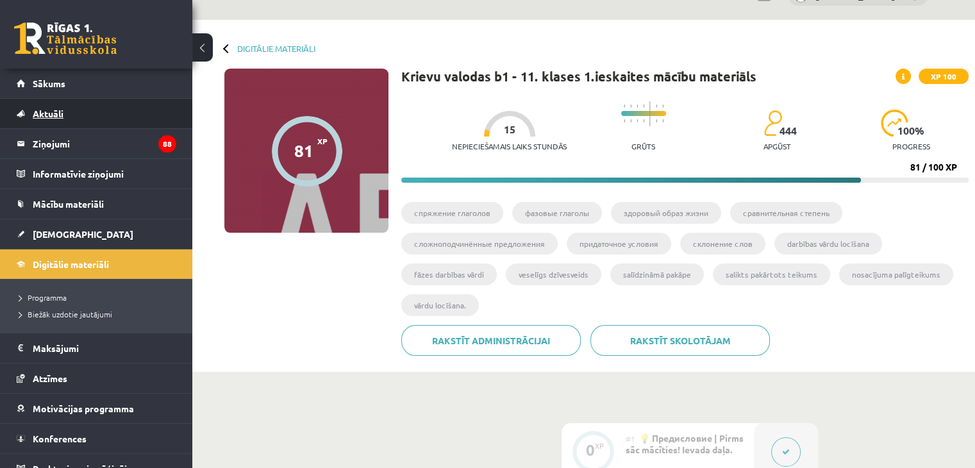
scroll to position [7, 0]
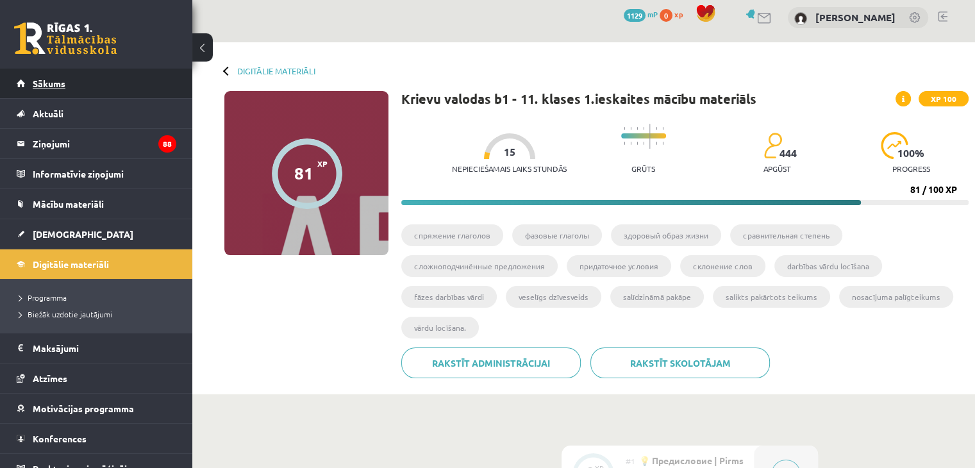
click at [100, 91] on link "Sākums" at bounding box center [97, 83] width 160 height 29
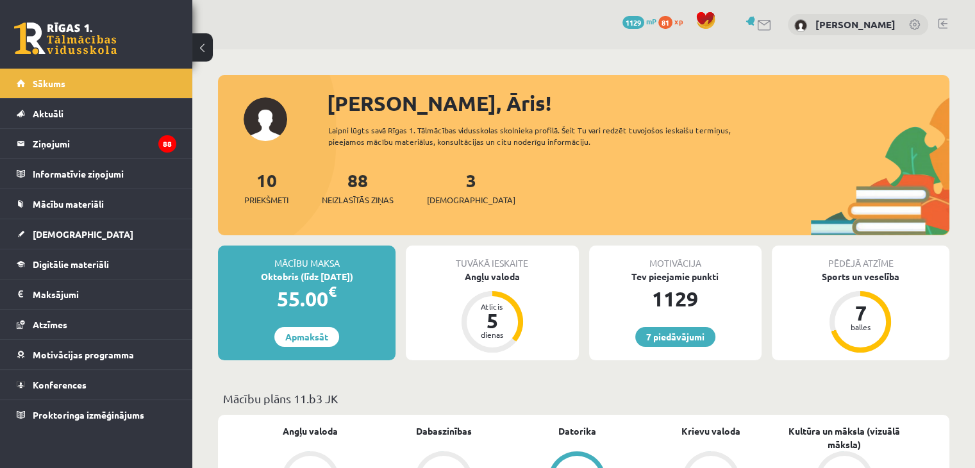
click at [447, 190] on div "3 Ieskaites" at bounding box center [471, 187] width 88 height 40
click at [451, 185] on link "3 Ieskaites" at bounding box center [471, 188] width 88 height 38
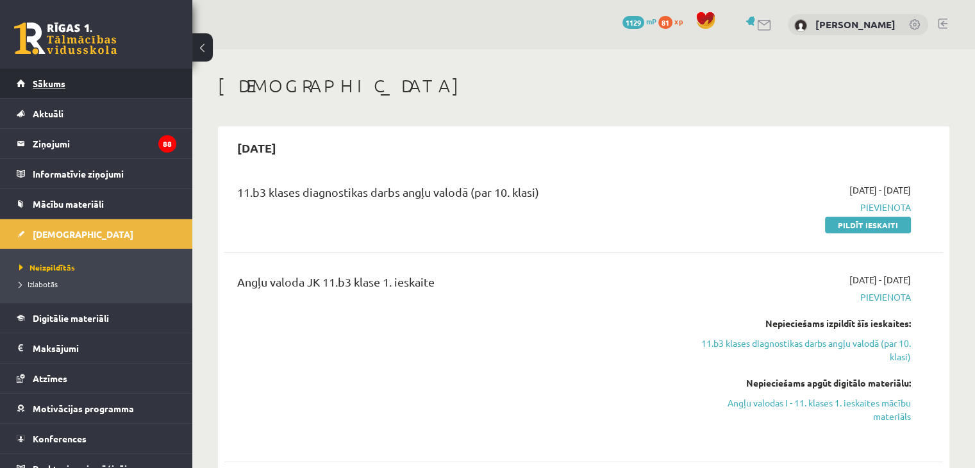
click at [94, 79] on link "Sākums" at bounding box center [97, 83] width 160 height 29
